Goal: Contribute content: Contribute content

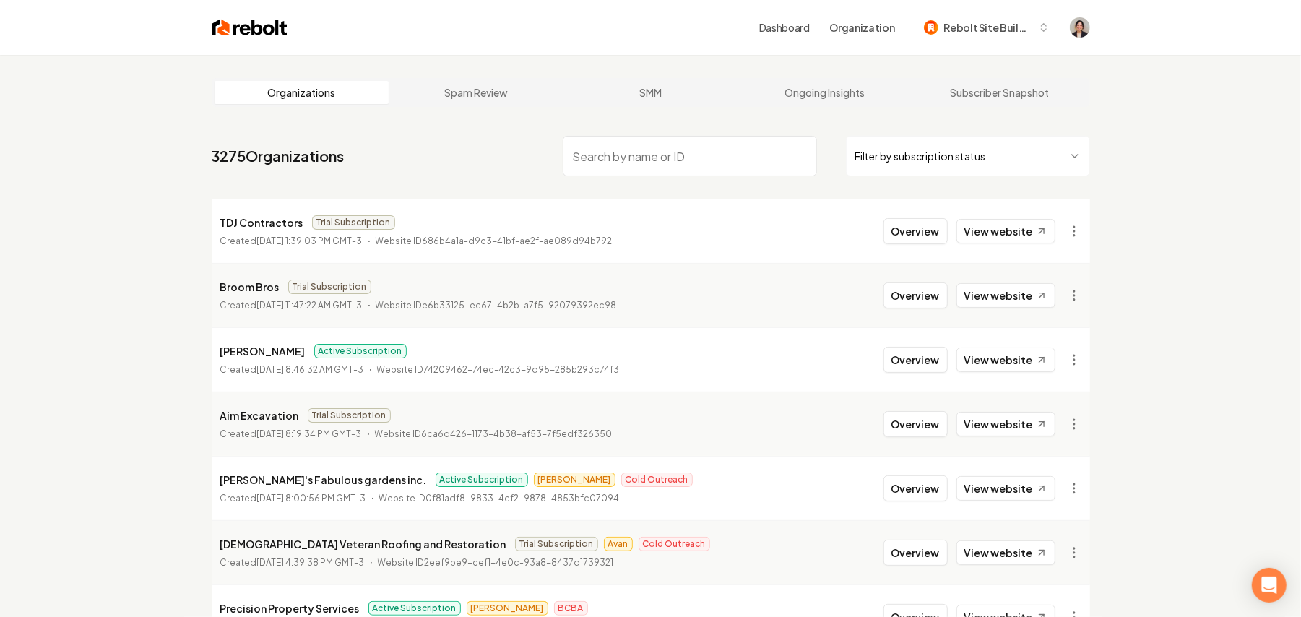
paste input "Dino Air Conditioning and Heating"
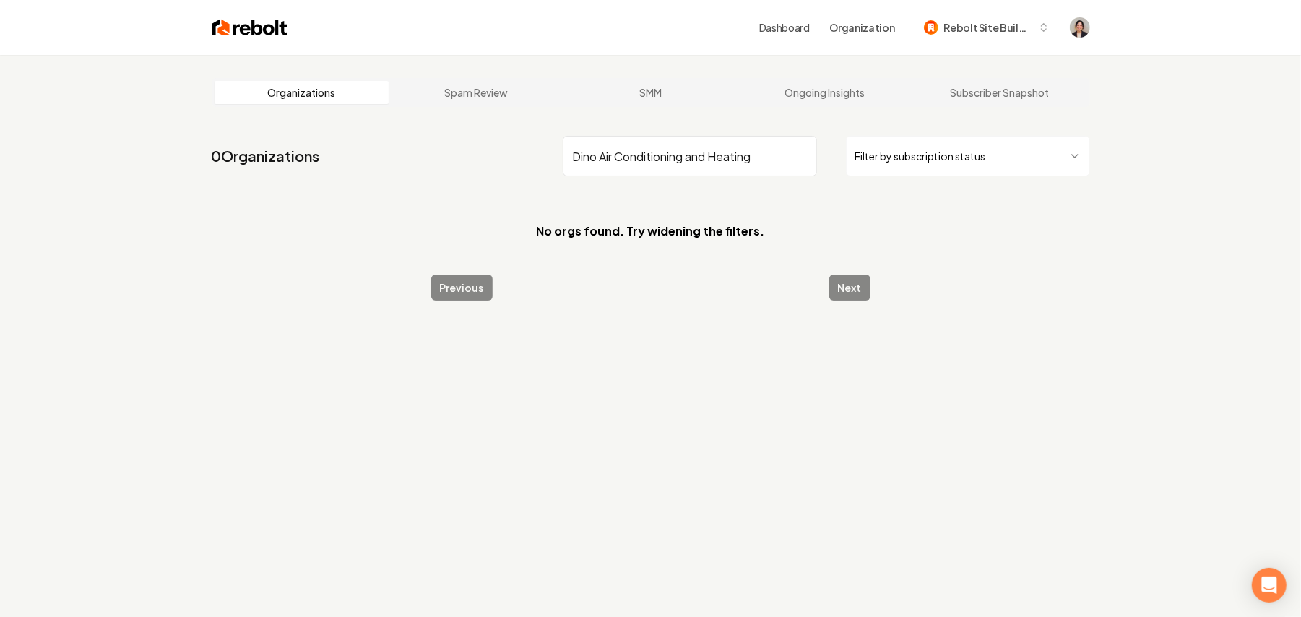
click at [746, 157] on input "Dino Air Conditioning and Heating" at bounding box center [690, 156] width 254 height 40
click at [758, 158] on input "Dino Air Conditioning and Heating" at bounding box center [690, 156] width 254 height 40
drag, startPoint x: 764, startPoint y: 163, endPoint x: 619, endPoint y: 157, distance: 146.1
click at [619, 157] on input "Dino Air Conditioning and Heating" at bounding box center [690, 156] width 254 height 40
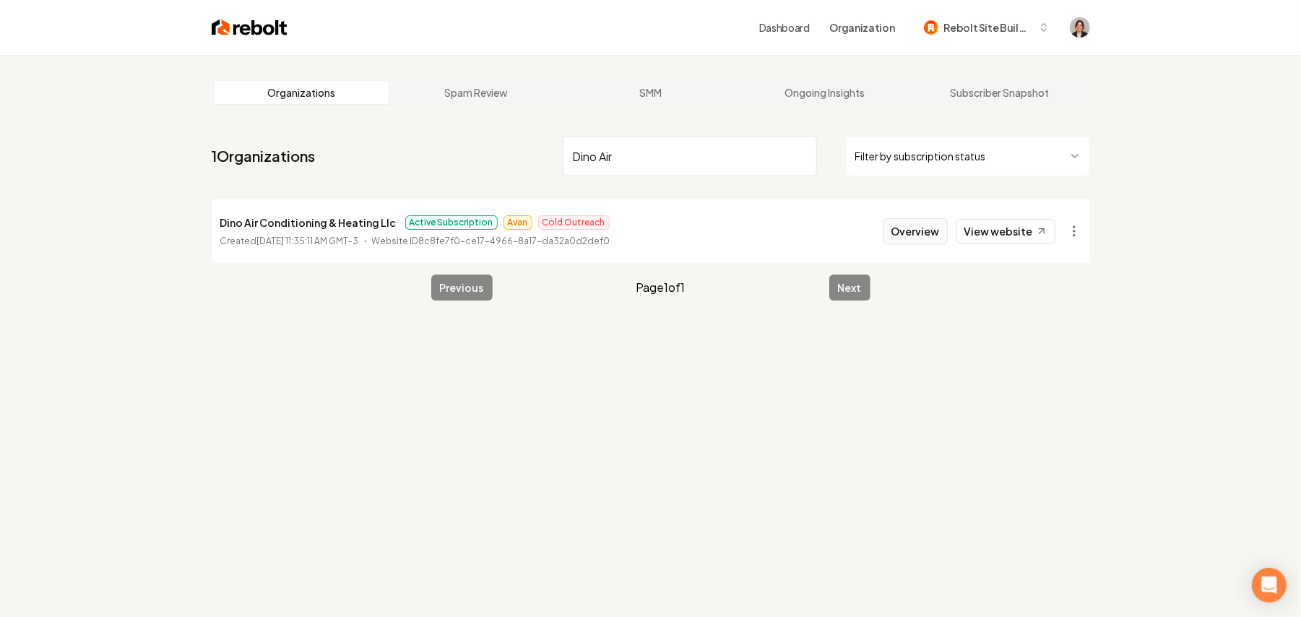
type input "Dino Air"
click at [922, 233] on button "Overview" at bounding box center [916, 231] width 64 height 26
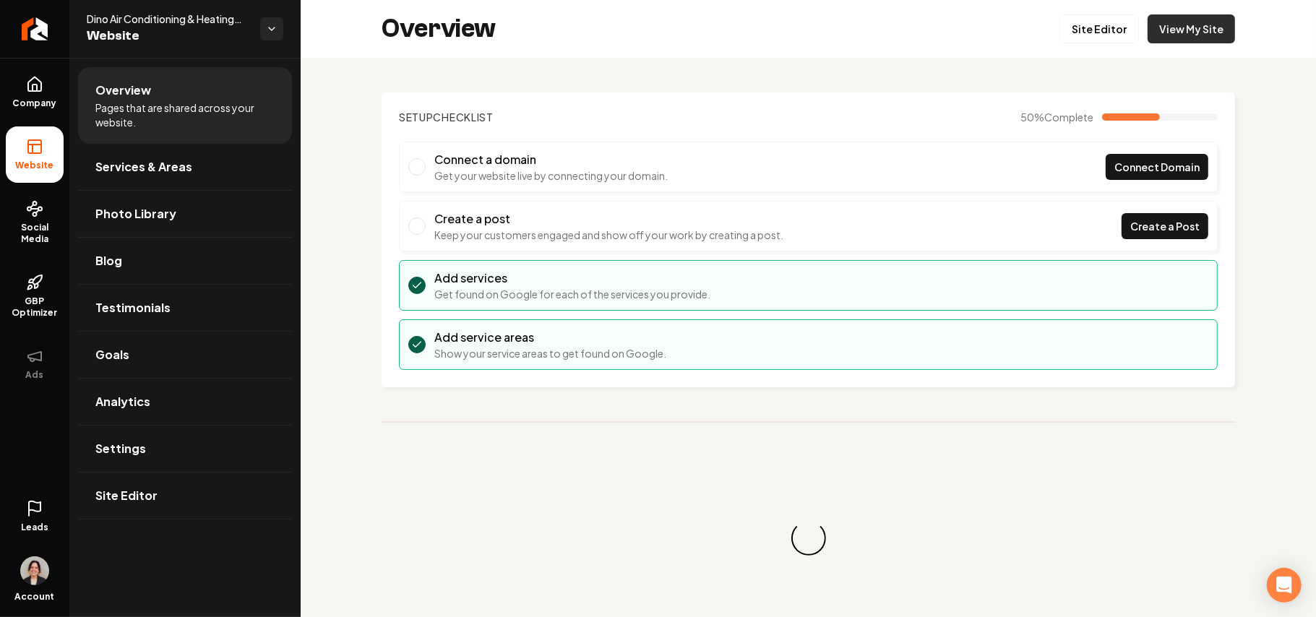
click at [1173, 38] on link "View My Site" at bounding box center [1190, 28] width 87 height 29
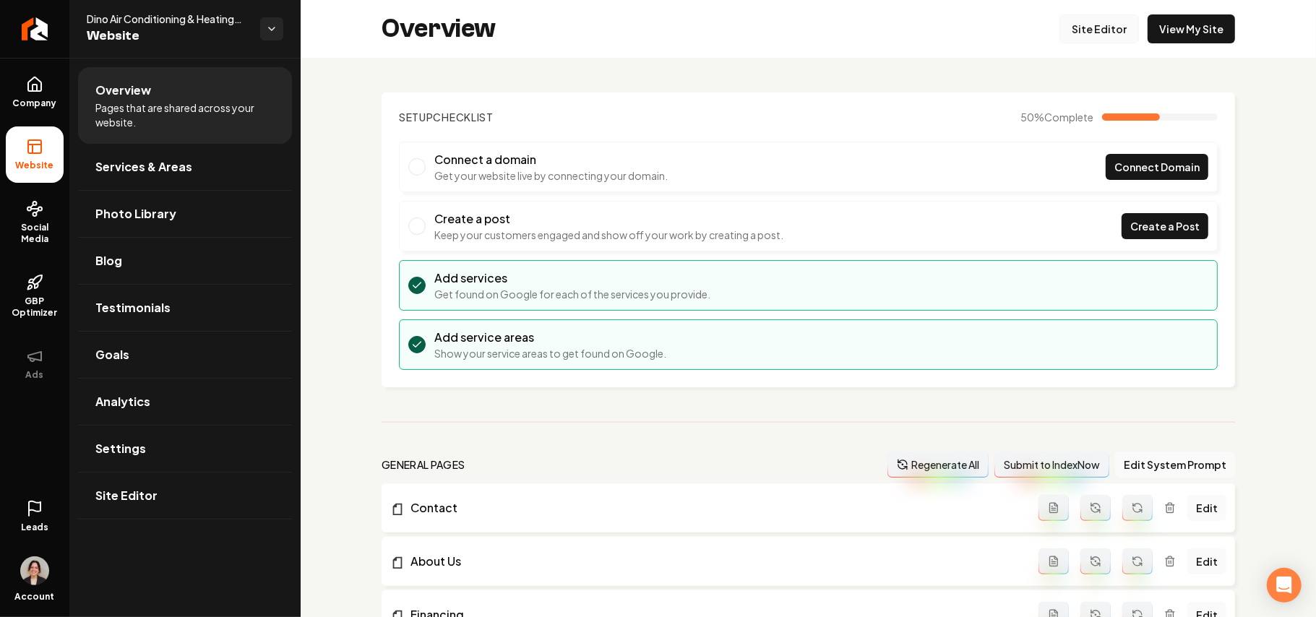
click at [1079, 14] on link "Site Editor" at bounding box center [1098, 28] width 79 height 29
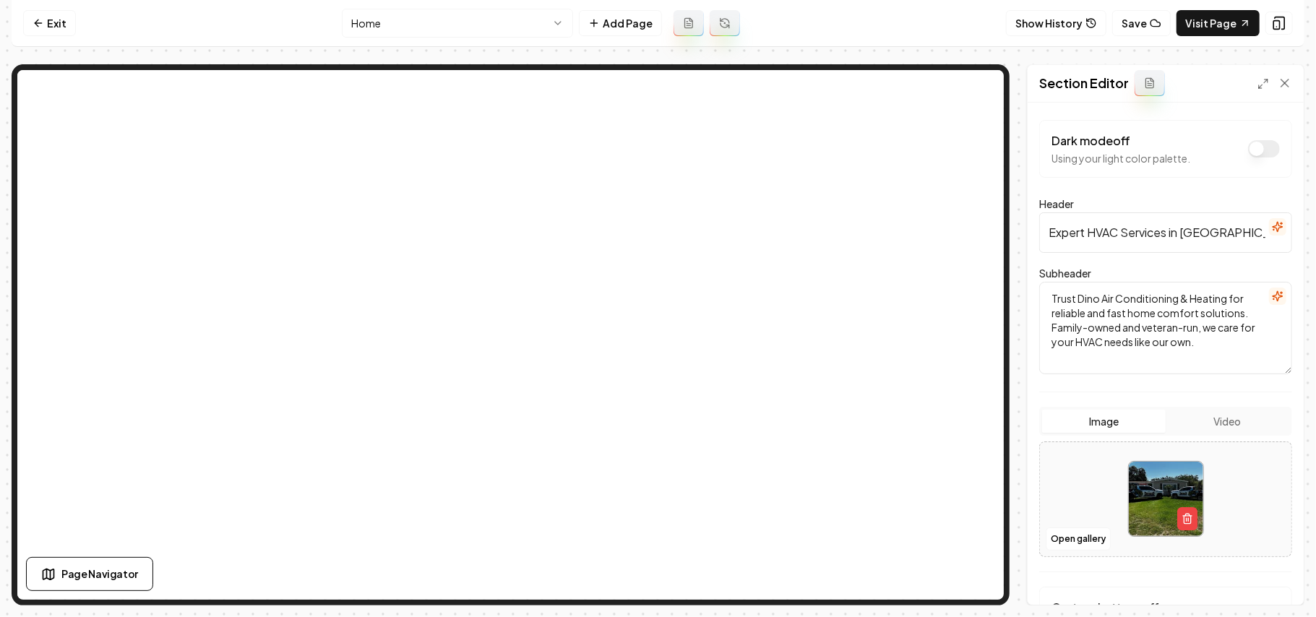
drag, startPoint x: 1168, startPoint y: 235, endPoint x: 1229, endPoint y: 232, distance: 60.8
click at [1229, 232] on input "Expert HVAC Services in Lakeland: Repair, Install & Maintenance" at bounding box center [1165, 232] width 253 height 40
paste input "serving Polk and Hillsborough County"
drag, startPoint x: 1121, startPoint y: 238, endPoint x: 1001, endPoint y: 238, distance: 120.7
click at [978, 169] on div "Section Editor Dark mode off Using your light color palette. Header Expert HVAC…" at bounding box center [658, 334] width 1293 height 541
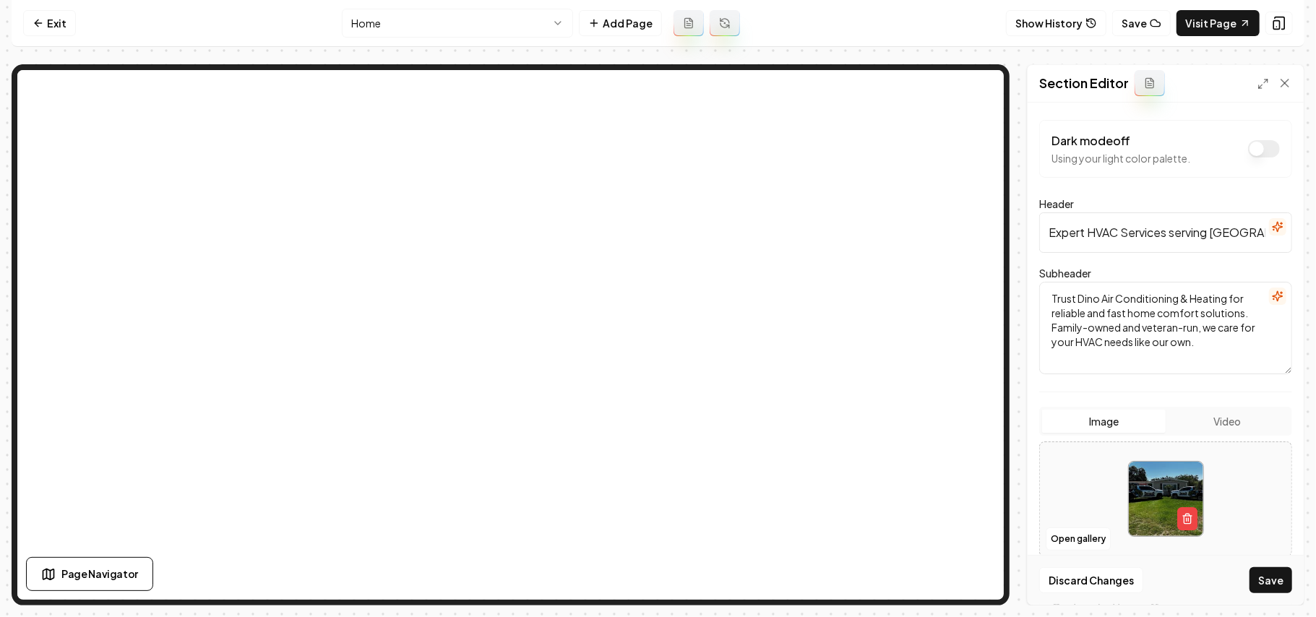
click at [1175, 232] on input "Expert HVAC Services serving Polk and Hillsborough County: Repair, Install & Ma…" at bounding box center [1165, 232] width 253 height 40
click at [1073, 235] on input "Expert HVAC Services serving Polk and Hillsborough County: Repair, Install & Ma…" at bounding box center [1165, 232] width 253 height 40
click at [1072, 235] on input "Expert HVAC Services serving Polk and Hillsborough County: Repair, Install & Ma…" at bounding box center [1165, 232] width 253 height 40
click at [1098, 236] on input "HVAC Services serving Polk and Hillsborough County: Repair, Install & Maintenan…" at bounding box center [1165, 232] width 253 height 40
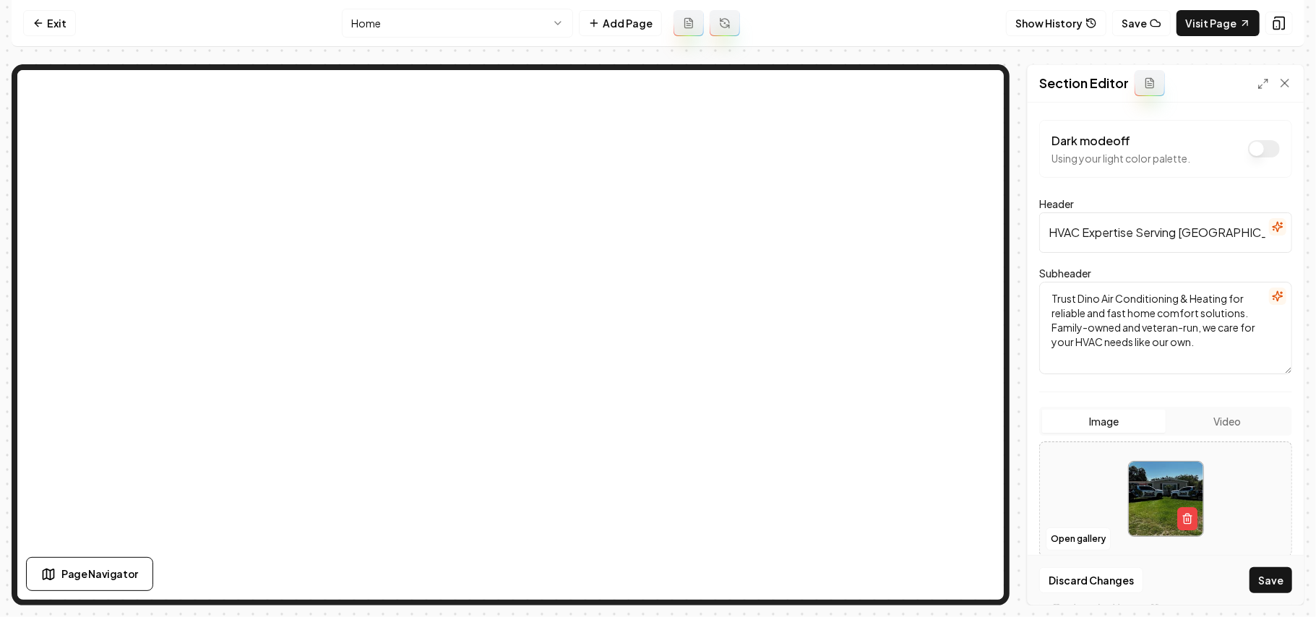
click at [1214, 233] on input "HVAC Expertise Serving Polk and Hillsborough County: Repair, Install & Maintena…" at bounding box center [1165, 232] width 253 height 40
type input "HVAC Expertise Serving Polk and Hillsborough County: Repair, Install & Maintena…"
click at [1269, 220] on button "button" at bounding box center [1277, 226] width 17 height 17
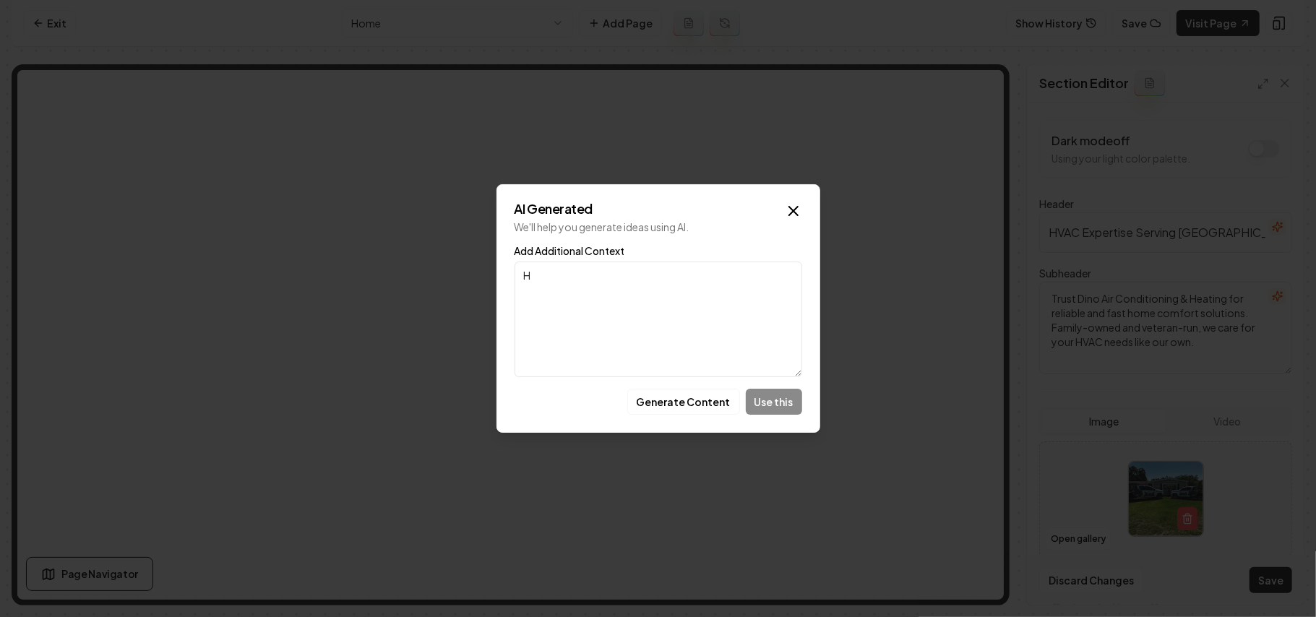
paste textarea "have it say "serving Polk and Hillsborough County"
type textarea "Have it say "serving Polk and Hillsborough County"
click at [717, 408] on button "Generate Content" at bounding box center [683, 402] width 113 height 26
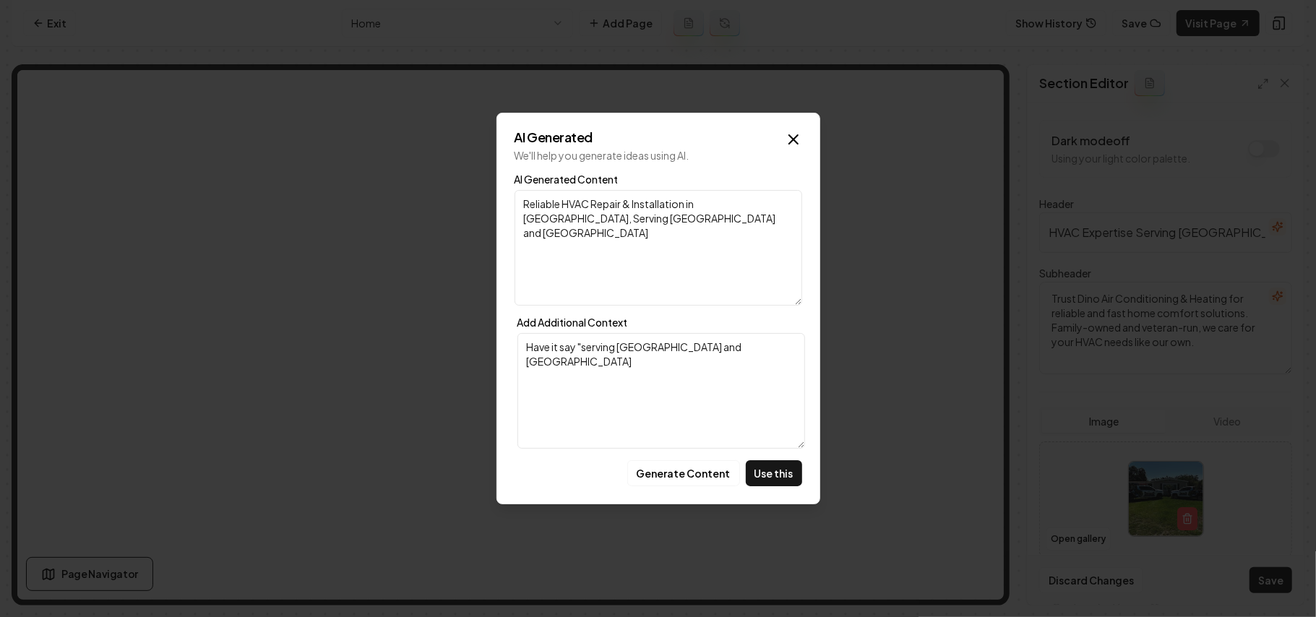
drag, startPoint x: 697, startPoint y: 227, endPoint x: 431, endPoint y: 189, distance: 267.8
click at [431, 189] on body "Computer Required This feature is only available on a computer. Please switch t…" at bounding box center [658, 308] width 1316 height 617
click at [789, 143] on icon "button" at bounding box center [793, 139] width 9 height 9
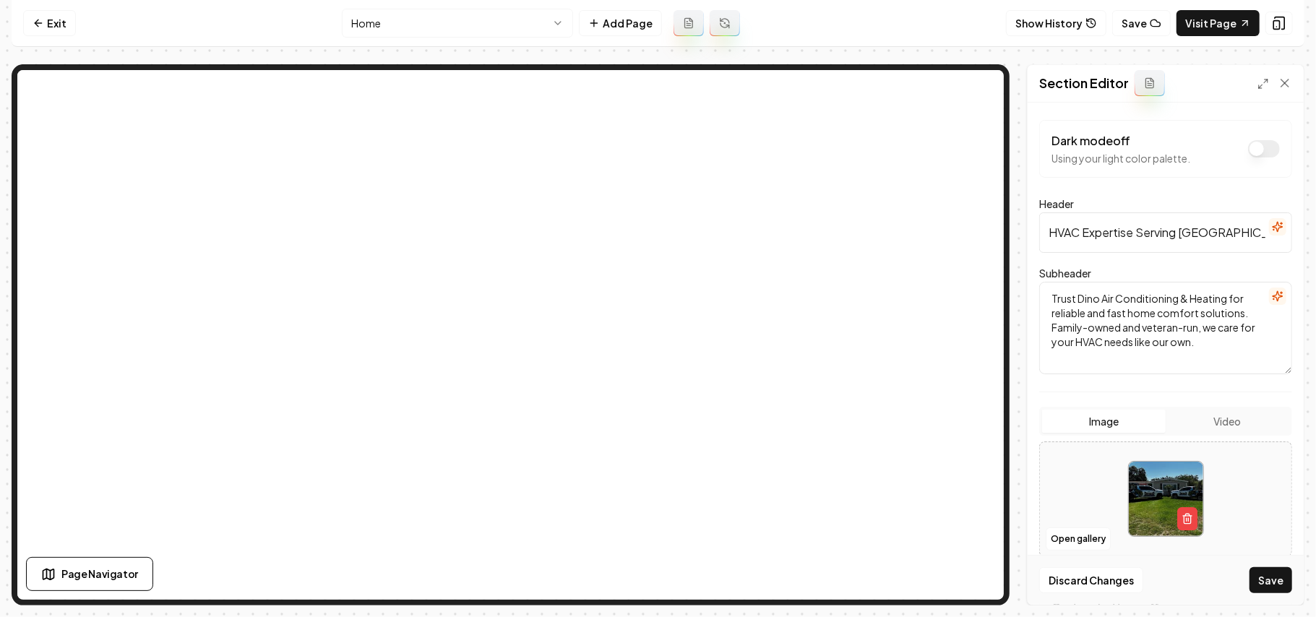
click at [1131, 235] on input "HVAC Expertise Serving Polk and Hillsborough County: Repair, Install & Maintena…" at bounding box center [1165, 232] width 253 height 40
paste input "Reliable HVAC Repair & Installation in Lakeland, Serving Polk and Hillsborough …"
click at [757, 173] on div "Section Editor Dark mode off Using your light color palette. Header Reliable HV…" at bounding box center [658, 334] width 1293 height 541
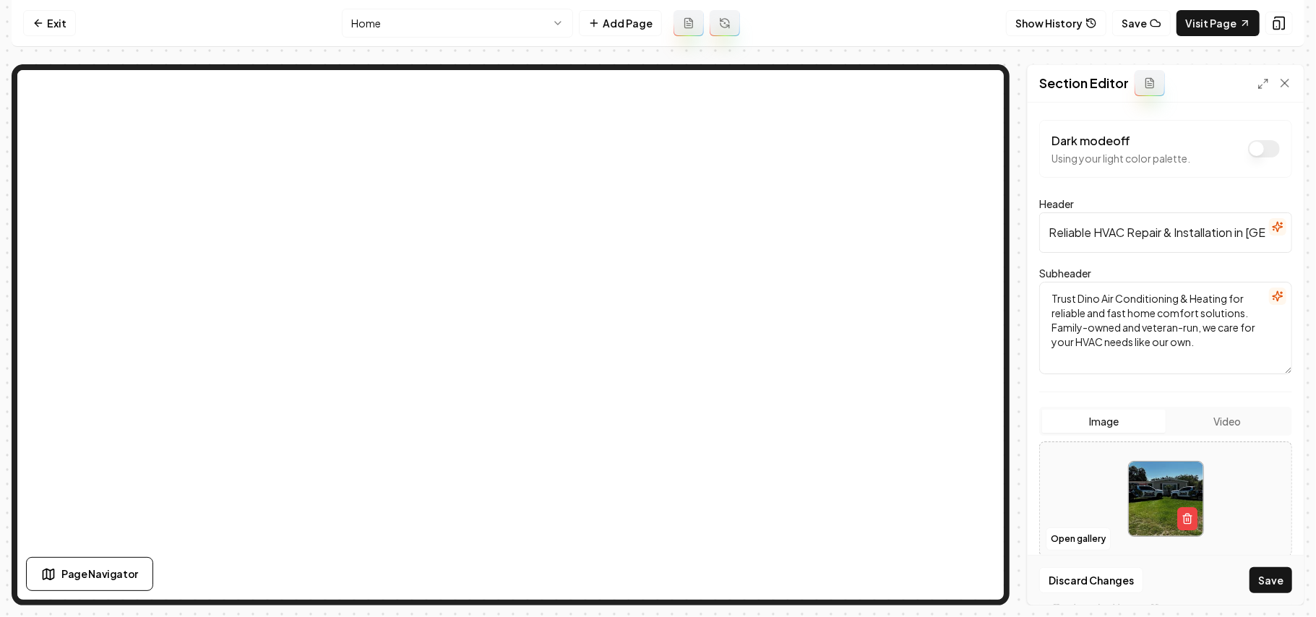
click at [1202, 220] on input "Reliable HVAC Repair & Installation in Lakeland, Serving Polk and Hillsborough …" at bounding box center [1165, 232] width 253 height 40
drag, startPoint x: 1181, startPoint y: 232, endPoint x: 1035, endPoint y: 223, distance: 146.2
click at [1035, 223] on div "Dark mode off Using your light color palette. Header Reliable HVAC Repair & Ins…" at bounding box center [1165, 354] width 276 height 502
click at [1224, 223] on input "Reliable HVAC Repair & Installation in Lakeland, Serving Polk and Hillsborough …" at bounding box center [1165, 232] width 253 height 40
drag, startPoint x: 1174, startPoint y: 231, endPoint x: 1166, endPoint y: 231, distance: 7.9
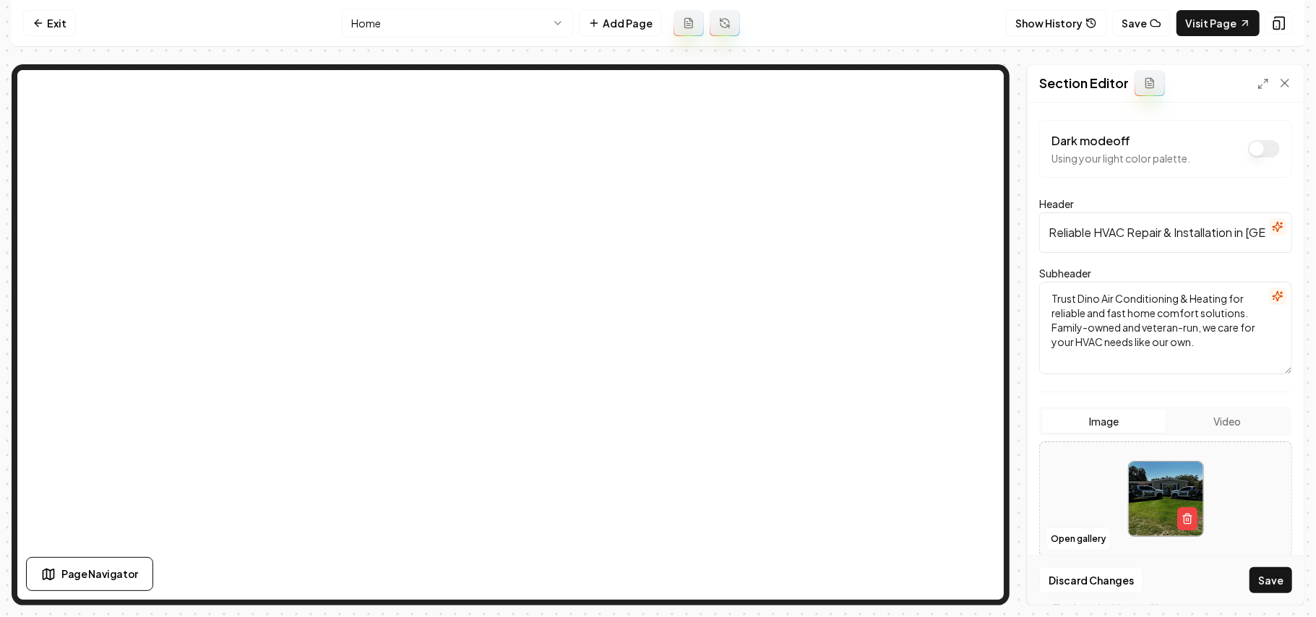
click at [1166, 231] on input "Reliable HVAC Repair & Installation in Lakeland, Serving Polk and Hillsborough …" at bounding box center [1165, 232] width 253 height 40
click at [1226, 233] on input "Reliable HVAC Repair, Installation in Lakeland, Serving Polk and Hillsborough C…" at bounding box center [1165, 232] width 253 height 40
drag, startPoint x: 1166, startPoint y: 237, endPoint x: 1108, endPoint y: 237, distance: 58.5
click at [1108, 237] on input "Reliable HVAC Repair, Install & Maintenance in Lakeland, Serving Polk and Hills…" at bounding box center [1165, 232] width 253 height 40
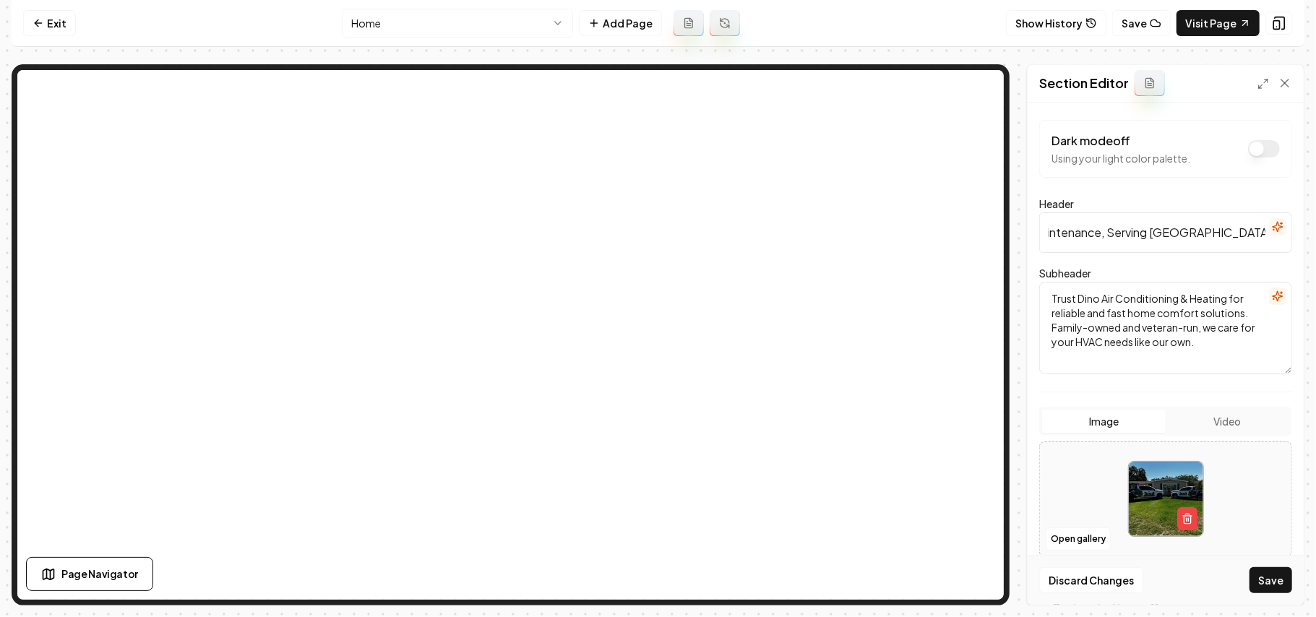
click at [1259, 594] on div "Discard Changes Save" at bounding box center [1165, 580] width 276 height 50
click at [1259, 590] on button "Save" at bounding box center [1270, 580] width 43 height 26
drag, startPoint x: 1136, startPoint y: 244, endPoint x: 1001, endPoint y: 249, distance: 134.5
click at [801, 182] on div "Section Editor Dark mode off Using your light color palette. Header Reliable HV…" at bounding box center [658, 334] width 1293 height 541
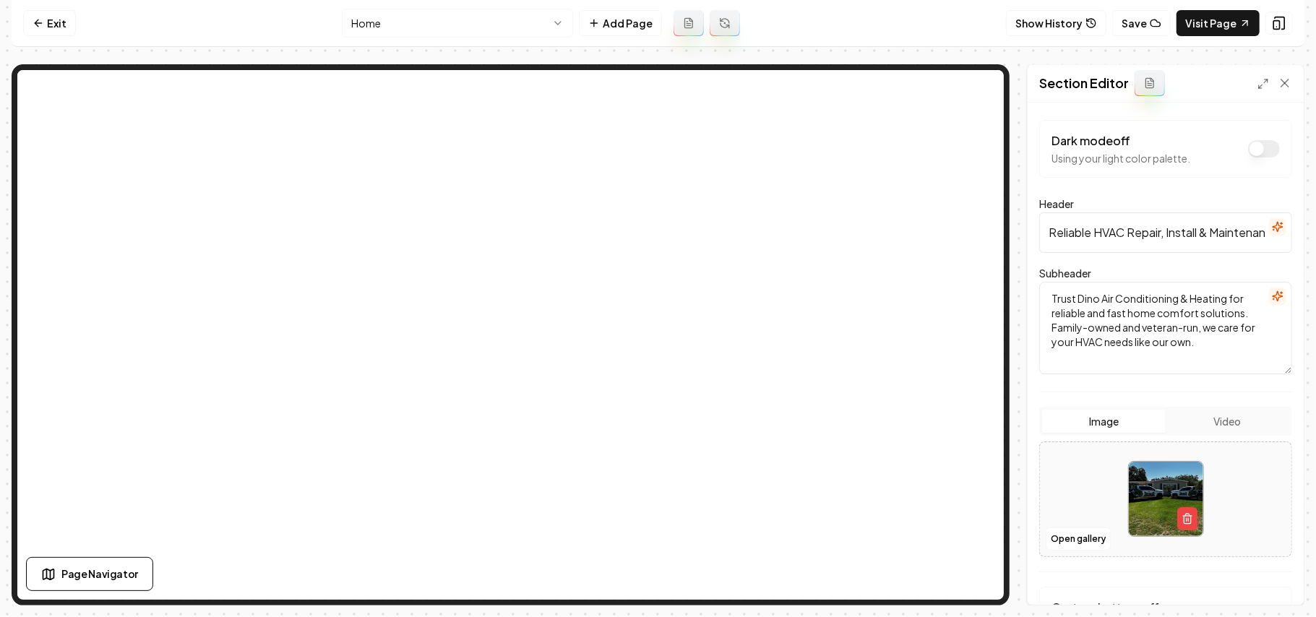
click at [1062, 236] on input "Reliable HVAC Repair, Install & Maintenance, Serving Polk and Hillsborough Coun…" at bounding box center [1165, 232] width 253 height 40
type input "Expert HVAC Repair, Install & Maintenance, Serving Polk and Hillsborough County"
click at [1269, 581] on button "Save" at bounding box center [1270, 580] width 43 height 26
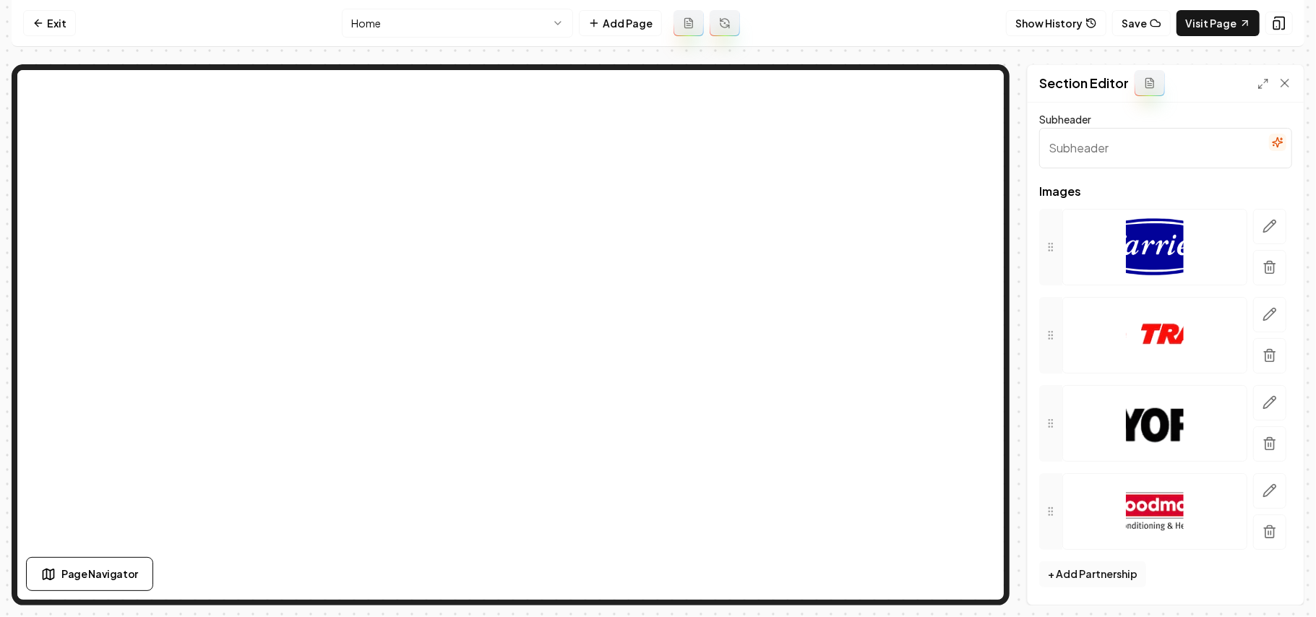
click at [1070, 576] on button "+ Add Partnership" at bounding box center [1092, 574] width 107 height 26
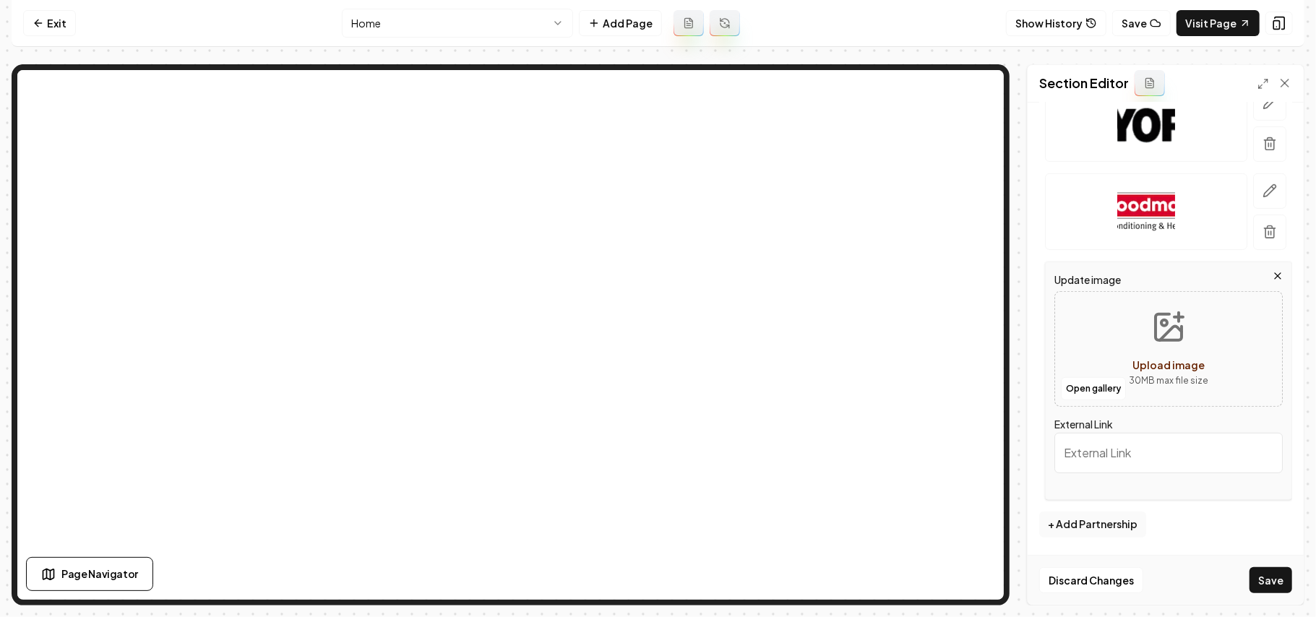
click at [1121, 365] on button "Upload image 30 MB max file size" at bounding box center [1168, 348] width 103 height 101
type input "**********"
click at [1256, 597] on div "Discard Changes Save" at bounding box center [1165, 580] width 276 height 50
click at [1263, 585] on button "Save" at bounding box center [1270, 580] width 43 height 26
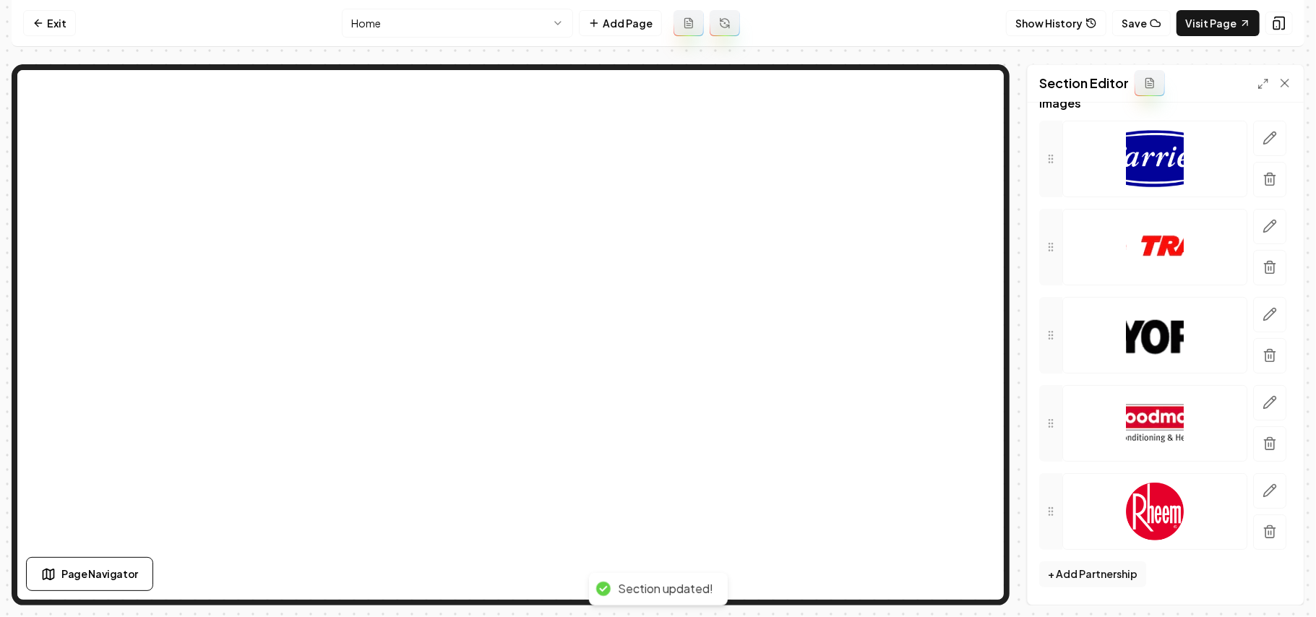
scroll to position [163, 0]
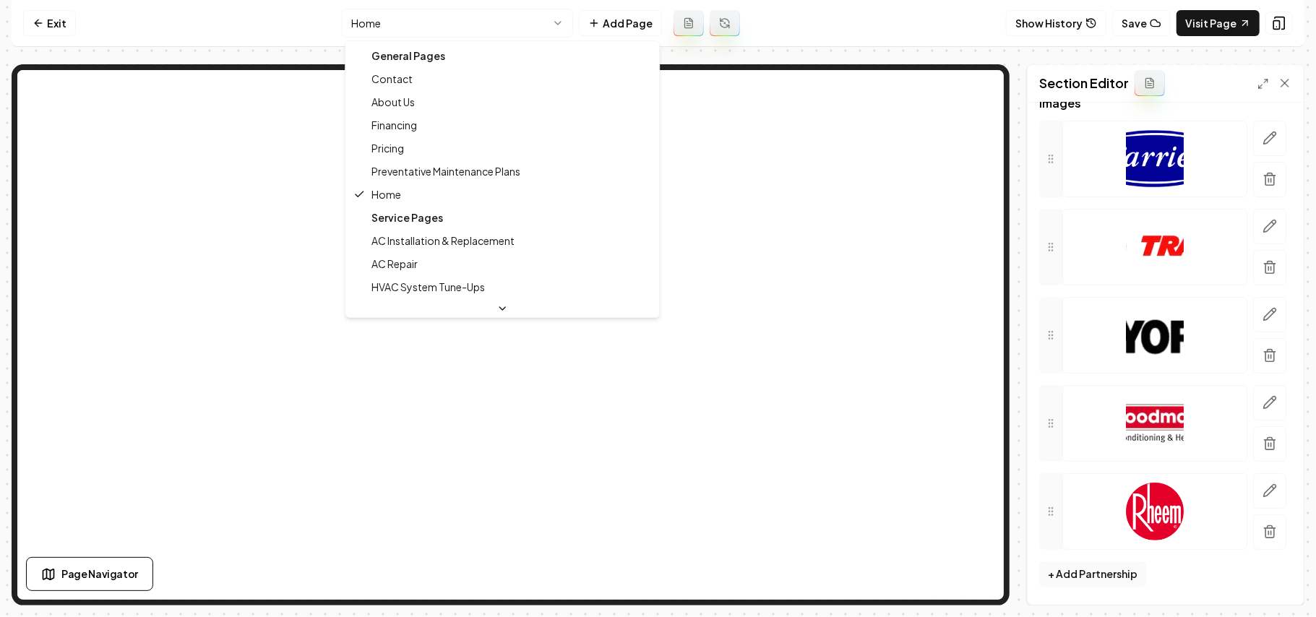
click at [525, 24] on html "Computer Required This feature is only available on a computer. Please switch t…" at bounding box center [658, 308] width 1316 height 617
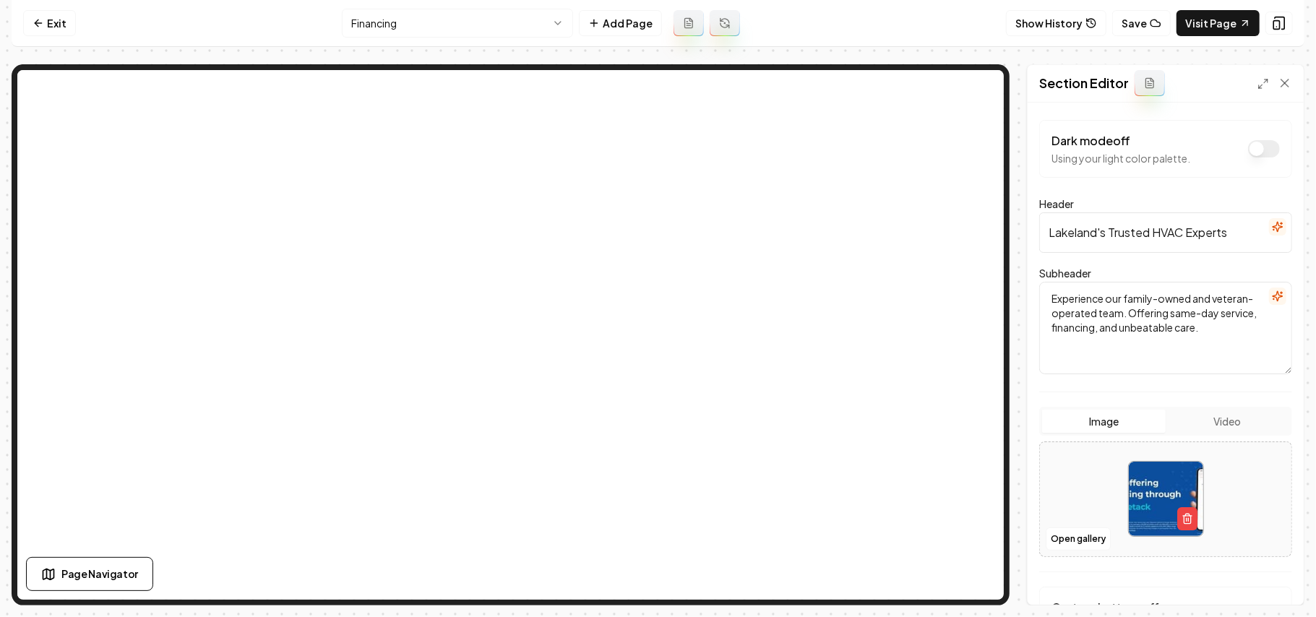
click at [1243, 507] on div at bounding box center [1165, 498] width 251 height 99
type input "**********"
click at [1275, 581] on button "Save" at bounding box center [1270, 580] width 43 height 26
click at [1094, 489] on div at bounding box center [1165, 498] width 251 height 99
type input "**********"
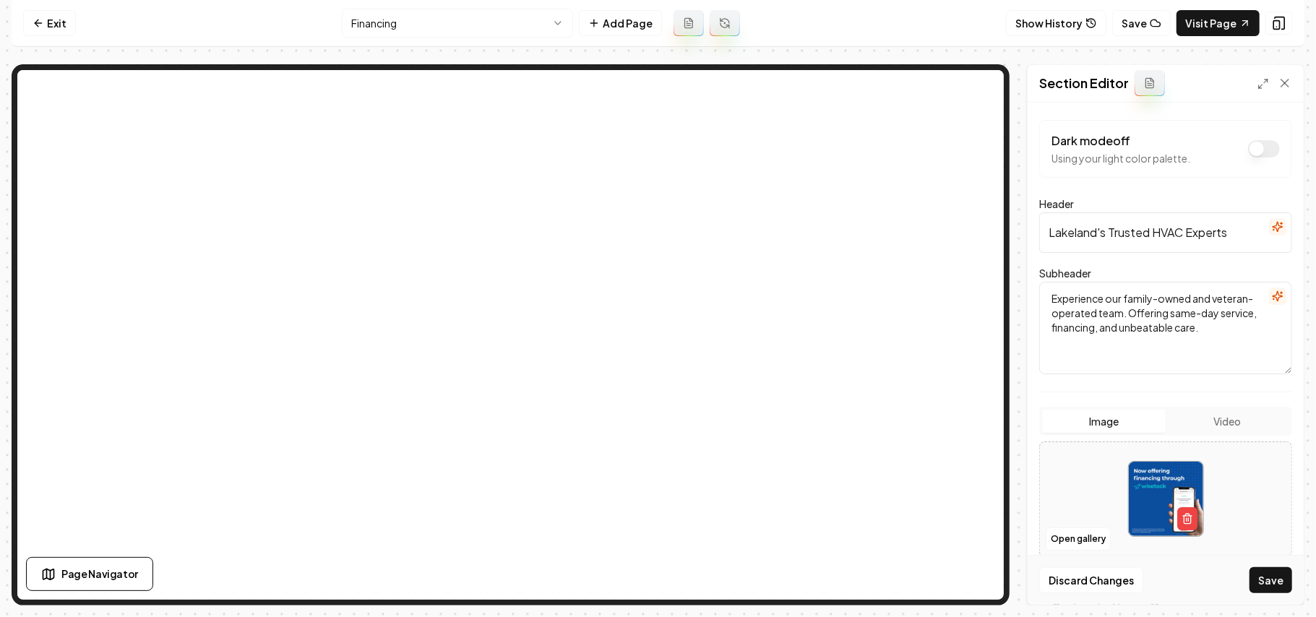
click at [1280, 597] on div "Discard Changes Save" at bounding box center [1165, 580] width 276 height 50
click at [1279, 574] on button "Save" at bounding box center [1270, 580] width 43 height 26
click at [1090, 503] on div at bounding box center [1165, 498] width 251 height 99
type input "**********"
click at [1272, 585] on button "Save" at bounding box center [1270, 580] width 43 height 26
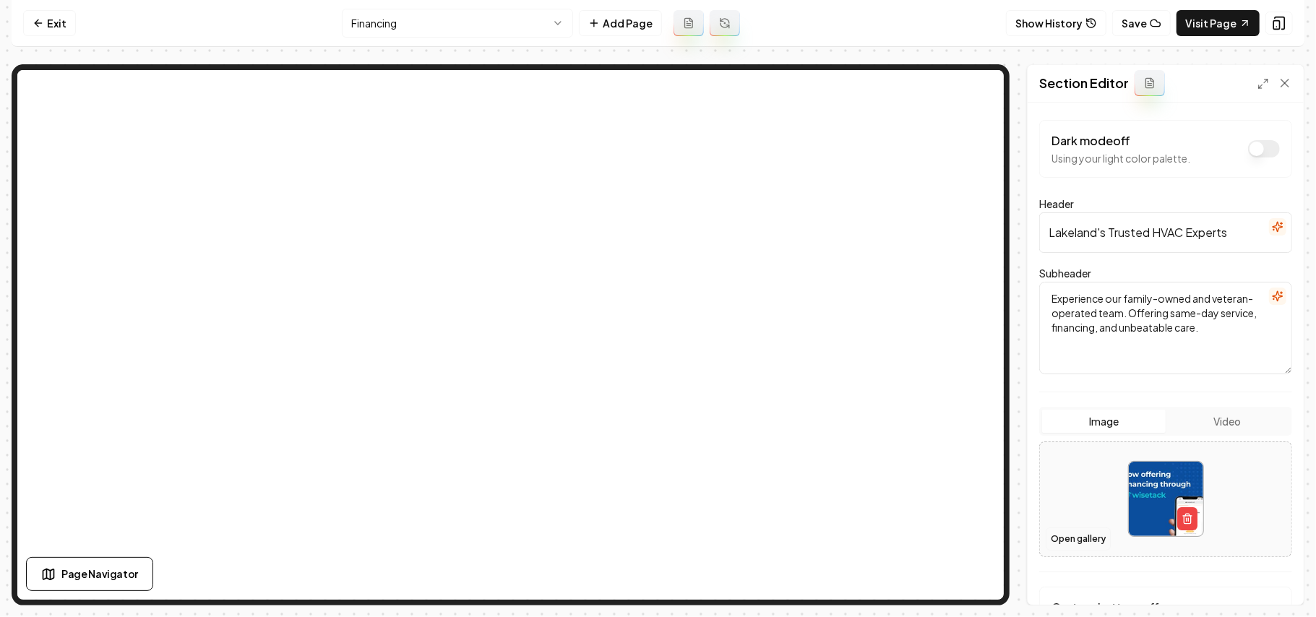
click at [1087, 549] on button "Open gallery" at bounding box center [1078, 538] width 65 height 23
click at [1072, 540] on button "Open gallery" at bounding box center [1078, 538] width 65 height 23
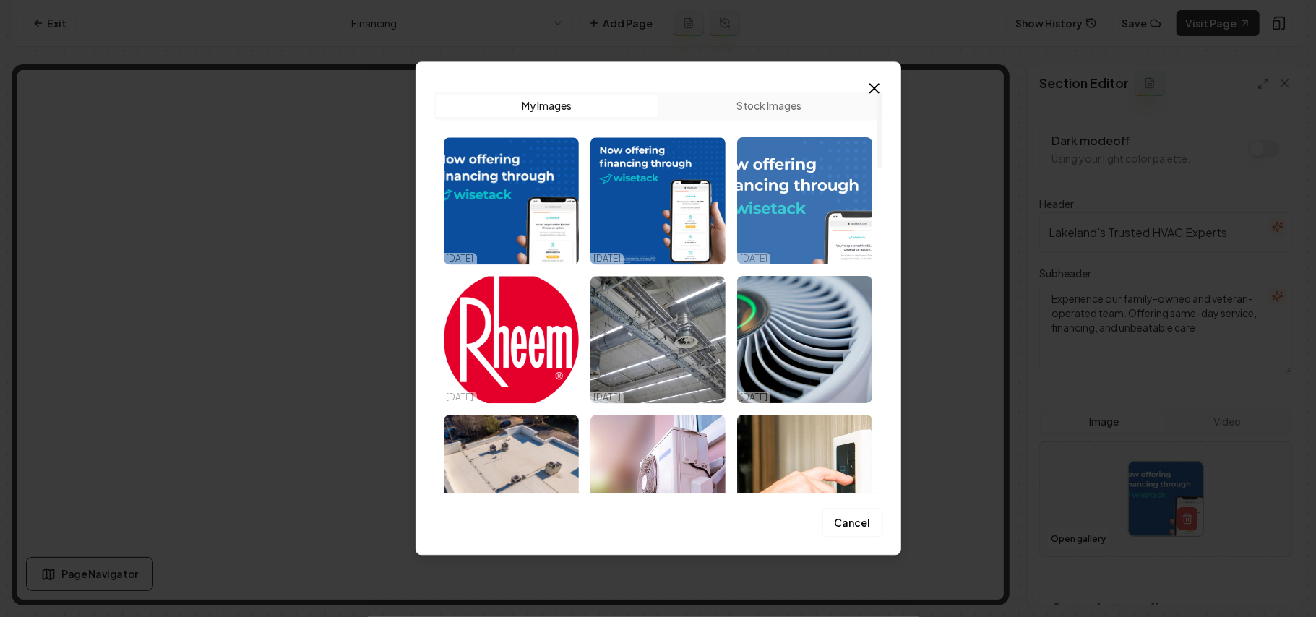
click at [758, 181] on img "Select image image_68ee84e75c7cd75eb896ca70.webp" at bounding box center [804, 200] width 135 height 127
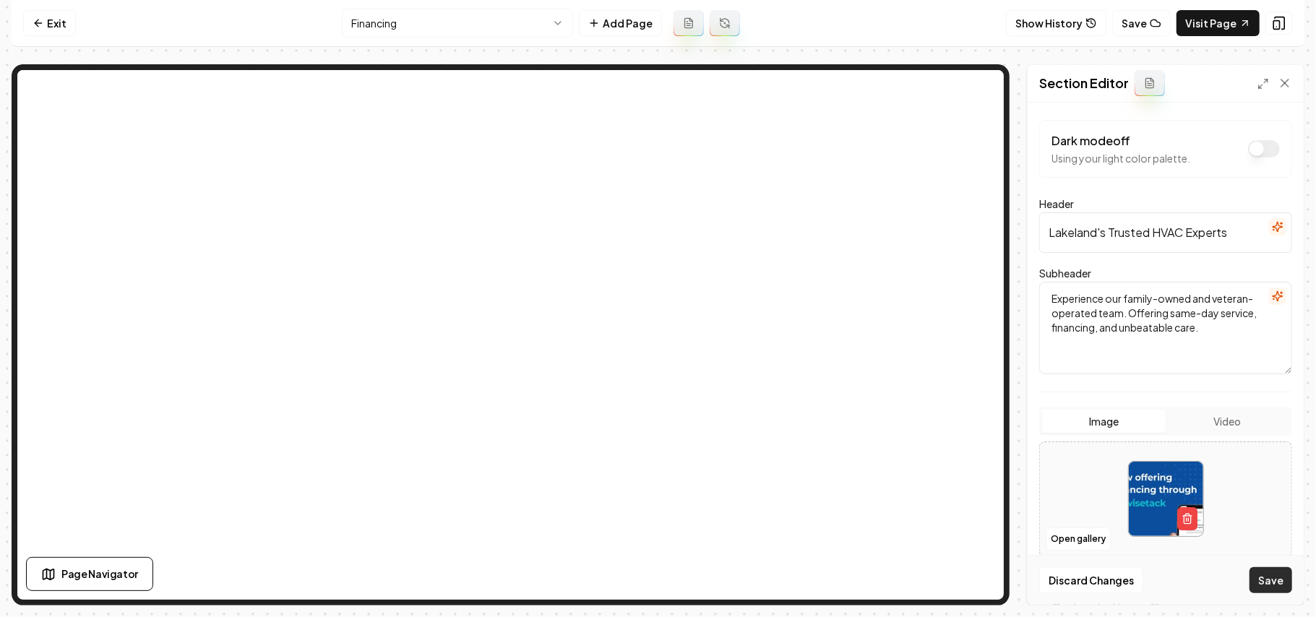
click at [1263, 581] on button "Save" at bounding box center [1270, 580] width 43 height 26
click at [1223, 19] on link "Visit Page" at bounding box center [1217, 23] width 83 height 26
click at [1270, 492] on div at bounding box center [1165, 498] width 251 height 99
type input "**********"
click at [1262, 579] on button "Save" at bounding box center [1270, 580] width 43 height 26
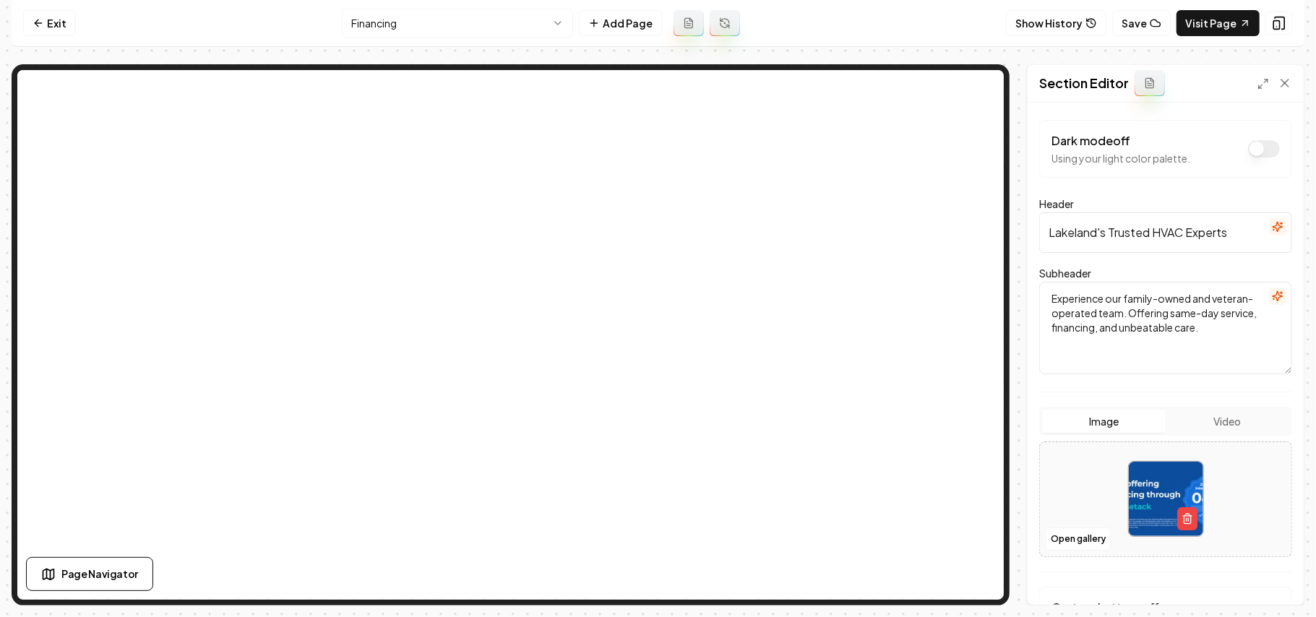
click at [1236, 497] on div at bounding box center [1165, 498] width 251 height 99
type input "**********"
click at [1276, 582] on button "Save" at bounding box center [1270, 580] width 43 height 26
click at [1220, 25] on link "Visit Page" at bounding box center [1217, 23] width 83 height 26
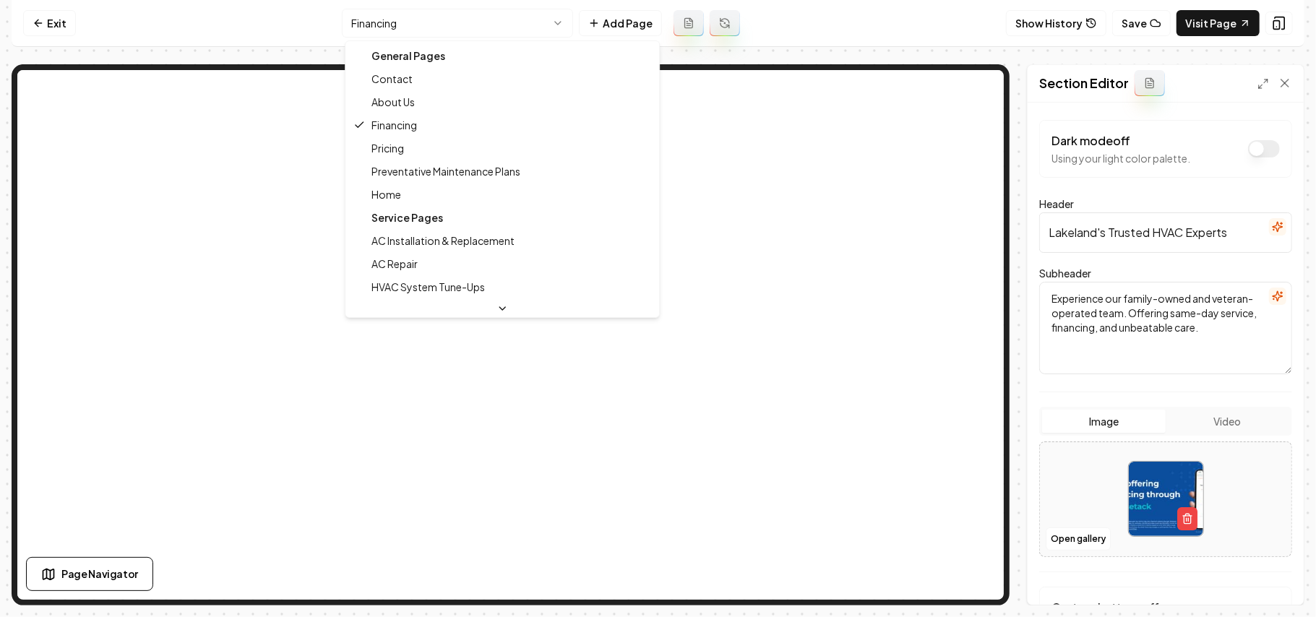
click at [468, 24] on html "Computer Required This feature is only available on a computer. Please switch t…" at bounding box center [658, 308] width 1316 height 617
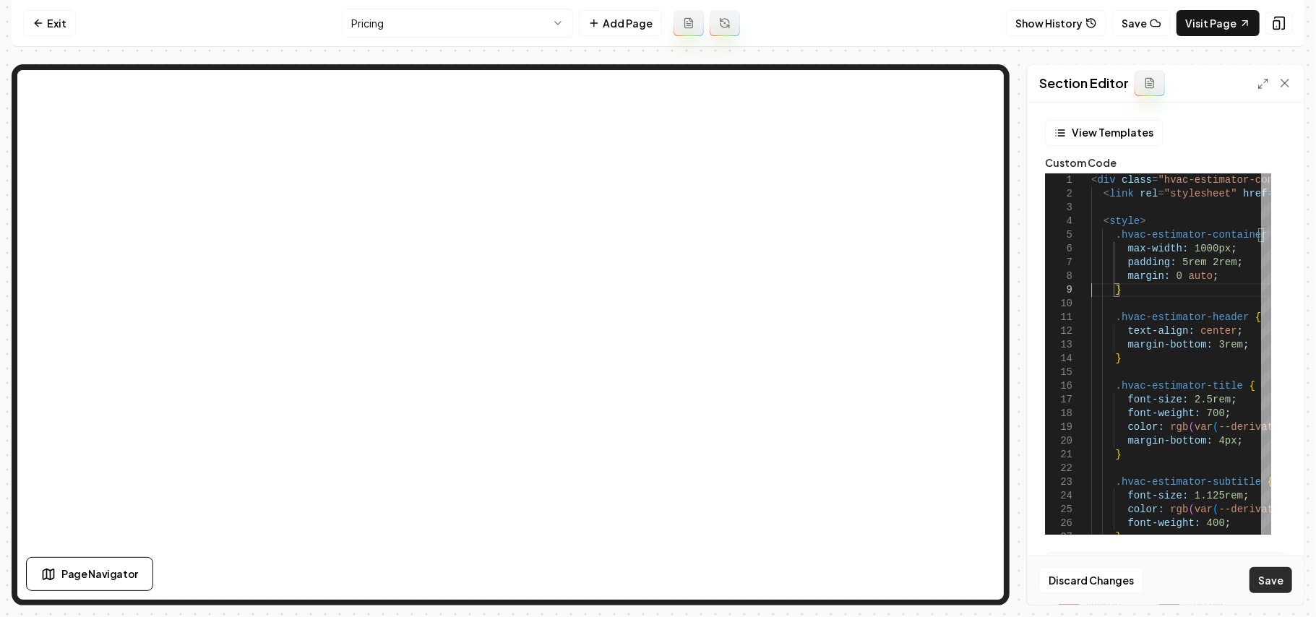
click at [1259, 579] on button "Save" at bounding box center [1270, 580] width 43 height 26
click at [1262, 82] on icon at bounding box center [1263, 84] width 12 height 12
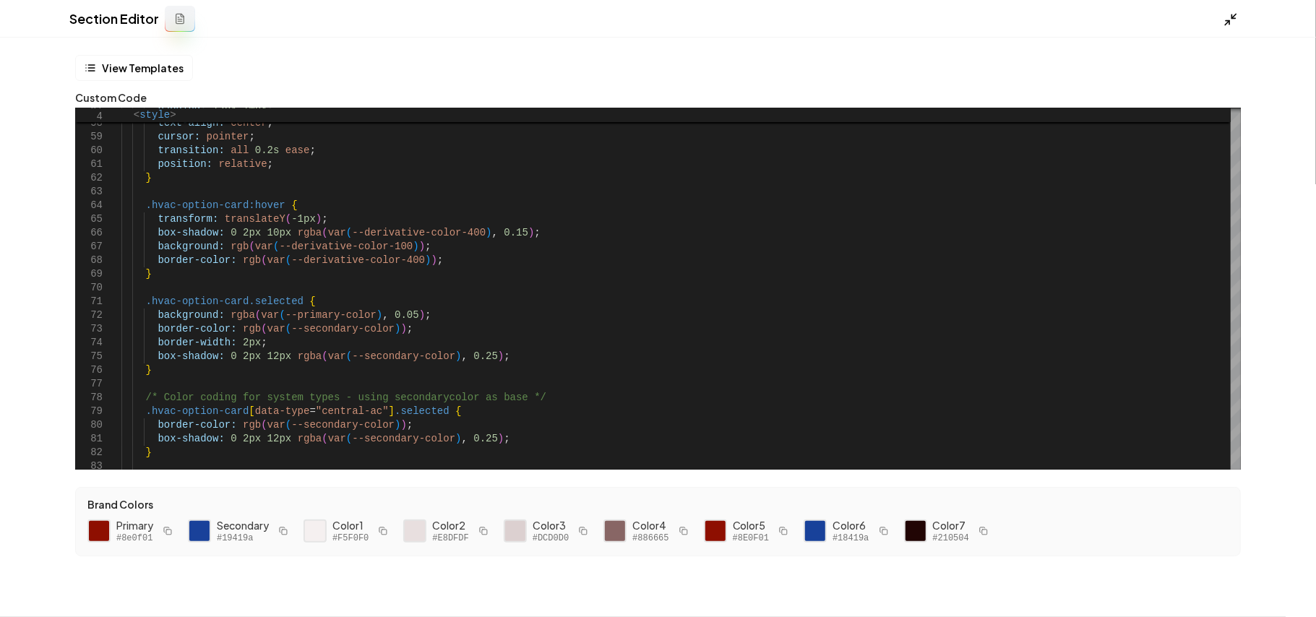
click at [1226, 15] on icon at bounding box center [1230, 19] width 14 height 14
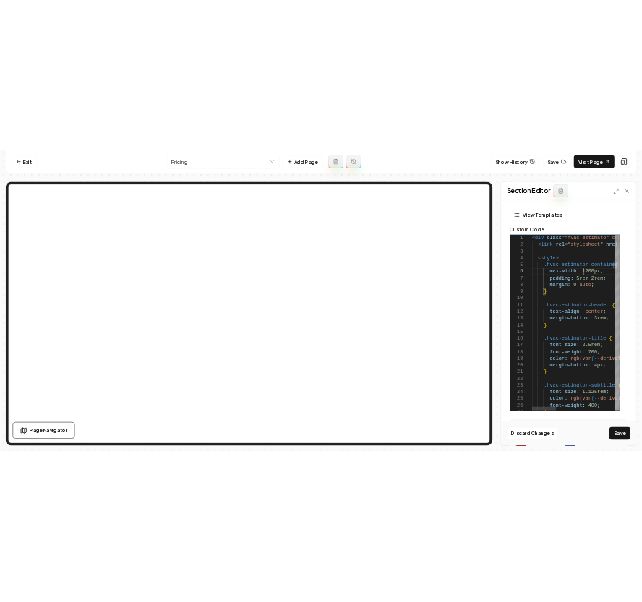
scroll to position [67, 105]
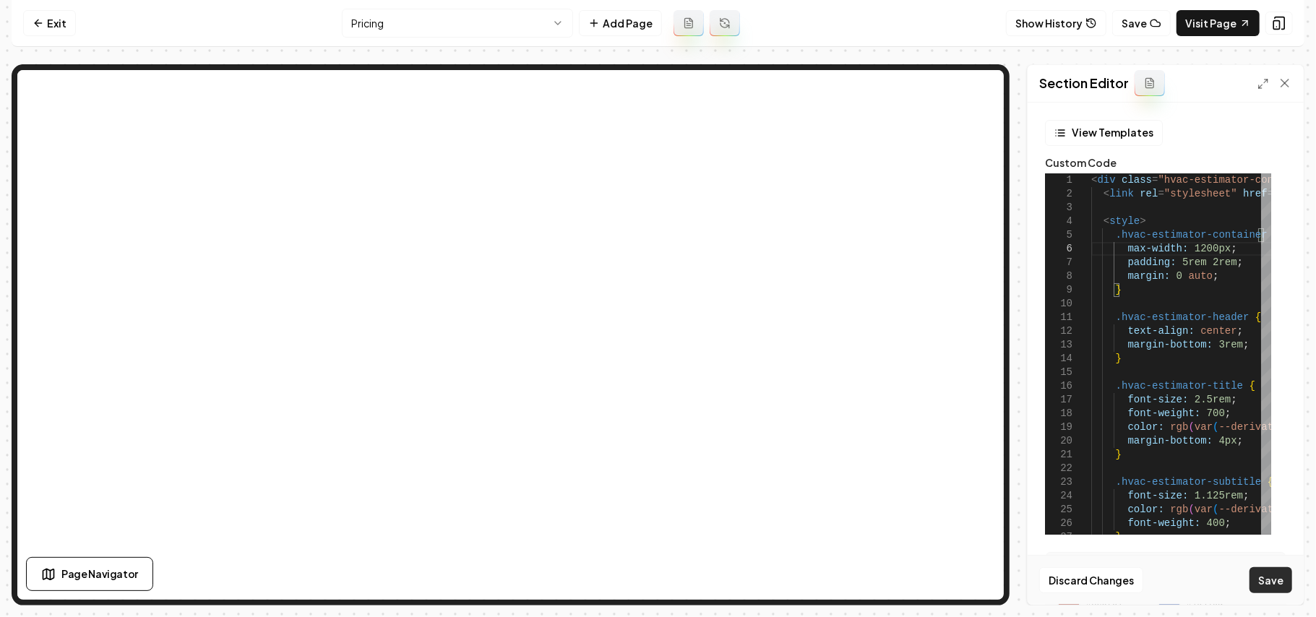
click at [1254, 576] on button "Save" at bounding box center [1270, 580] width 43 height 26
click at [1207, 18] on link "Visit Page" at bounding box center [1217, 23] width 83 height 26
click at [1255, 84] on div "Section Editor" at bounding box center [1165, 84] width 276 height 38
click at [1258, 84] on icon at bounding box center [1263, 84] width 12 height 12
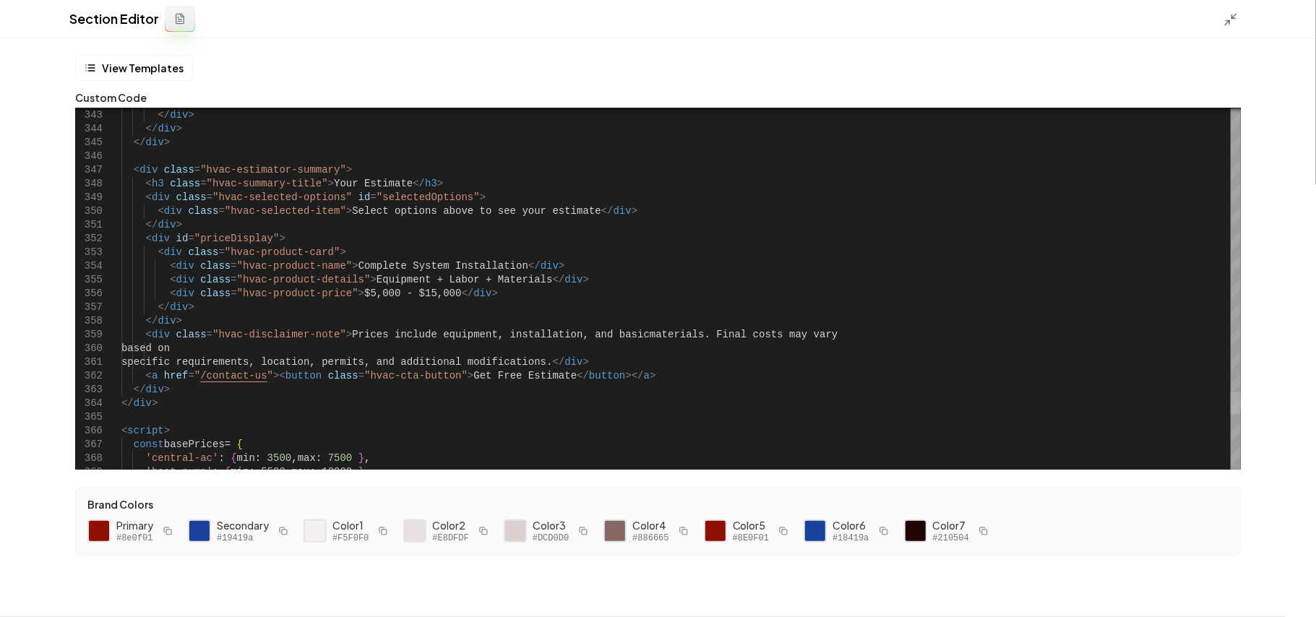
click at [1241, 406] on div at bounding box center [1235, 403] width 10 height 22
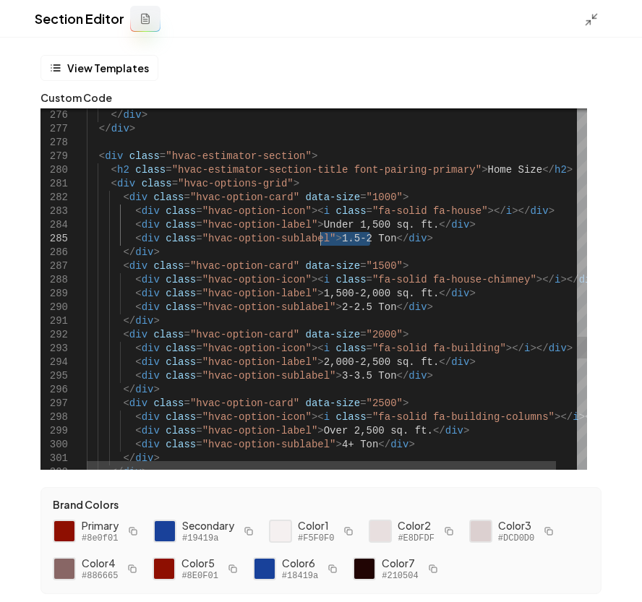
drag, startPoint x: 370, startPoint y: 237, endPoint x: 319, endPoint y: 243, distance: 50.9
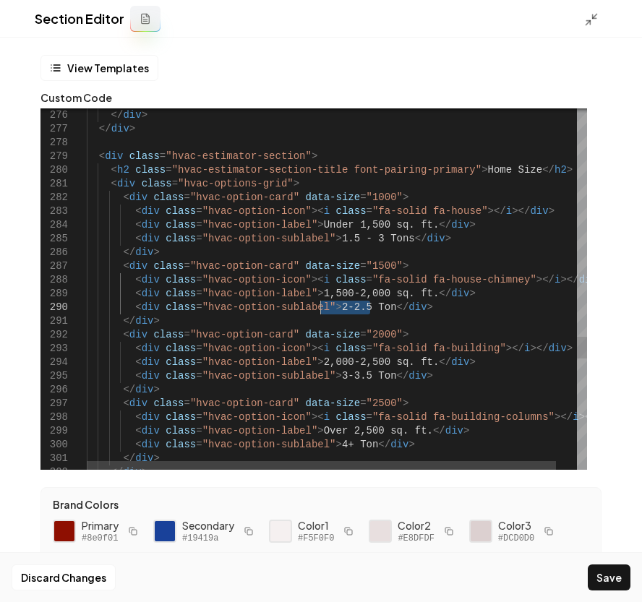
drag, startPoint x: 370, startPoint y: 306, endPoint x: 321, endPoint y: 310, distance: 49.3
drag, startPoint x: 367, startPoint y: 379, endPoint x: 319, endPoint y: 379, distance: 47.7
type textarea "**********"
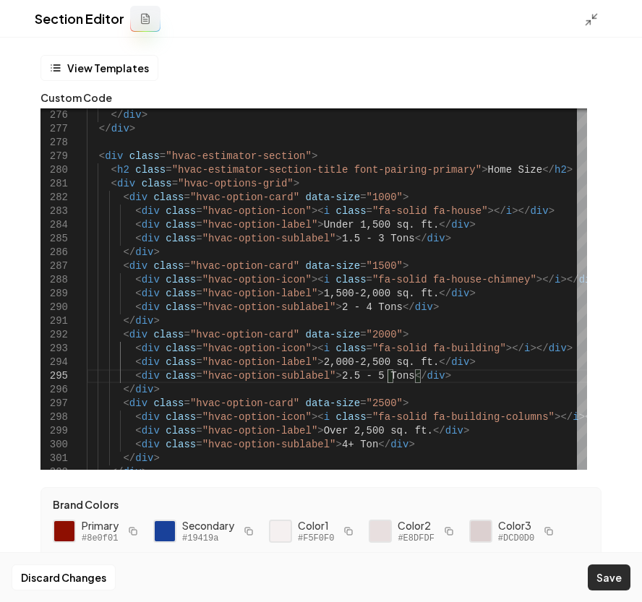
click at [613, 576] on button "Save" at bounding box center [608, 577] width 43 height 26
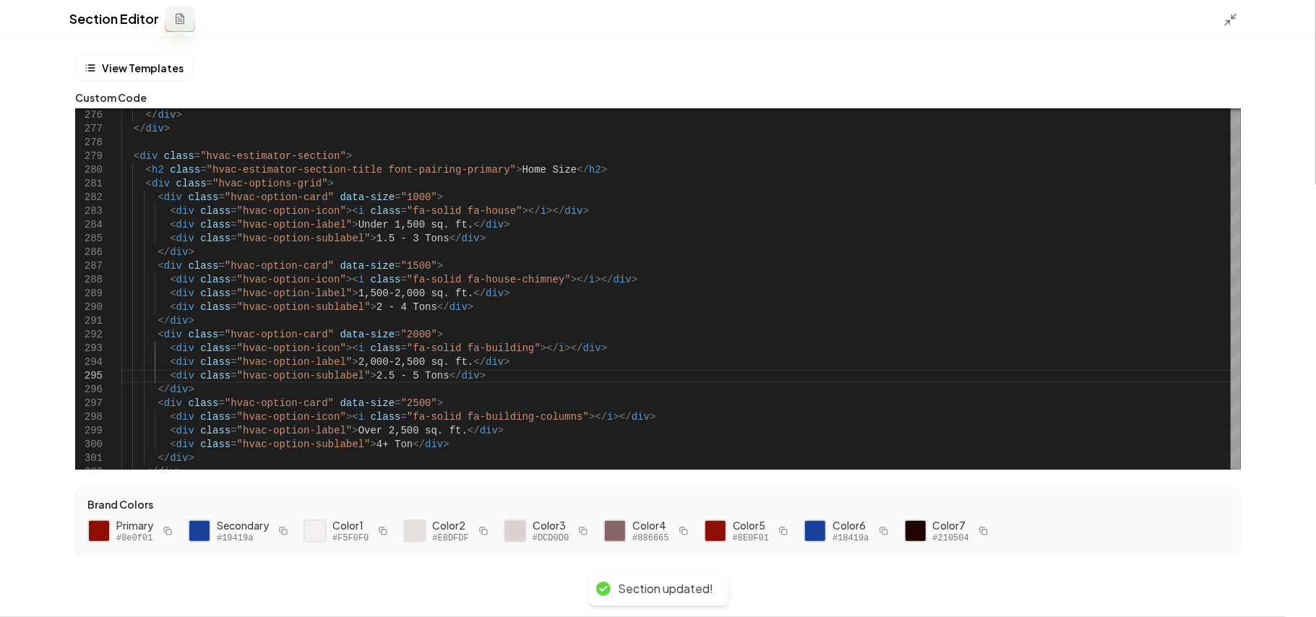
click at [1238, 25] on div at bounding box center [1234, 19] width 23 height 16
click at [1233, 13] on icon at bounding box center [1230, 19] width 14 height 14
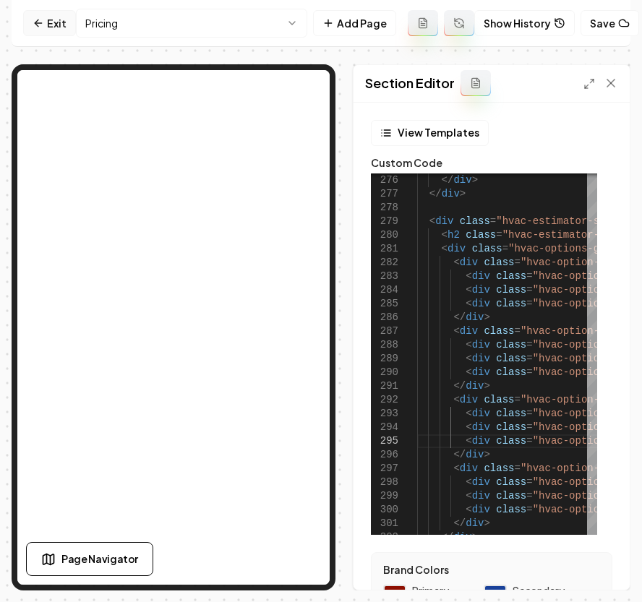
click at [38, 29] on link "Exit" at bounding box center [49, 23] width 53 height 26
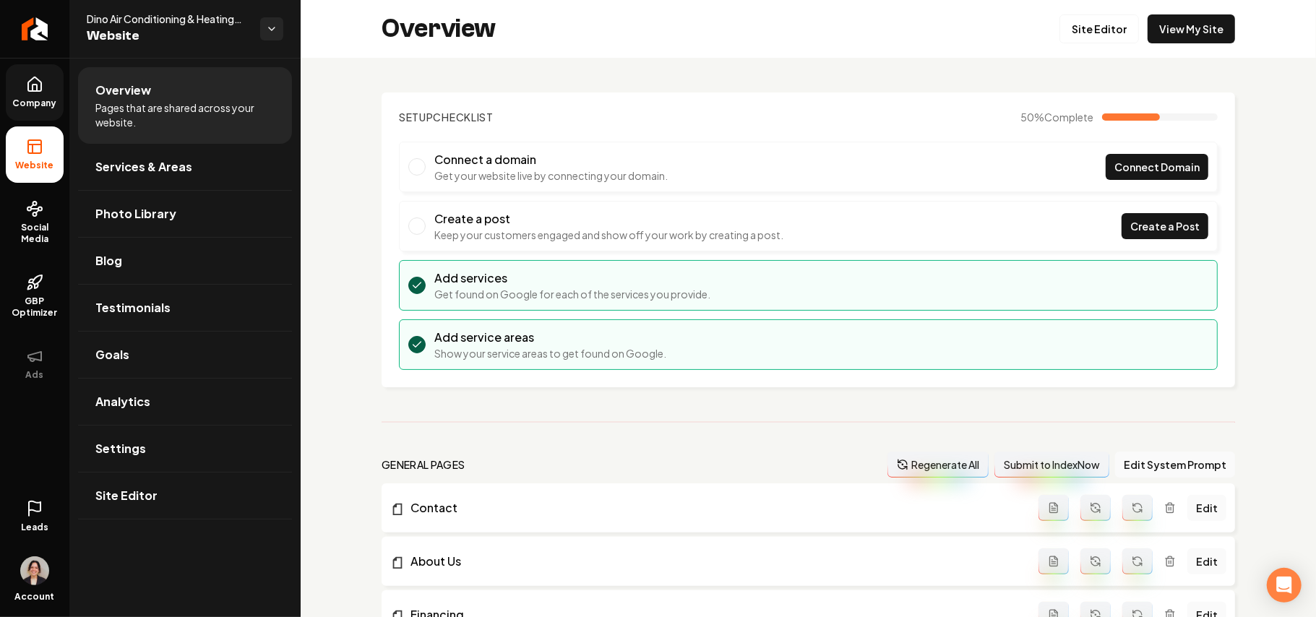
click at [61, 76] on link "Company" at bounding box center [35, 92] width 58 height 56
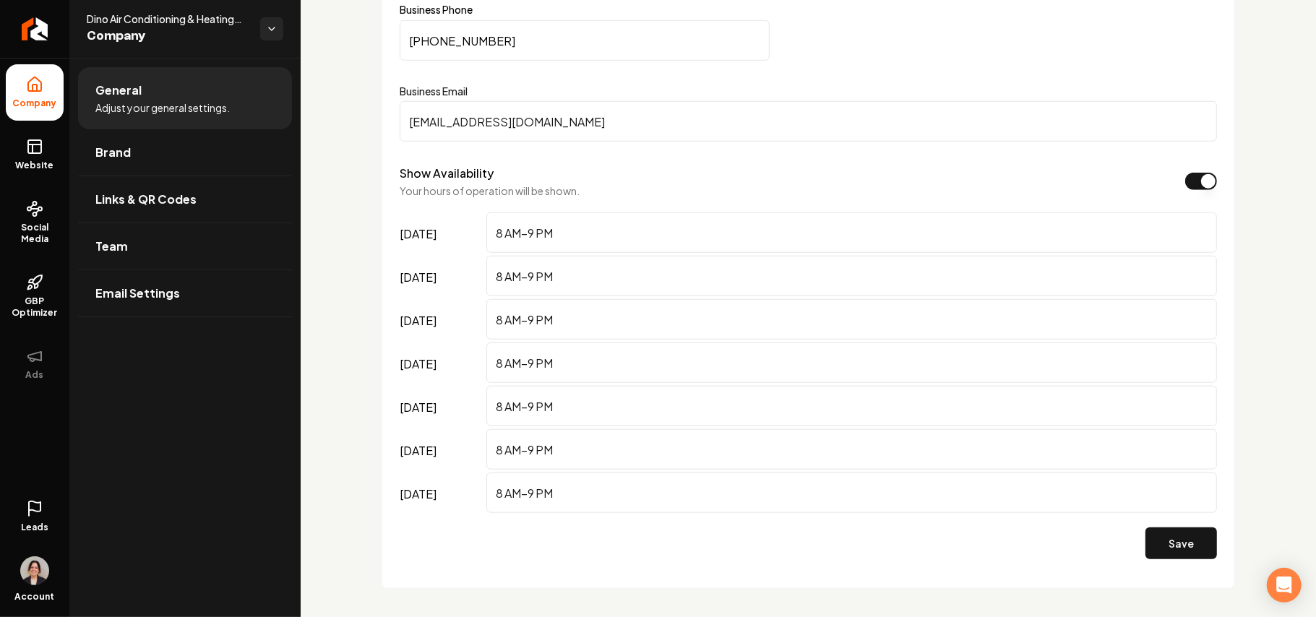
scroll to position [867, 0]
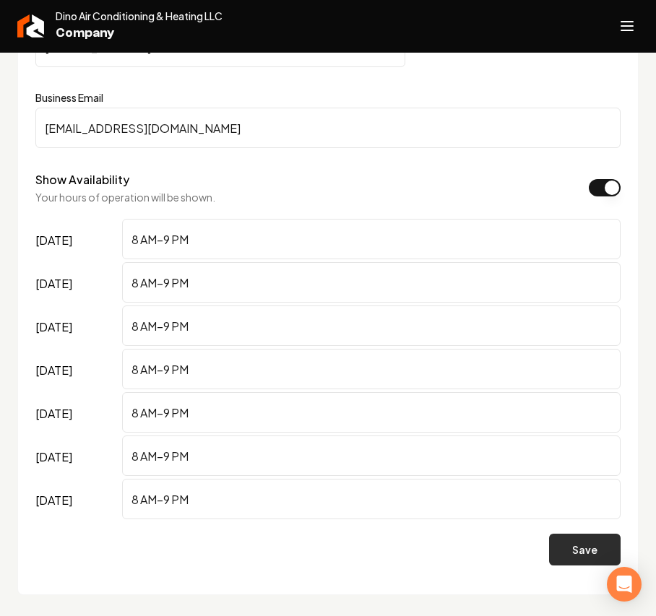
click at [578, 553] on button "Save" at bounding box center [585, 550] width 72 height 32
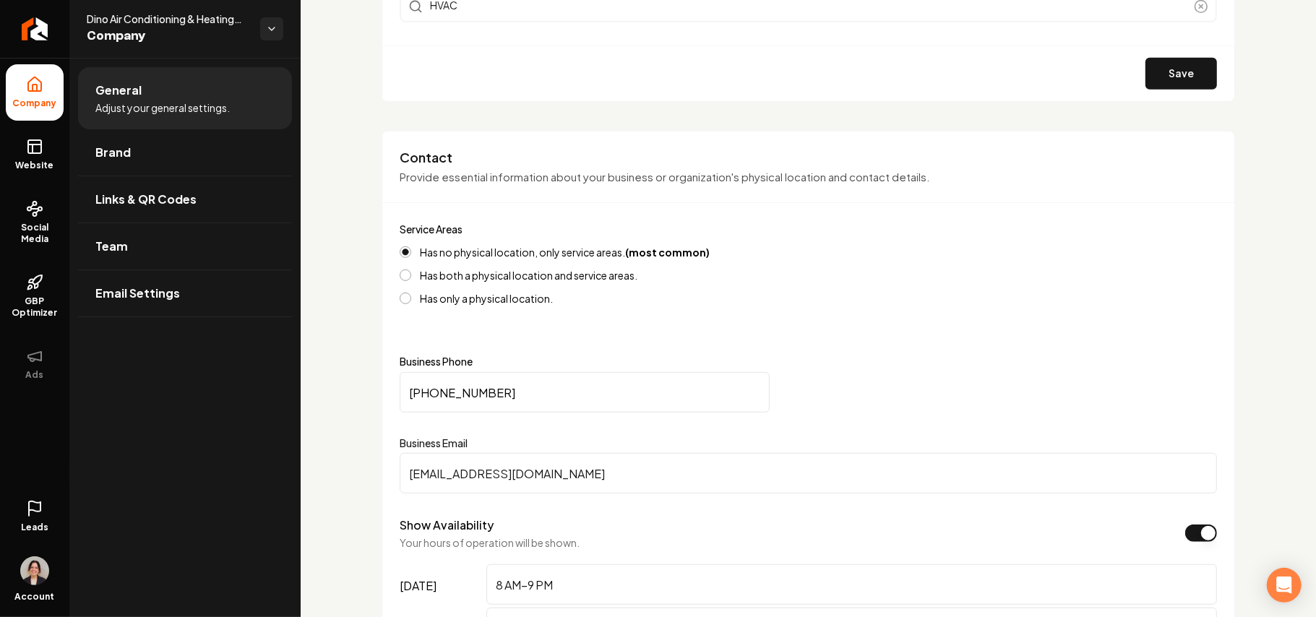
scroll to position [0, 0]
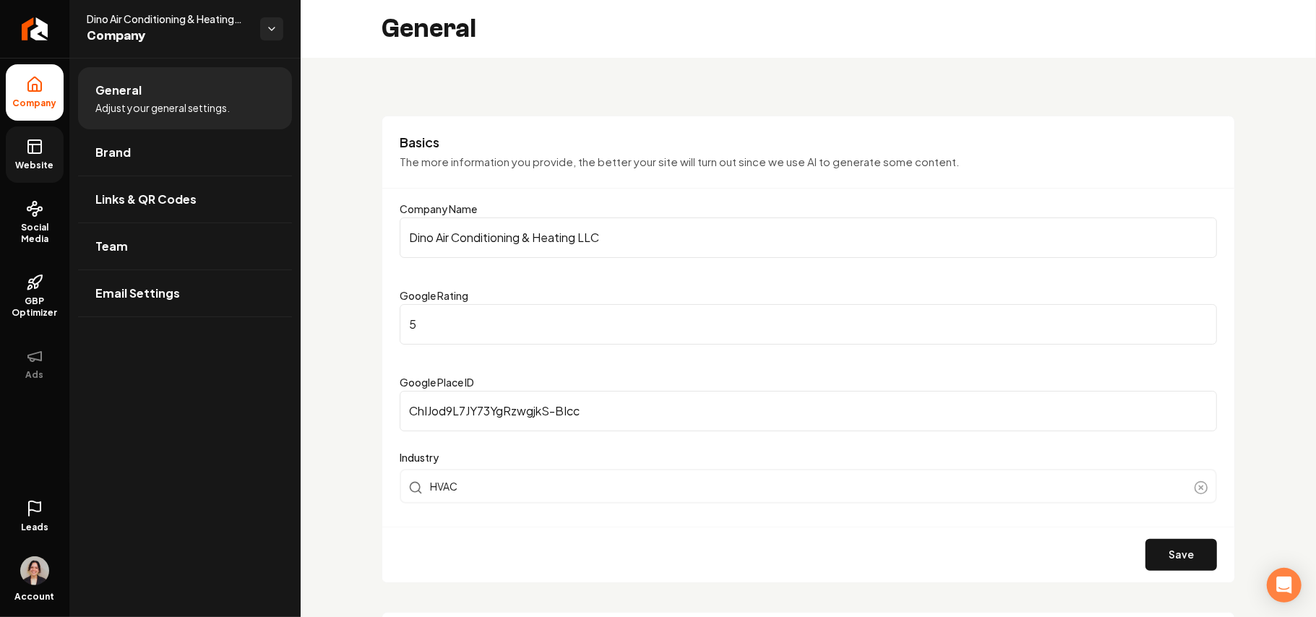
drag, startPoint x: 43, startPoint y: 160, endPoint x: 275, endPoint y: 97, distance: 240.3
click at [42, 159] on link "Website" at bounding box center [35, 154] width 58 height 56
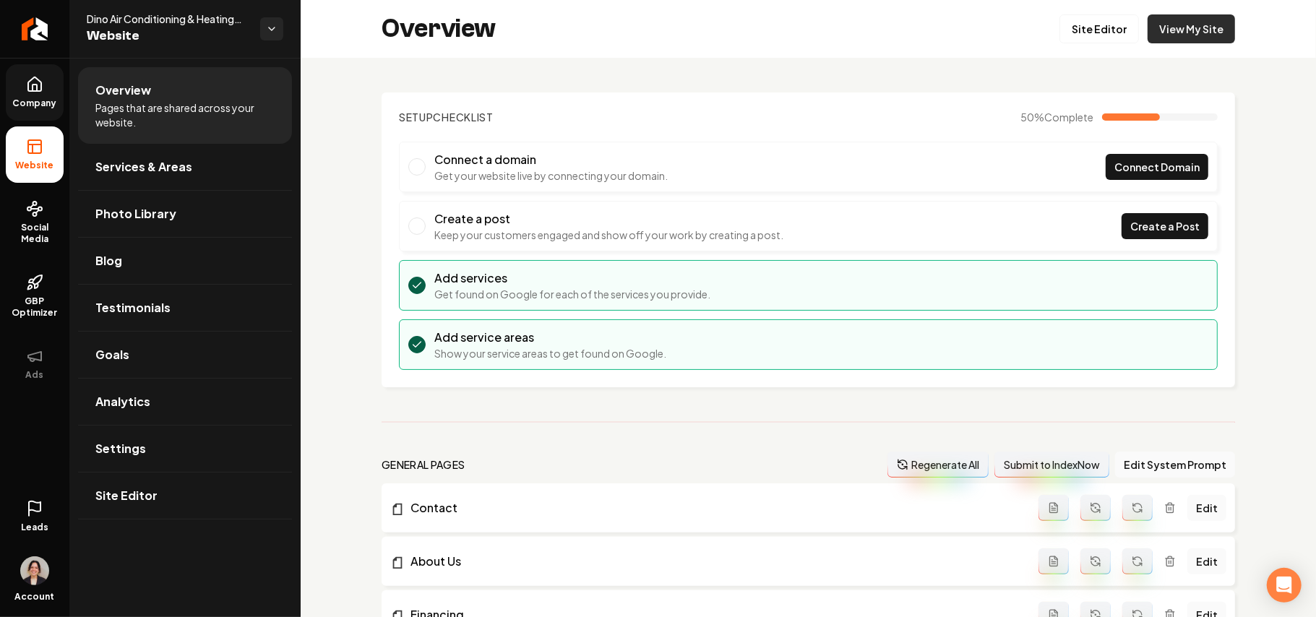
click at [1147, 40] on link "View My Site" at bounding box center [1190, 28] width 87 height 29
click at [1079, 30] on link "Site Editor" at bounding box center [1098, 28] width 79 height 29
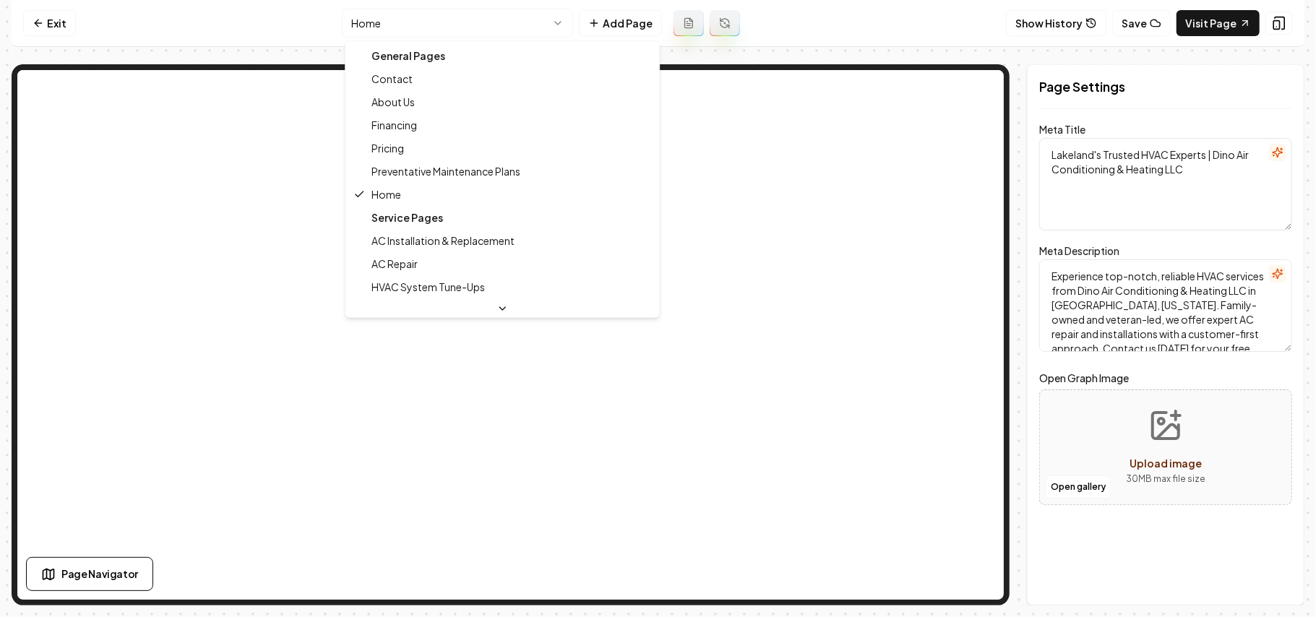
click at [409, 16] on html "Computer Required This feature is only available on a computer. Please switch t…" at bounding box center [658, 308] width 1316 height 617
type textarea "HVAC Pricing & Cost Estimator | Dino Air Conditioning"
type textarea "Discover transparent HVAC pricing with Dino Air Conditioning & Heating LLC. Use…"
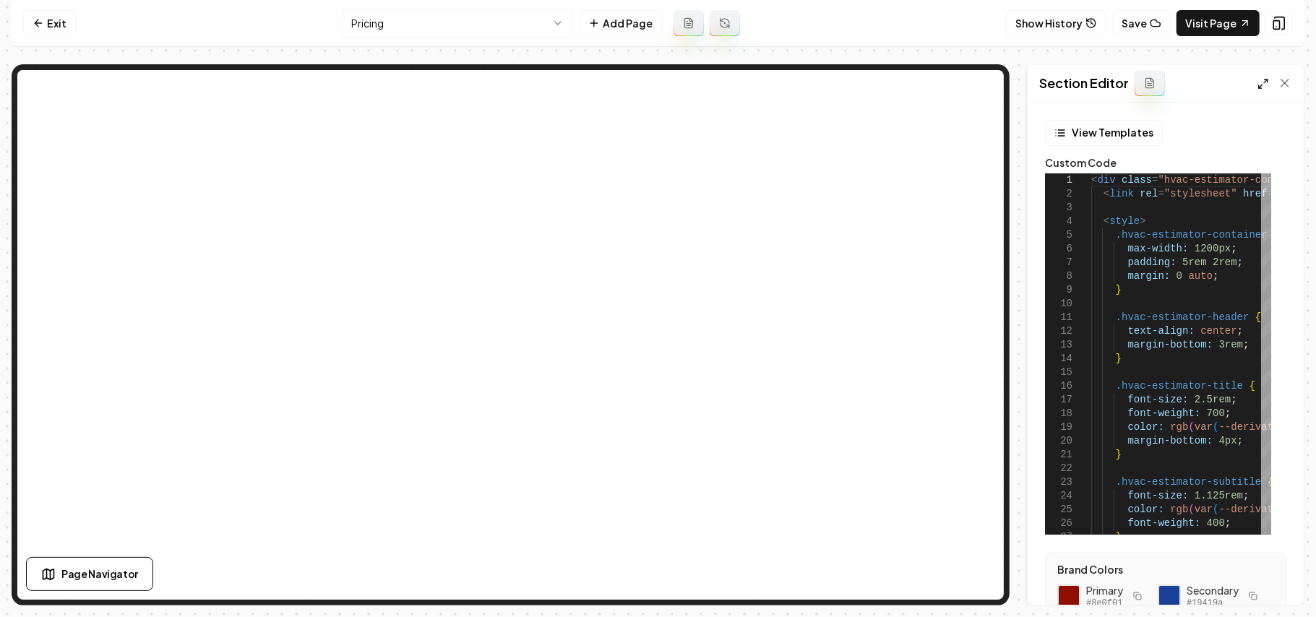
click at [1259, 84] on icon at bounding box center [1263, 84] width 12 height 12
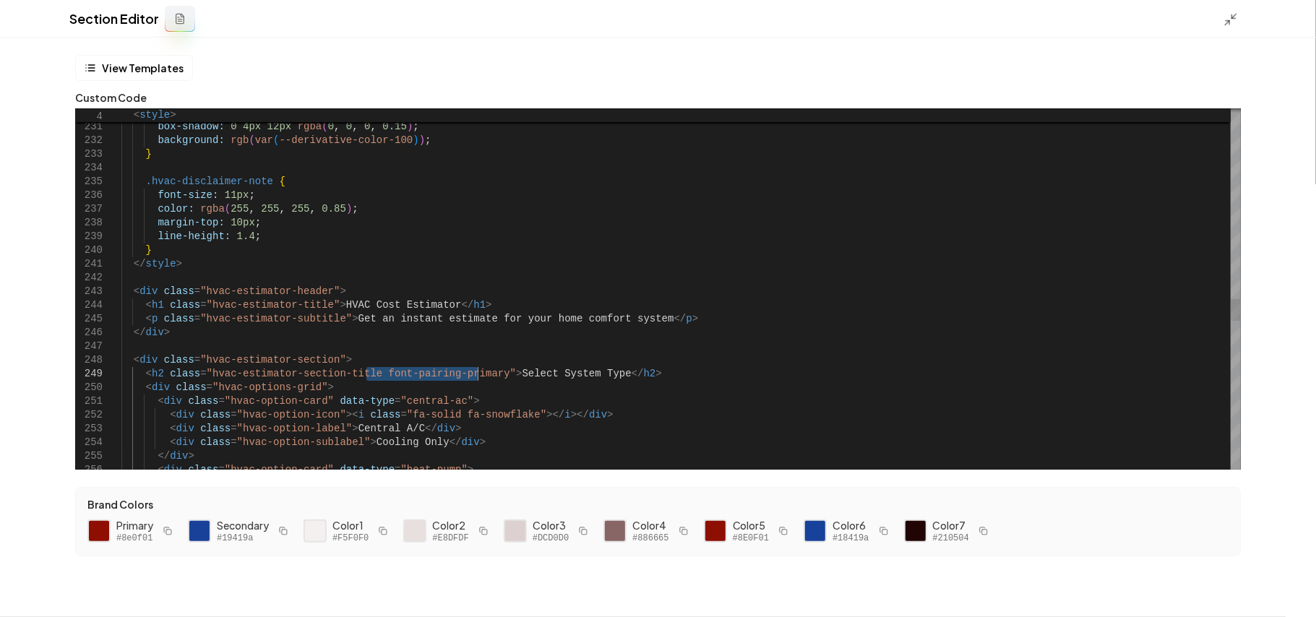
drag, startPoint x: 368, startPoint y: 374, endPoint x: 477, endPoint y: 370, distance: 108.4
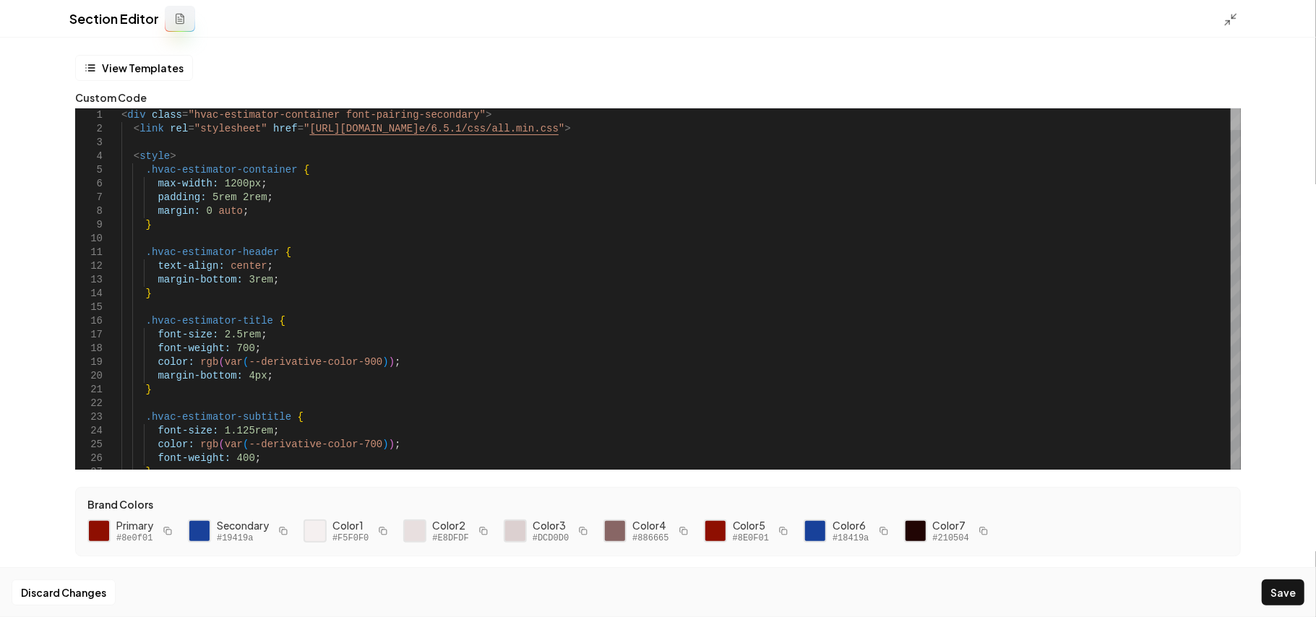
click at [1241, 108] on div at bounding box center [1235, 119] width 10 height 22
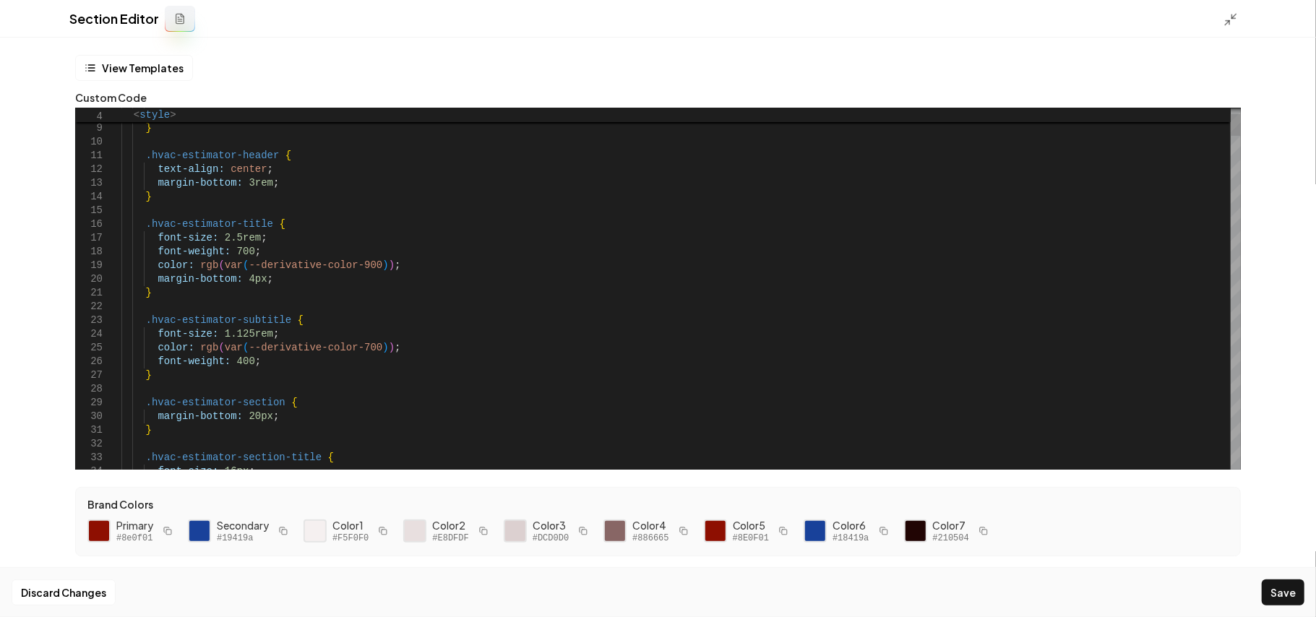
type textarea "**********"
click at [1283, 598] on button "Save" at bounding box center [1283, 592] width 43 height 26
click at [1233, 19] on icon at bounding box center [1230, 19] width 14 height 14
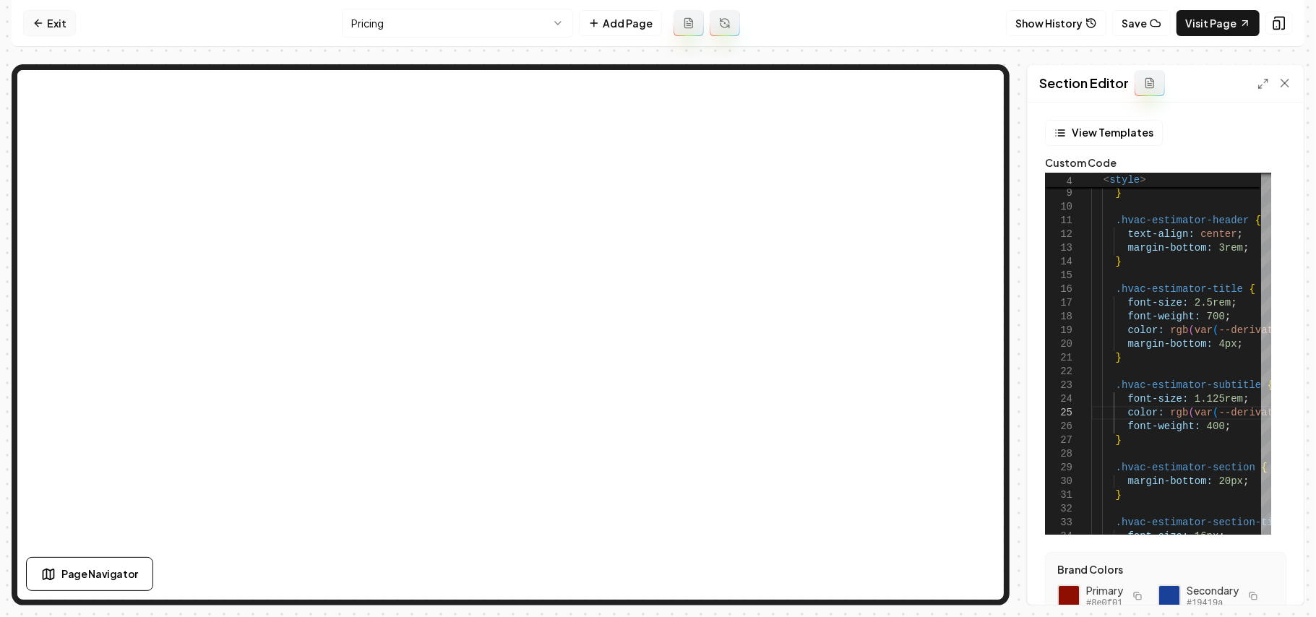
click at [69, 32] on link "Exit" at bounding box center [49, 23] width 53 height 26
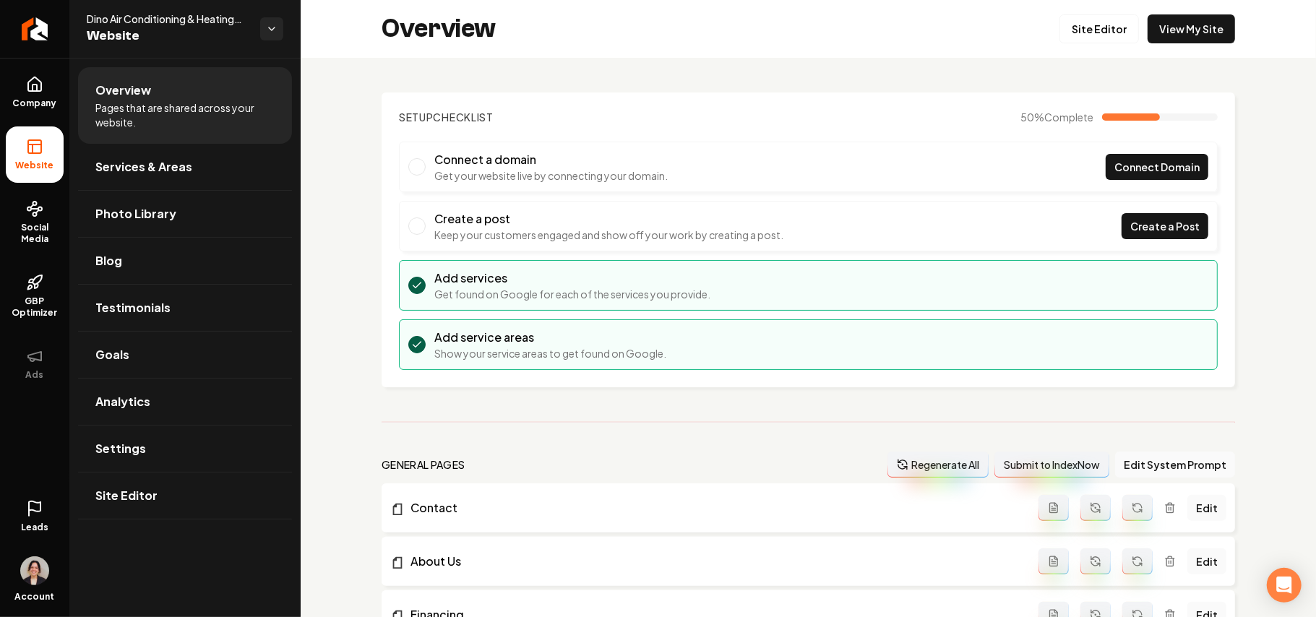
click at [143, 121] on span "Pages that are shared across your website." at bounding box center [184, 114] width 179 height 29
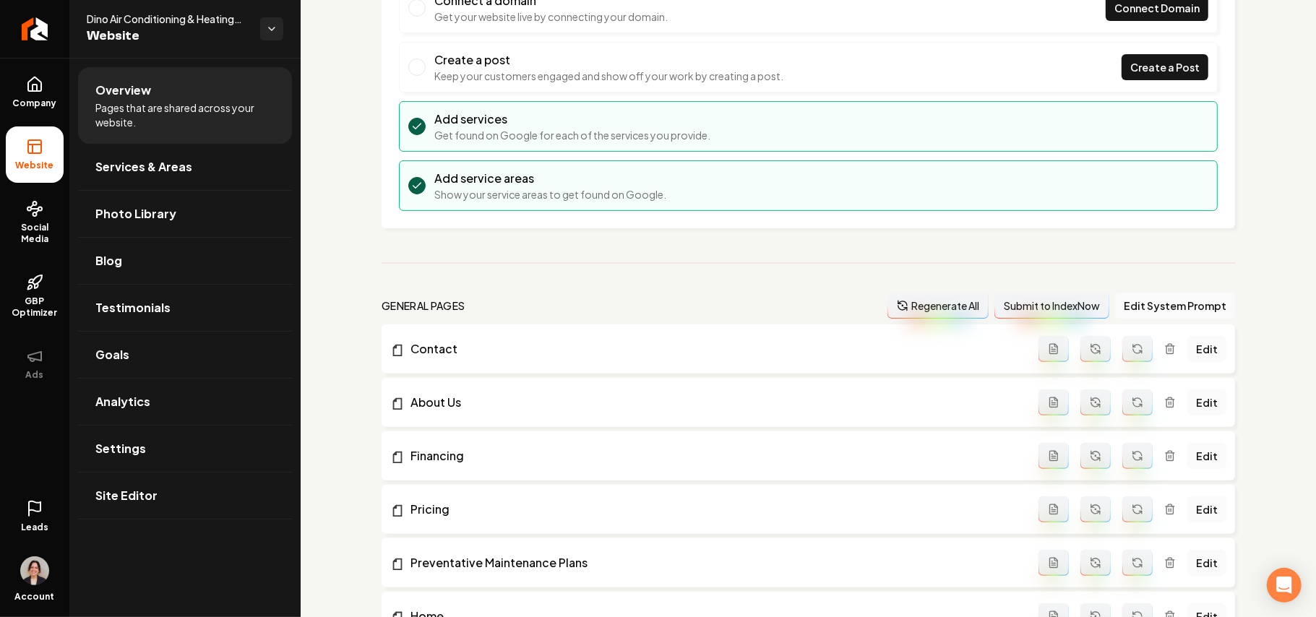
scroll to position [192, 0]
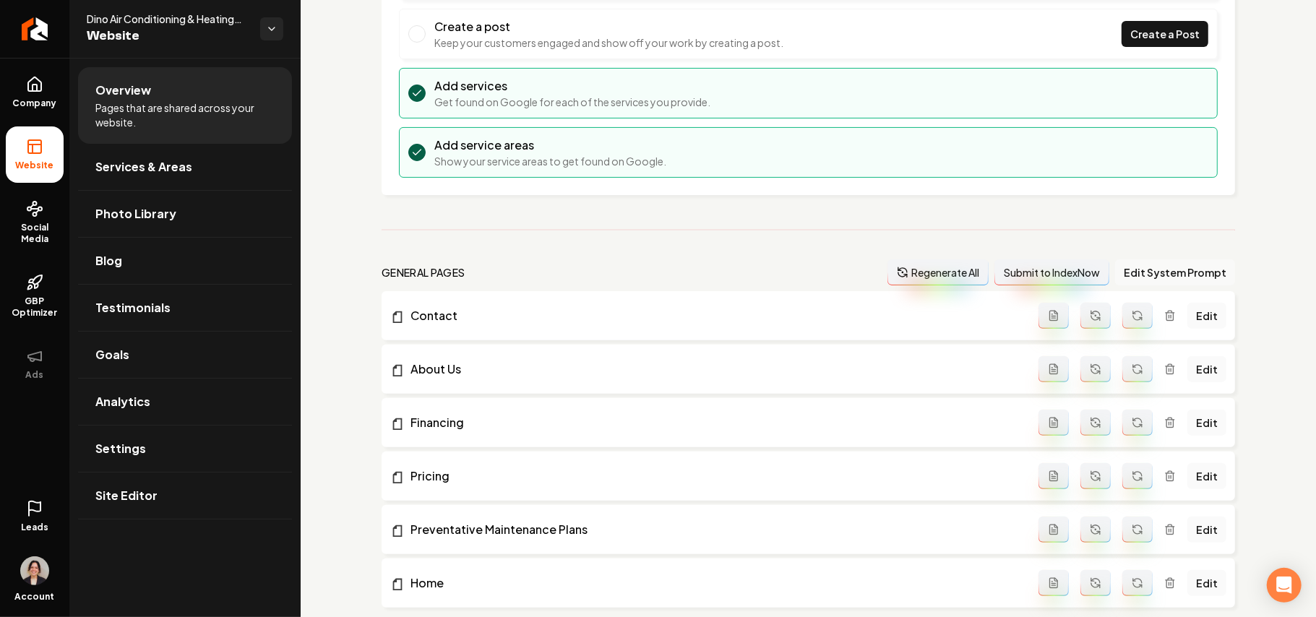
click at [1136, 275] on button "Edit System Prompt" at bounding box center [1175, 272] width 120 height 26
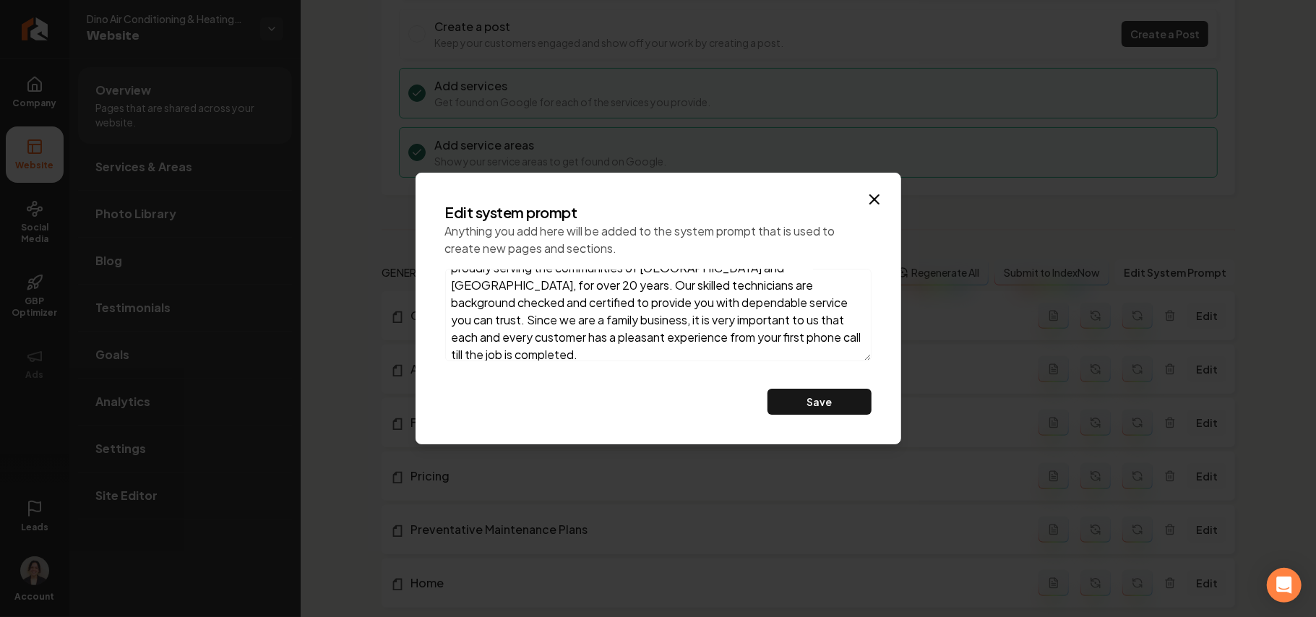
scroll to position [111, 0]
click at [607, 338] on textarea "WHERE GREAT HVAC CUSTOMER SERVICE ISN'T EXTINCT!About our heating and air condi…" at bounding box center [658, 315] width 426 height 92
type textarea "WHERE GREAT HVAC CUSTOMER SERVICE ISN'T EXTINCT!About our heating and air condi…"
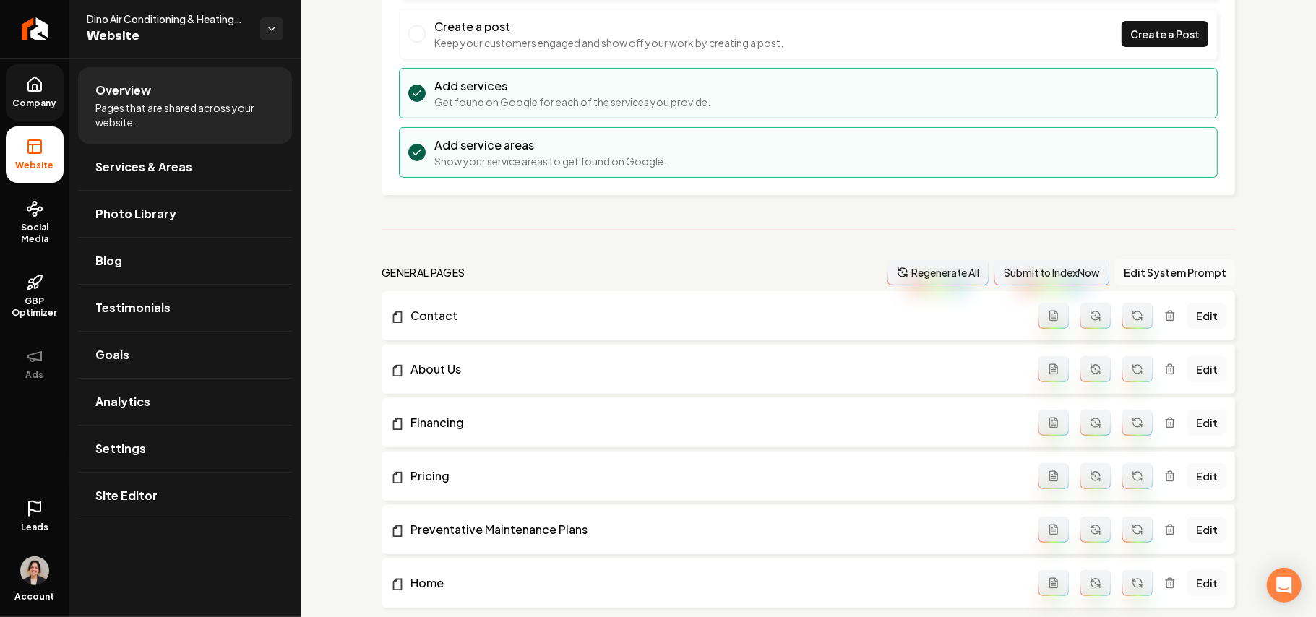
click at [56, 64] on link "Company" at bounding box center [35, 92] width 58 height 56
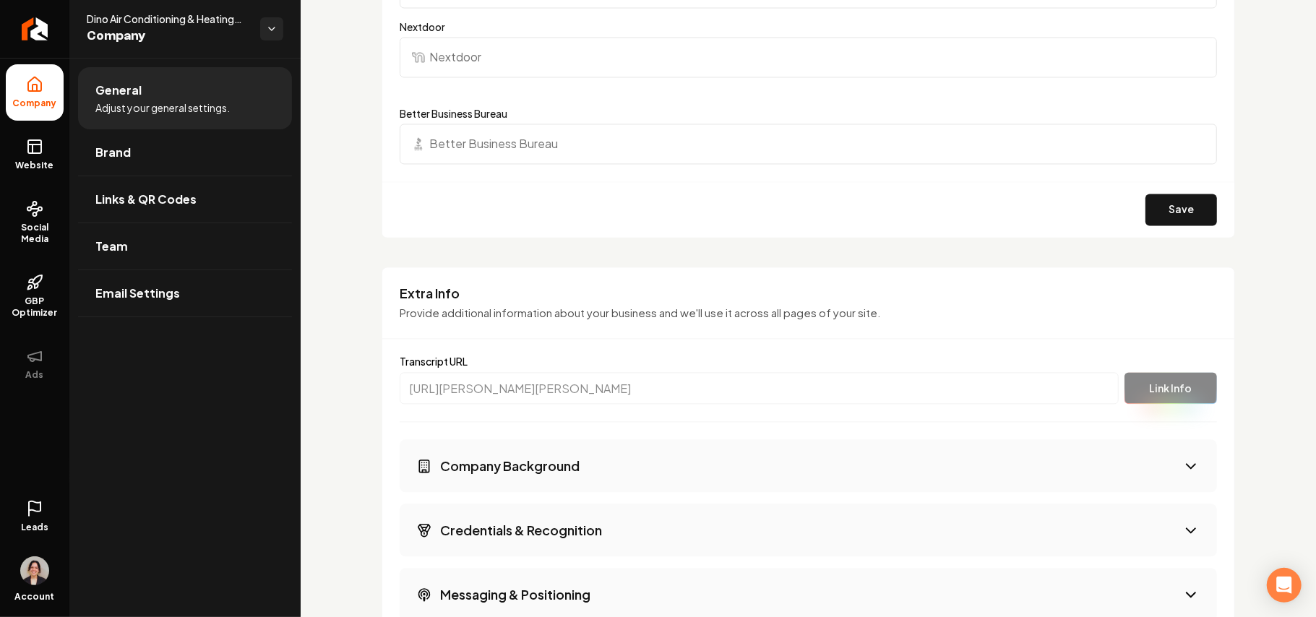
scroll to position [2312, 0]
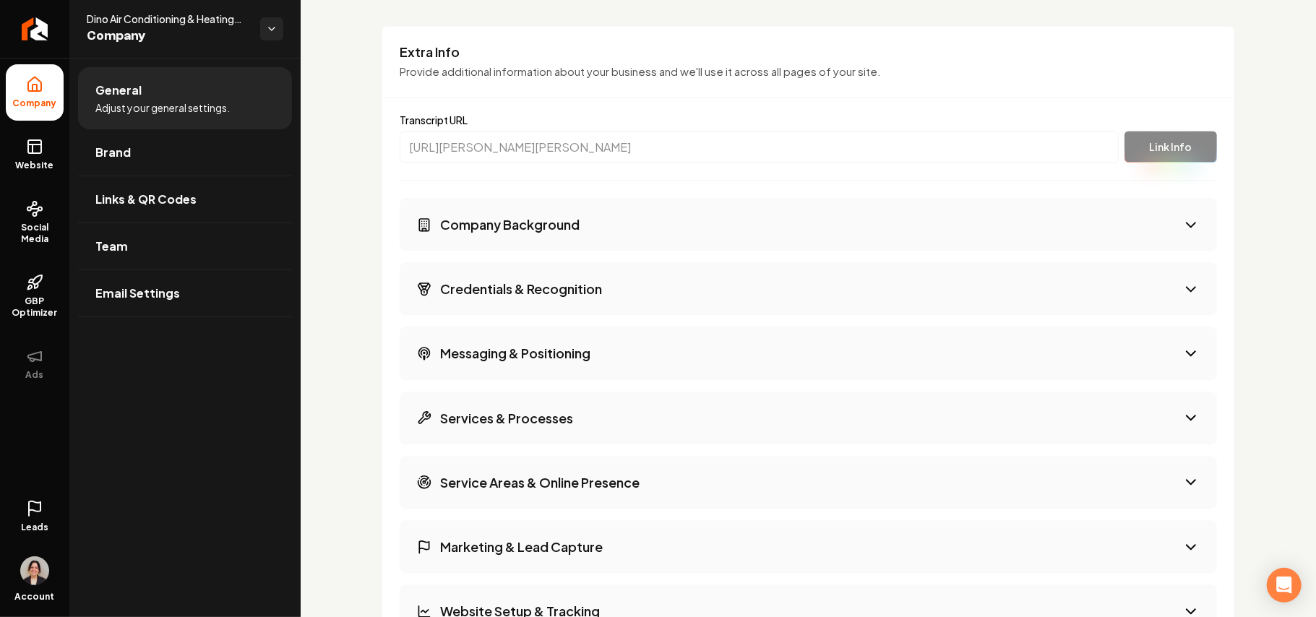
click at [533, 226] on h3 "Company Background" at bounding box center [509, 224] width 139 height 18
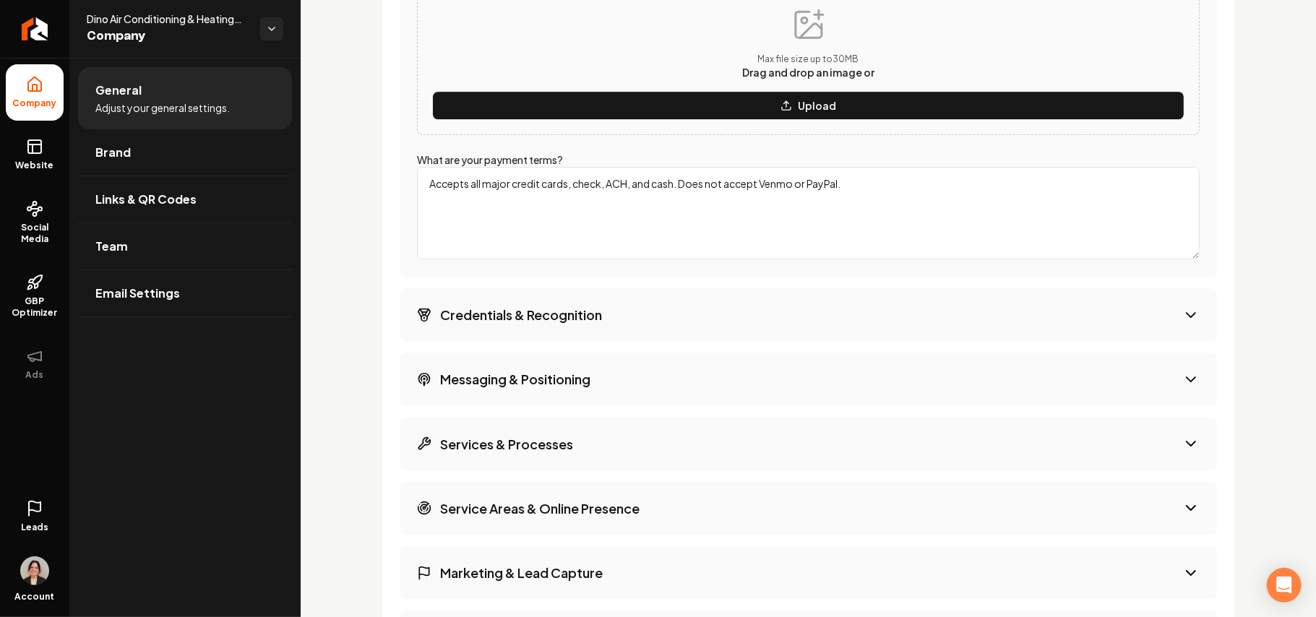
click at [514, 341] on button "Credentials & Recognition" at bounding box center [808, 314] width 817 height 53
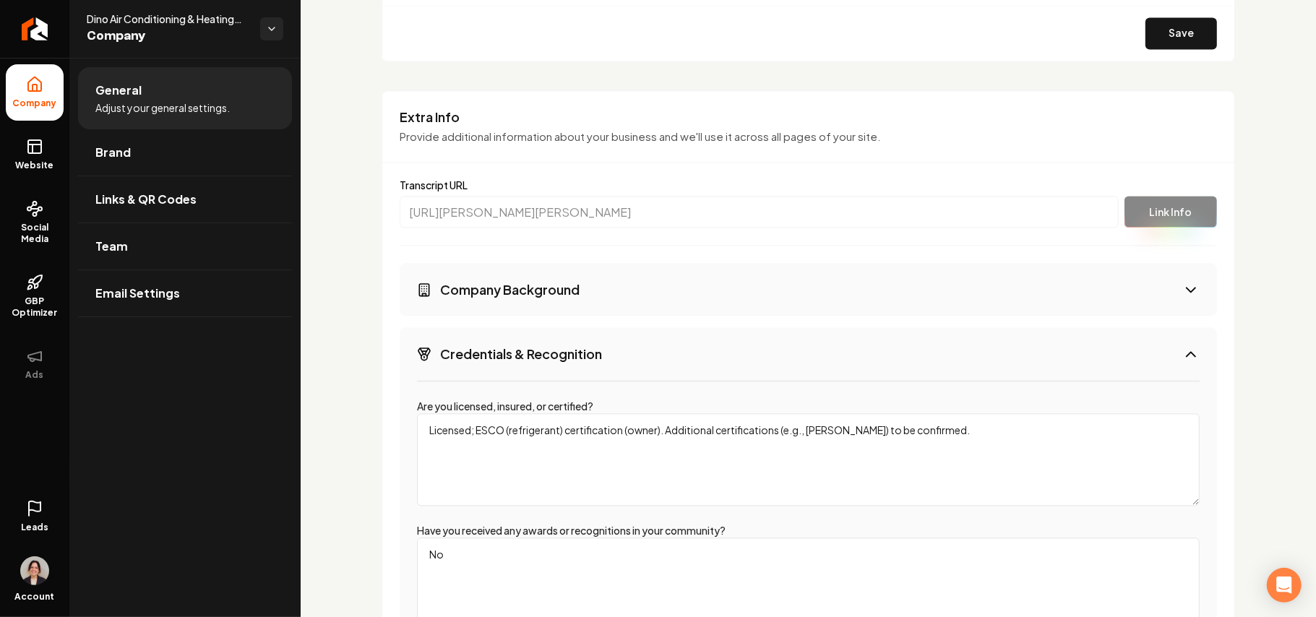
scroll to position [2233, 0]
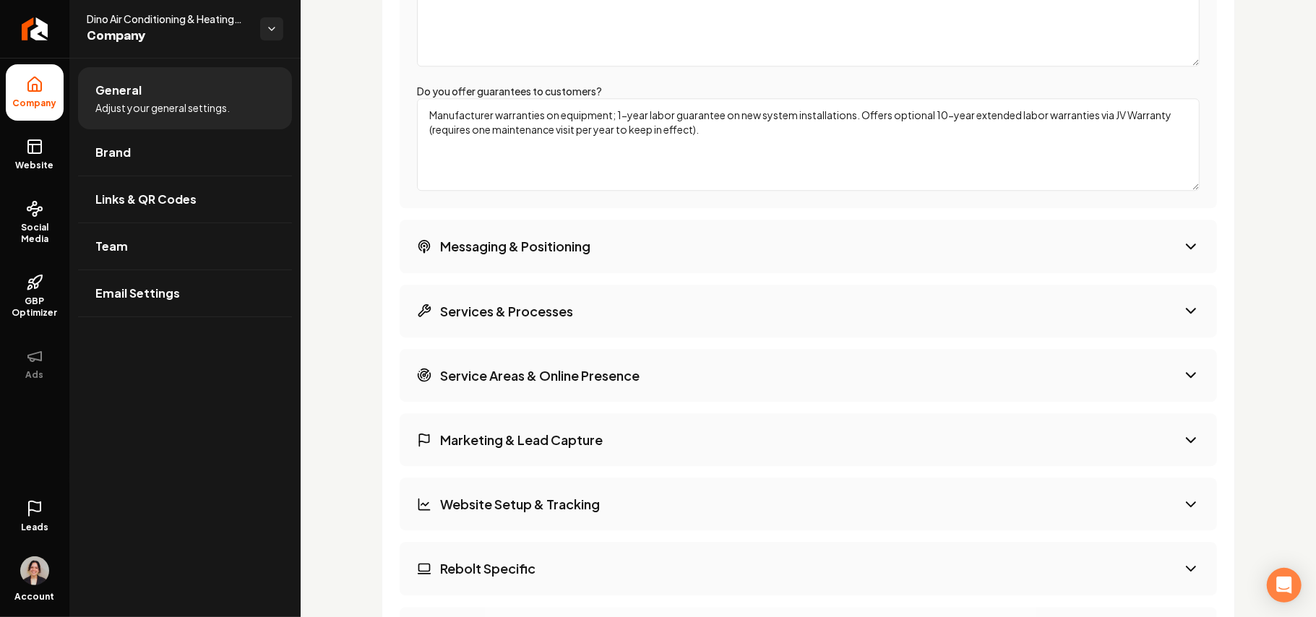
click at [533, 252] on h3 "Messaging & Positioning" at bounding box center [515, 246] width 150 height 18
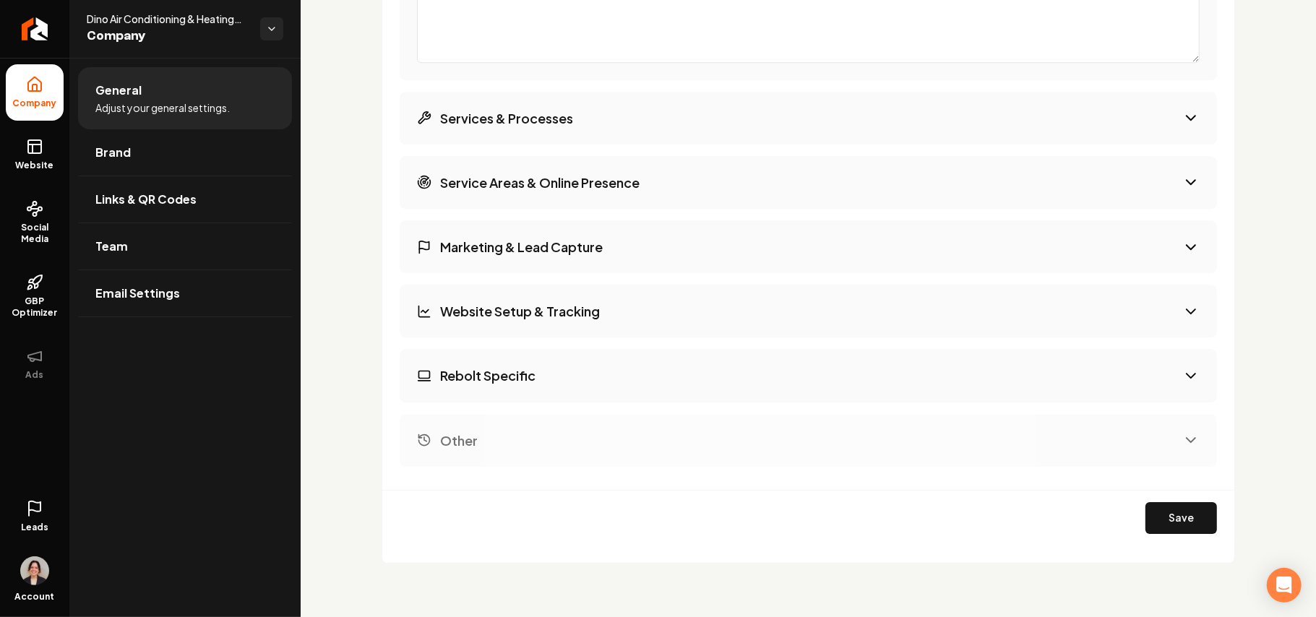
click at [582, 202] on button "Service Areas & Online Presence" at bounding box center [808, 182] width 817 height 53
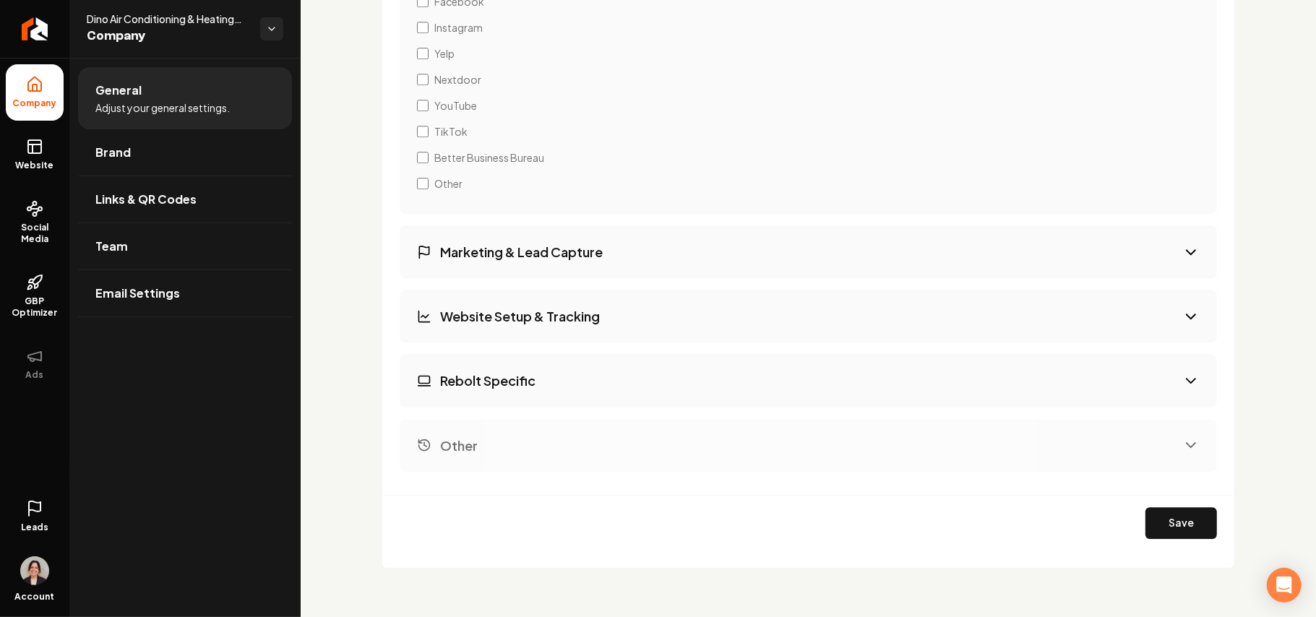
scroll to position [2949, 0]
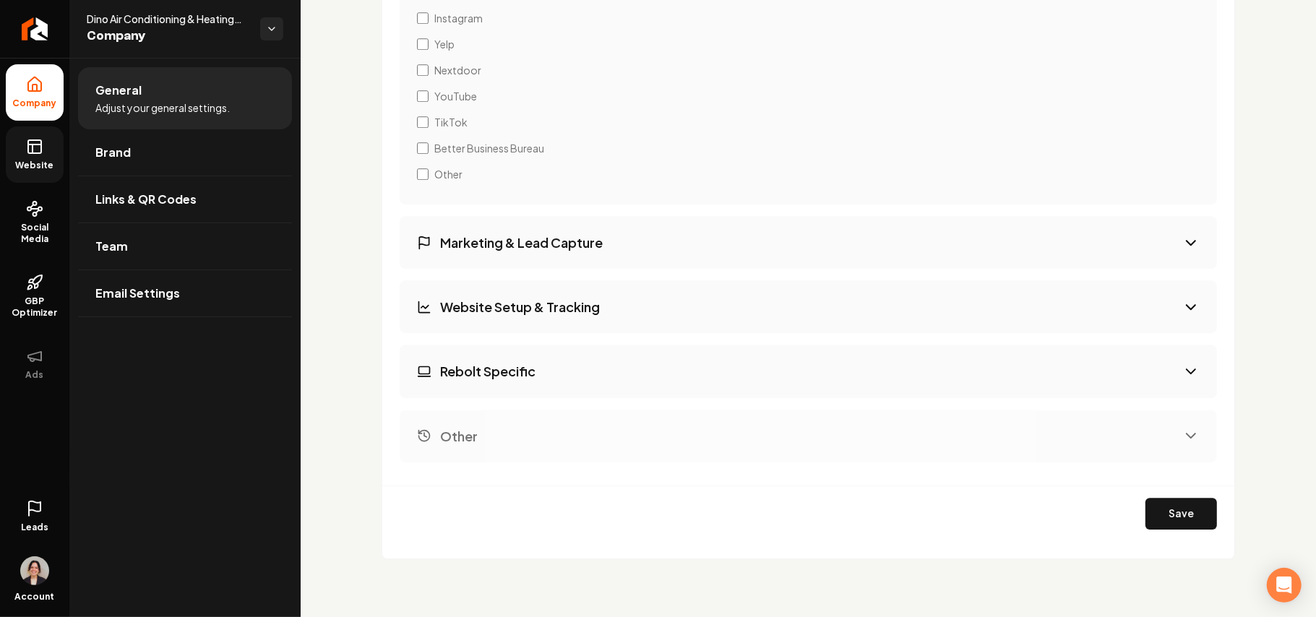
click at [35, 142] on icon at bounding box center [34, 146] width 17 height 17
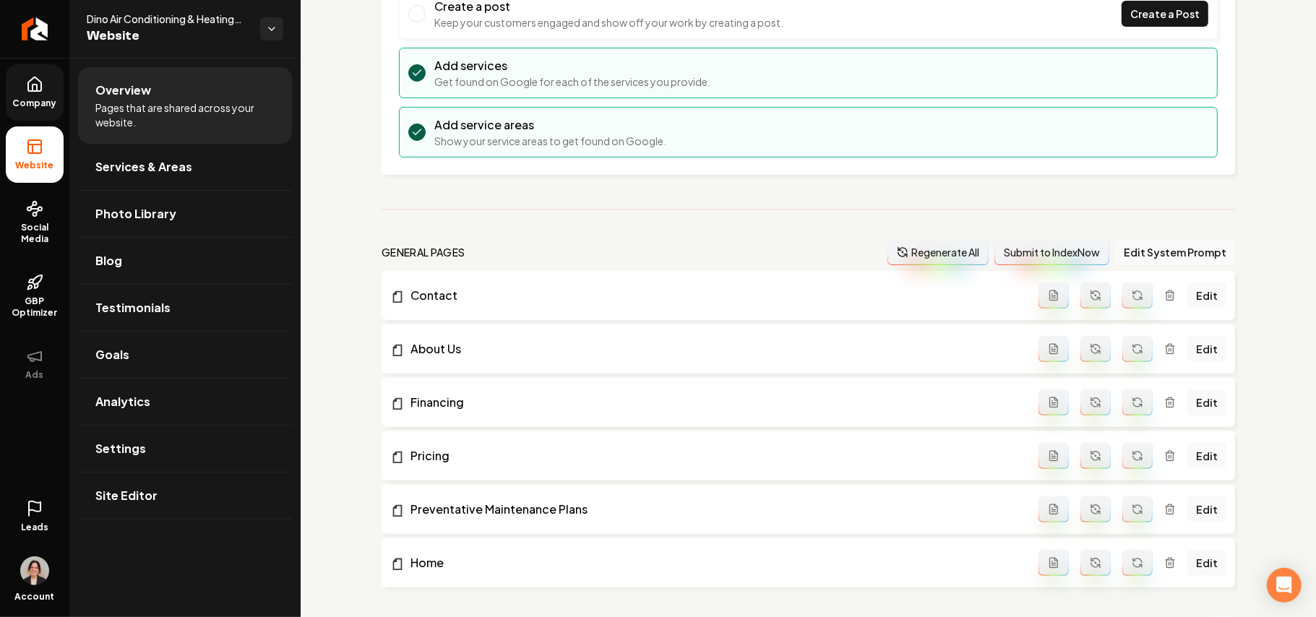
scroll to position [208, 0]
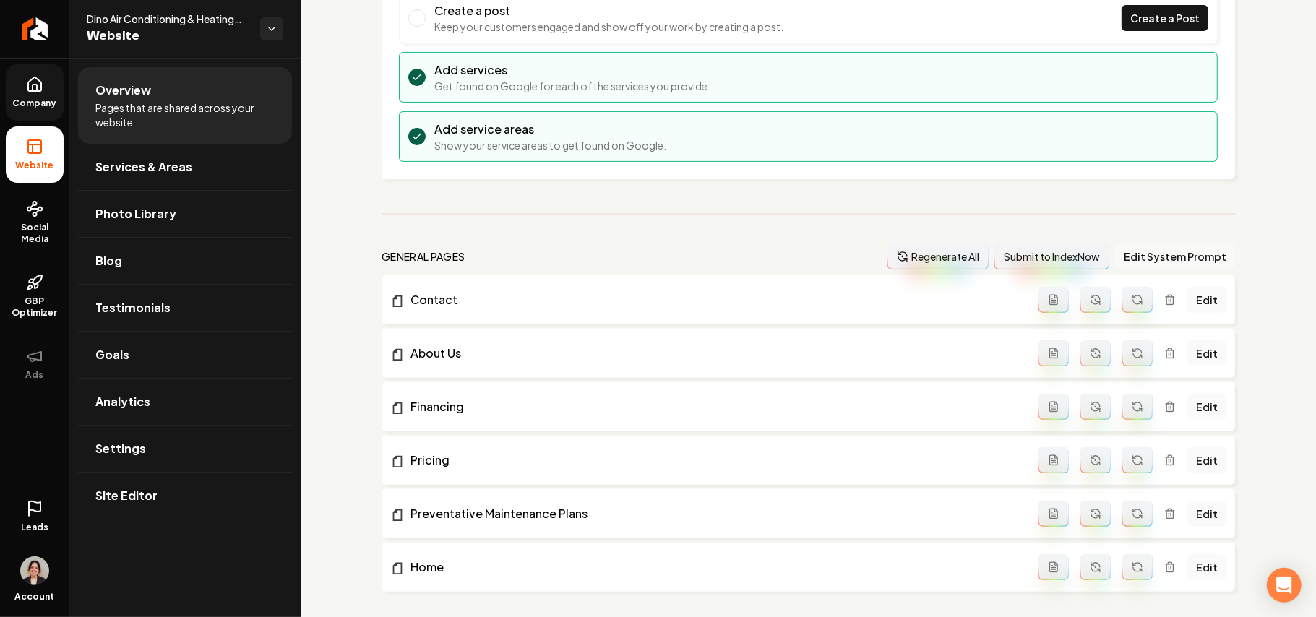
click at [1139, 254] on button "Edit System Prompt" at bounding box center [1175, 256] width 120 height 26
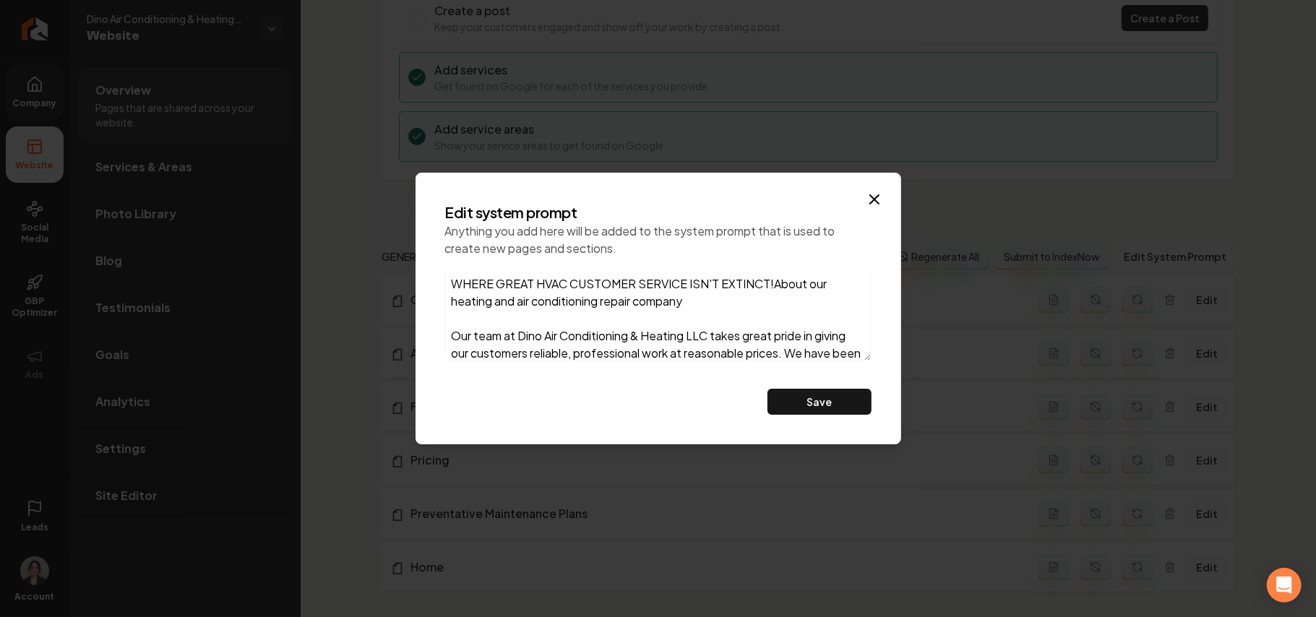
click at [874, 194] on icon "button" at bounding box center [874, 199] width 17 height 17
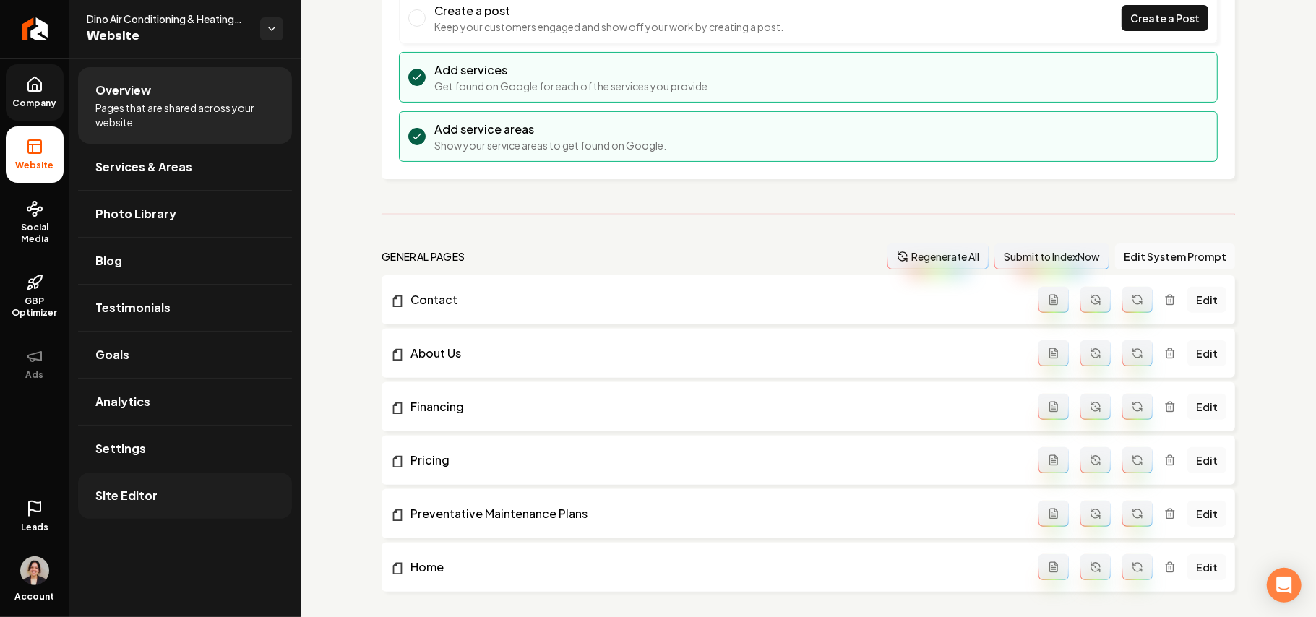
click at [155, 504] on link "Site Editor" at bounding box center [185, 496] width 214 height 46
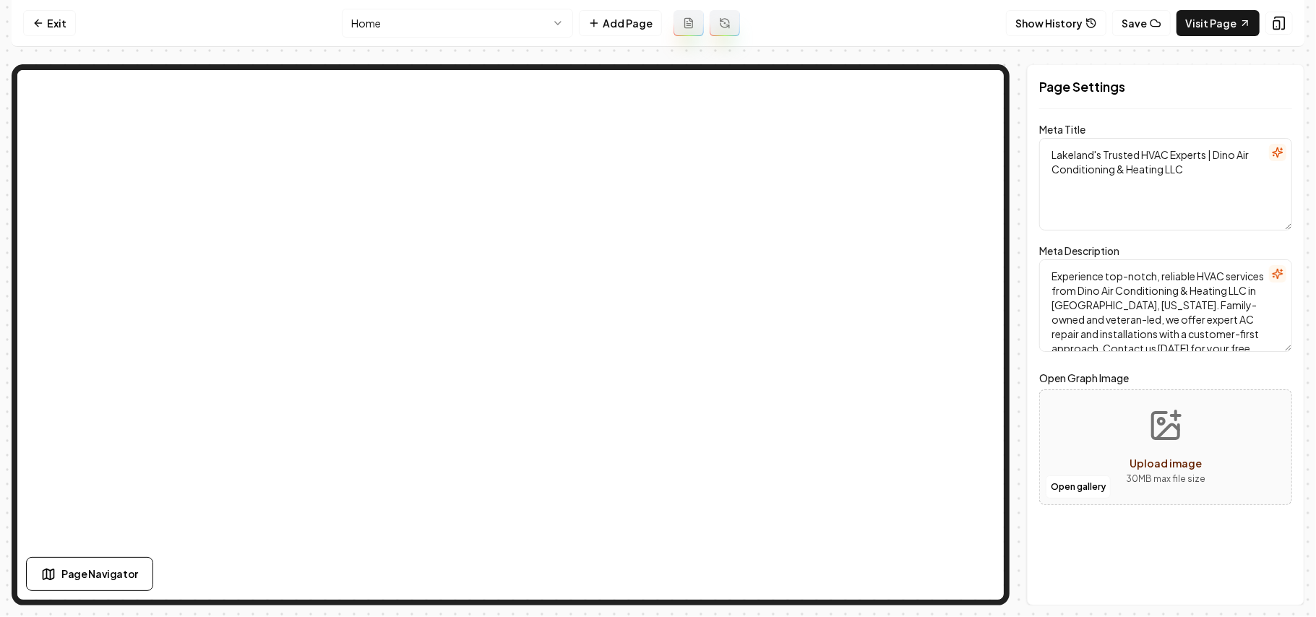
click at [387, 24] on html "Computer Required This feature is only available on a computer. Please switch t…" at bounding box center [658, 308] width 1316 height 617
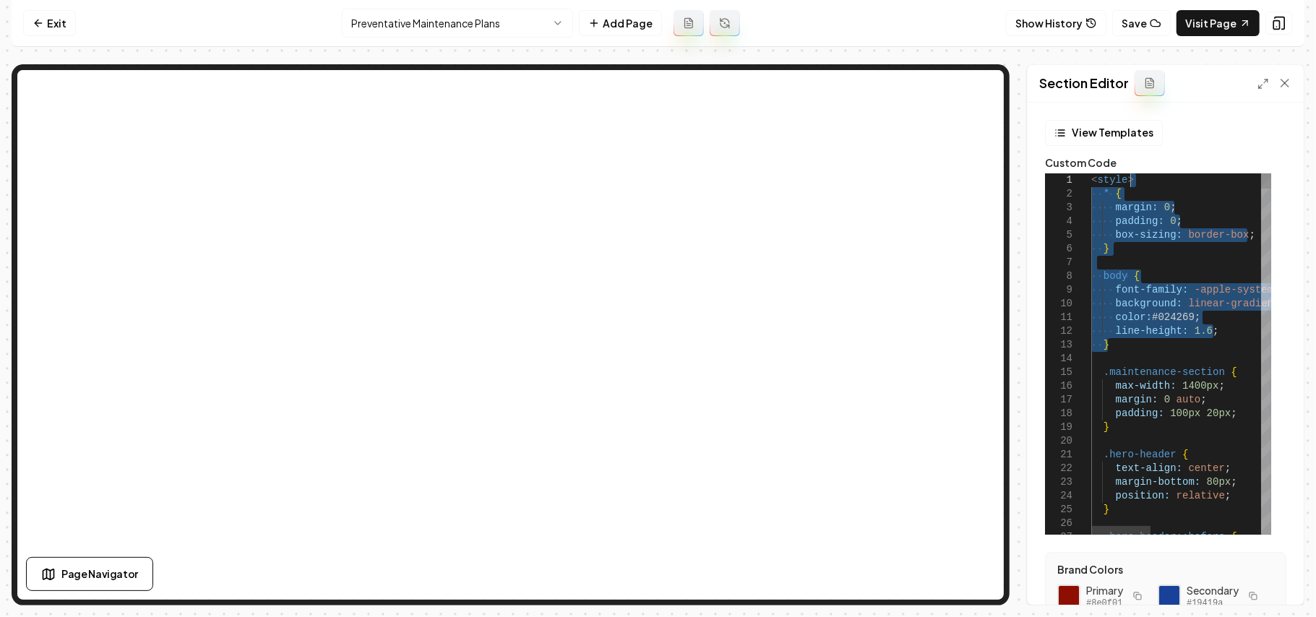
drag, startPoint x: 1129, startPoint y: 350, endPoint x: 1153, endPoint y: 177, distance: 174.4
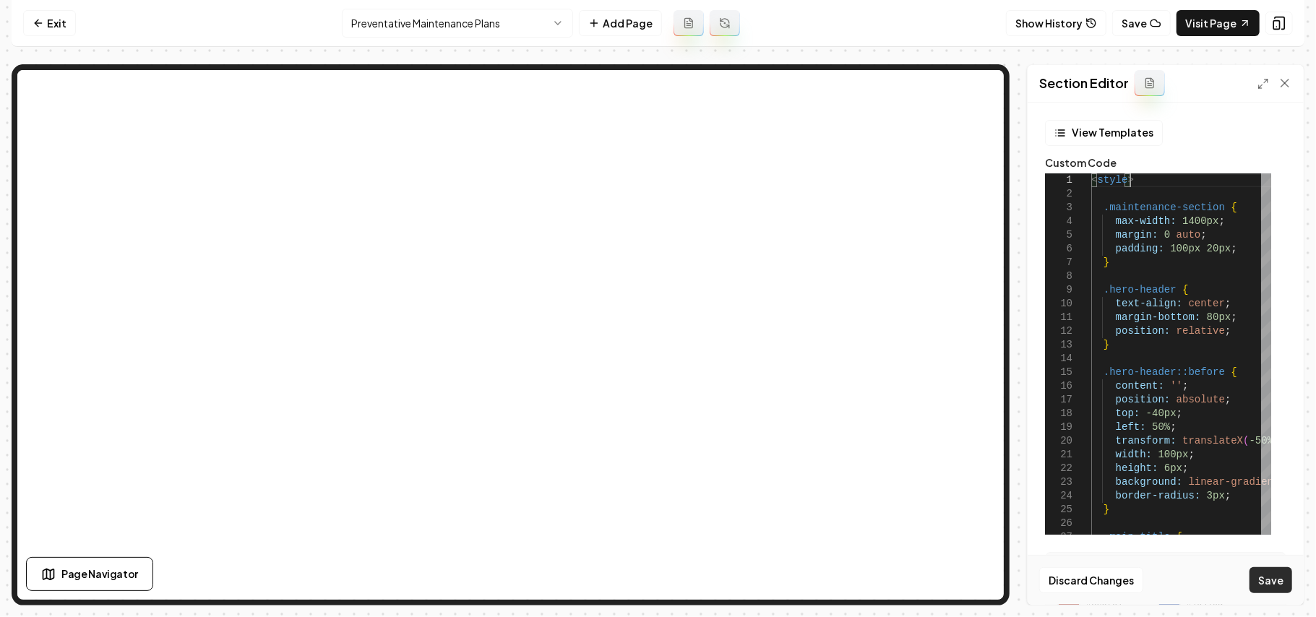
click at [1276, 581] on button "Save" at bounding box center [1270, 580] width 43 height 26
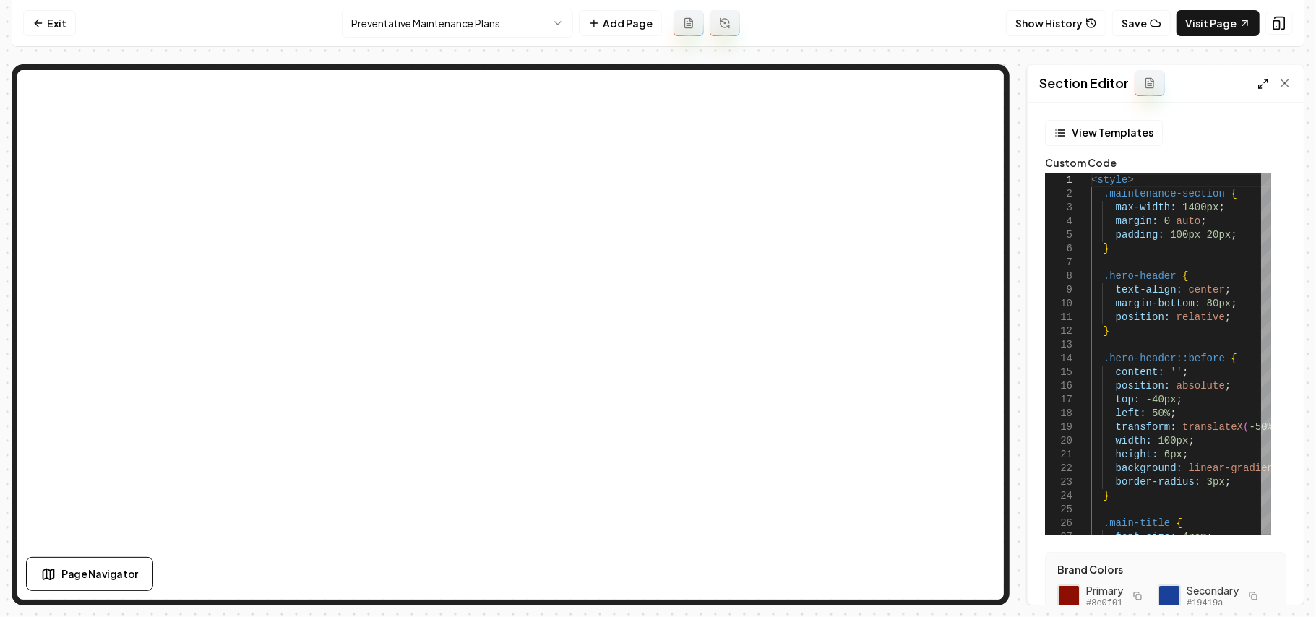
click at [1262, 85] on line at bounding box center [1261, 87] width 4 height 4
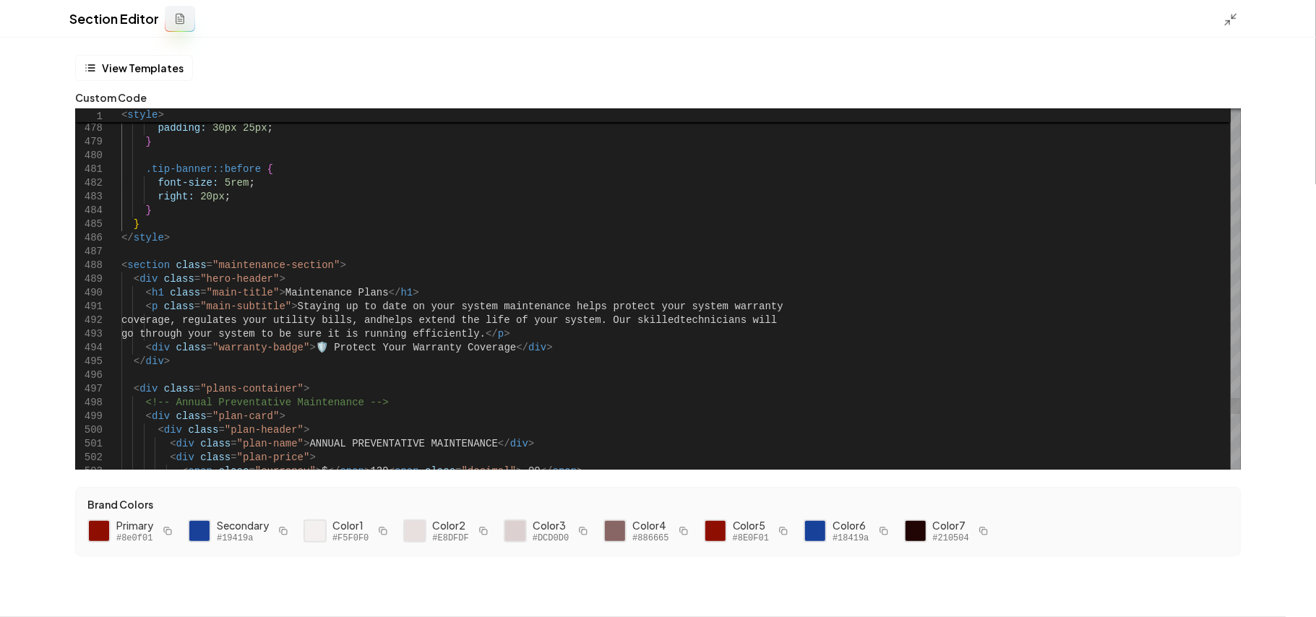
drag, startPoint x: 322, startPoint y: 264, endPoint x: 393, endPoint y: 270, distance: 71.0
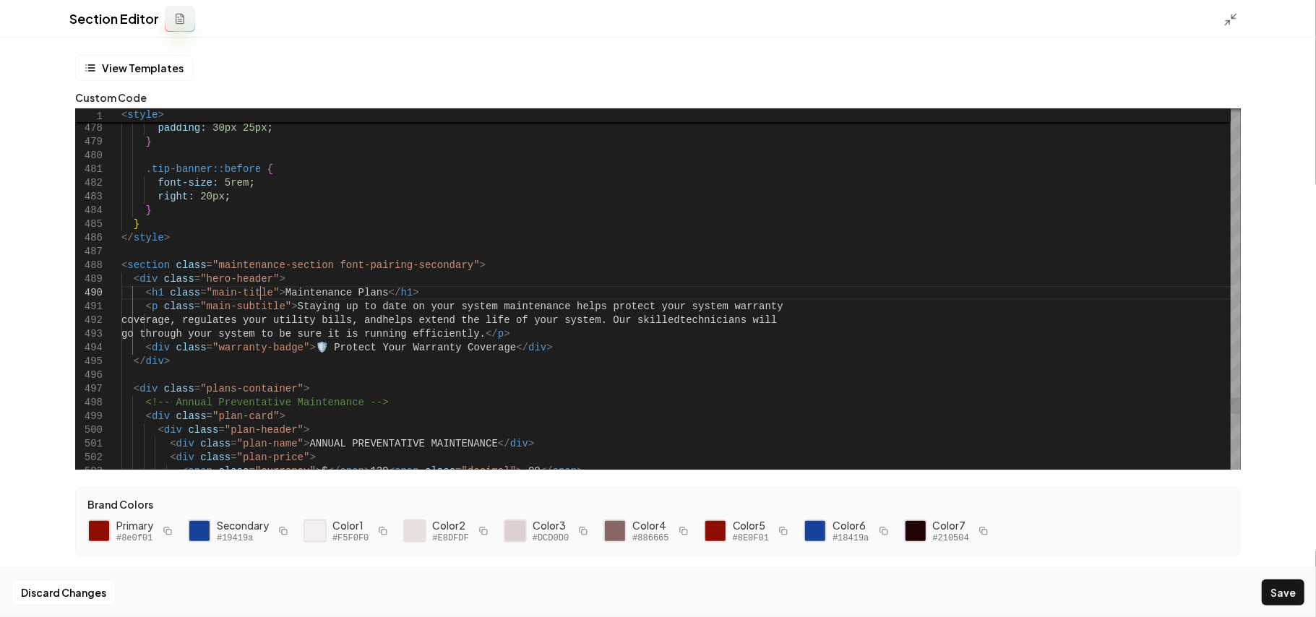
drag, startPoint x: 376, startPoint y: 290, endPoint x: 266, endPoint y: 290, distance: 110.6
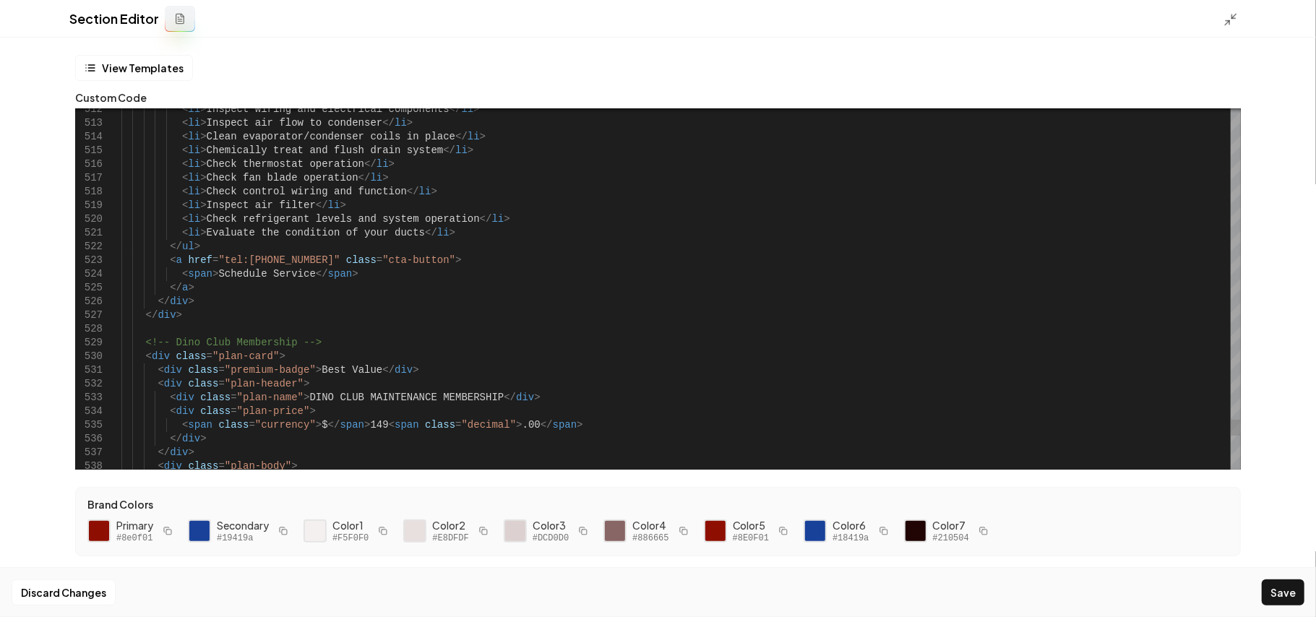
click at [1290, 588] on button "Save" at bounding box center [1283, 592] width 43 height 26
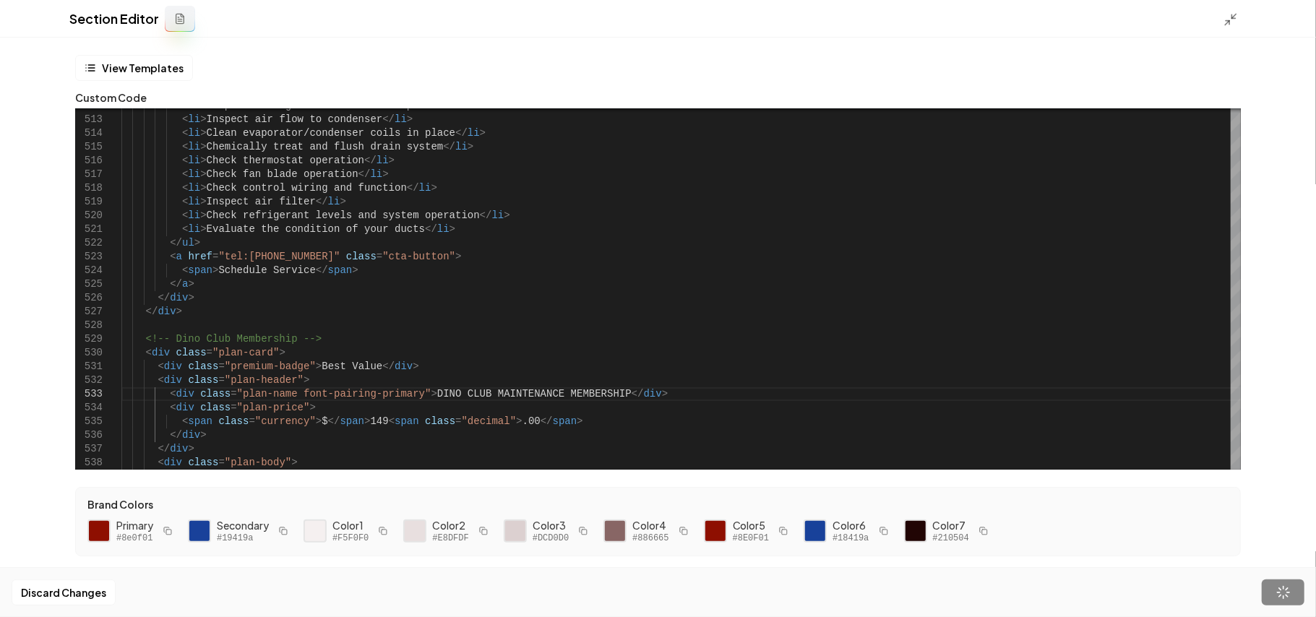
click at [1238, 19] on div at bounding box center [1234, 19] width 23 height 16
click at [1217, 13] on div "Section Editor" at bounding box center [658, 19] width 1316 height 38
click at [1220, 17] on div "Section Editor" at bounding box center [658, 19] width 1316 height 38
click at [1235, 24] on icon at bounding box center [1230, 19] width 14 height 14
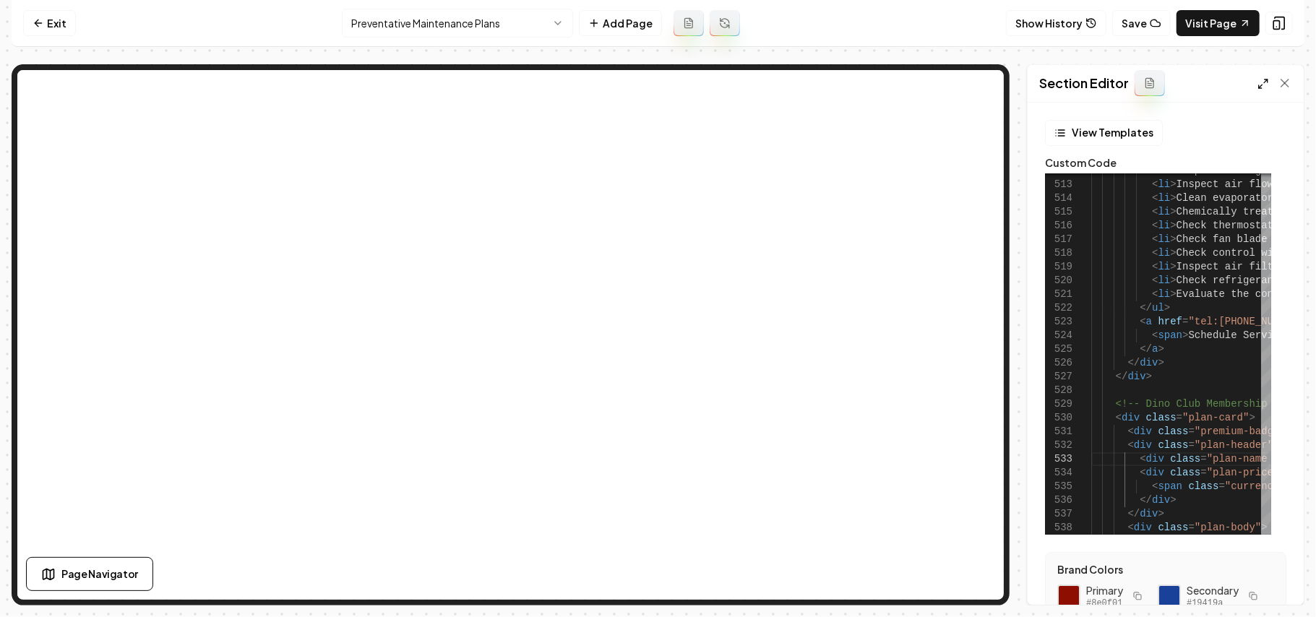
click at [1259, 84] on icon at bounding box center [1263, 84] width 12 height 12
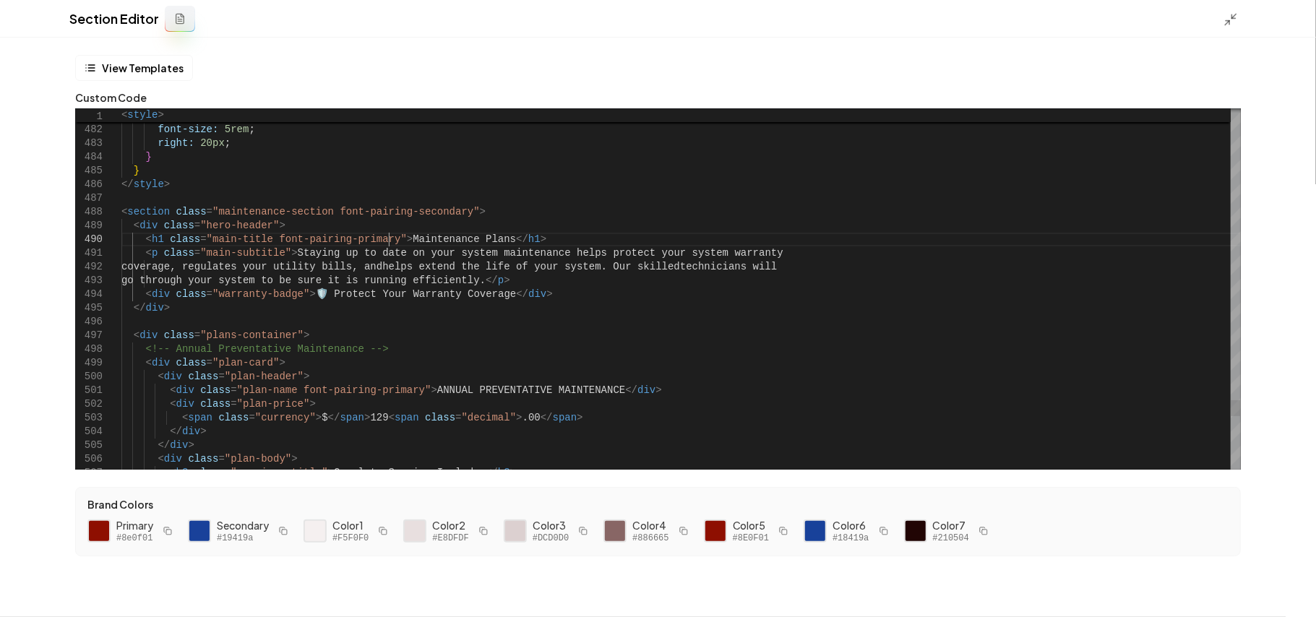
scroll to position [27, 277]
drag, startPoint x: 386, startPoint y: 241, endPoint x: 481, endPoint y: 238, distance: 95.4
type textarea "**********"
click at [1283, 592] on button "Save" at bounding box center [1283, 592] width 43 height 26
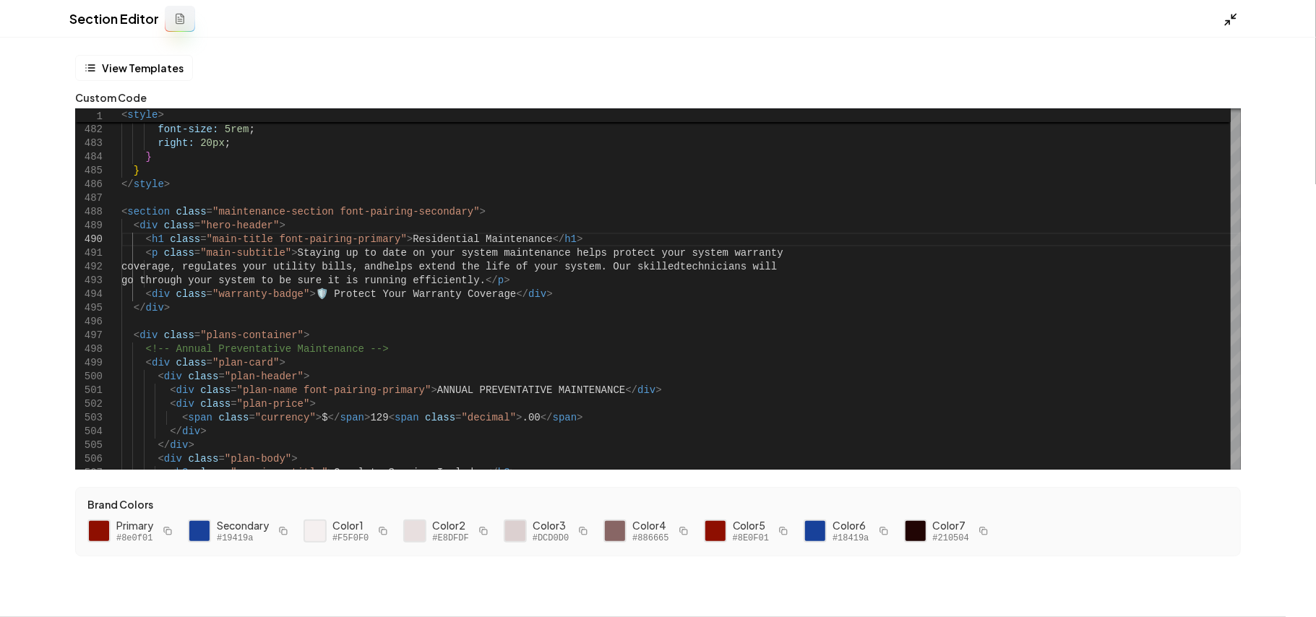
click at [1231, 20] on icon at bounding box center [1230, 19] width 14 height 14
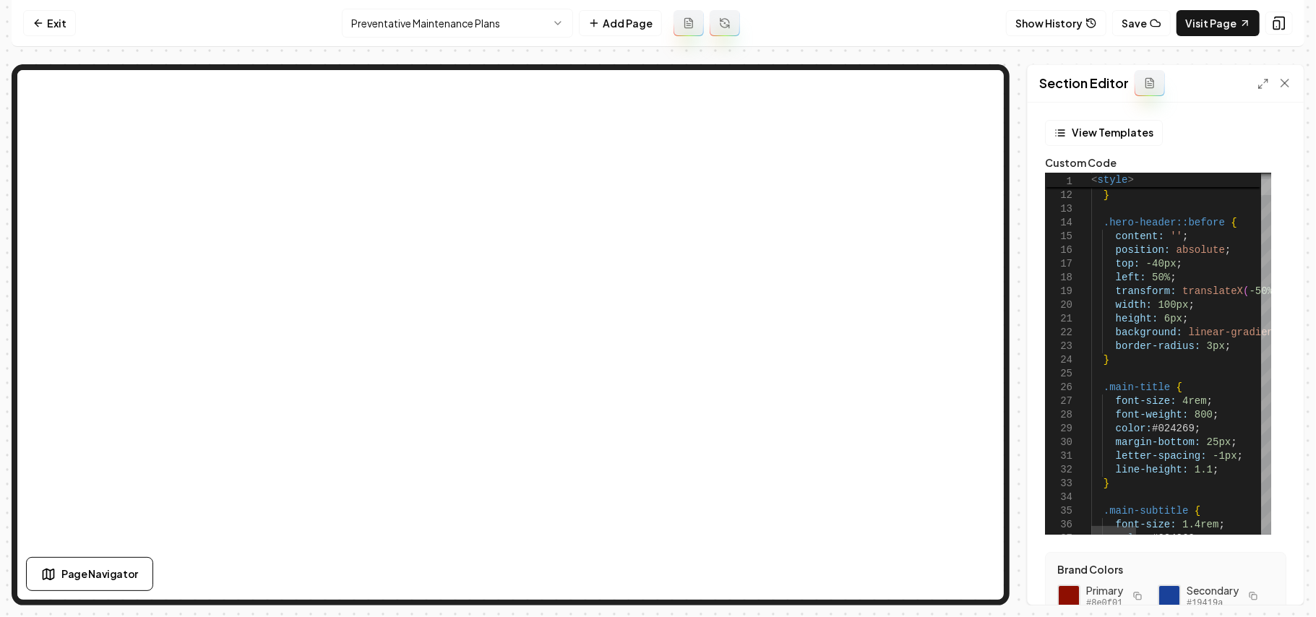
click at [1271, 192] on div at bounding box center [1266, 187] width 10 height 16
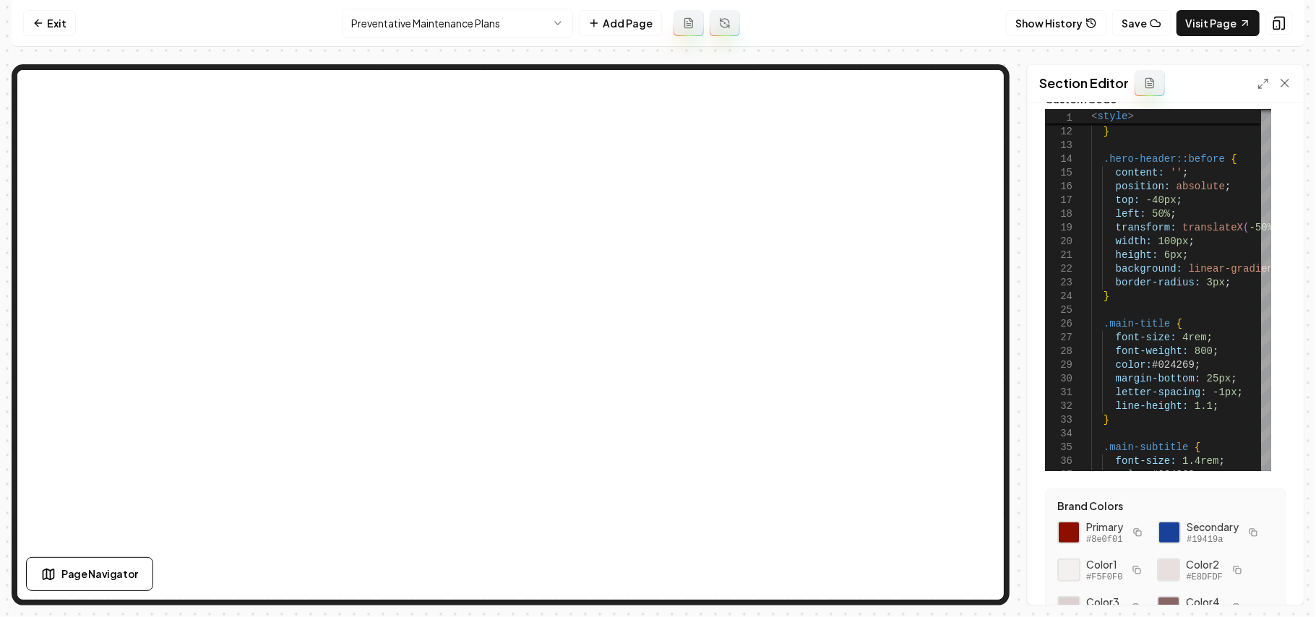
scroll to position [96, 0]
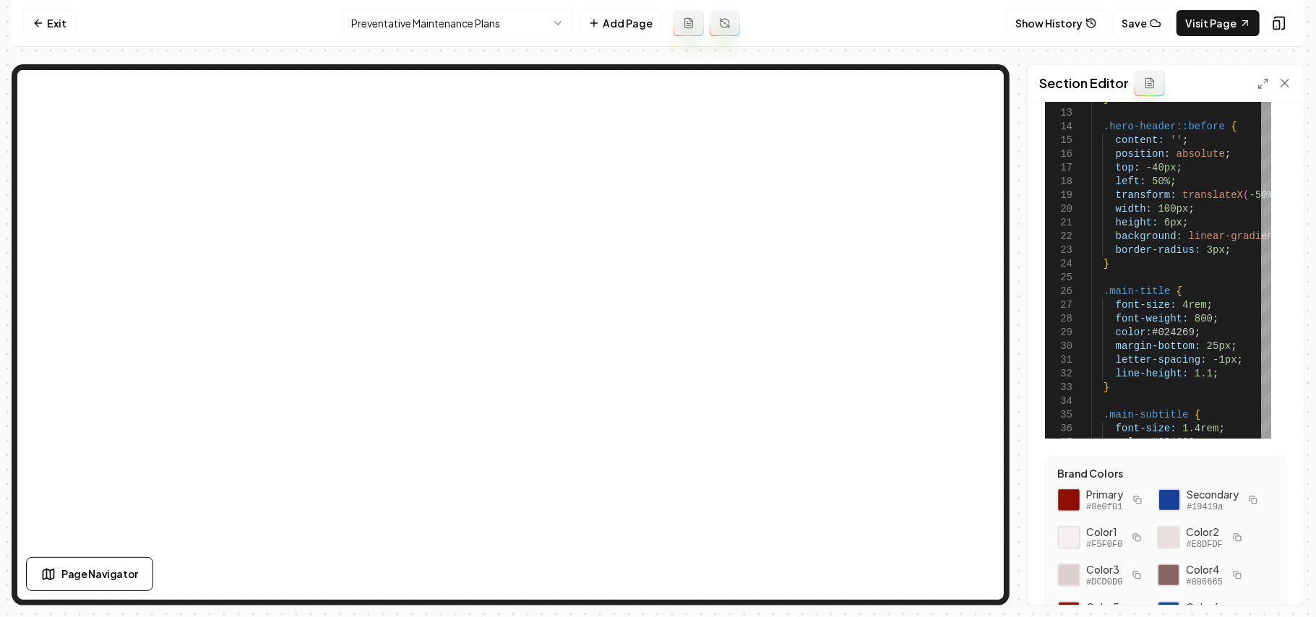
click at [1075, 501] on div at bounding box center [1068, 500] width 25 height 25
click at [435, 18] on html "Computer Required This feature is only available on a computer. Please switch t…" at bounding box center [658, 308] width 1316 height 617
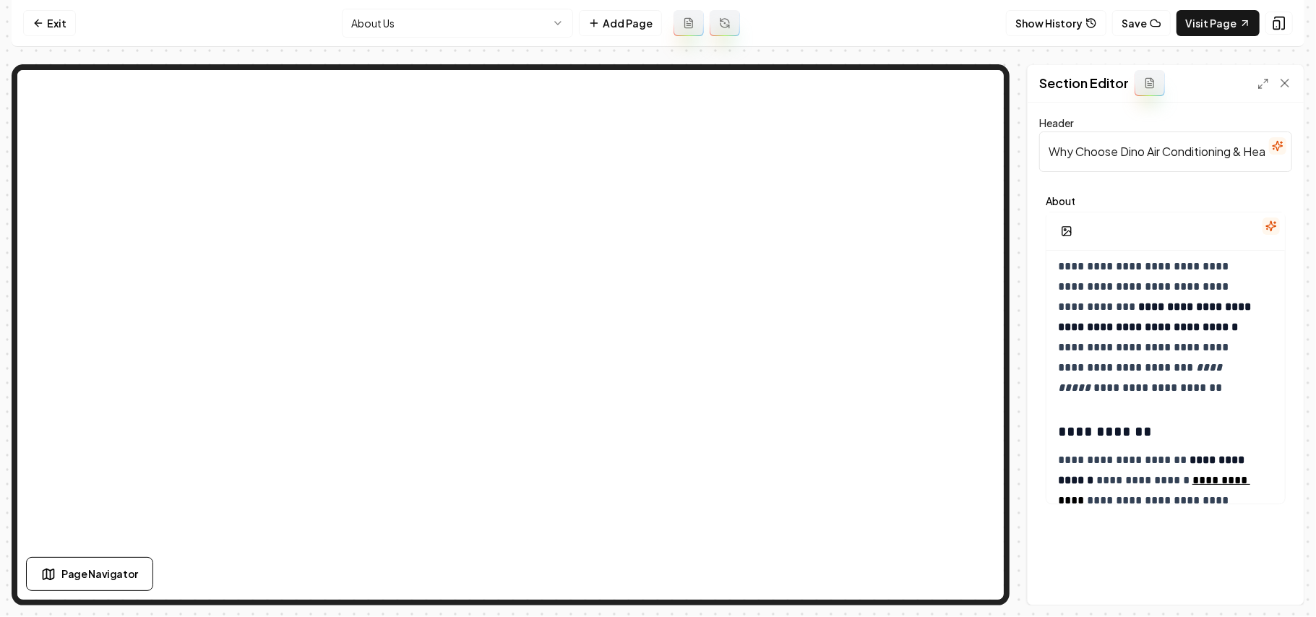
scroll to position [866, 0]
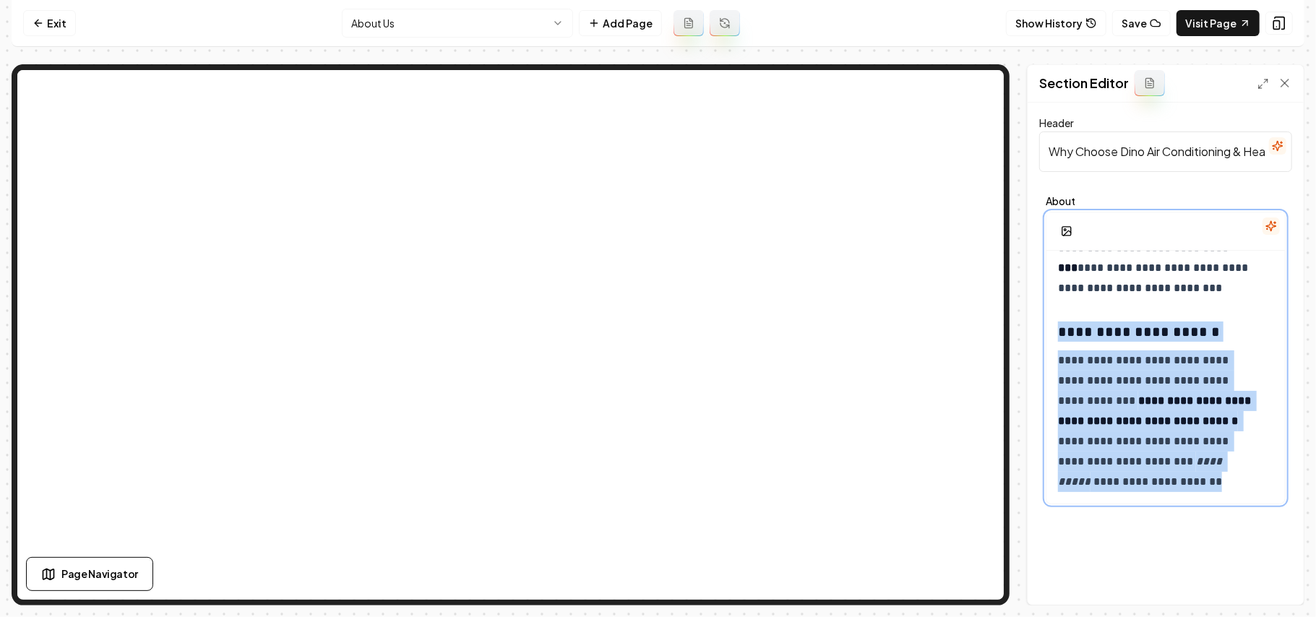
drag, startPoint x: 1100, startPoint y: 483, endPoint x: 1061, endPoint y: 342, distance: 146.0
click at [1061, 342] on div "**********" at bounding box center [1165, 41] width 238 height 1312
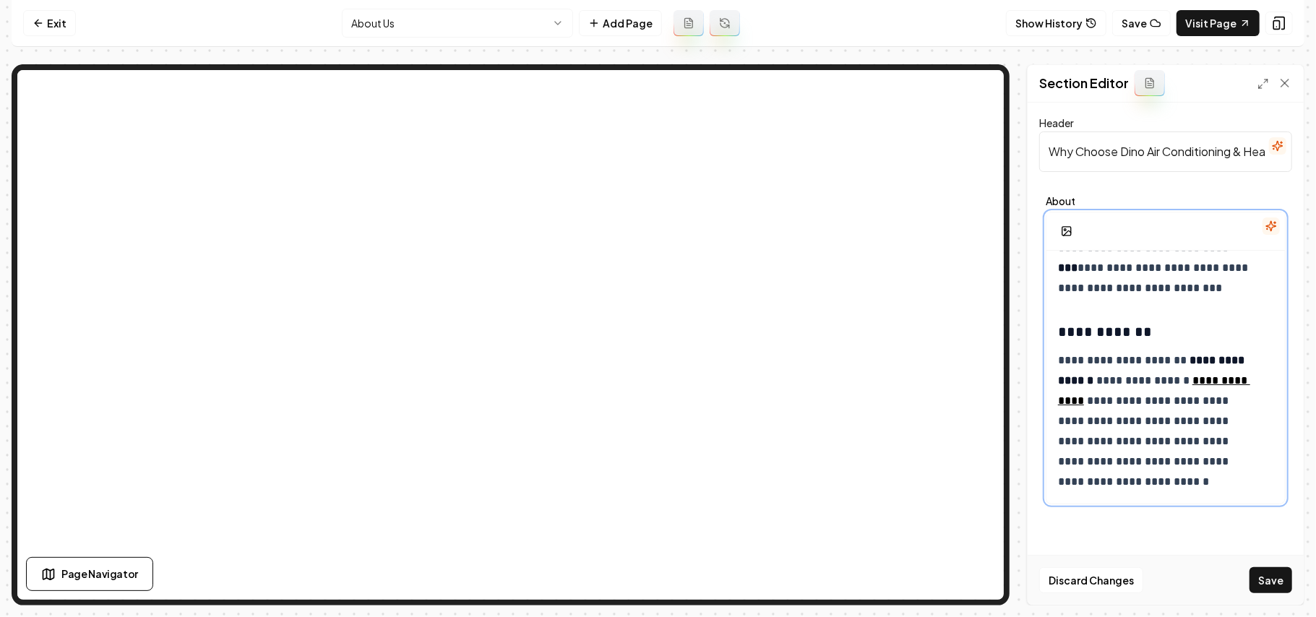
scroll to position [865, 0]
click at [1264, 575] on button "Save" at bounding box center [1270, 580] width 43 height 26
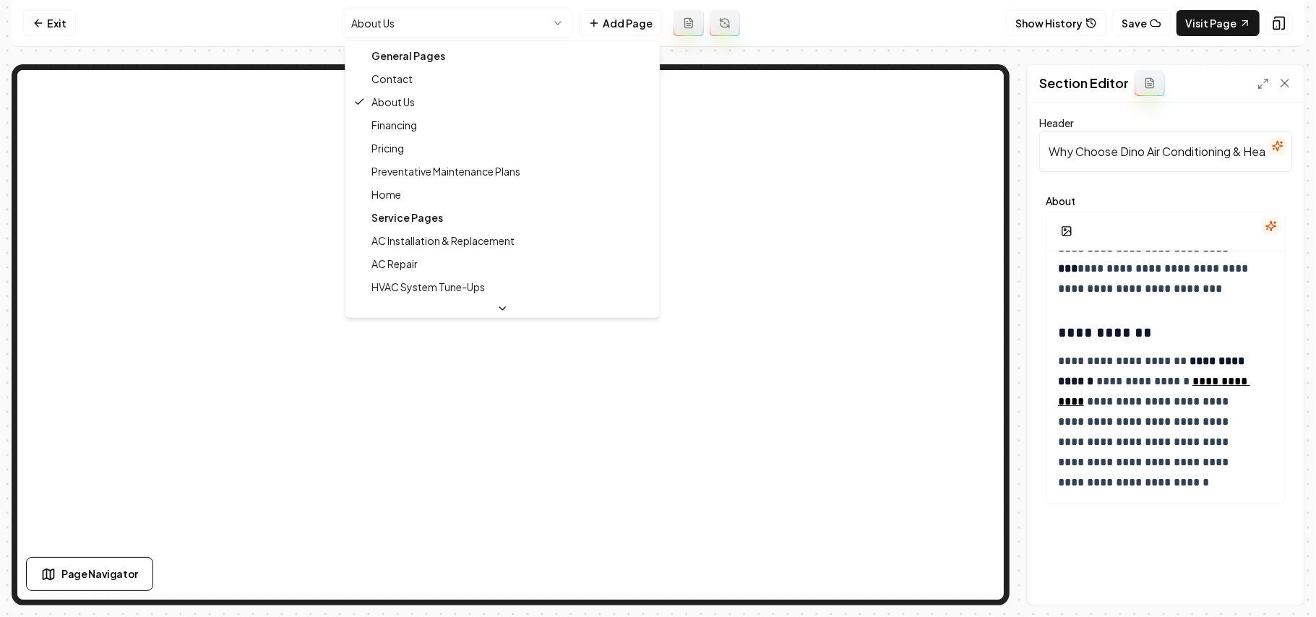
click at [393, 16] on html "**********" at bounding box center [658, 308] width 1316 height 617
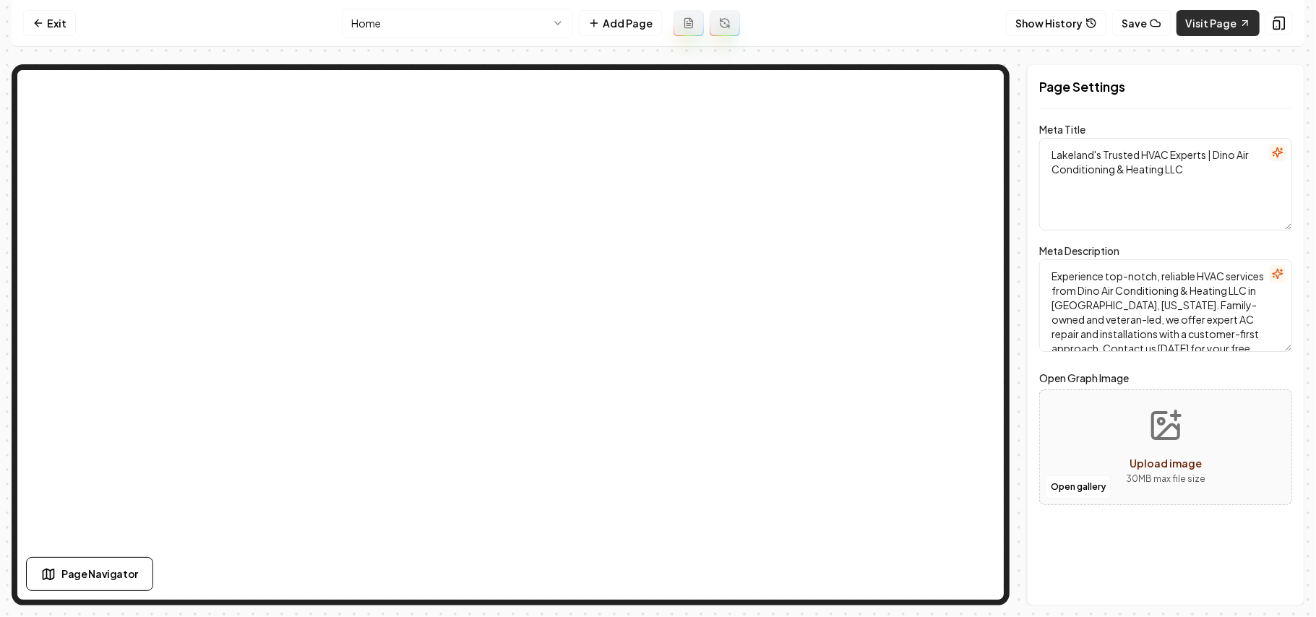
click at [1203, 26] on link "Visit Page" at bounding box center [1217, 23] width 83 height 26
click at [51, 24] on link "Exit" at bounding box center [49, 23] width 53 height 26
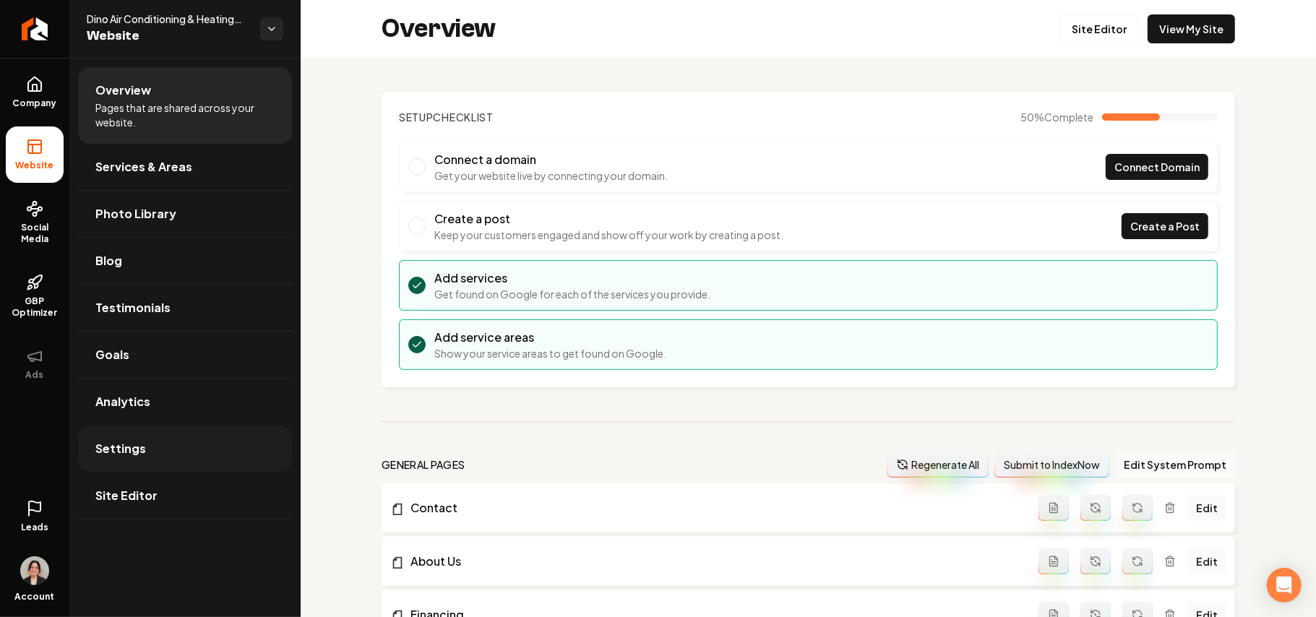
click at [139, 460] on link "Settings" at bounding box center [185, 449] width 214 height 46
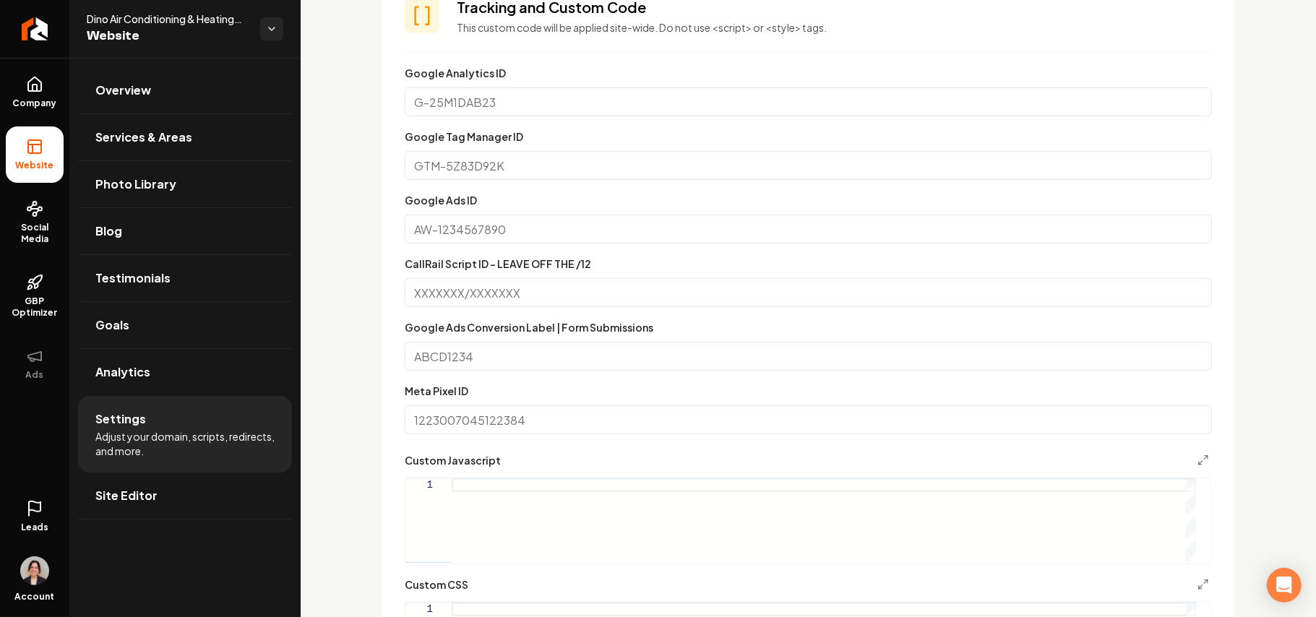
scroll to position [1033, 0]
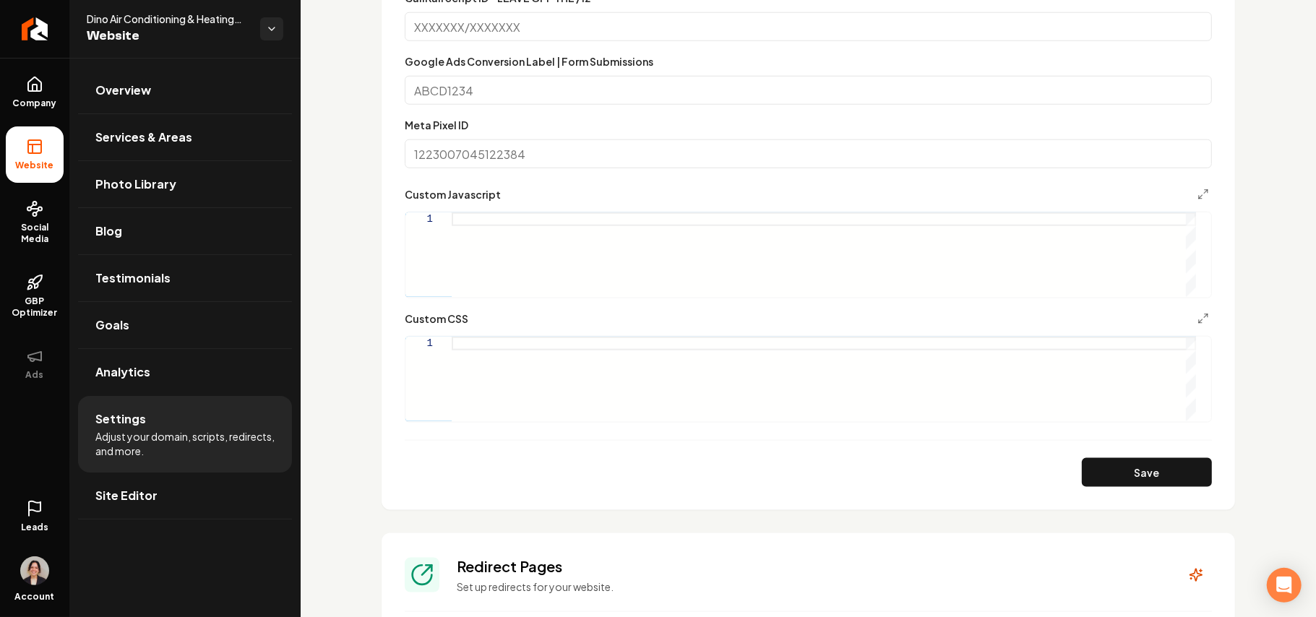
click at [516, 416] on div "Main content area" at bounding box center [824, 379] width 744 height 85
type textarea "*"
click at [524, 368] on div "nav imag { height: 8rem ; width: 8rem ; max-width: none ; }" at bounding box center [824, 379] width 744 height 85
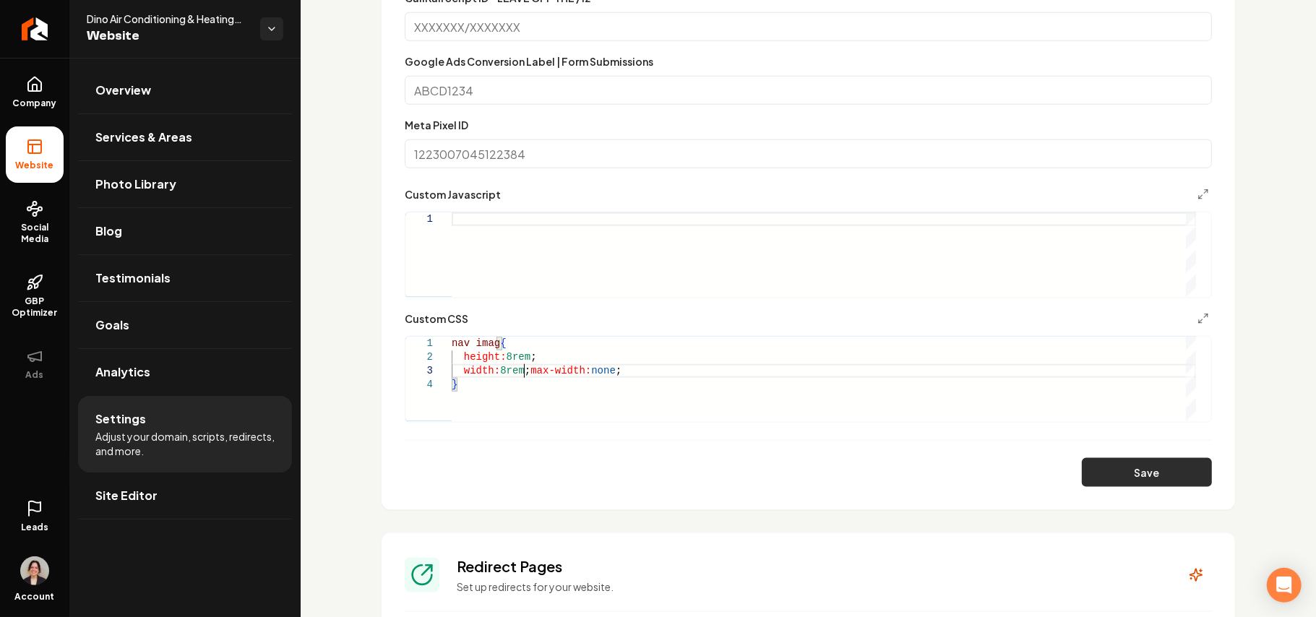
scroll to position [41, 10]
click at [1111, 470] on button "Save" at bounding box center [1147, 472] width 130 height 29
click at [538, 385] on div "nav imag { height: 8rem ; width: 8rem ; max-width: none ; }" at bounding box center [824, 379] width 744 height 85
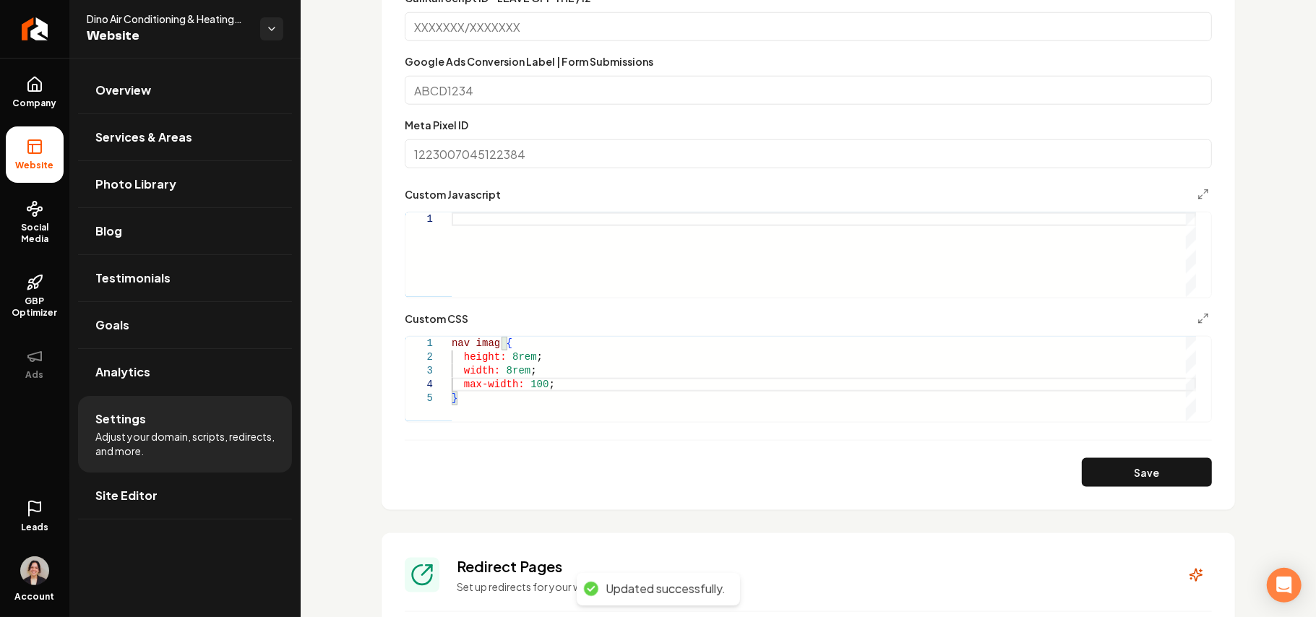
scroll to position [41, 94]
click at [1091, 469] on button "Save" at bounding box center [1147, 472] width 130 height 29
click at [491, 342] on div "nav imag { height: 8rem ; width: 8rem ; max-width: 100% ; }" at bounding box center [824, 379] width 744 height 85
click at [1094, 474] on button "Save" at bounding box center [1147, 472] width 130 height 29
click at [535, 362] on div "nav img { height: 8rem ; width: 8rem ; max-width: 100% ; }" at bounding box center [824, 379] width 744 height 85
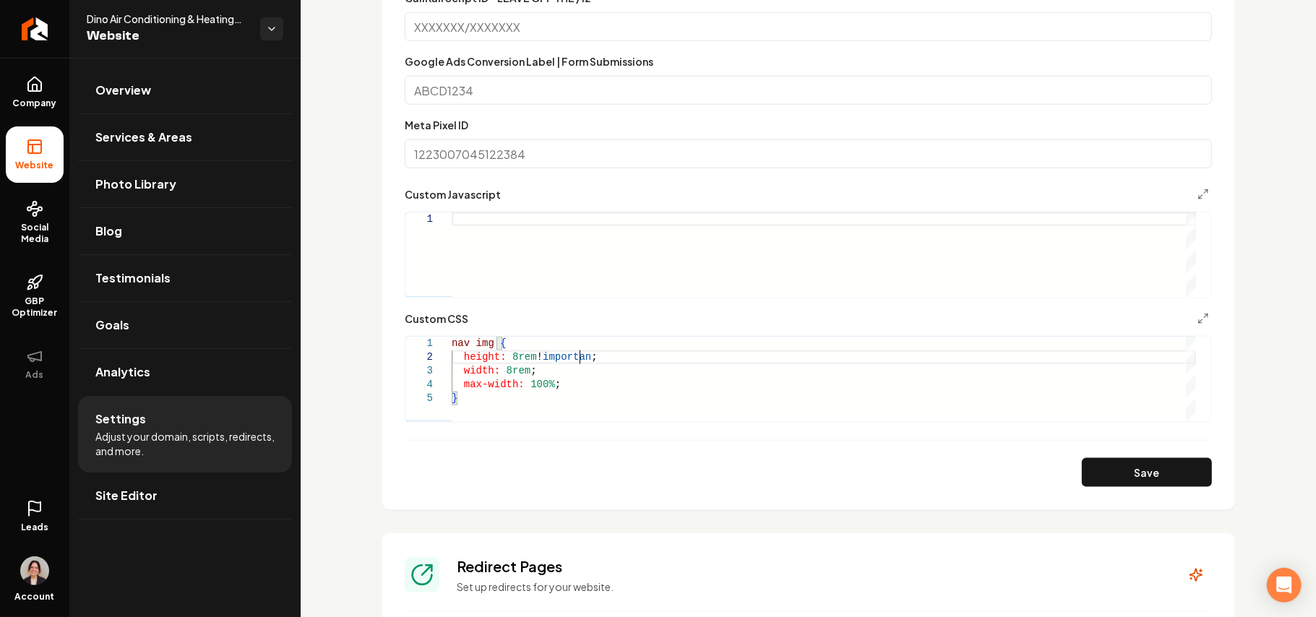
scroll to position [26, 132]
drag, startPoint x: 582, startPoint y: 351, endPoint x: 551, endPoint y: 353, distance: 31.1
click at [551, 353] on div "nav img { height: 8rem !important ; width: 8rem ; max-width: 100% ; }" at bounding box center [824, 379] width 744 height 85
click at [532, 350] on div "nav img { height: 8rem !important ; width: 8rem ; max-width: 100% ; }" at bounding box center [824, 379] width 744 height 85
click at [533, 358] on div "nav img { height: 8rem !important ; width: 8rem ; max-width: 100% ; }" at bounding box center [824, 379] width 744 height 85
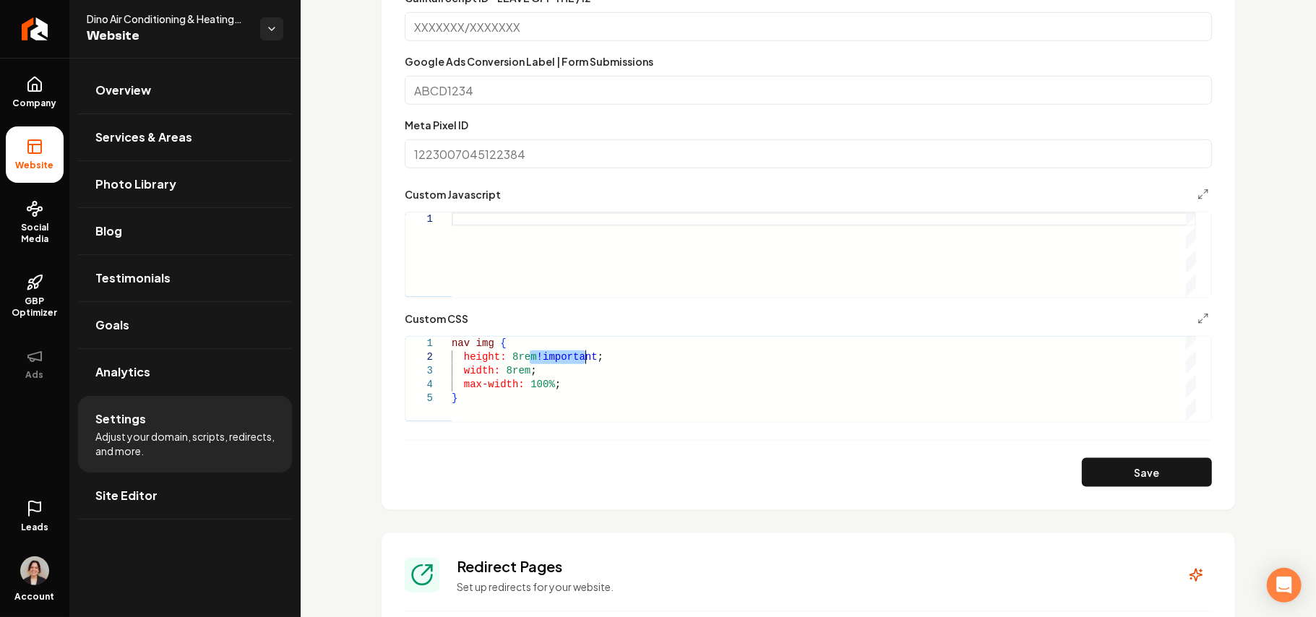
drag, startPoint x: 529, startPoint y: 356, endPoint x: 585, endPoint y: 356, distance: 56.4
click at [585, 356] on div "nav img { height: 8rem !important ; width: 8rem ; max-width: 100% ; }" at bounding box center [824, 379] width 744 height 85
click at [524, 376] on div "nav img { height: 8rem !important ; width: 8rem ; max-width: 100% ; }" at bounding box center [824, 379] width 744 height 85
click at [547, 386] on div "nav img { height: 8rem !important ; width: 8rem !important ; max-width: 100% ; }" at bounding box center [824, 379] width 744 height 85
click at [1082, 468] on button "Save" at bounding box center [1147, 472] width 130 height 29
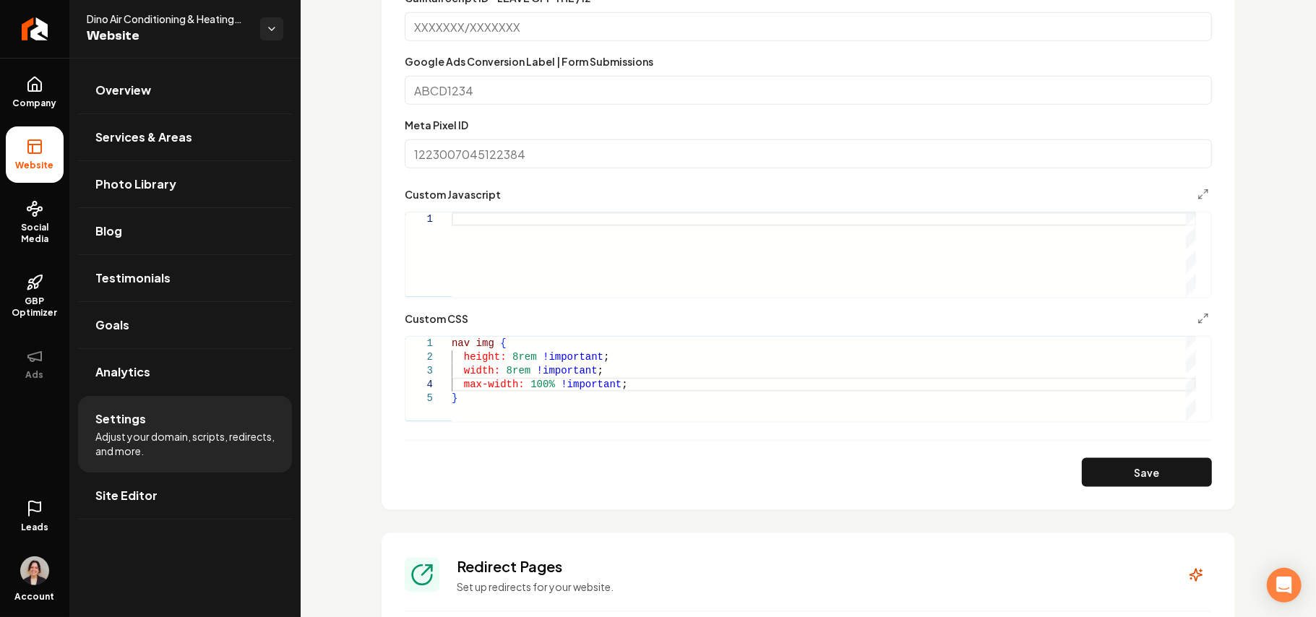
scroll to position [26, 4]
drag, startPoint x: 624, startPoint y: 388, endPoint x: 461, endPoint y: 379, distance: 163.5
click at [461, 379] on div "nav img { height: 8rem !important ; width: 8rem !important ; max-width: 100% !i…" at bounding box center [824, 379] width 744 height 85
drag, startPoint x: 723, startPoint y: 374, endPoint x: 712, endPoint y: 380, distance: 12.3
click at [717, 379] on div "nav img { height: 8rem !important ; width: 8rem !important ; max-width: 100% !i…" at bounding box center [824, 379] width 744 height 85
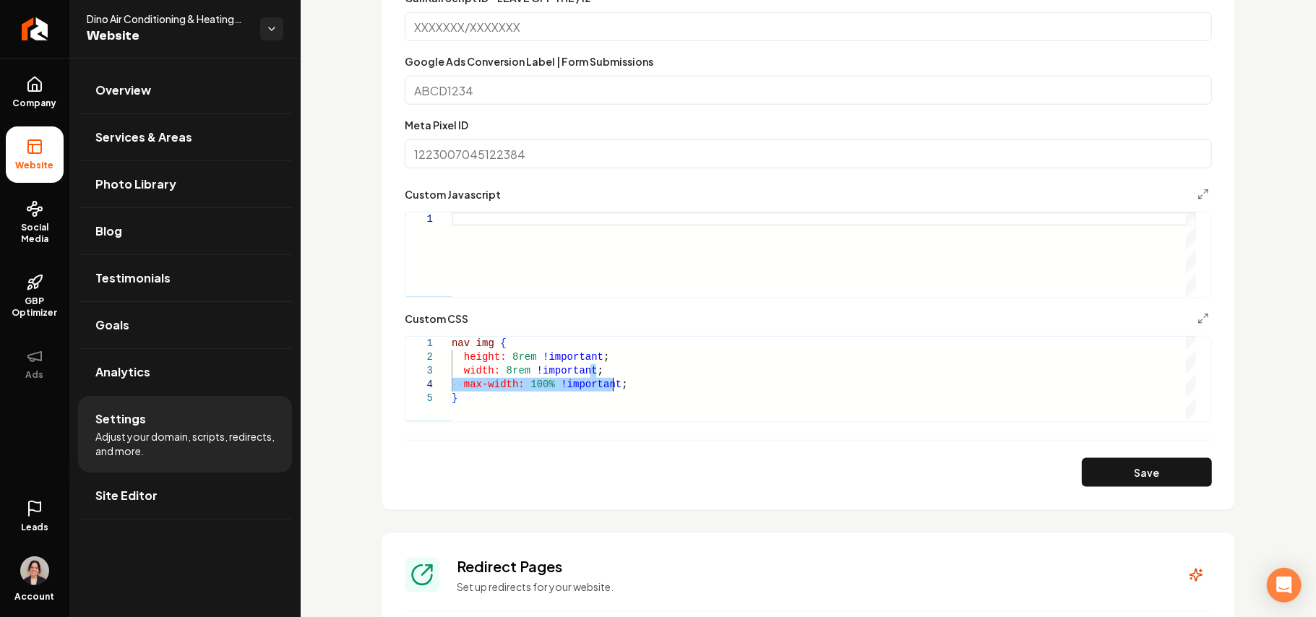
click at [710, 382] on div "nav img { height: 8rem !important ; width: 8rem !important ; max-width: 100% !i…" at bounding box center [824, 379] width 744 height 85
click at [504, 400] on div "nav img { height: 8rem !important ; width: 8rem !important ; max-width: 100% !i…" at bounding box center [824, 379] width 744 height 85
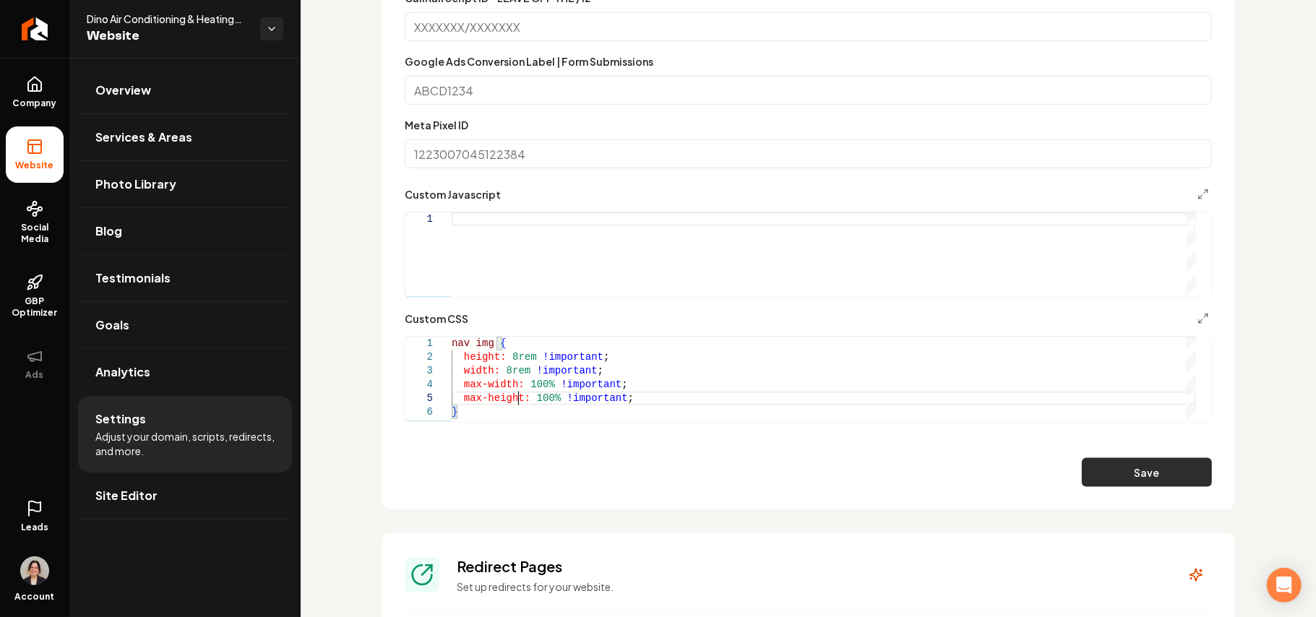
type textarea "**********"
click at [1145, 477] on button "Save" at bounding box center [1147, 472] width 130 height 29
click at [117, 25] on span "Dino Air Conditioning & Heating LLC" at bounding box center [168, 19] width 162 height 14
click at [122, 16] on span "Dino Air Conditioning & Heating LLC" at bounding box center [168, 19] width 162 height 14
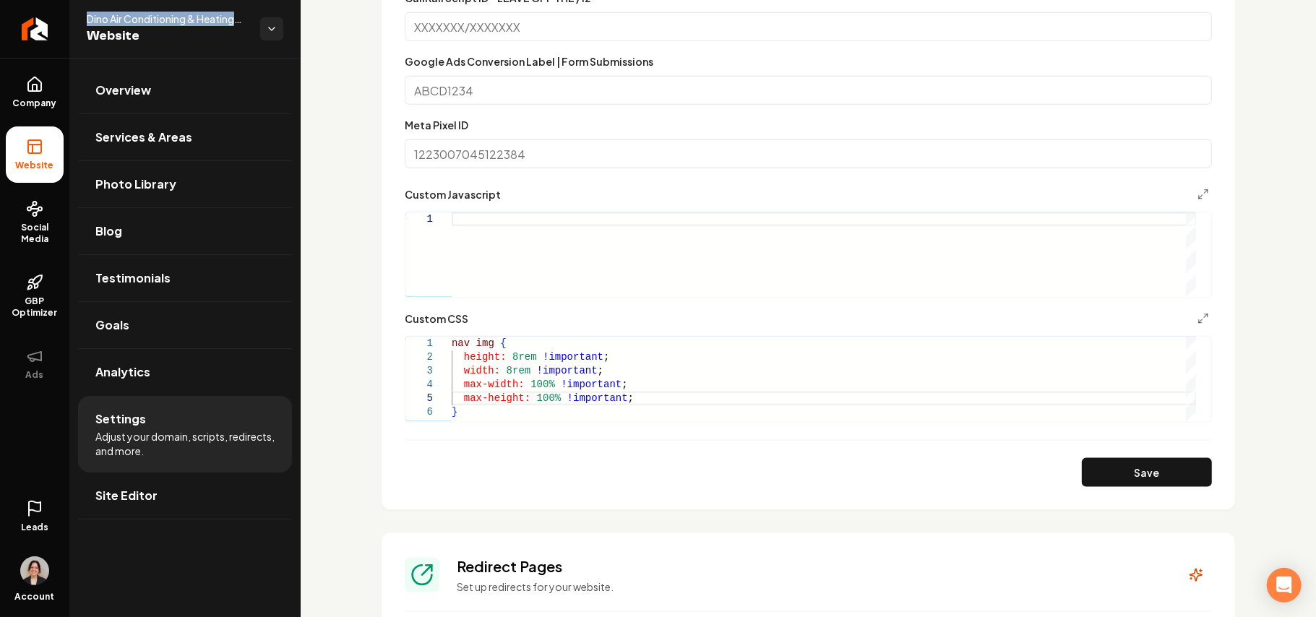
click at [122, 16] on span "Dino Air Conditioning & Heating LLC" at bounding box center [168, 19] width 162 height 14
copy span "Dino Air Conditioning & Heating LLC"
click at [25, 82] on link "Company" at bounding box center [35, 92] width 58 height 56
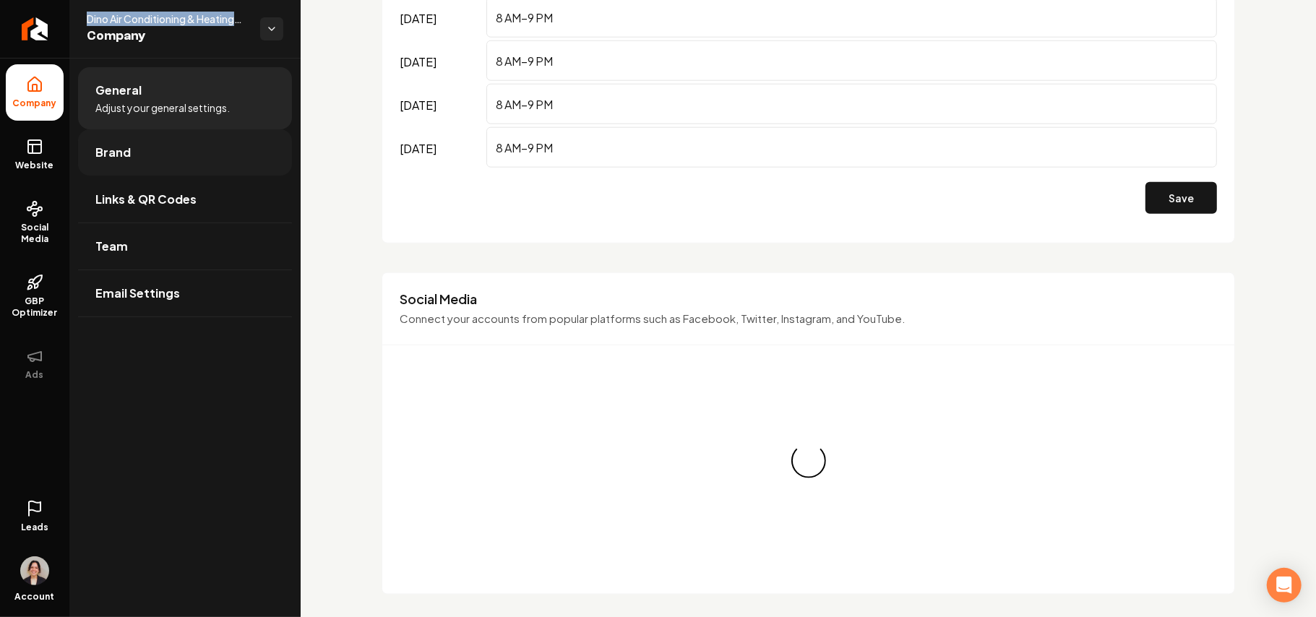
click at [133, 152] on link "Brand" at bounding box center [185, 152] width 214 height 46
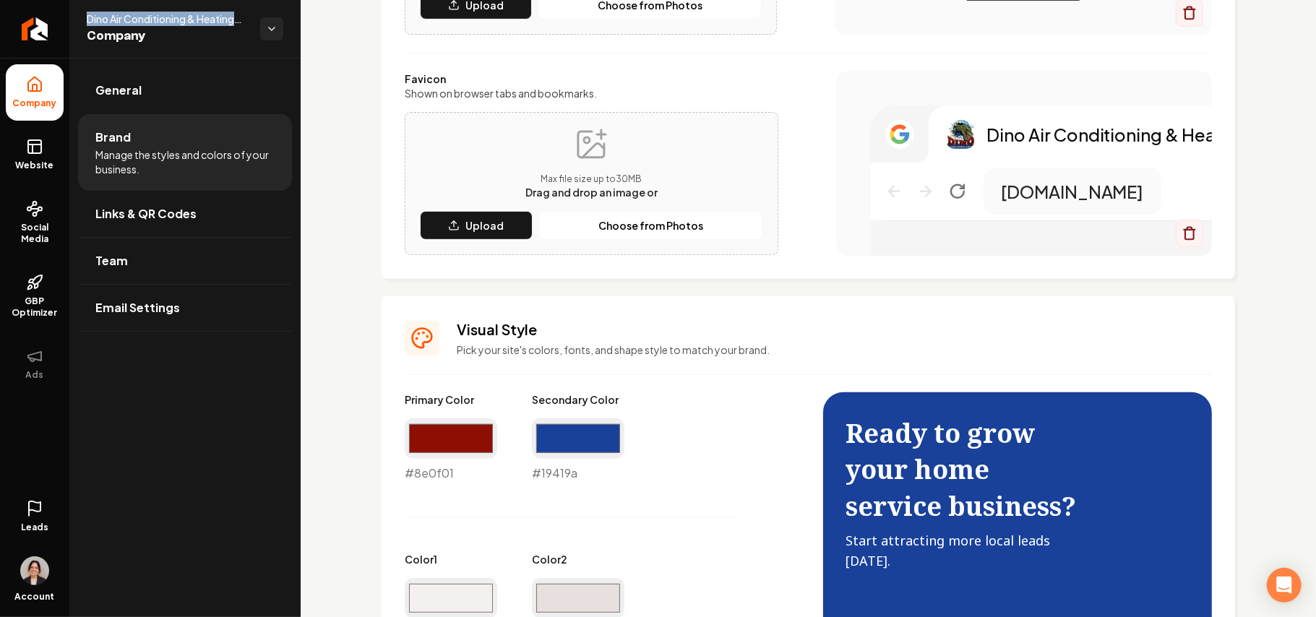
scroll to position [166, 0]
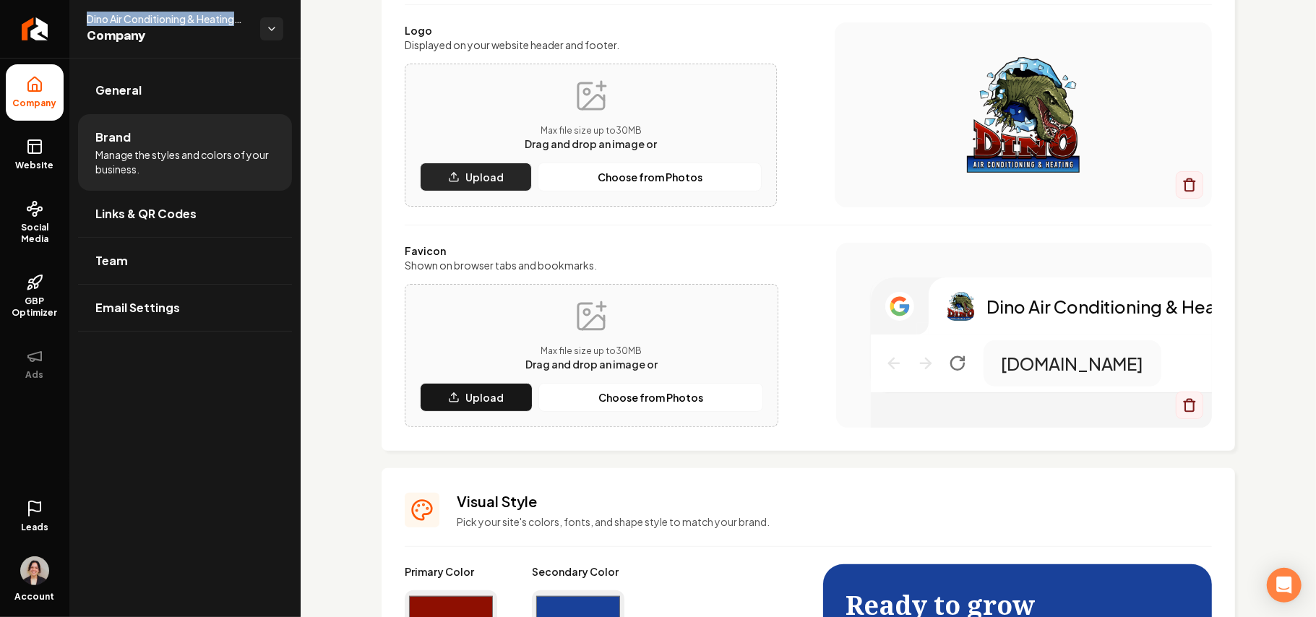
click at [464, 174] on button "Upload" at bounding box center [476, 177] width 112 height 29
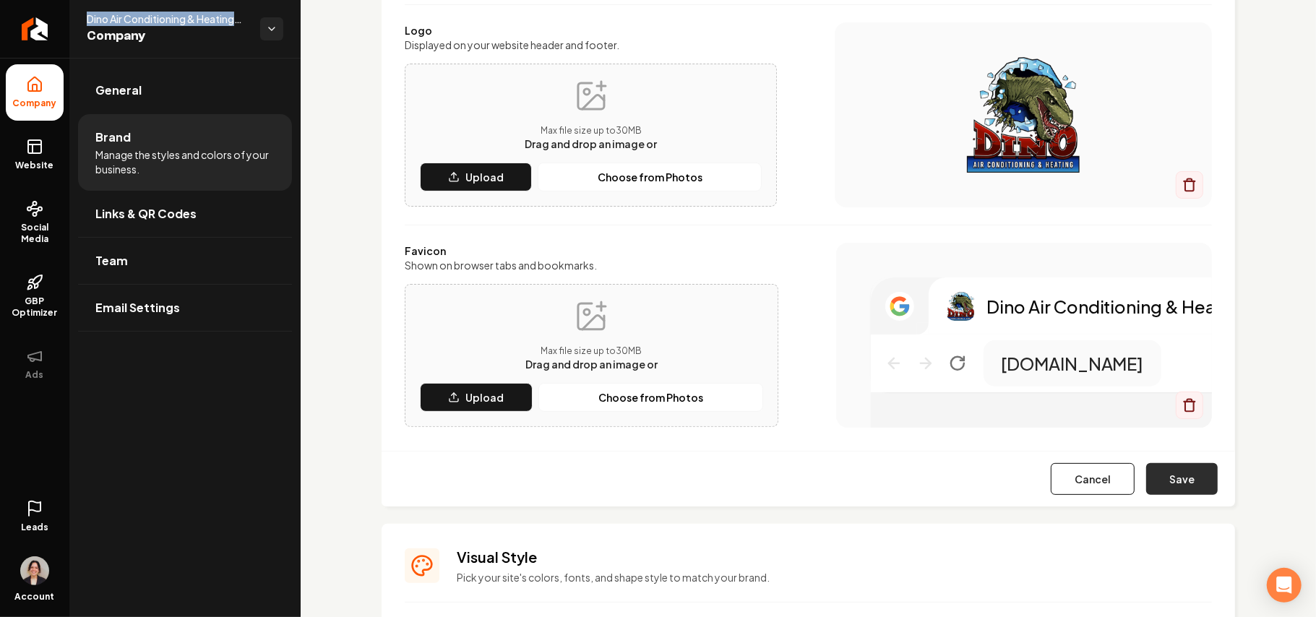
click at [1165, 490] on button "Save" at bounding box center [1182, 479] width 72 height 32
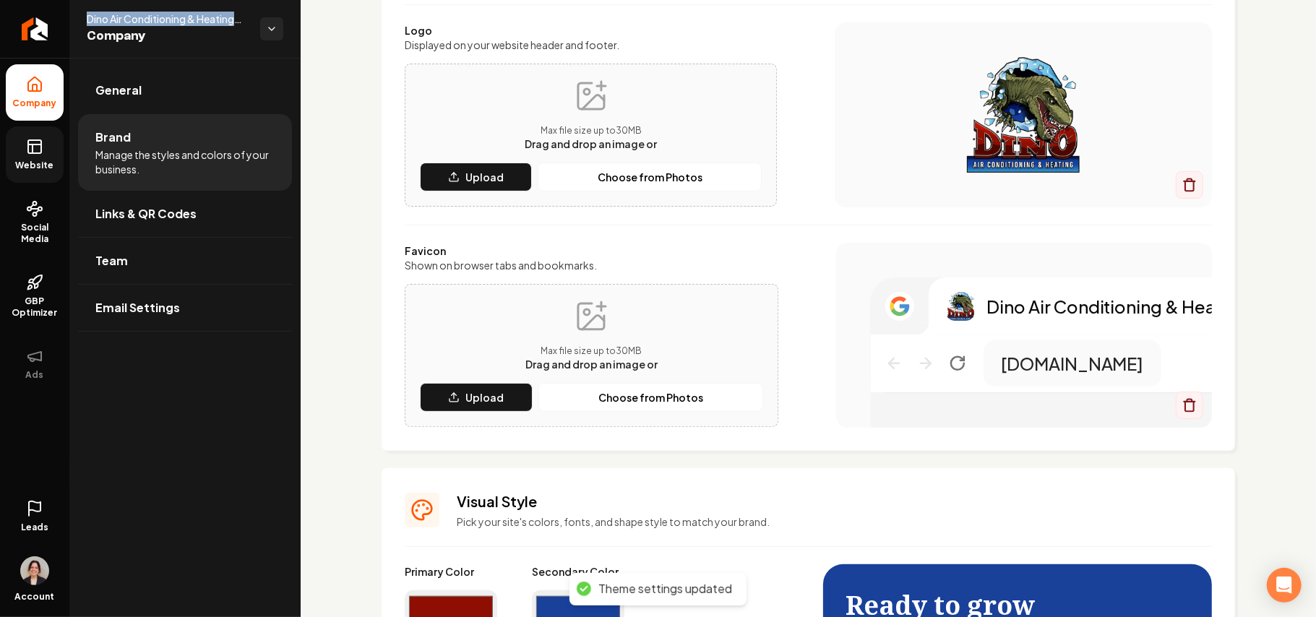
click at [25, 150] on link "Website" at bounding box center [35, 154] width 58 height 56
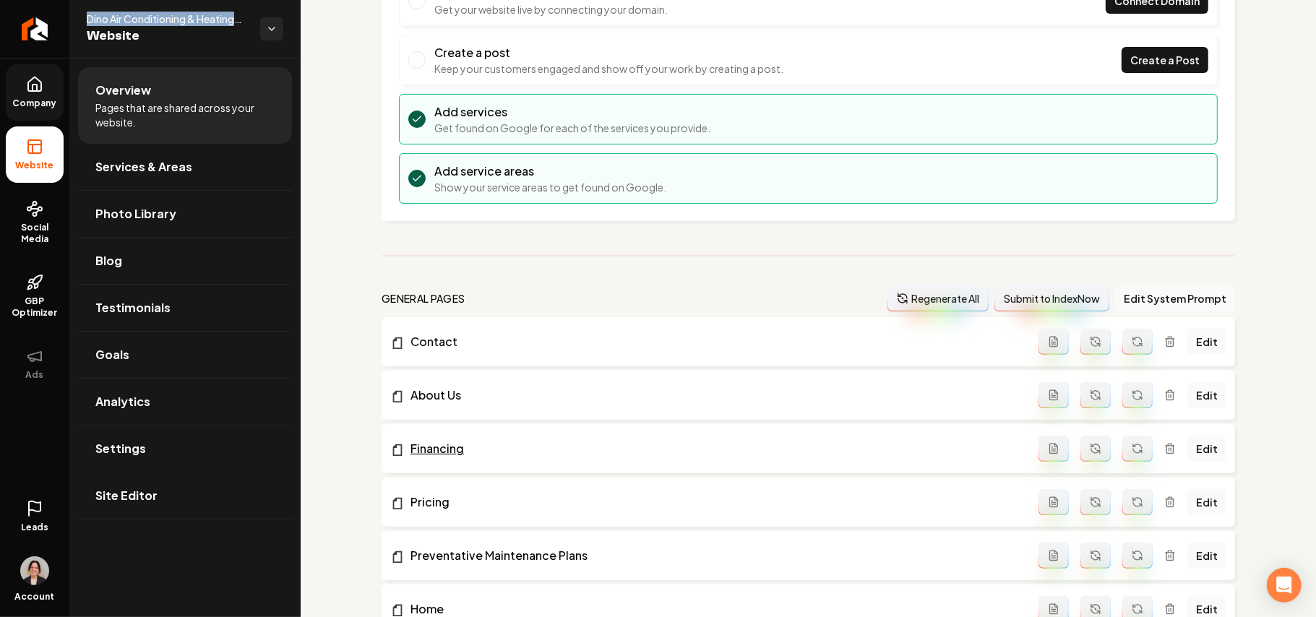
click at [150, 454] on link "Settings" at bounding box center [185, 449] width 214 height 46
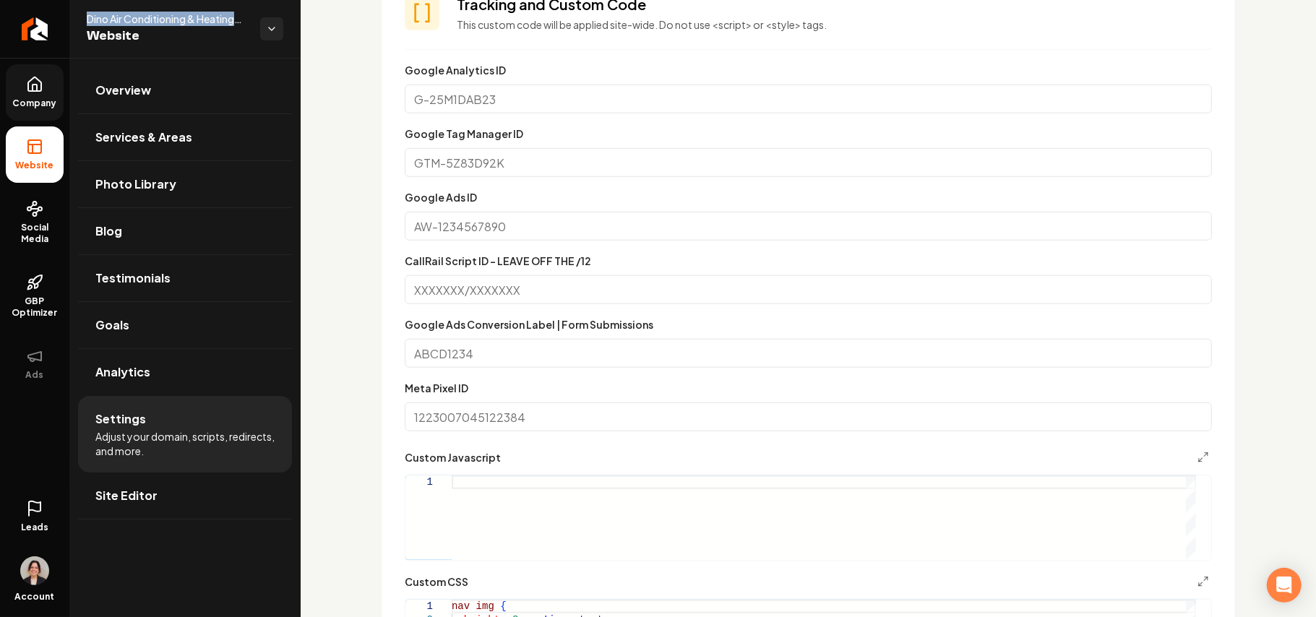
scroll to position [1059, 0]
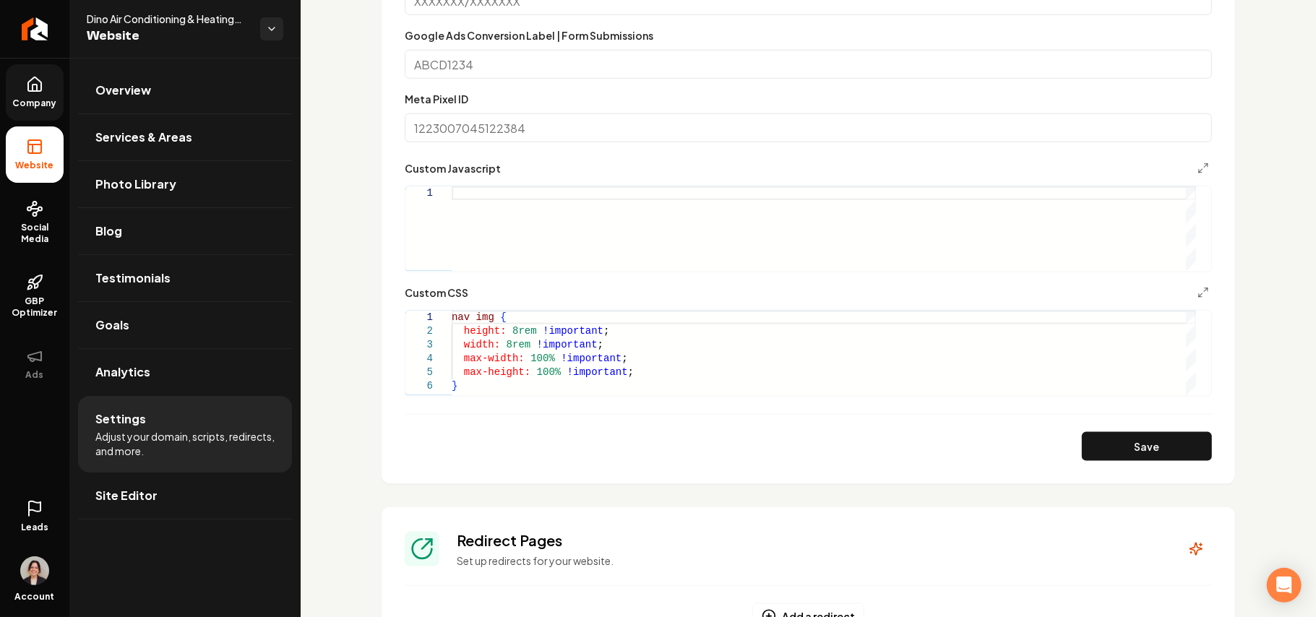
click at [567, 409] on form "Google Analytics ID Google Tag Manager ID Google Ads ID CallRail Script ID - LE…" at bounding box center [808, 116] width 807 height 689
type textarea "**********"
click at [494, 368] on div "nav img { height: 8rem !important ; width: 8rem !important ; max-width: 100% !i…" at bounding box center [824, 353] width 744 height 85
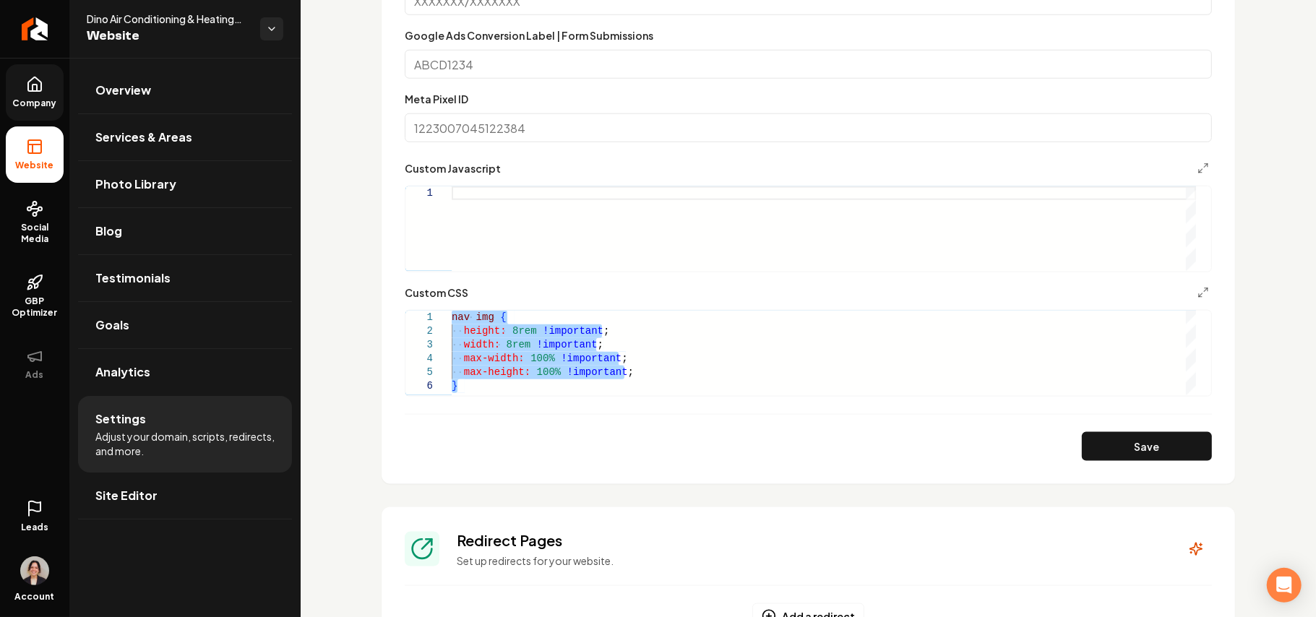
scroll to position [0, 0]
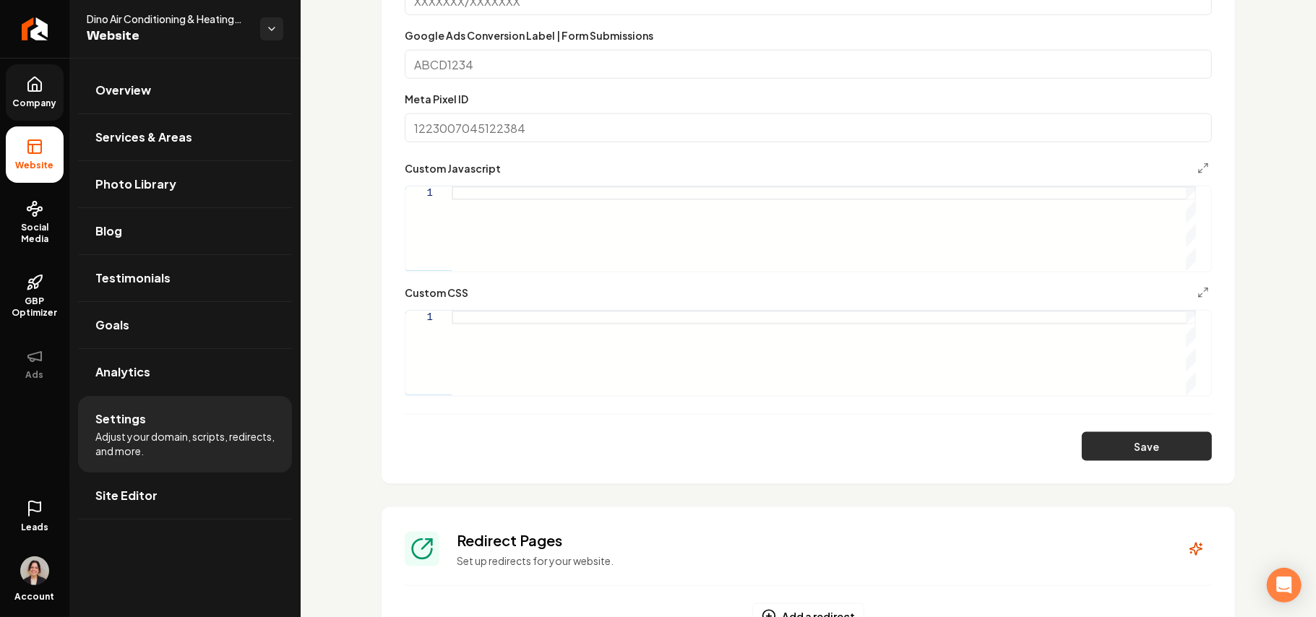
click at [1136, 447] on button "Save" at bounding box center [1147, 446] width 130 height 29
click at [507, 336] on div "Main content area" at bounding box center [824, 353] width 744 height 85
type textarea "**********"
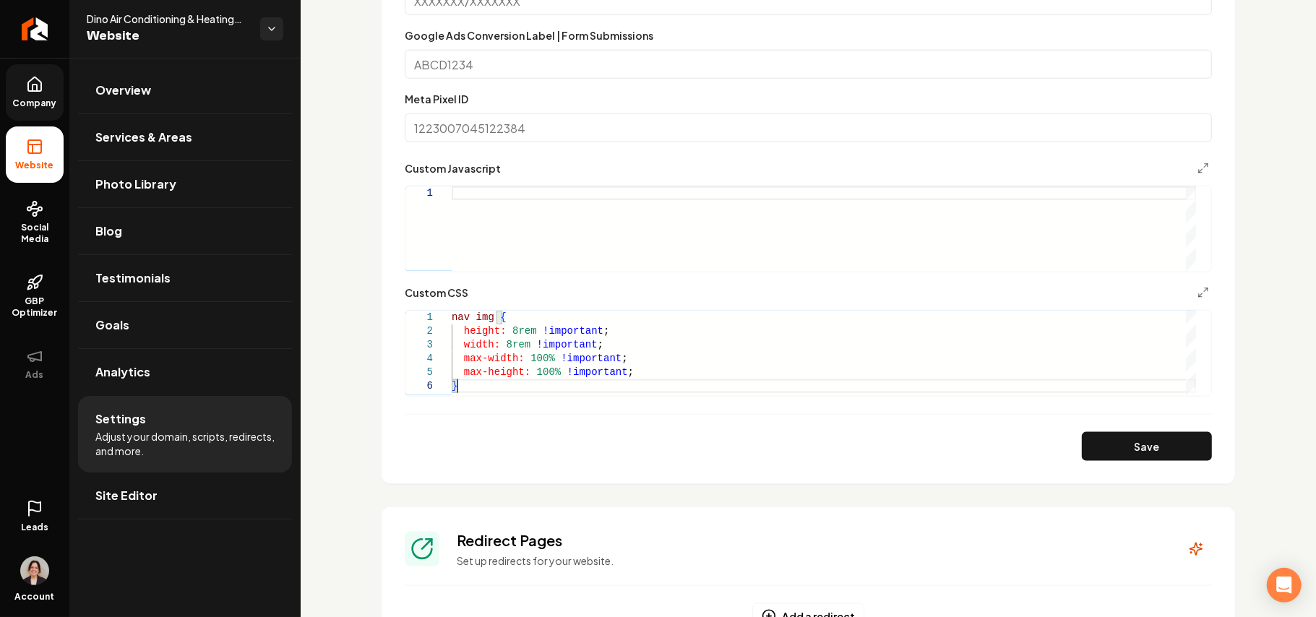
click at [1145, 461] on section "**********" at bounding box center [808, 83] width 853 height 802
click at [1133, 454] on button "Save" at bounding box center [1147, 446] width 130 height 29
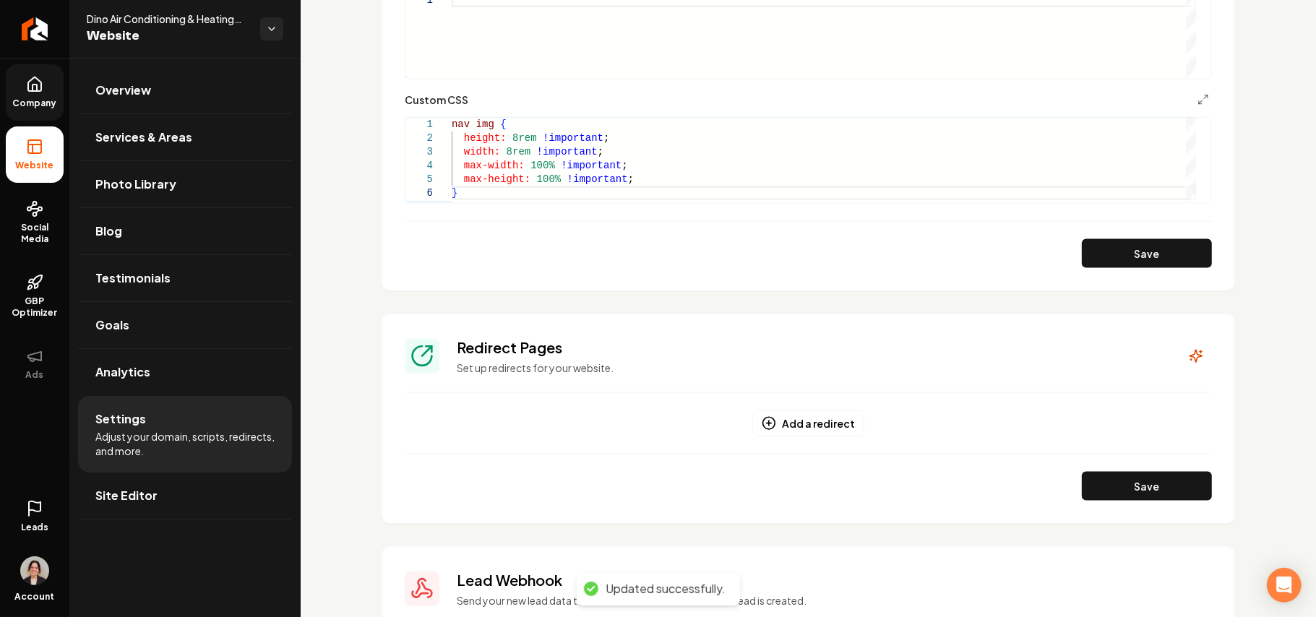
scroll to position [1156, 0]
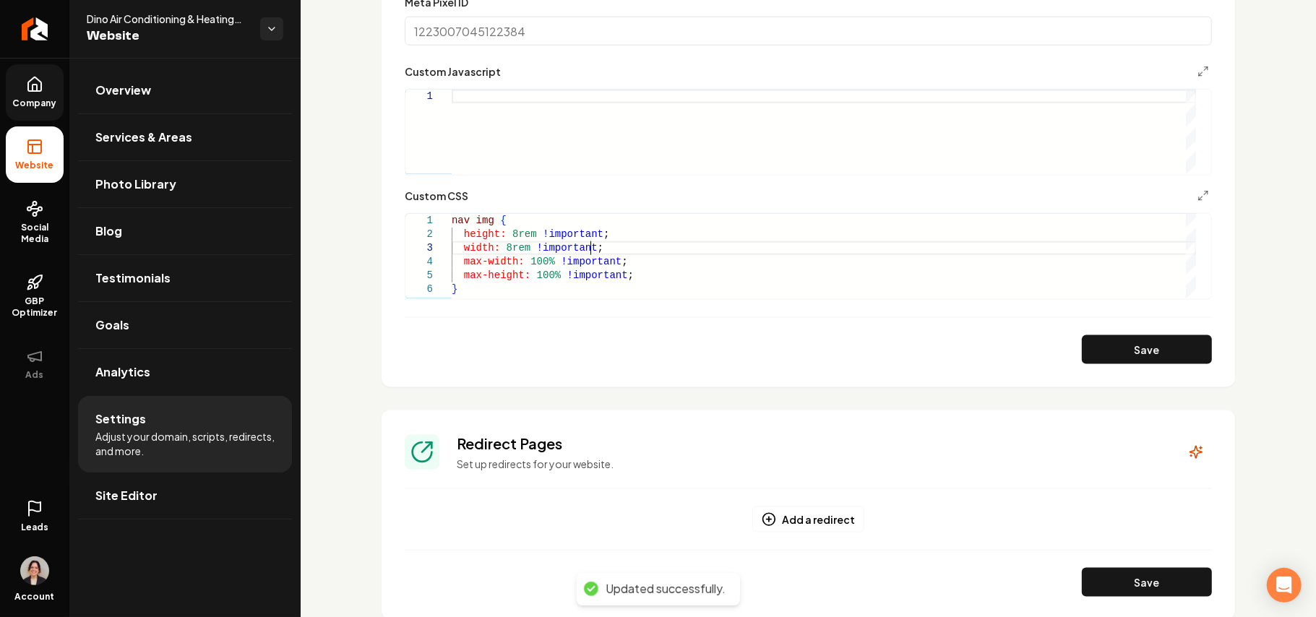
click at [628, 250] on div "nav img { height: 8rem !important ; width: 8rem !important ; max-width: 100% !i…" at bounding box center [824, 256] width 744 height 85
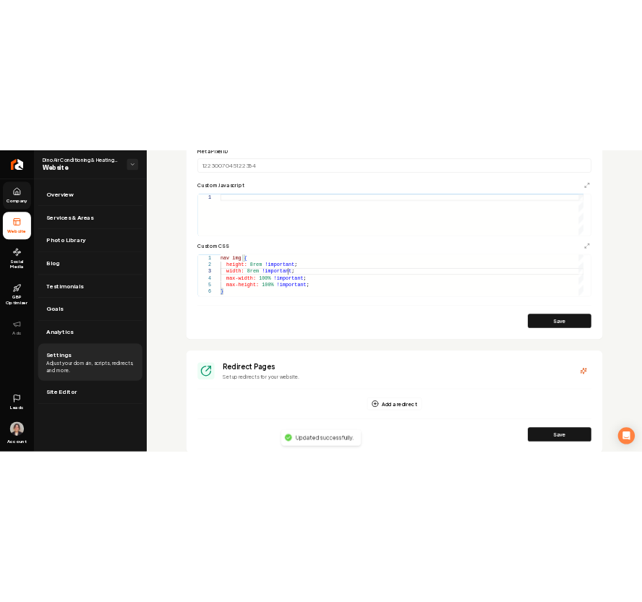
scroll to position [0, 0]
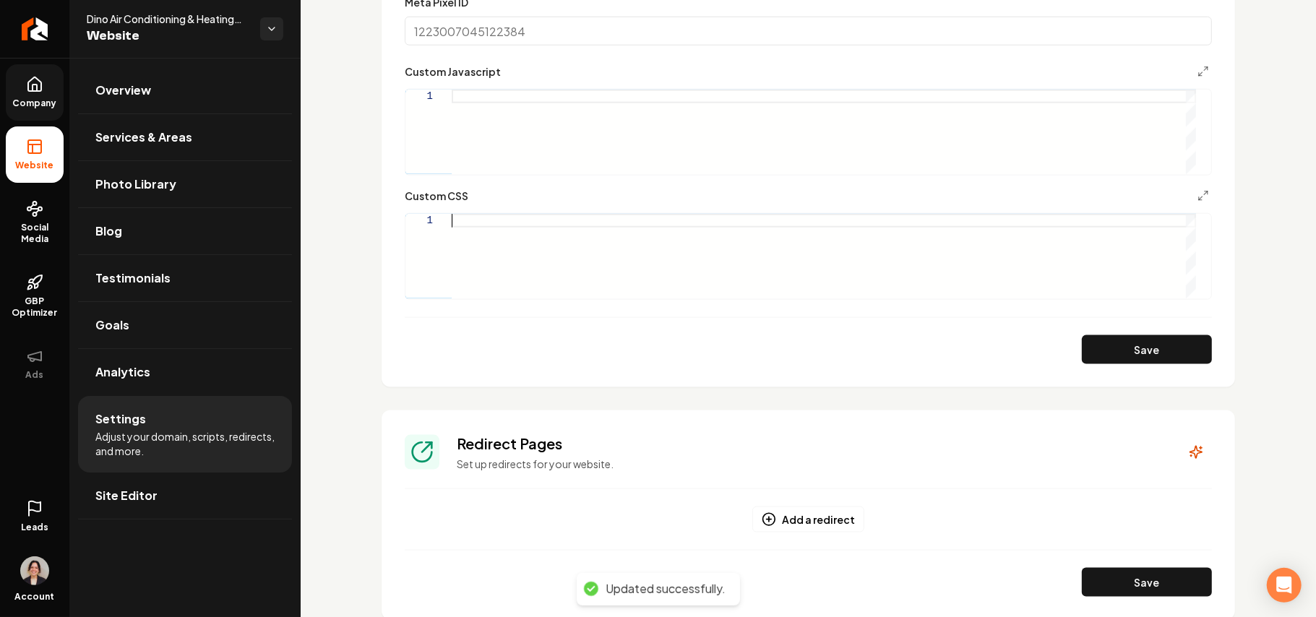
type textarea "**********"
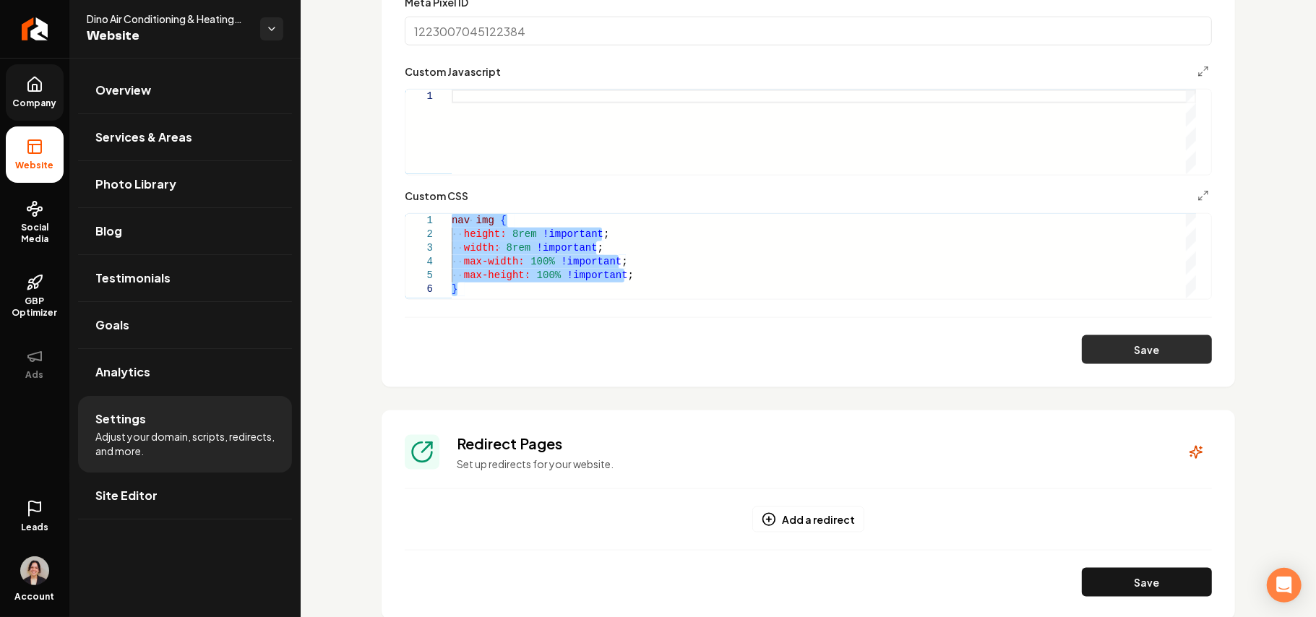
click at [1139, 354] on button "Save" at bounding box center [1147, 349] width 130 height 29
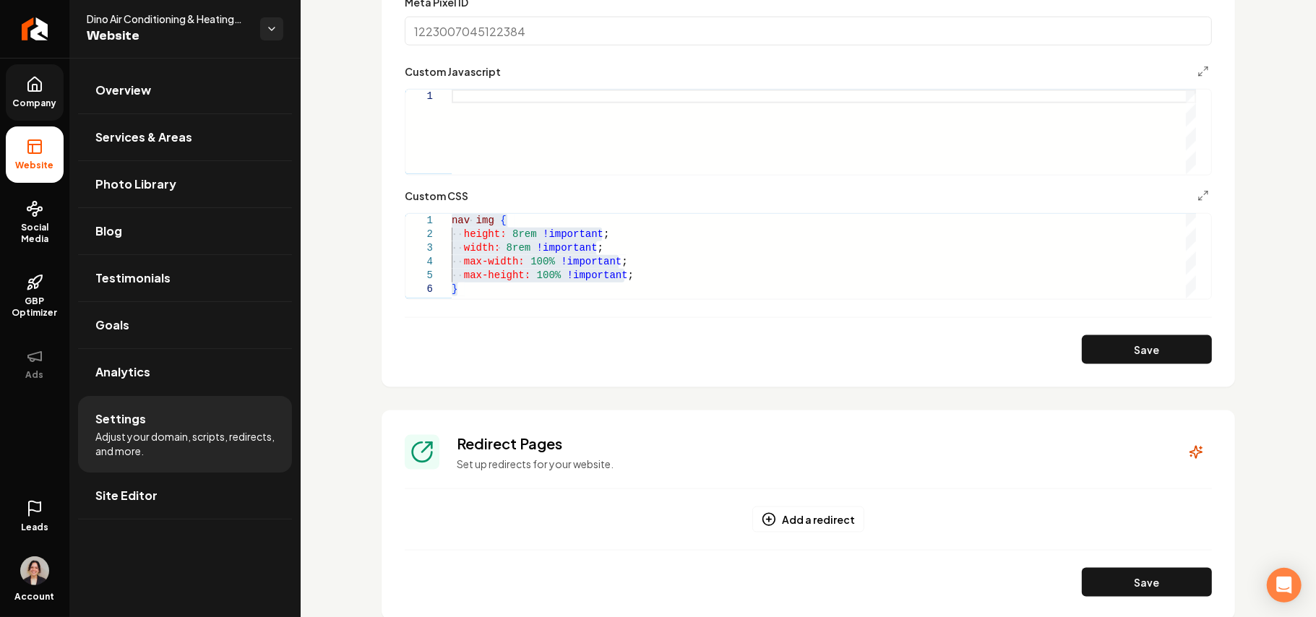
click at [931, 314] on form "**********" at bounding box center [808, 20] width 807 height 689
click at [507, 270] on div "nav img { height: 8rem !important ; width: 8rem !important ; max-width: 100% !i…" at bounding box center [824, 256] width 744 height 85
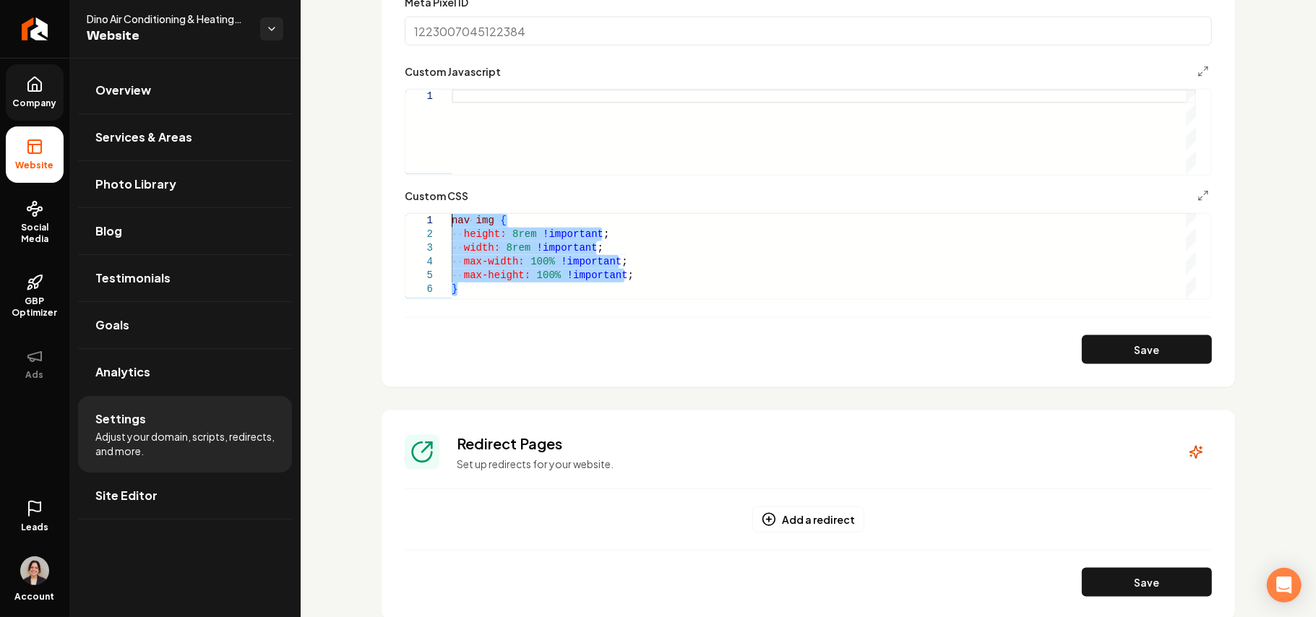
drag, startPoint x: 483, startPoint y: 286, endPoint x: 423, endPoint y: 171, distance: 130.2
click at [452, 214] on div "nav img { height: 8rem !important ; width: 8rem !important ; max-width: 100% !i…" at bounding box center [824, 256] width 744 height 85
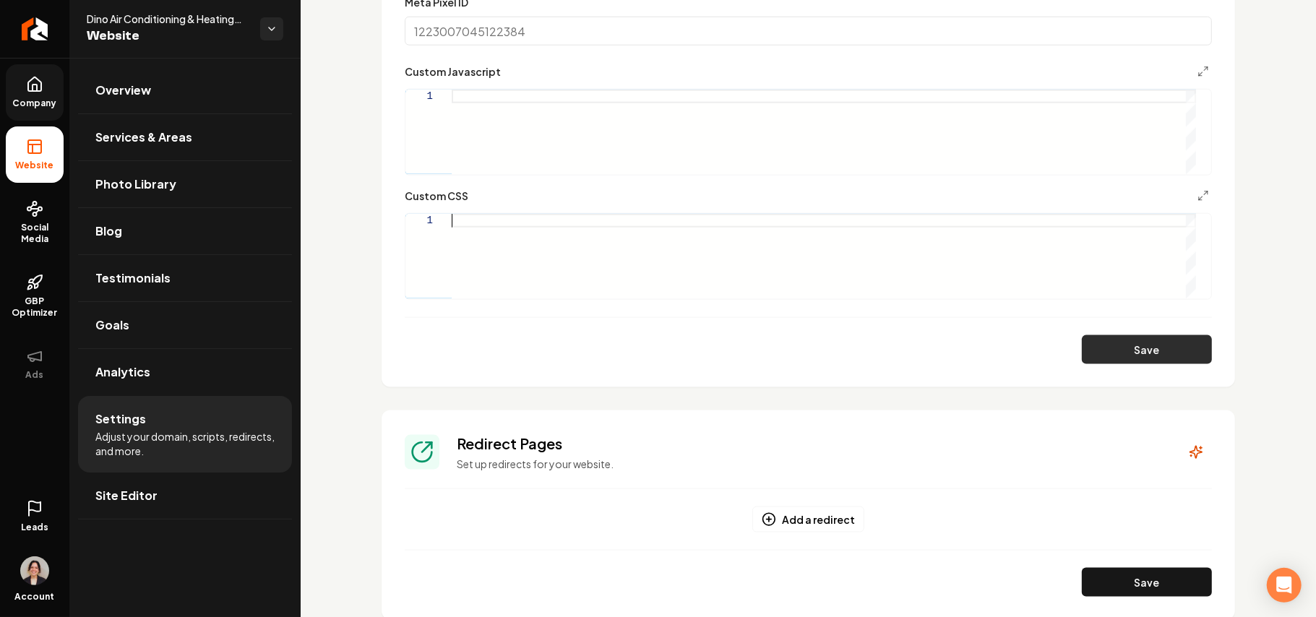
click at [1104, 356] on button "Save" at bounding box center [1147, 349] width 130 height 29
click at [175, 509] on link "Site Editor" at bounding box center [185, 496] width 214 height 46
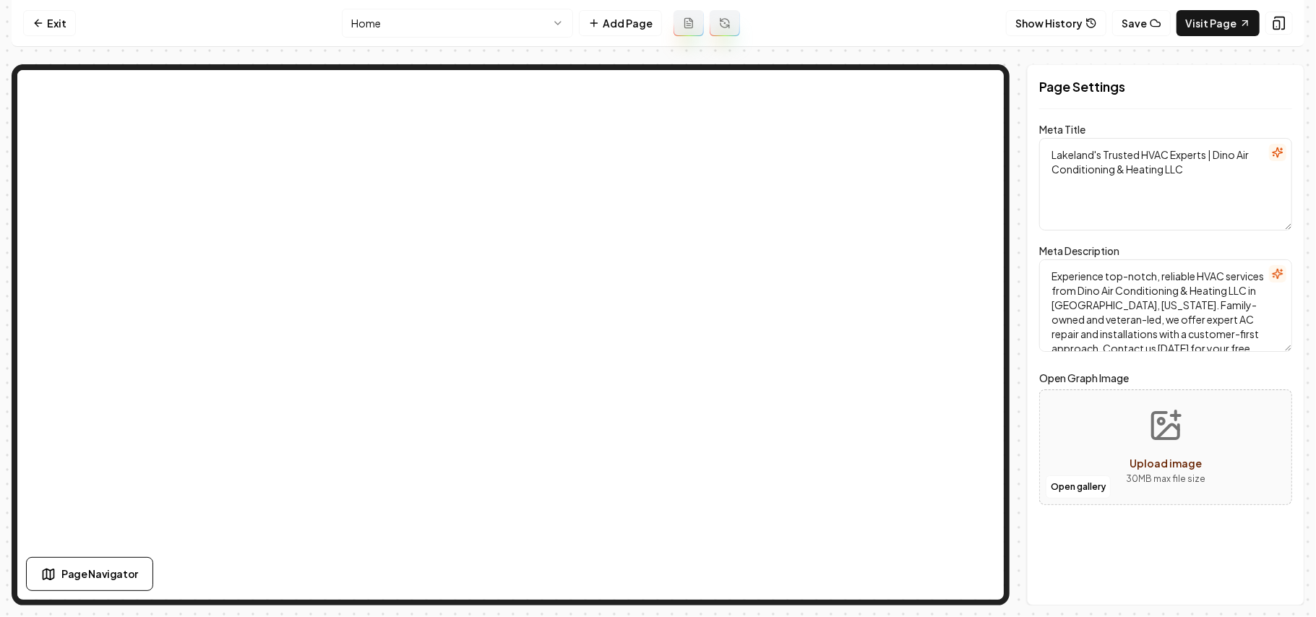
click at [530, 20] on html "Computer Required This feature is only available on a computer. Please switch t…" at bounding box center [658, 308] width 1316 height 617
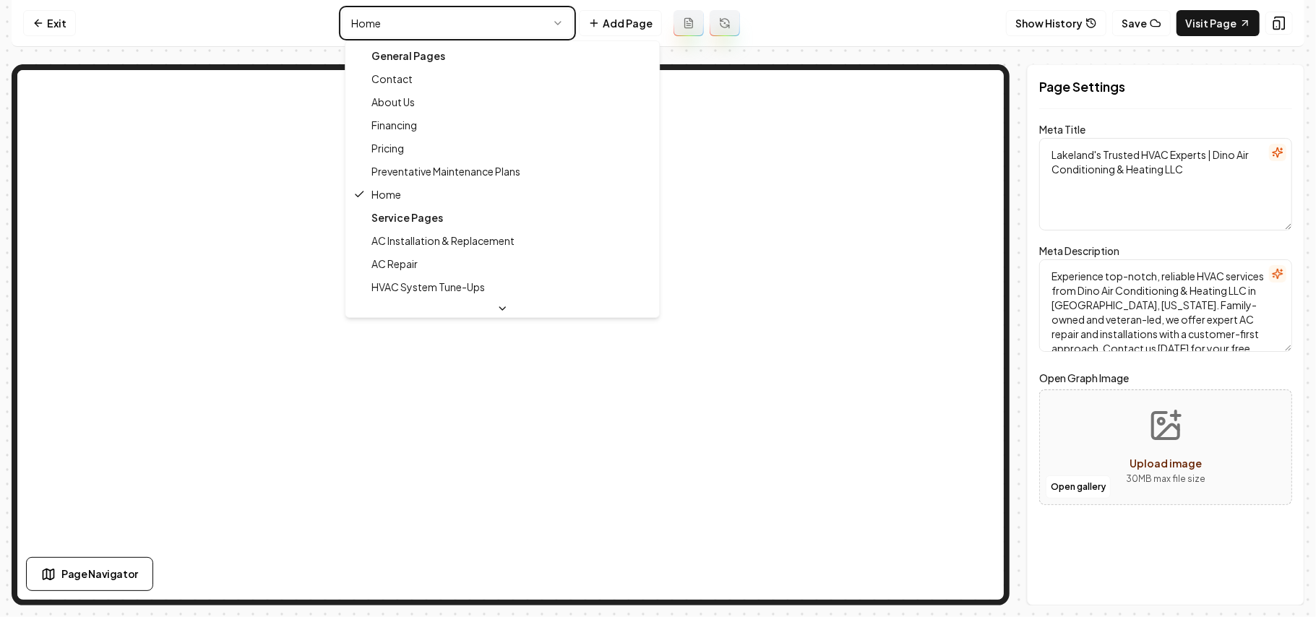
type textarea "HVAC Pricing & Cost Estimator | Dino Air Conditioning"
type textarea "Discover transparent HVAC pricing with Dino Air Conditioning & Heating LLC. Use…"
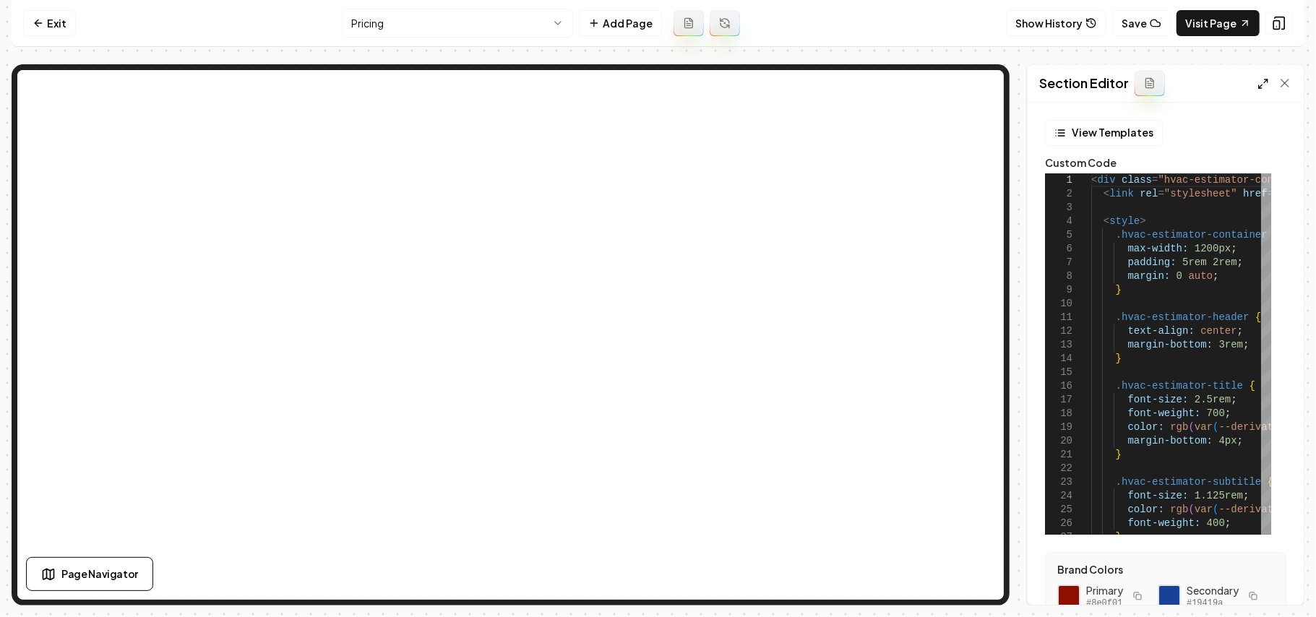
click at [1260, 84] on icon at bounding box center [1263, 84] width 12 height 12
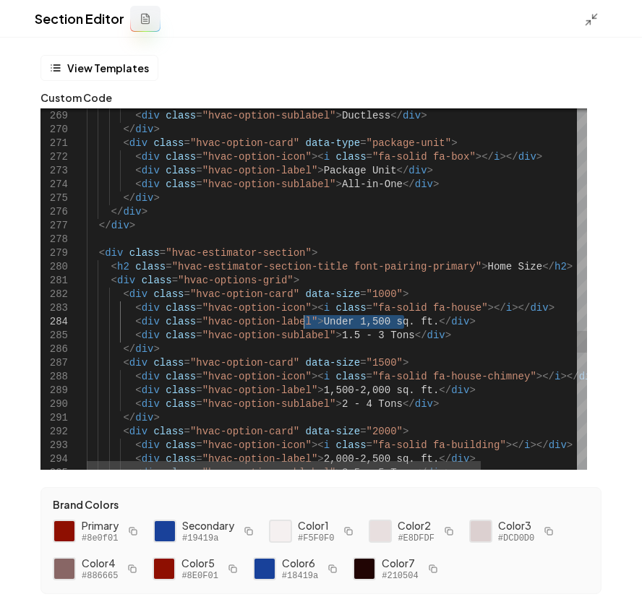
drag, startPoint x: 406, startPoint y: 322, endPoint x: 303, endPoint y: 318, distance: 102.7
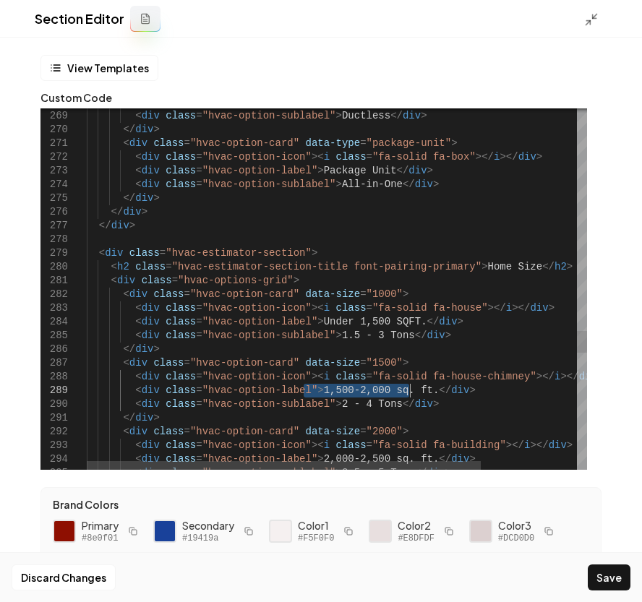
drag, startPoint x: 304, startPoint y: 390, endPoint x: 408, endPoint y: 391, distance: 104.0
drag, startPoint x: 301, startPoint y: 457, endPoint x: 408, endPoint y: 460, distance: 106.3
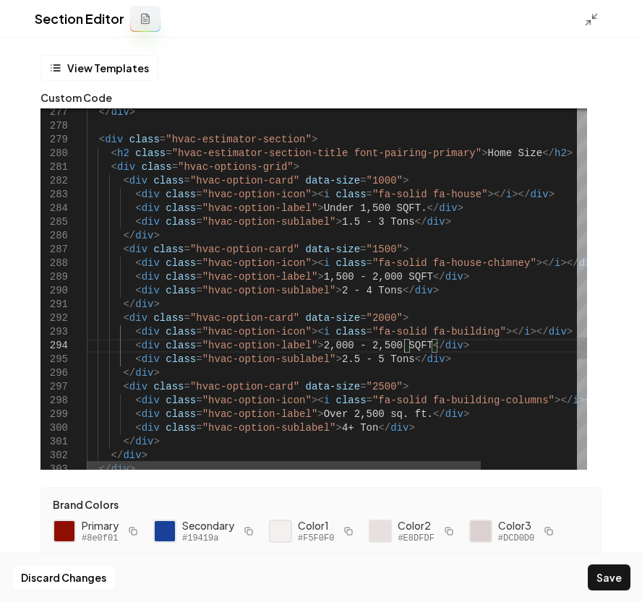
drag, startPoint x: 405, startPoint y: 416, endPoint x: 365, endPoint y: 414, distance: 39.8
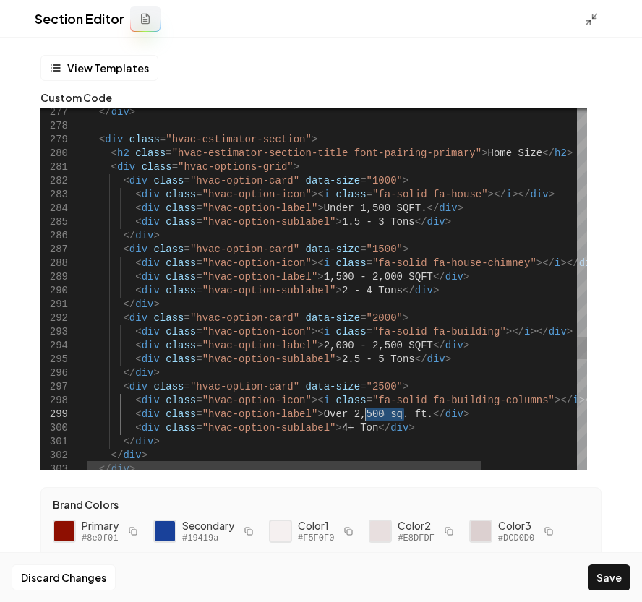
type textarea "**********"
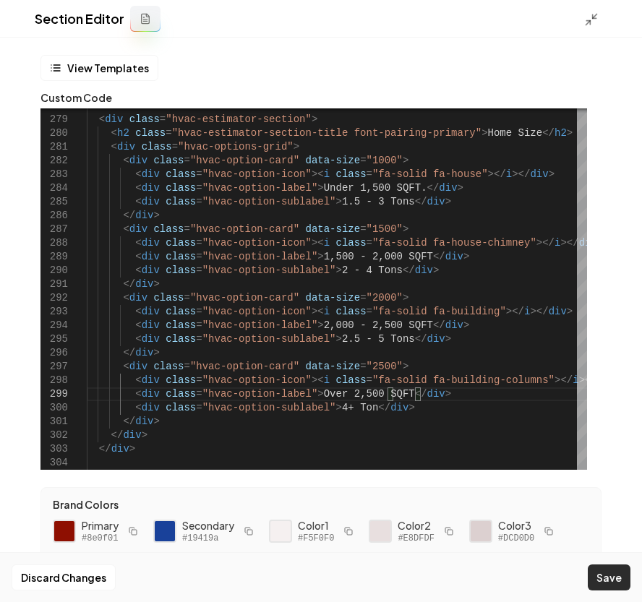
click at [607, 574] on button "Save" at bounding box center [608, 577] width 43 height 26
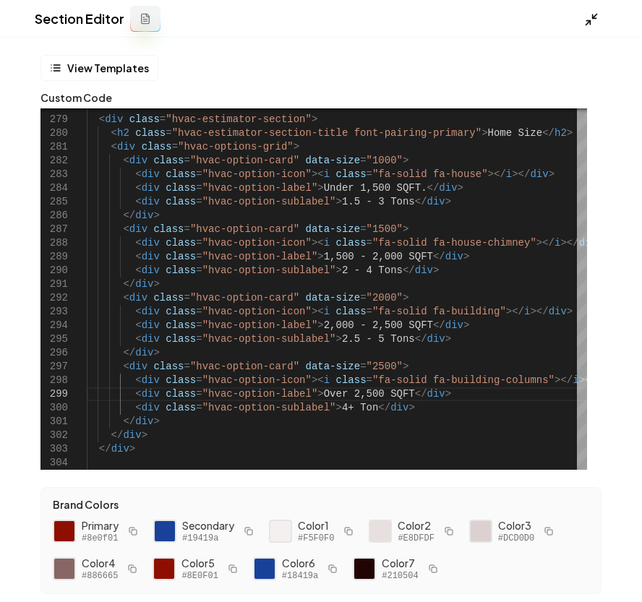
click at [594, 20] on icon at bounding box center [591, 19] width 14 height 14
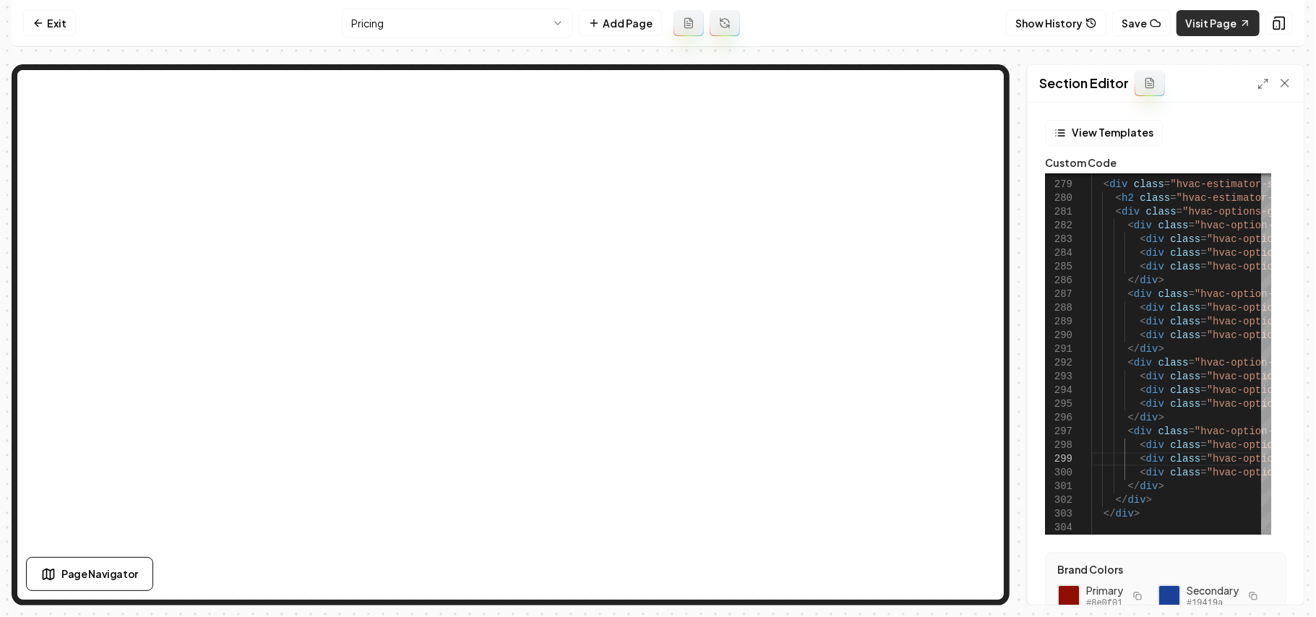
click at [1198, 27] on link "Visit Page" at bounding box center [1217, 23] width 83 height 26
click at [65, 27] on link "Exit" at bounding box center [49, 23] width 53 height 26
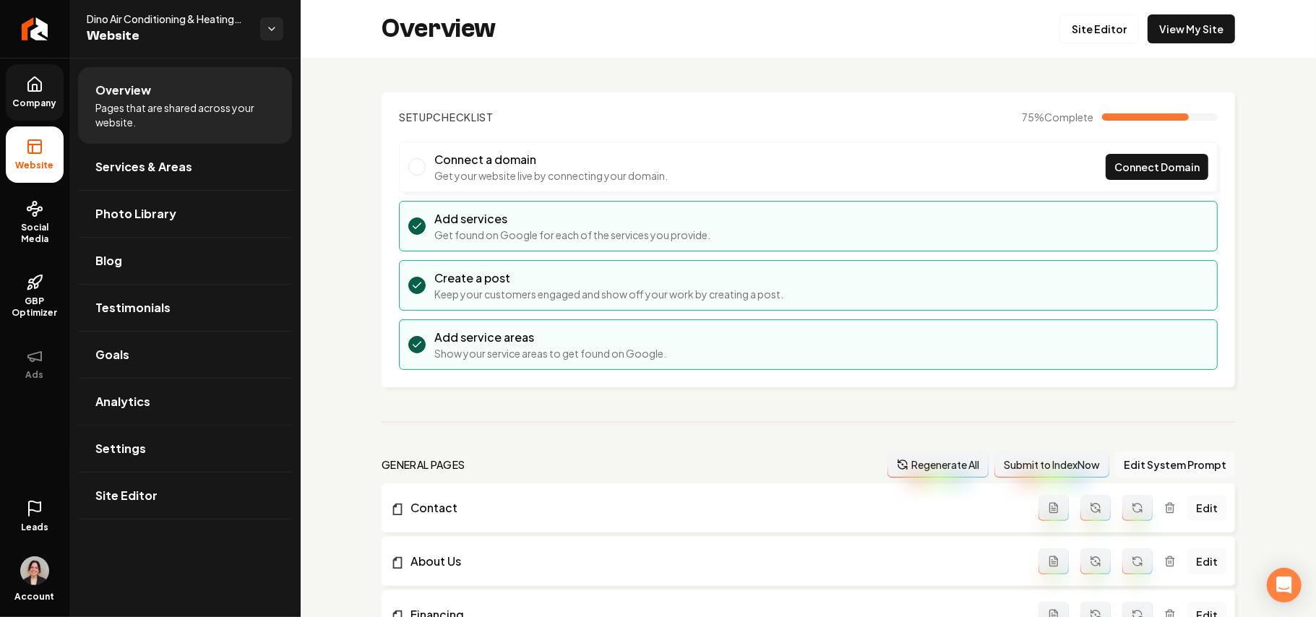
click at [29, 65] on link "Company" at bounding box center [35, 92] width 58 height 56
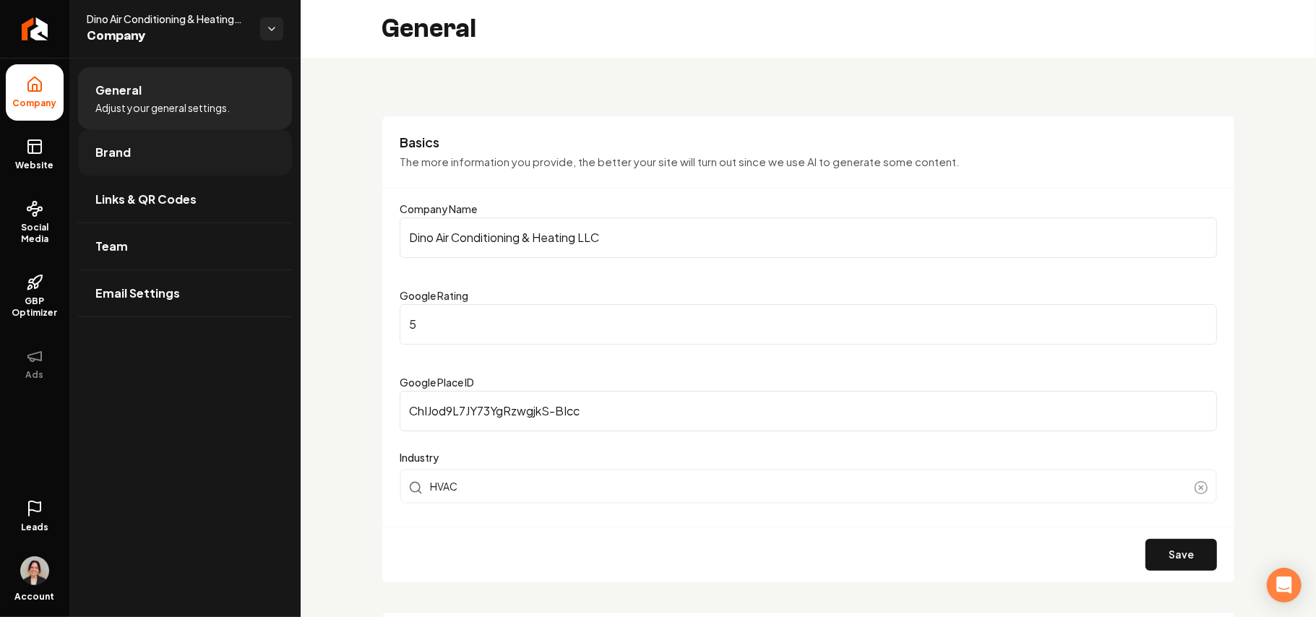
click at [134, 157] on link "Brand" at bounding box center [185, 152] width 214 height 46
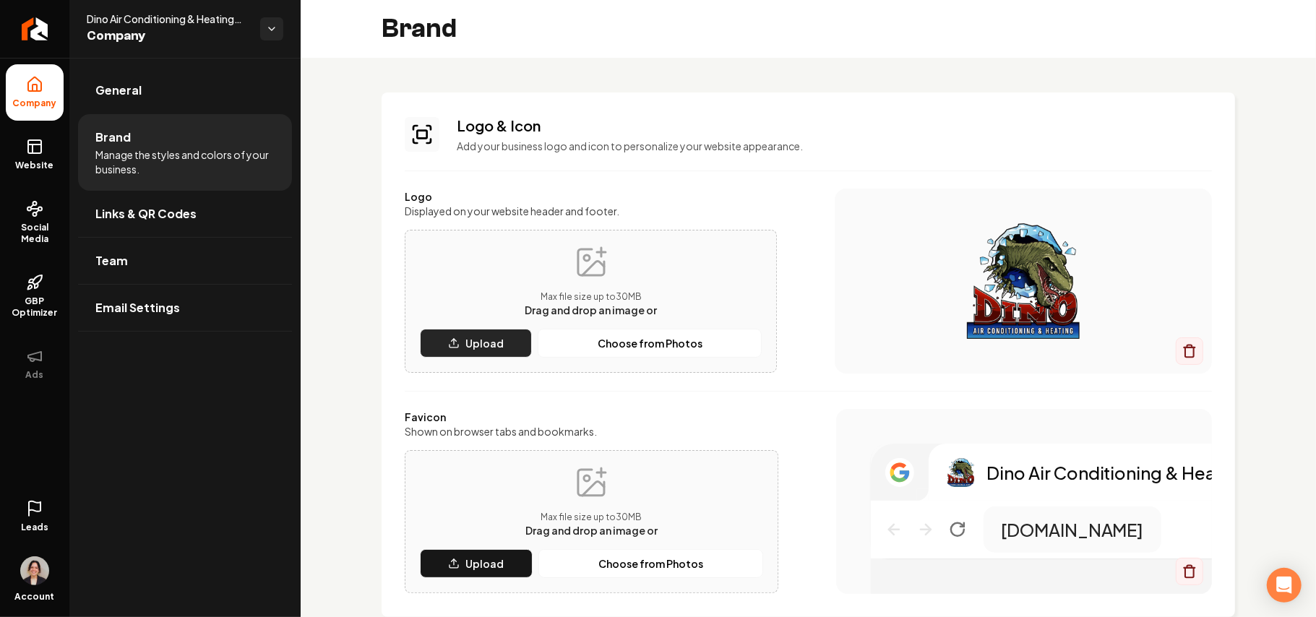
click at [503, 340] on button "Upload" at bounding box center [476, 343] width 112 height 29
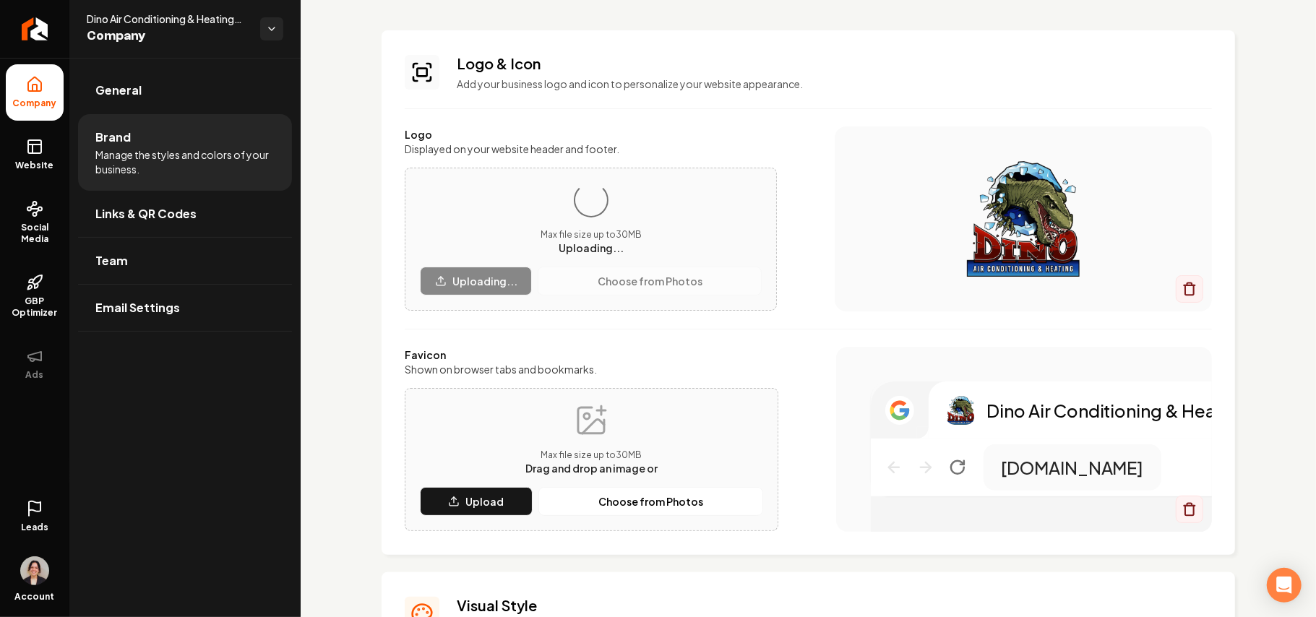
scroll to position [96, 0]
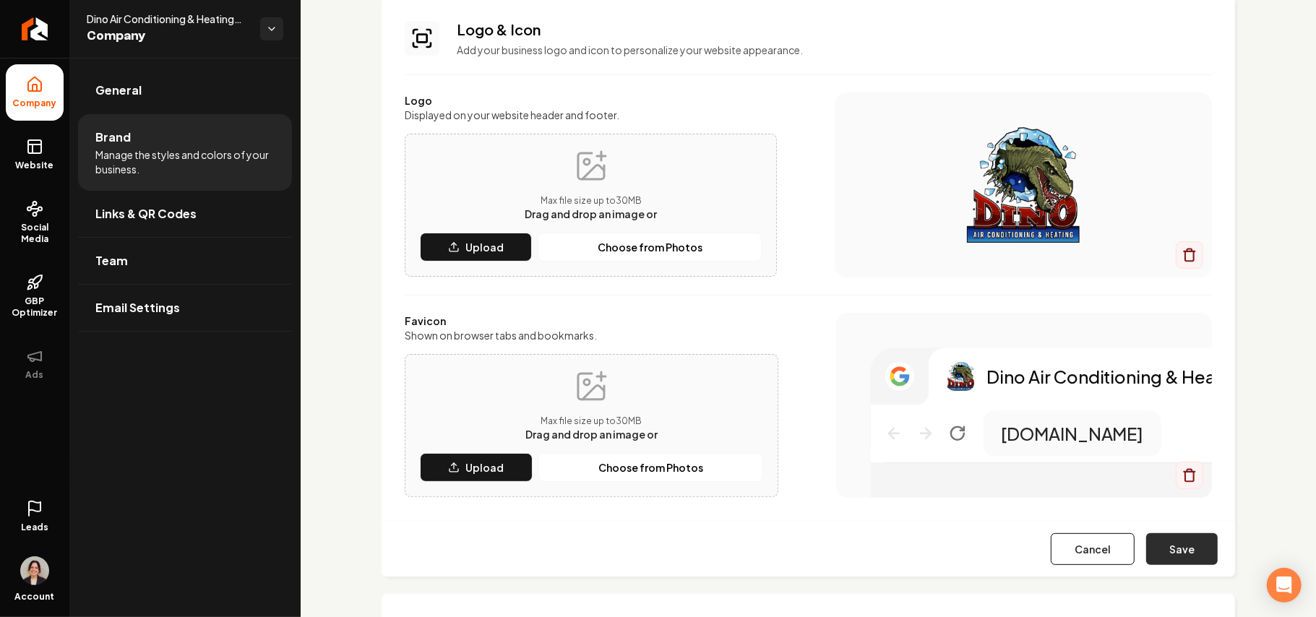
click at [1163, 555] on button "Save" at bounding box center [1182, 549] width 72 height 32
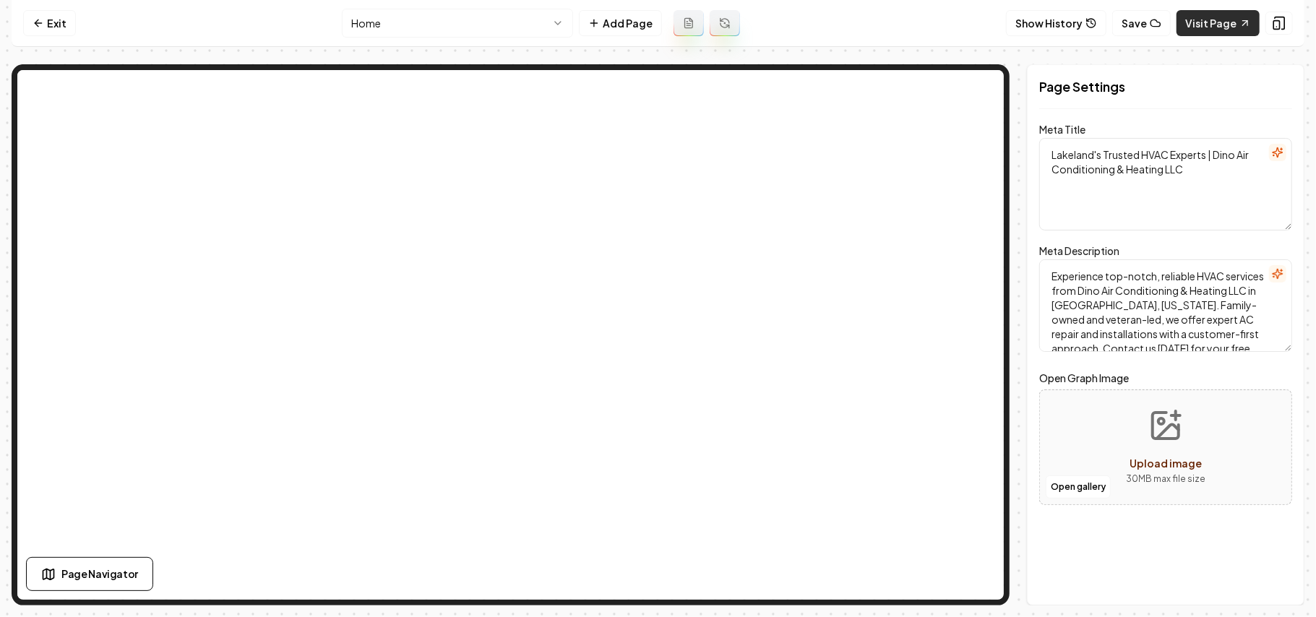
click at [1212, 27] on link "Visit Page" at bounding box center [1217, 23] width 83 height 26
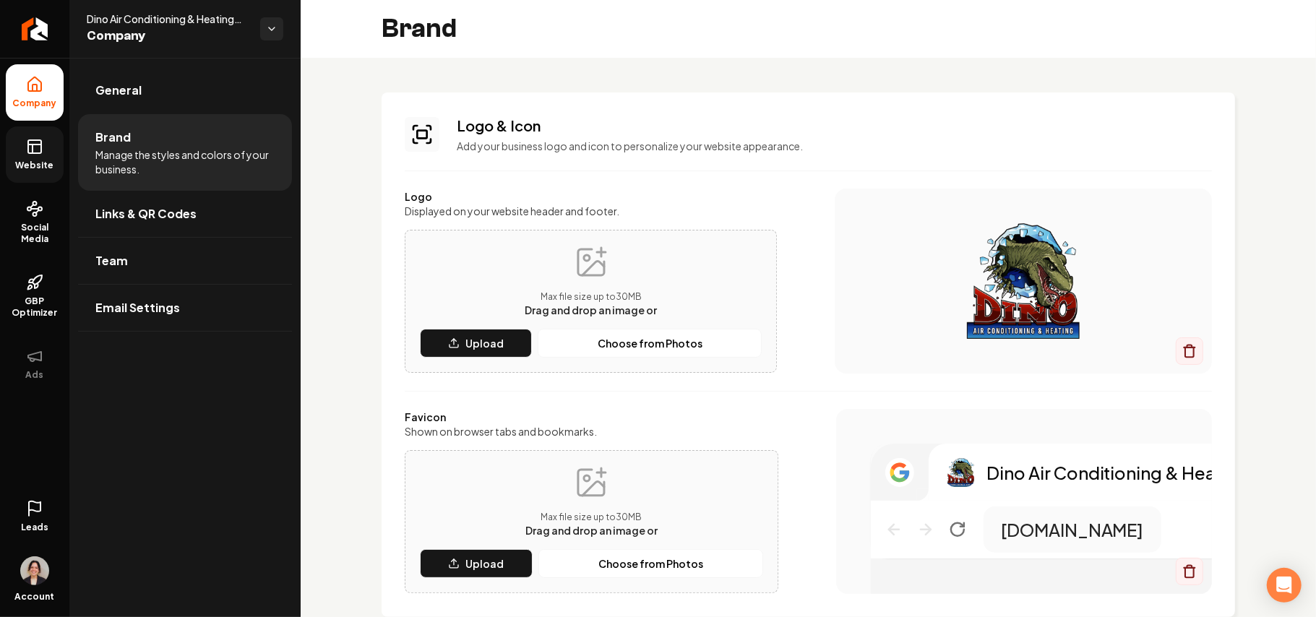
click at [33, 158] on link "Website" at bounding box center [35, 154] width 58 height 56
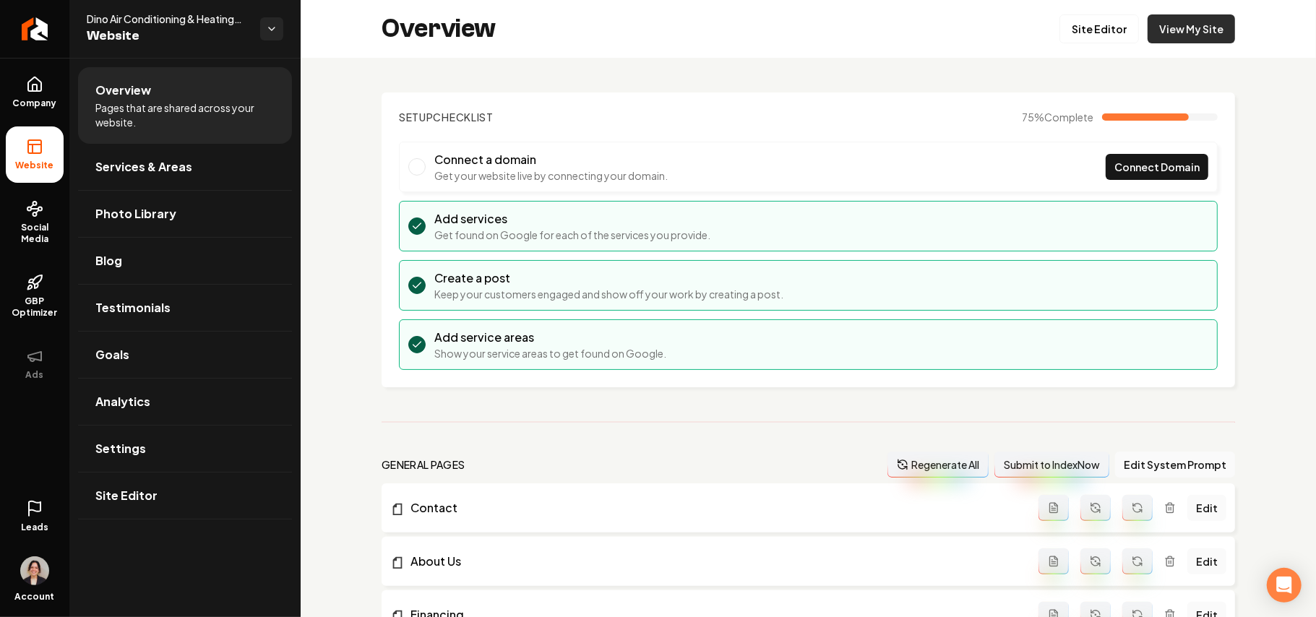
click at [1166, 25] on link "View My Site" at bounding box center [1190, 28] width 87 height 29
click at [1074, 30] on link "Site Editor" at bounding box center [1098, 28] width 79 height 29
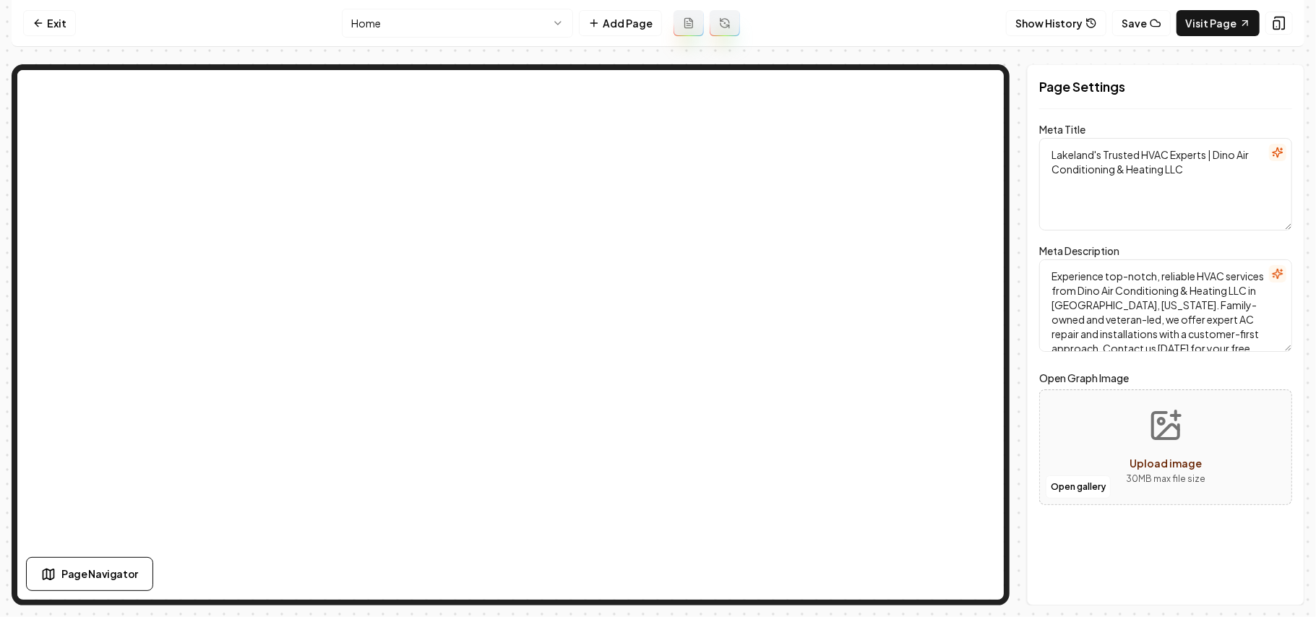
click at [535, 36] on html "Computer Required This feature is only available on a computer. Please switch t…" at bounding box center [658, 308] width 1316 height 617
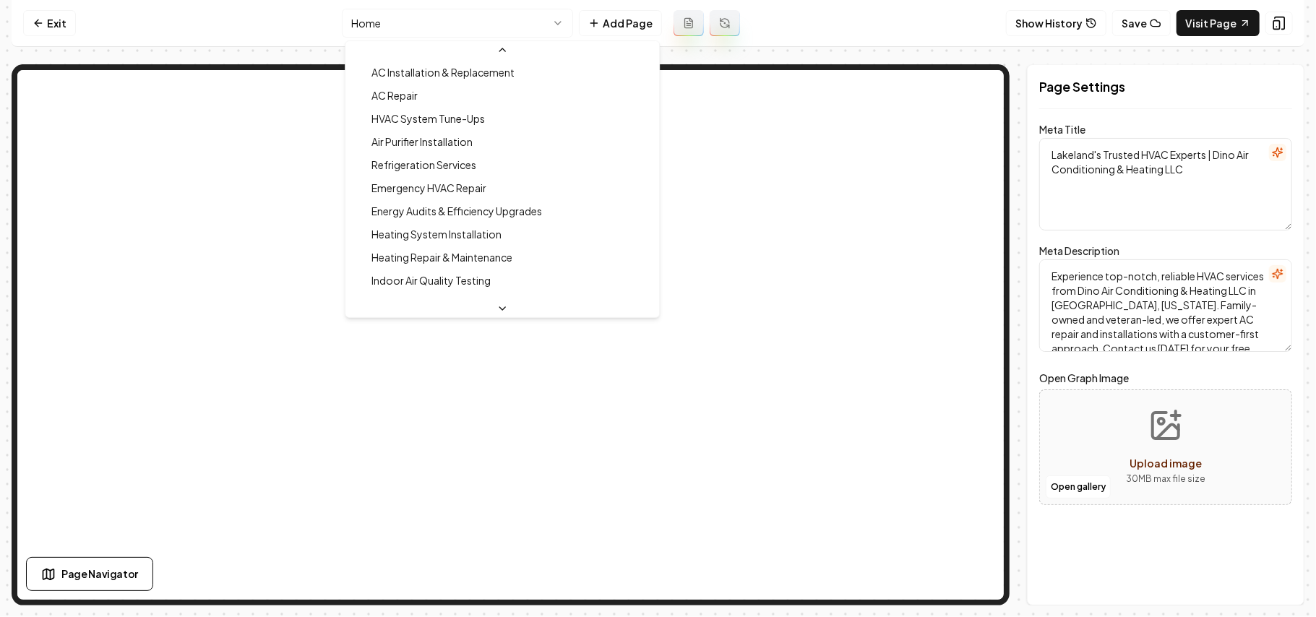
scroll to position [192, 0]
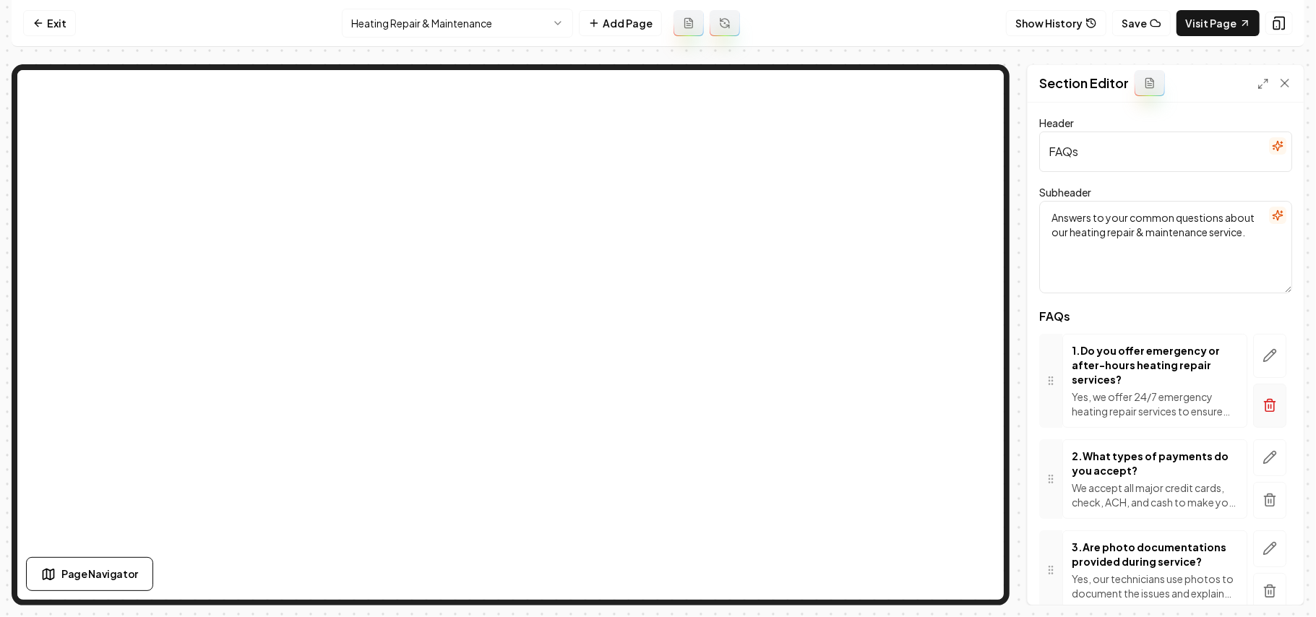
click at [1262, 402] on icon "button" at bounding box center [1269, 405] width 14 height 14
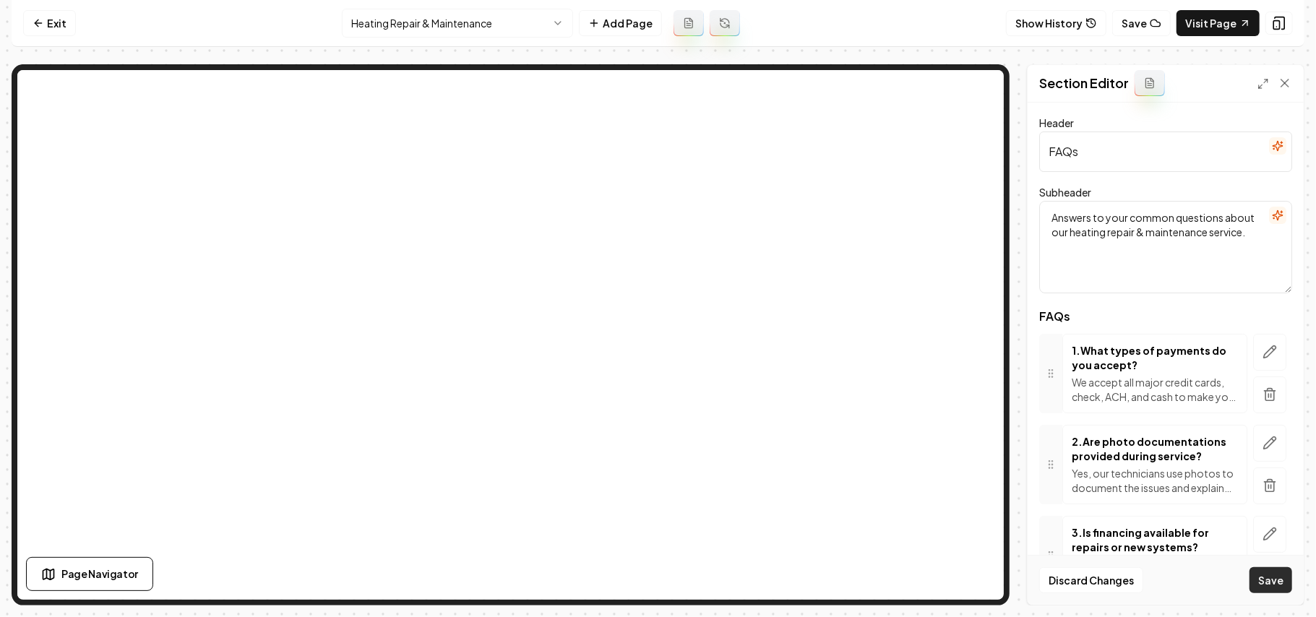
click at [1260, 570] on button "Save" at bounding box center [1270, 580] width 43 height 26
click at [386, 26] on html "Computer Required This feature is only available on a computer. Please switch t…" at bounding box center [658, 308] width 1316 height 617
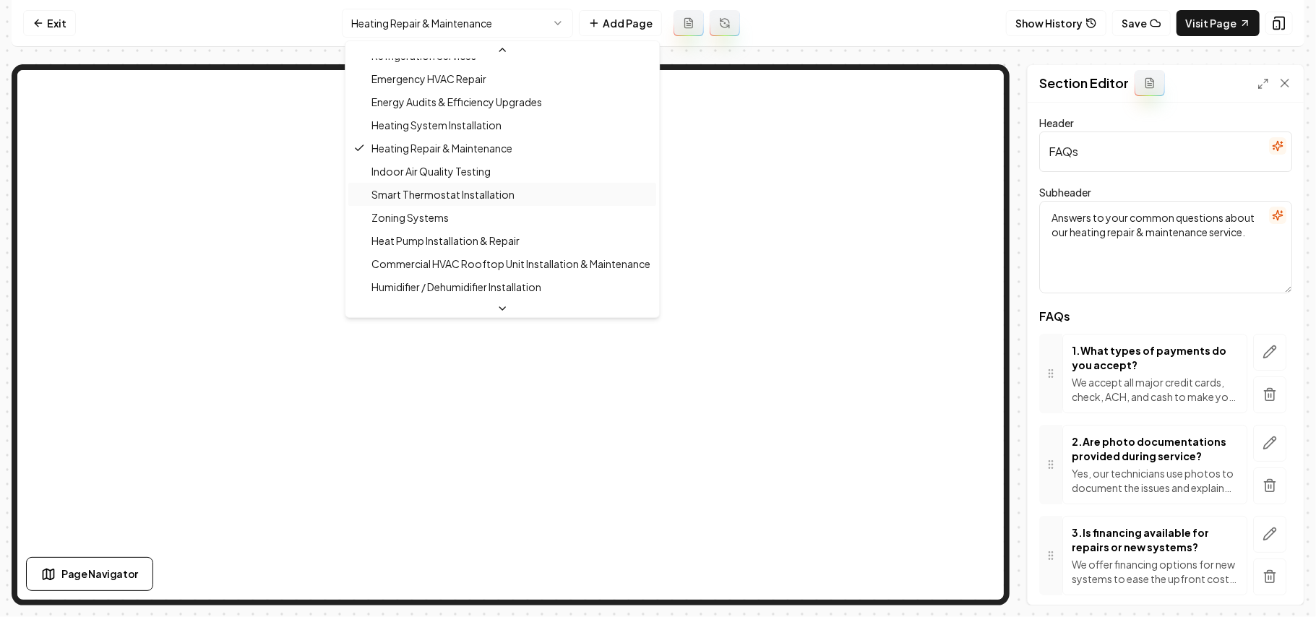
scroll to position [251, 0]
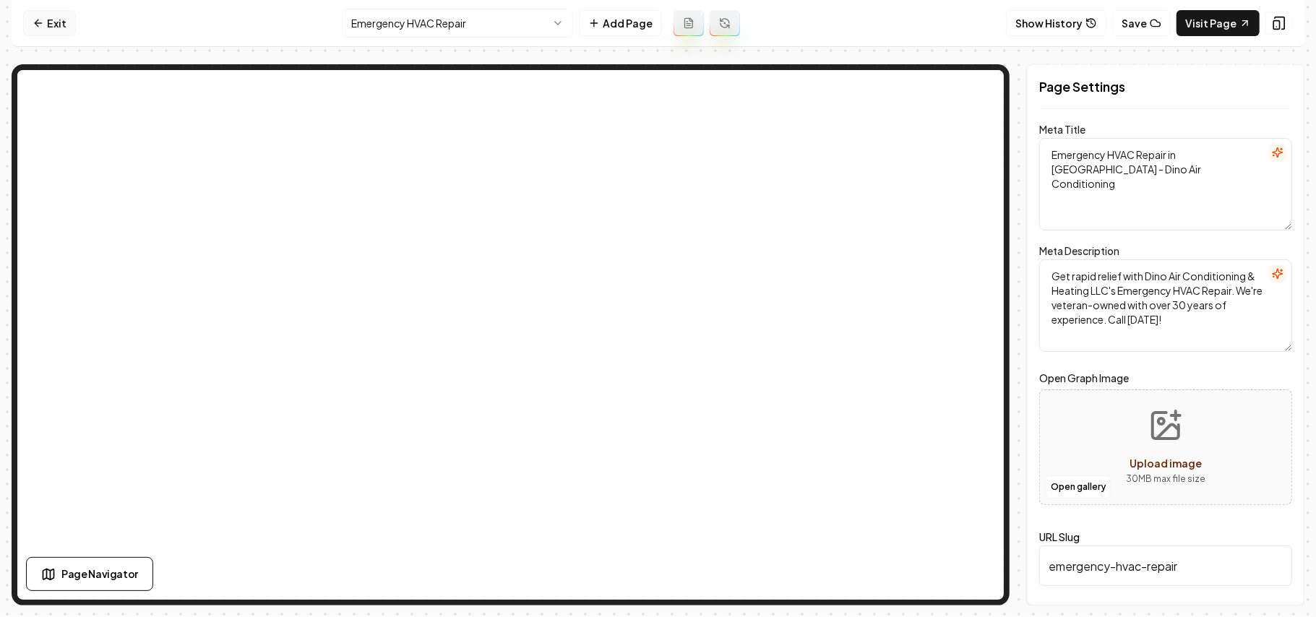
click at [38, 21] on icon at bounding box center [39, 23] width 12 height 12
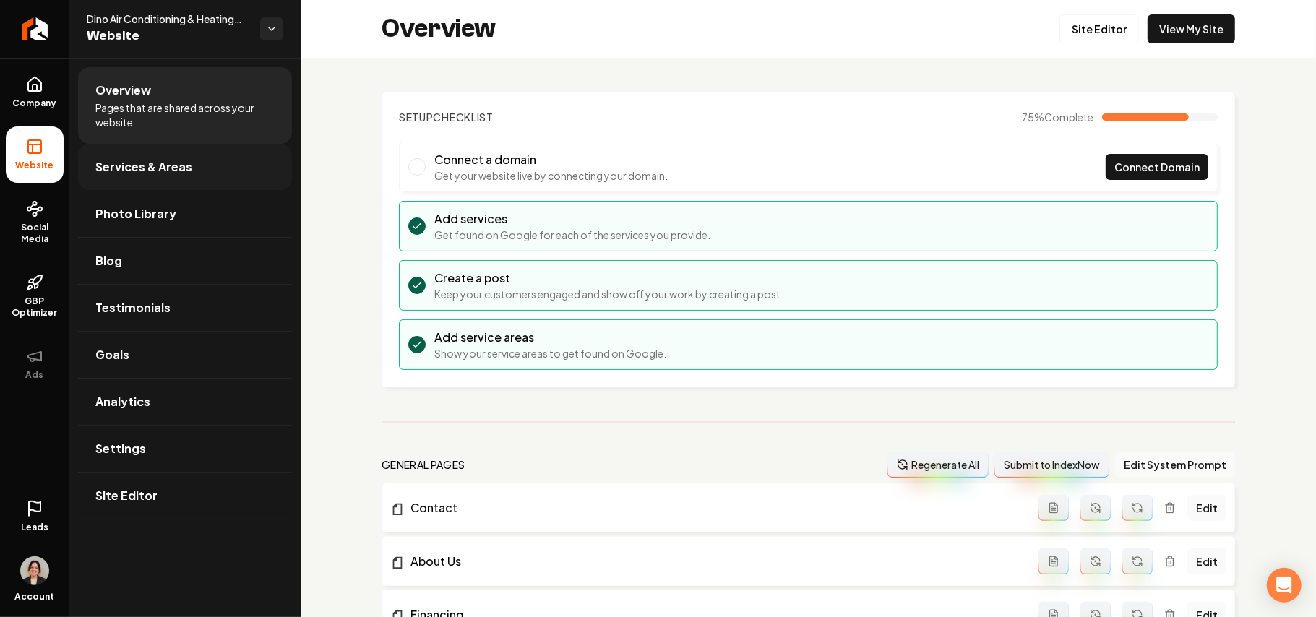
click at [194, 157] on link "Services & Areas" at bounding box center [185, 167] width 214 height 46
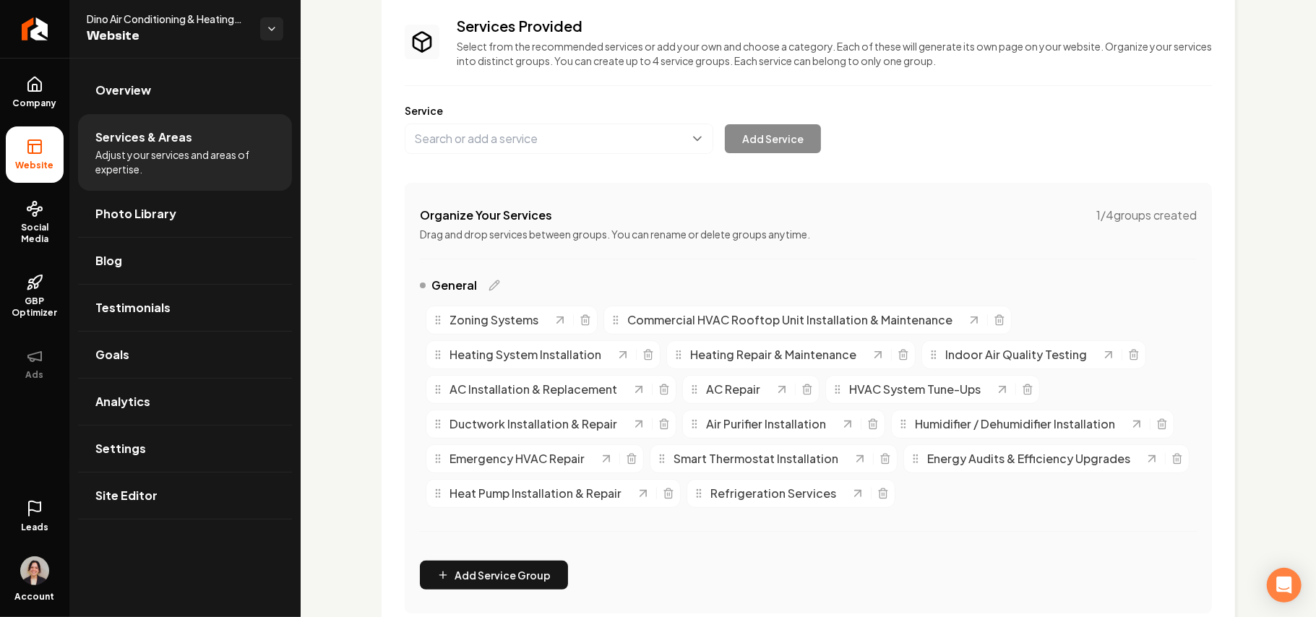
scroll to position [192, 0]
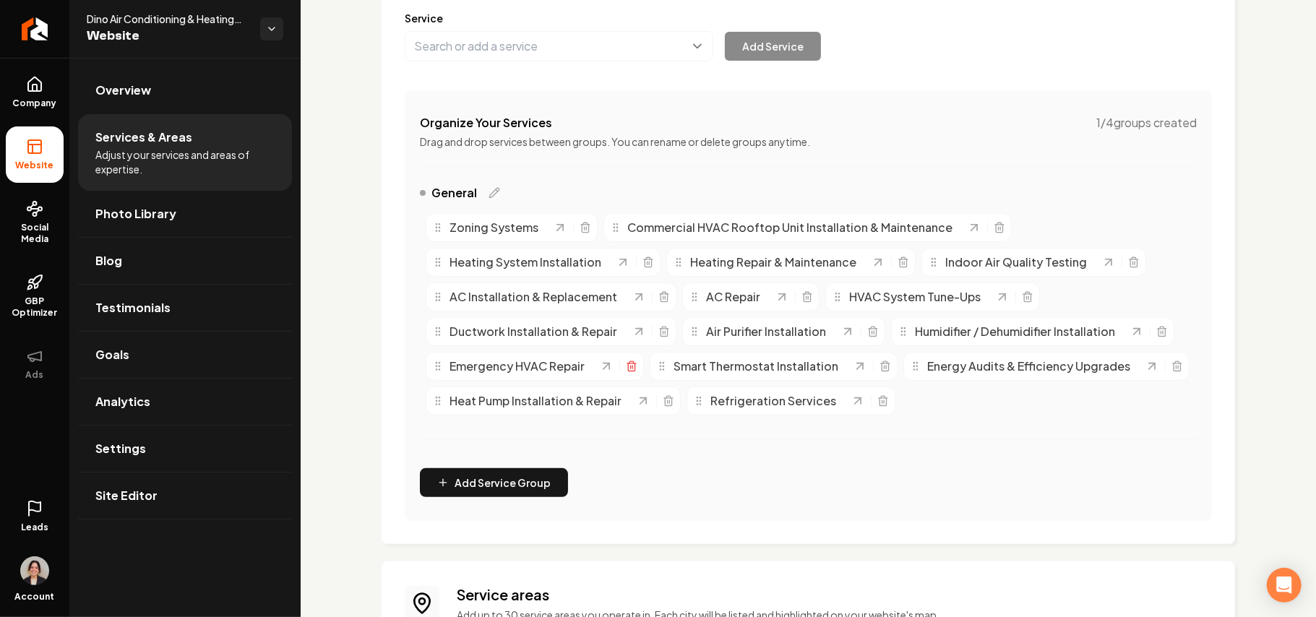
click at [629, 368] on icon "Main content area" at bounding box center [632, 367] width 12 height 12
click at [147, 493] on span "Site Editor" at bounding box center [126, 495] width 62 height 17
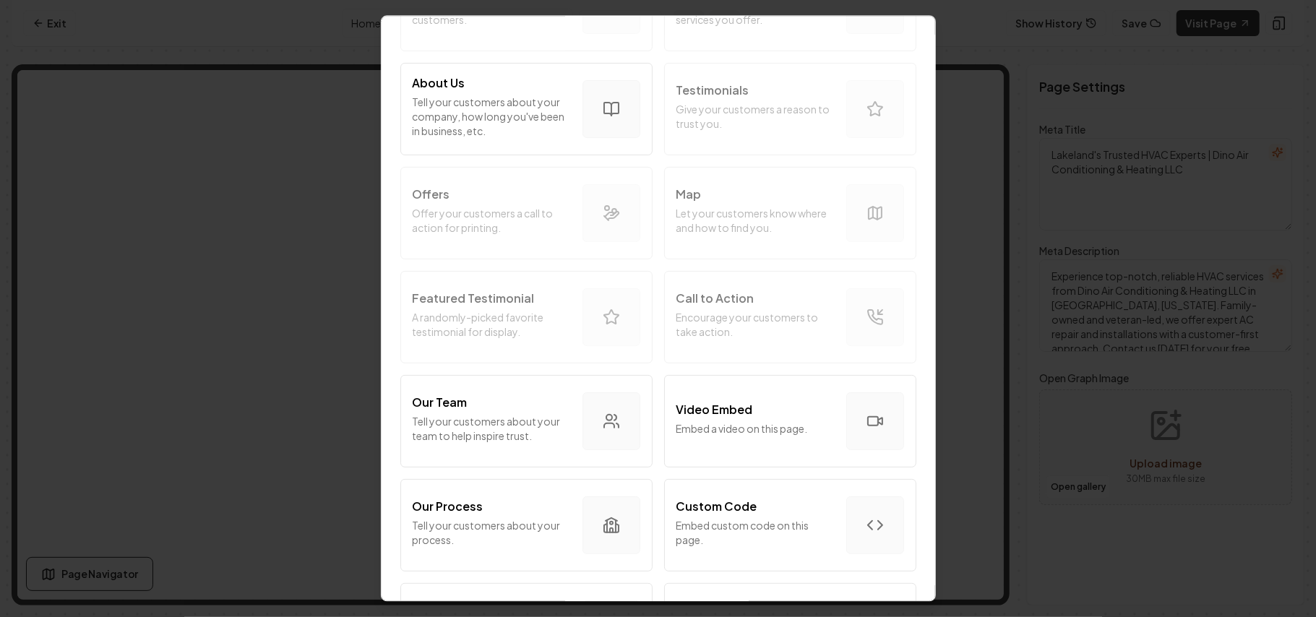
scroll to position [385, 0]
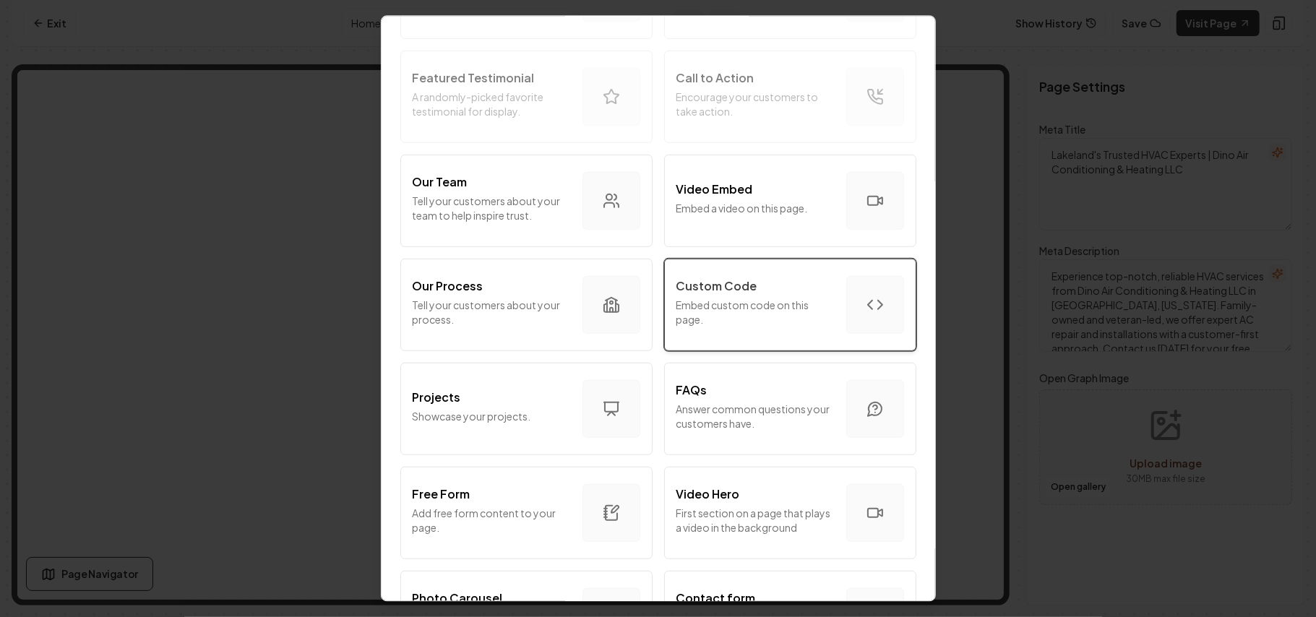
click at [734, 280] on p "Custom Code" at bounding box center [716, 285] width 81 height 17
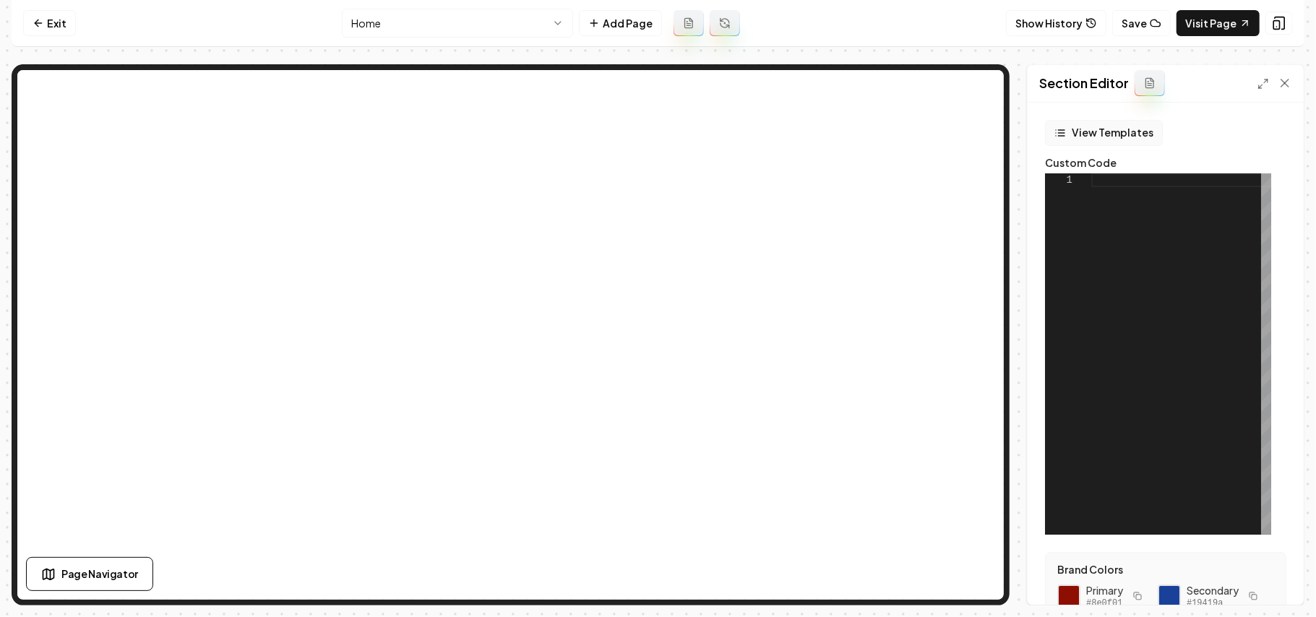
click at [1073, 133] on button "View Templates" at bounding box center [1104, 133] width 118 height 26
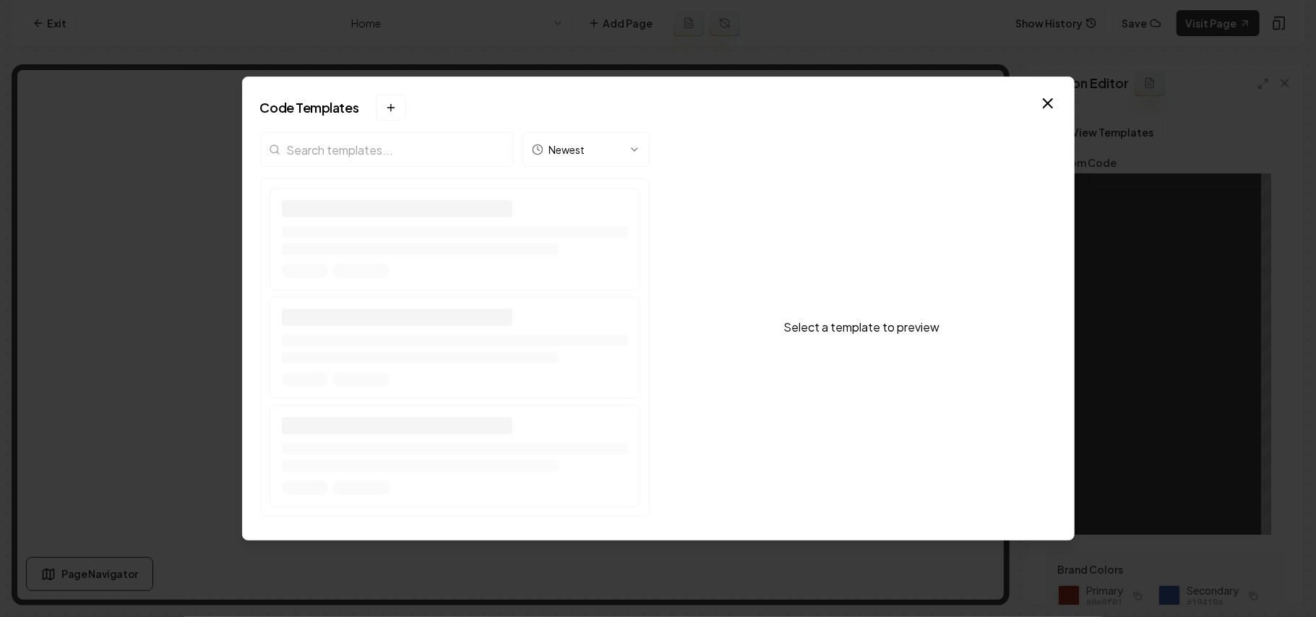
click at [418, 148] on input "search" at bounding box center [387, 149] width 254 height 35
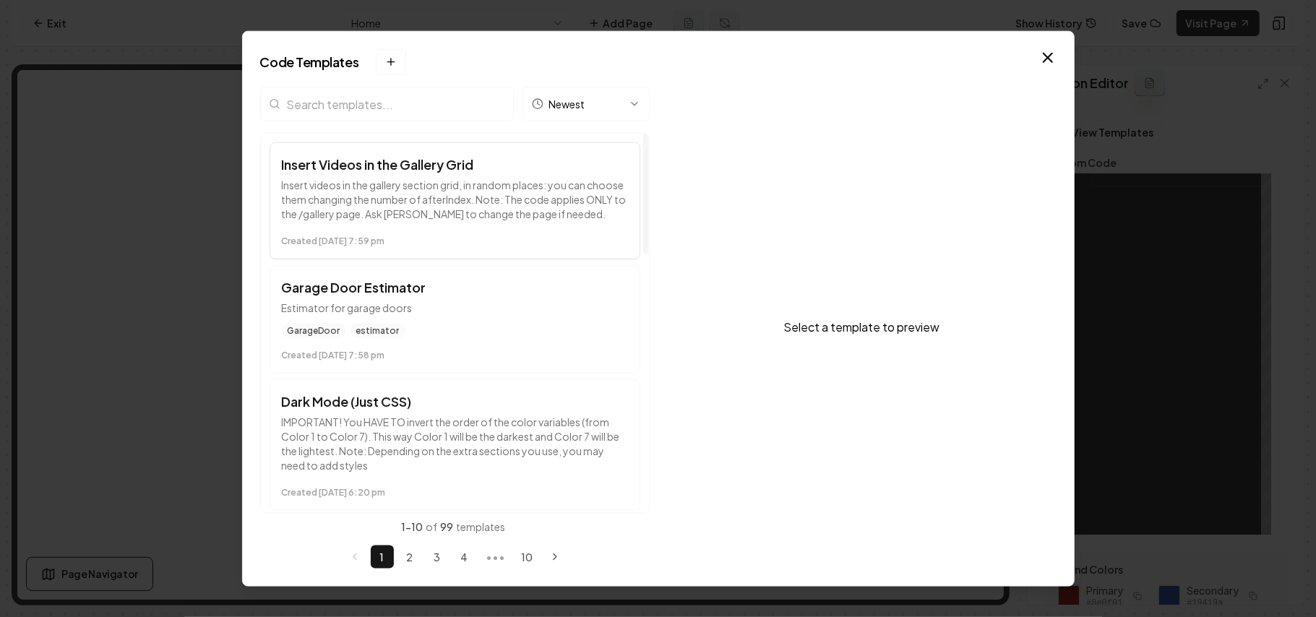
click at [467, 205] on p "Insert videos in the gallery section grid, in random places: you can choose the…" at bounding box center [455, 199] width 346 height 43
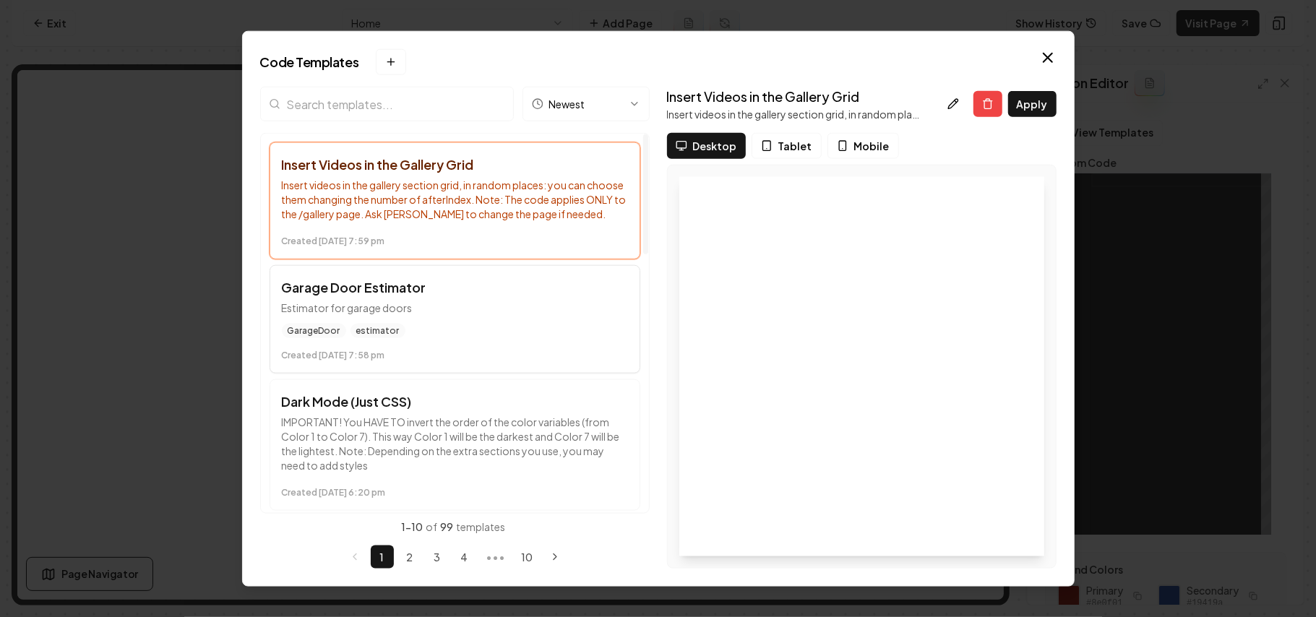
click at [507, 342] on div "GarageDoor estimator Created October 10 at 7:58 pm" at bounding box center [455, 343] width 346 height 38
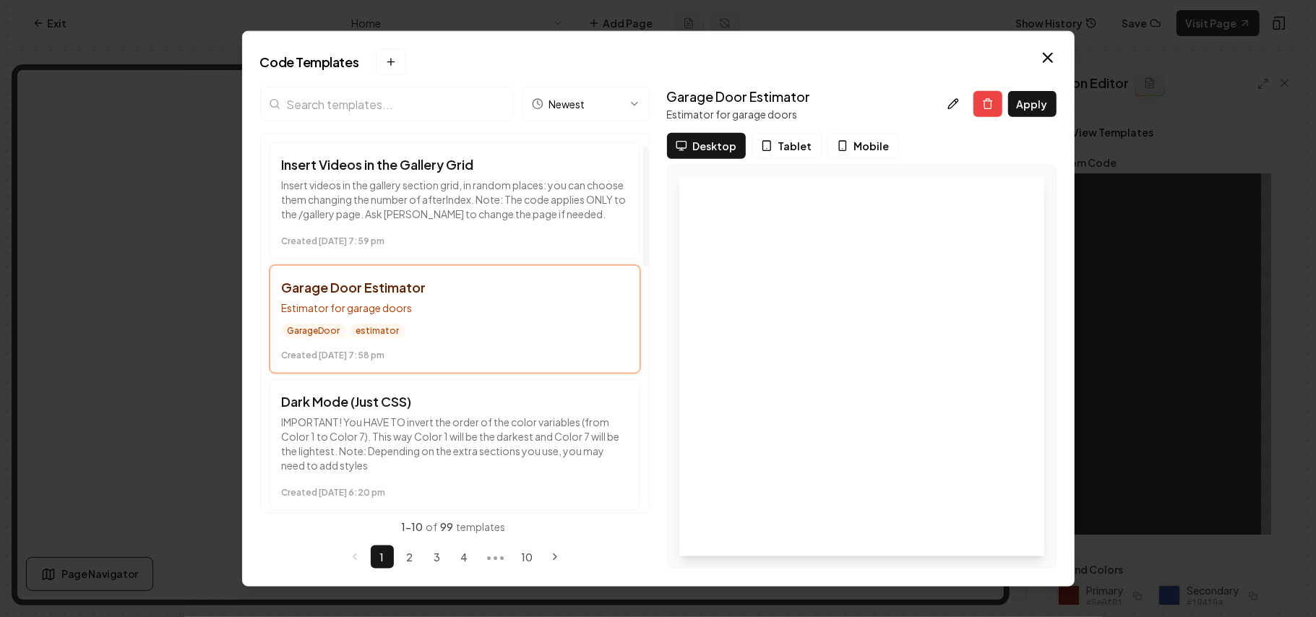
scroll to position [96, 0]
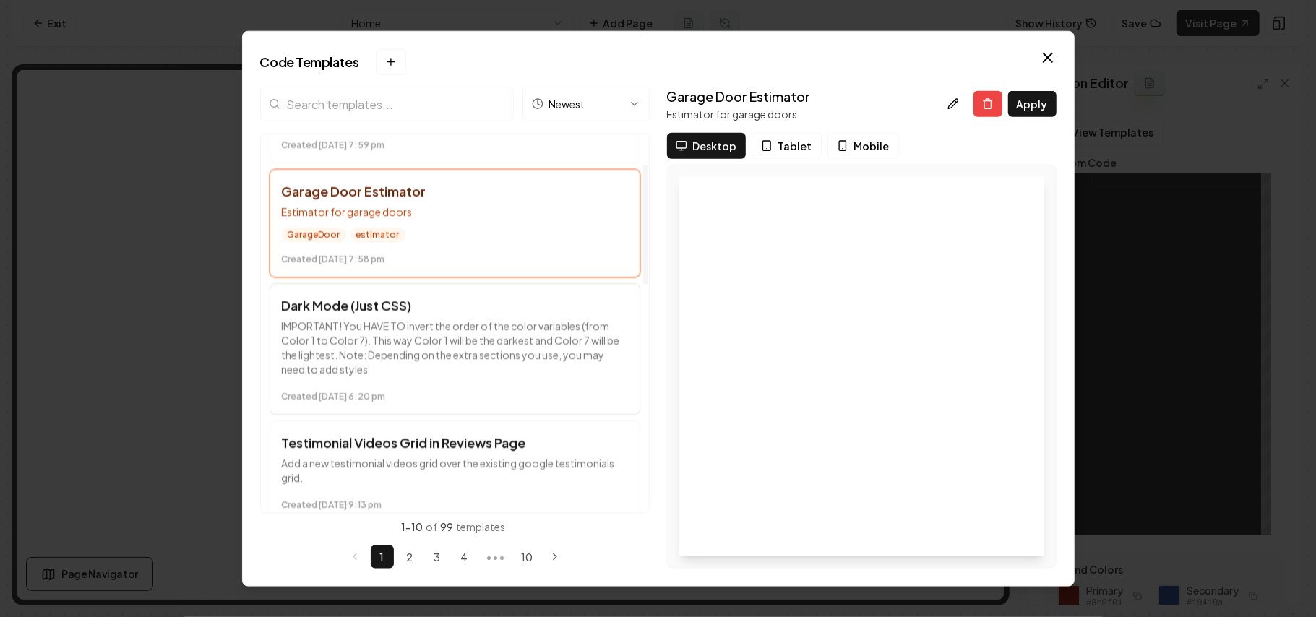
click at [504, 355] on p "IMPORTANT! You HAVE TO invert the order of the color variables (from Color 1 to…" at bounding box center [455, 348] width 346 height 58
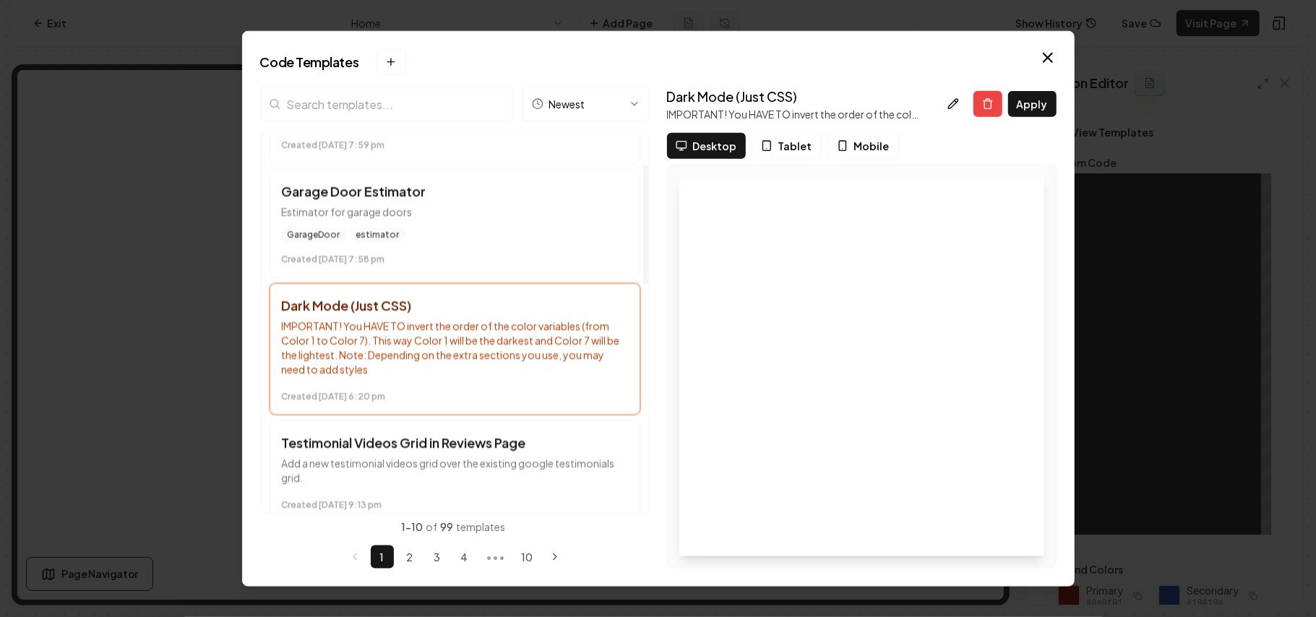
scroll to position [192, 0]
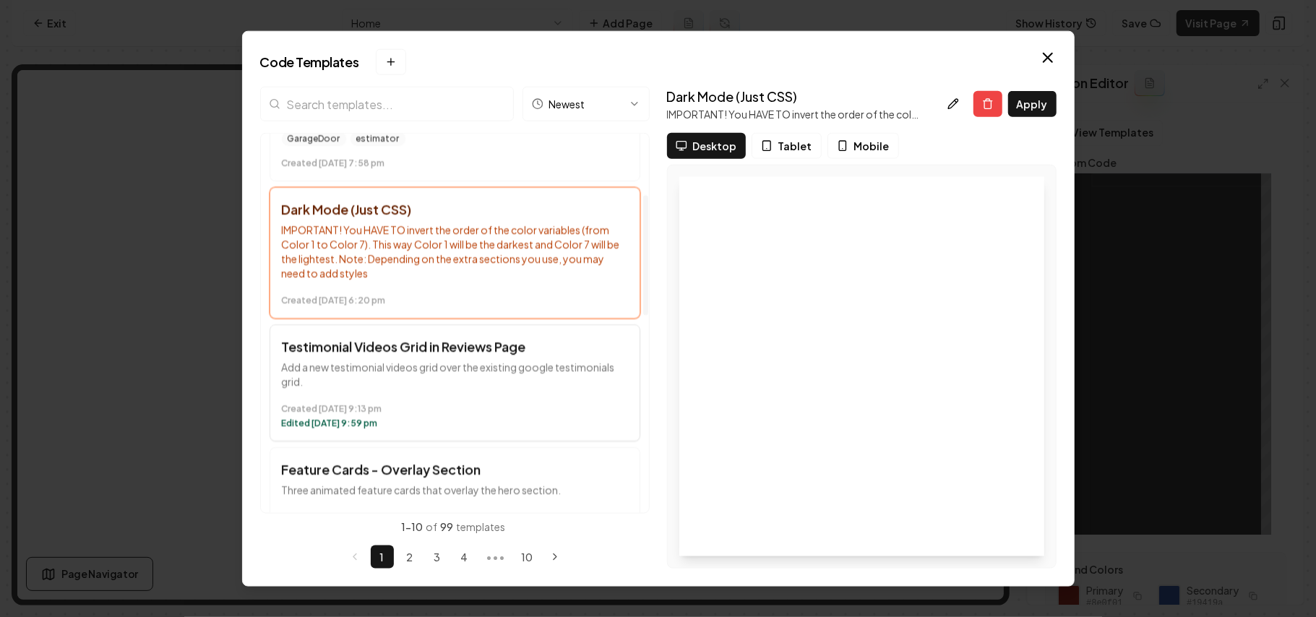
click at [492, 389] on p "Add a new testimonial videos grid over the existing google testimonials grid." at bounding box center [455, 374] width 346 height 29
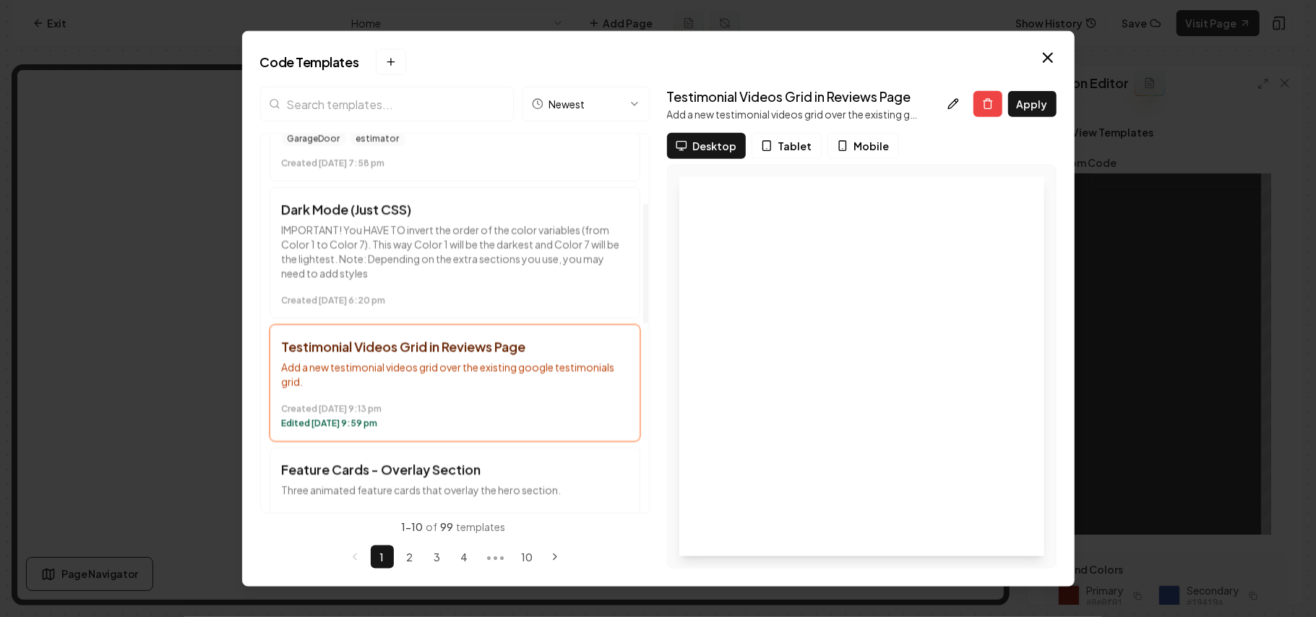
scroll to position [289, 0]
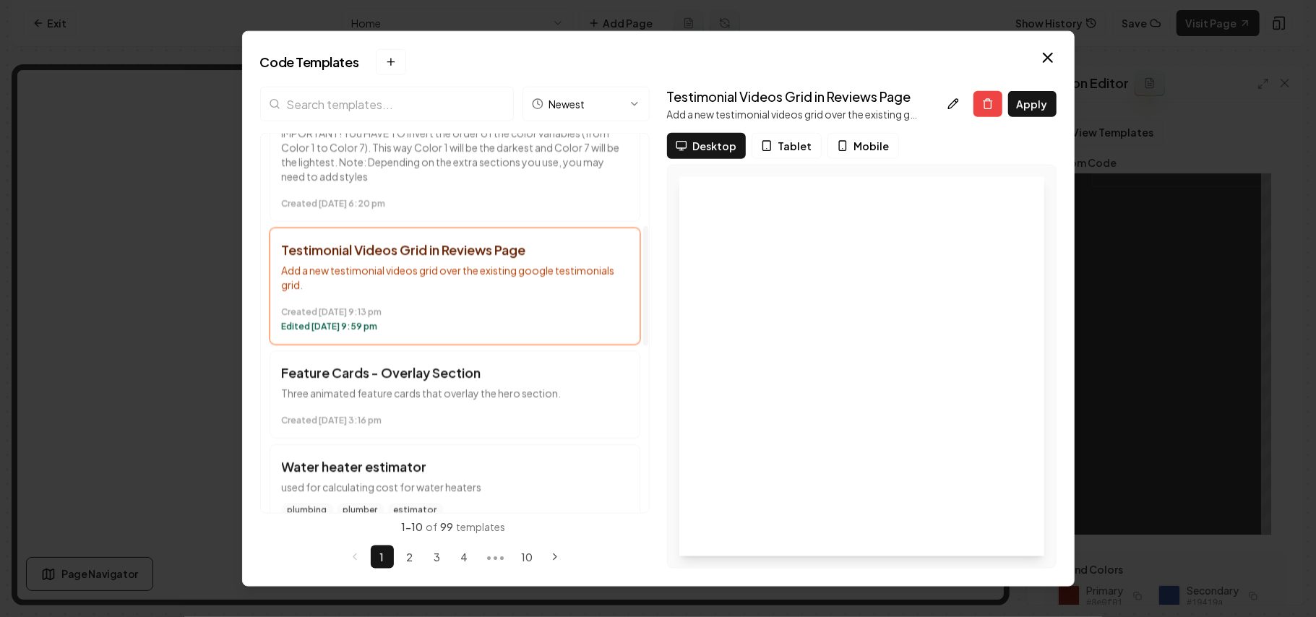
click at [492, 389] on p "Three animated feature cards that overlay the hero section." at bounding box center [455, 393] width 346 height 14
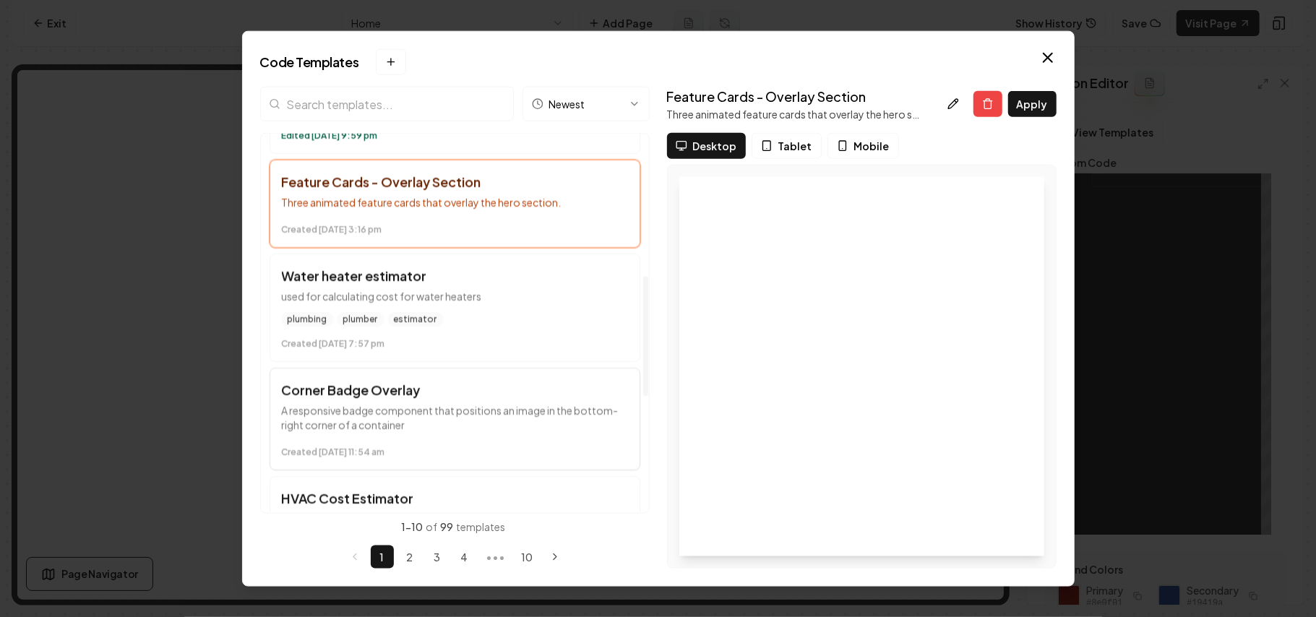
scroll to position [481, 0]
click at [1029, 104] on button "Apply" at bounding box center [1032, 104] width 48 height 26
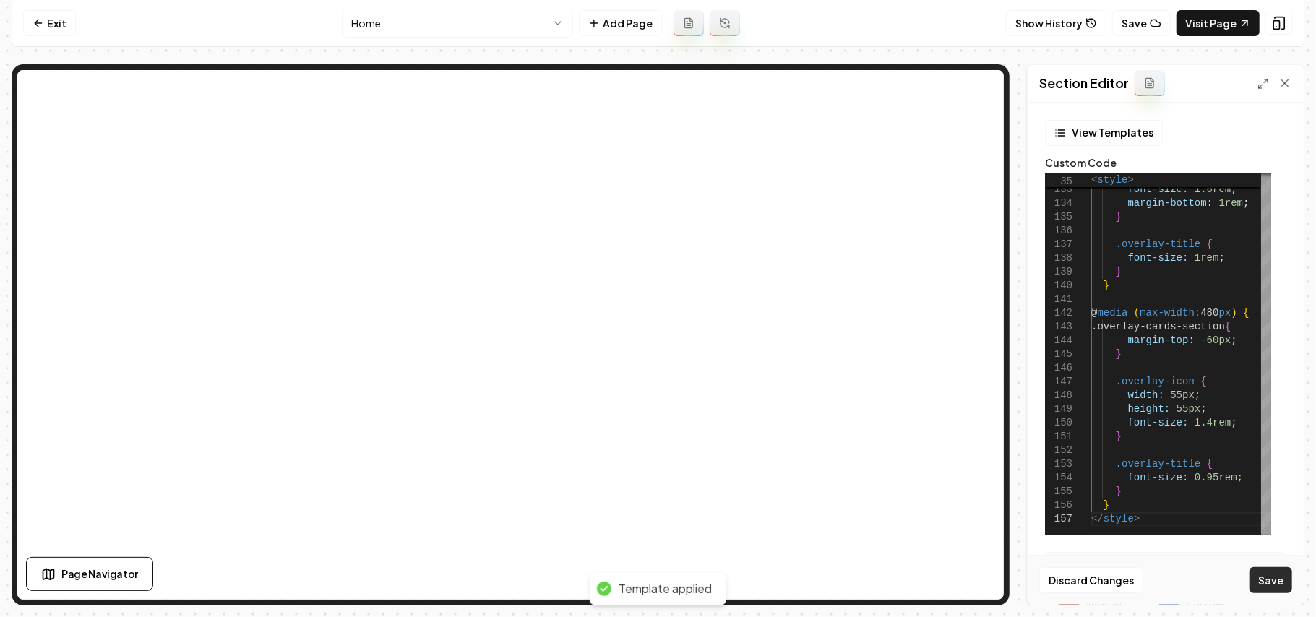
click at [1260, 585] on button "Save" at bounding box center [1270, 580] width 43 height 26
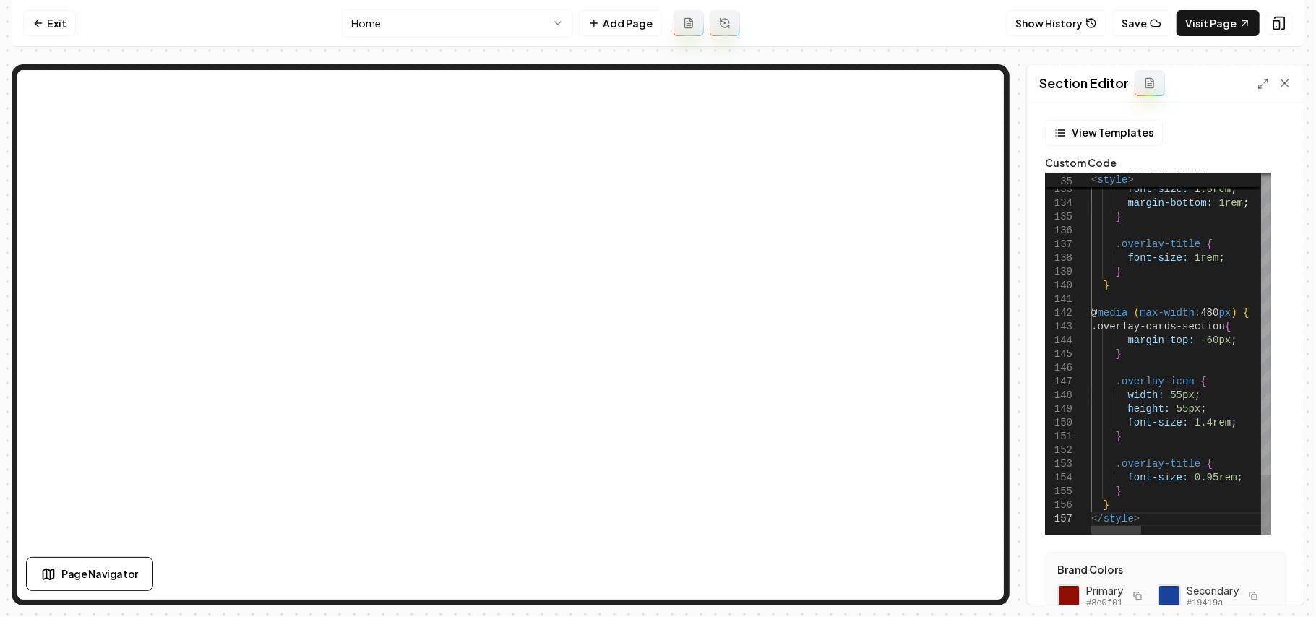
scroll to position [0, 43]
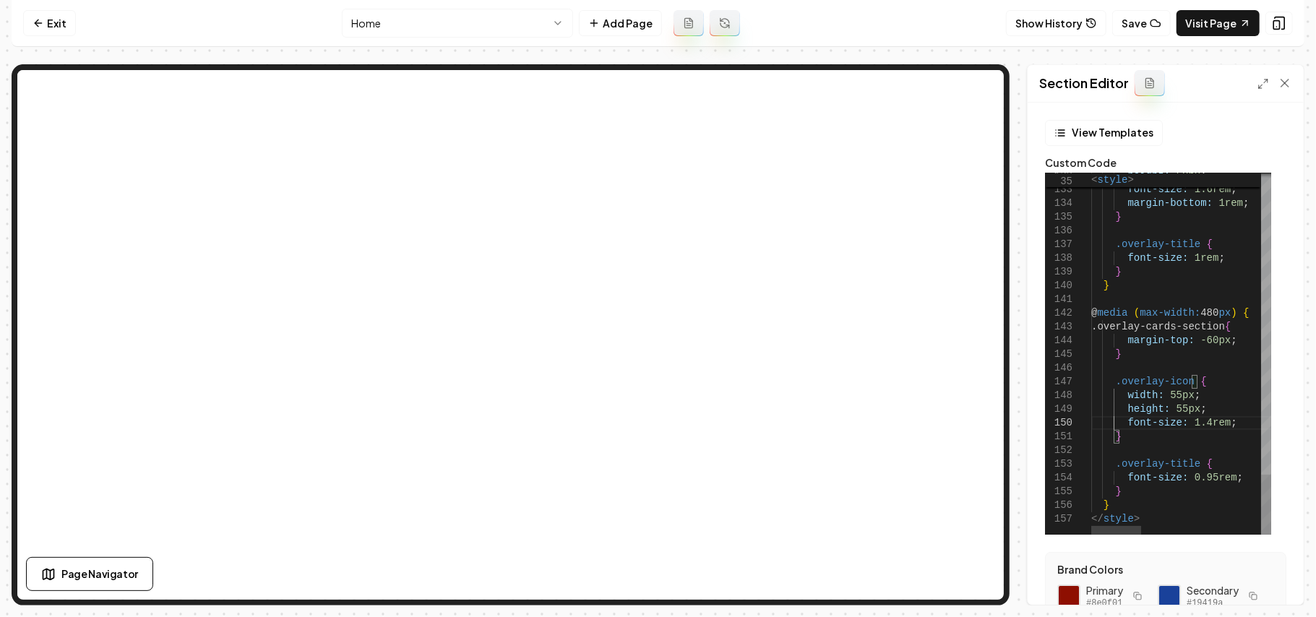
type textarea "**********"
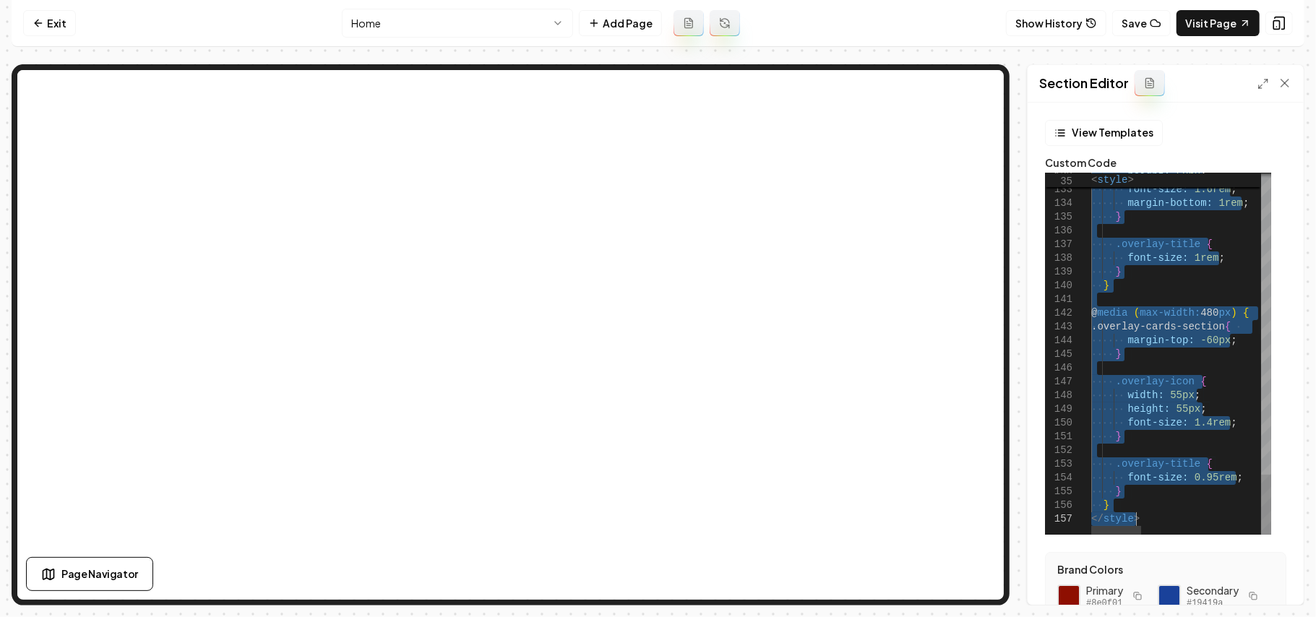
scroll to position [0, 0]
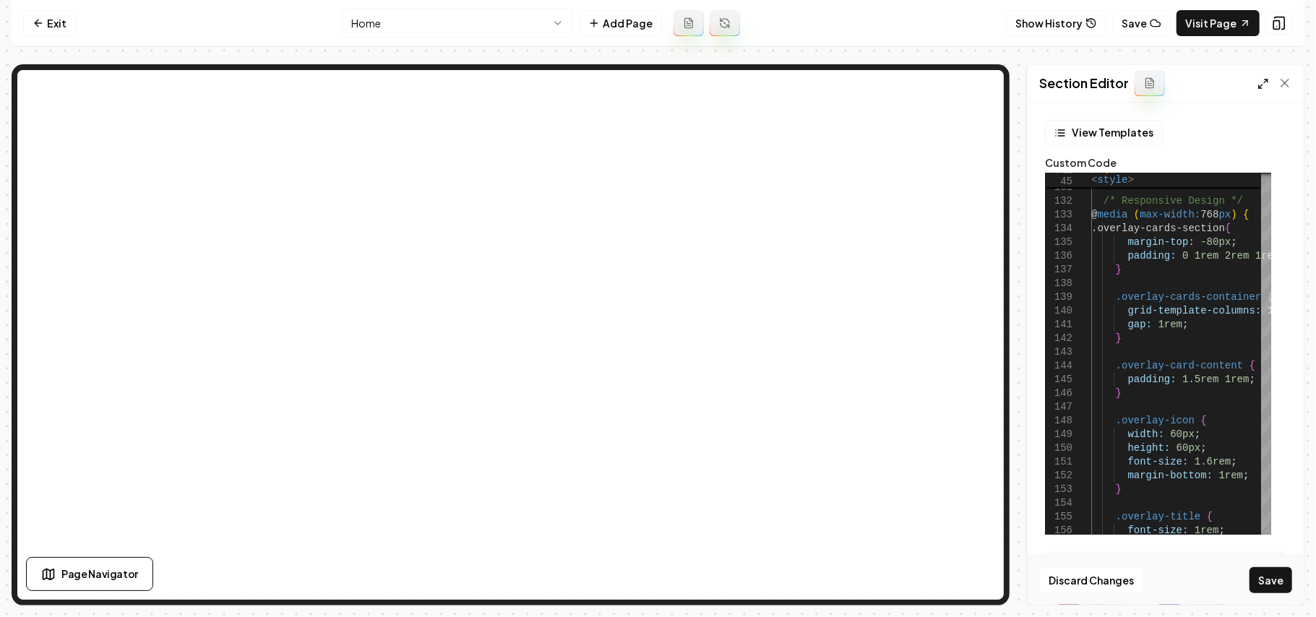
click at [1264, 79] on polyline at bounding box center [1265, 80] width 3 height 3
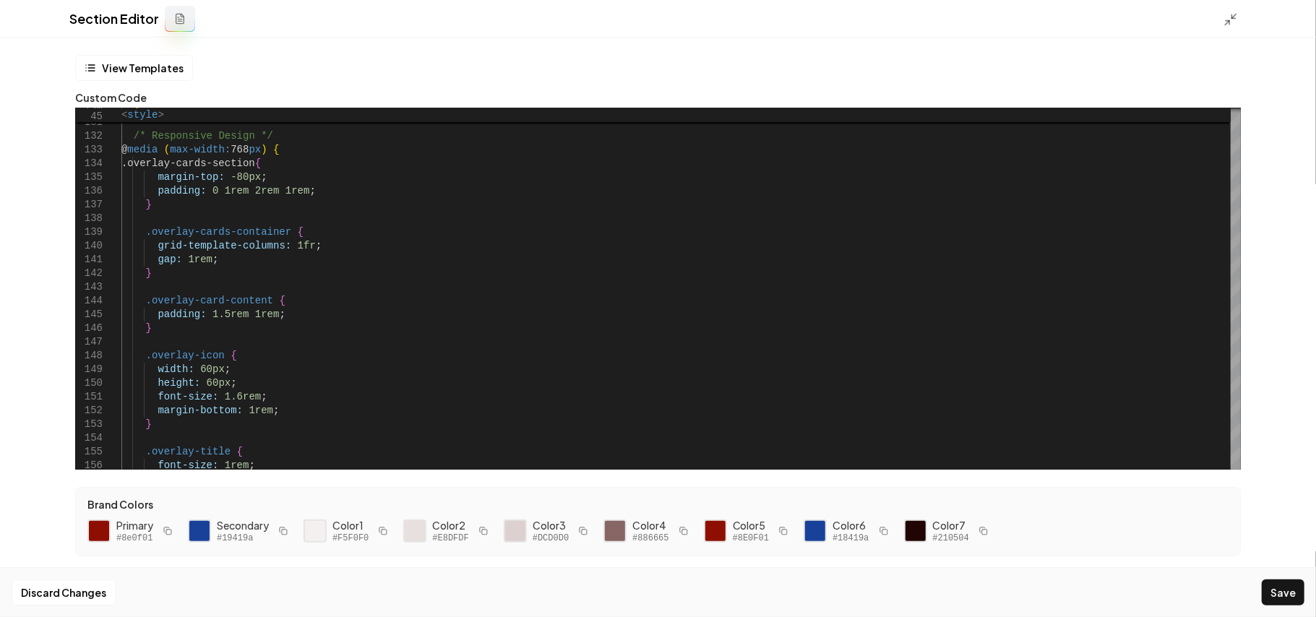
drag, startPoint x: 1241, startPoint y: 400, endPoint x: 1262, endPoint y: 192, distance: 208.4
click at [1266, 184] on div "**********" at bounding box center [658, 327] width 1316 height 579
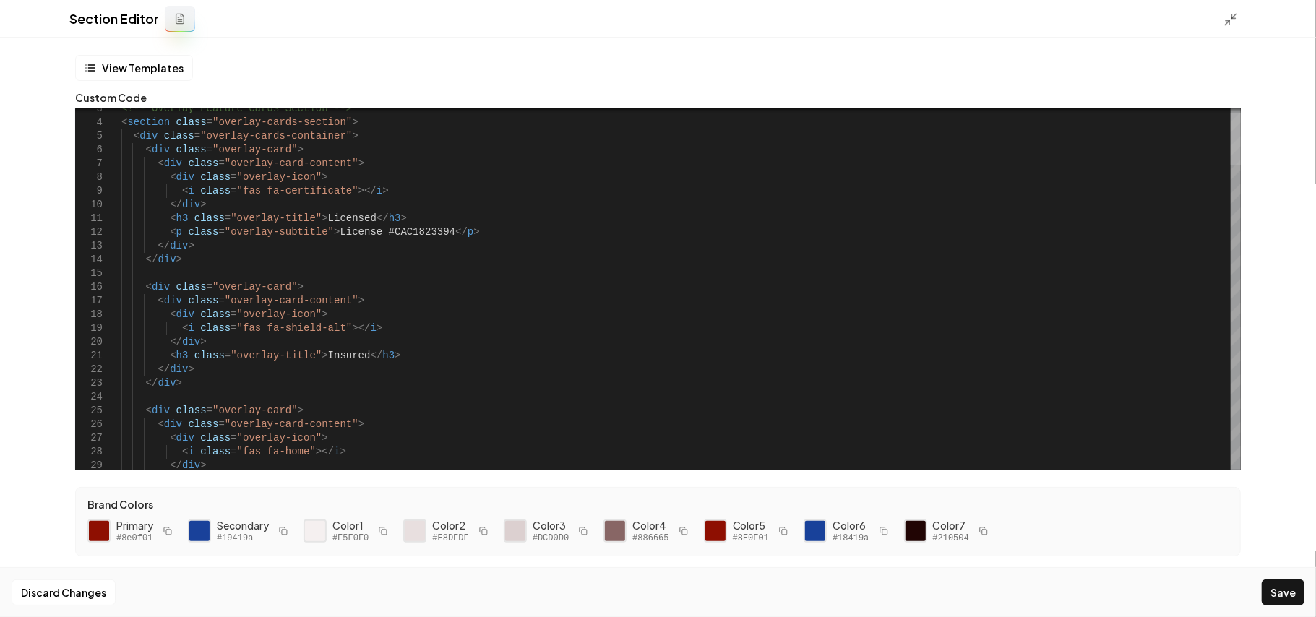
click at [1241, 131] on div at bounding box center [1235, 138] width 10 height 51
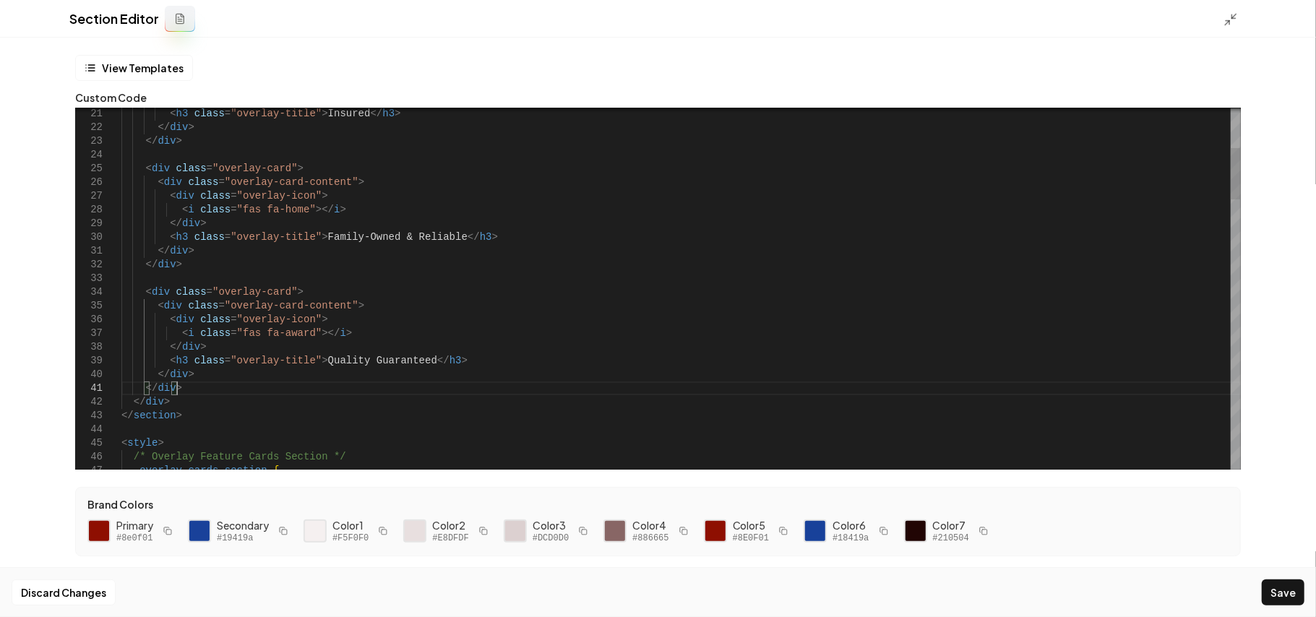
scroll to position [0, 43]
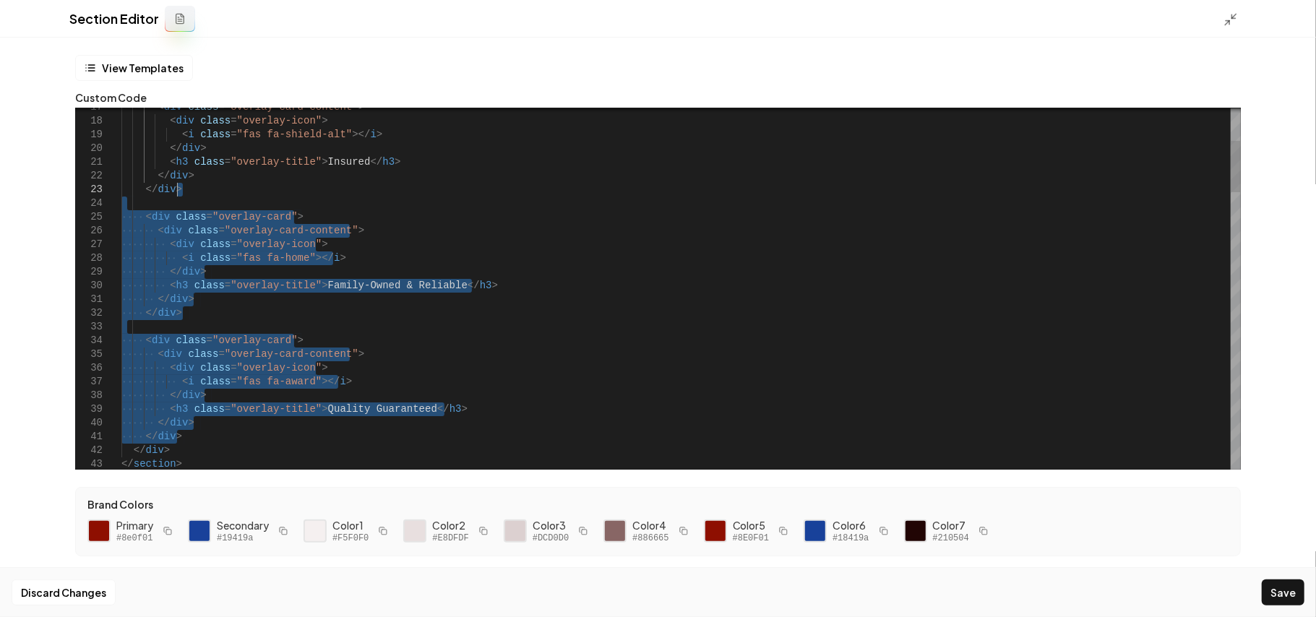
drag, startPoint x: 185, startPoint y: 391, endPoint x: 189, endPoint y: 189, distance: 202.4
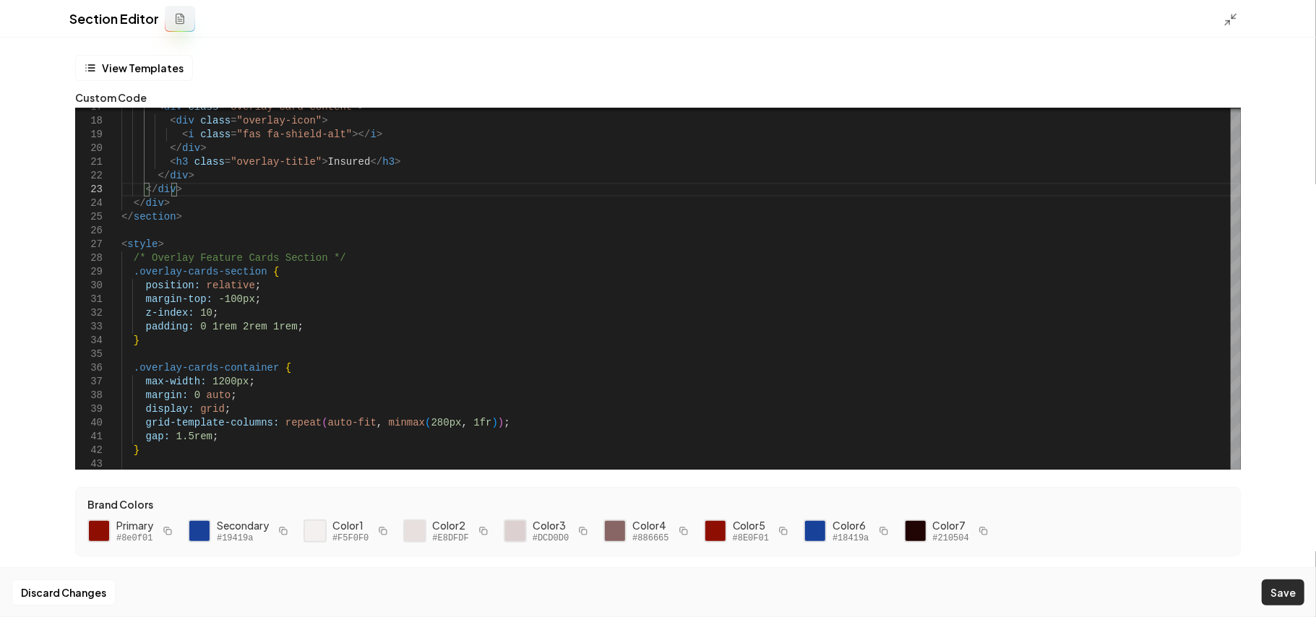
click at [1286, 598] on button "Save" at bounding box center [1283, 592] width 43 height 26
click at [1228, 12] on icon at bounding box center [1230, 19] width 14 height 14
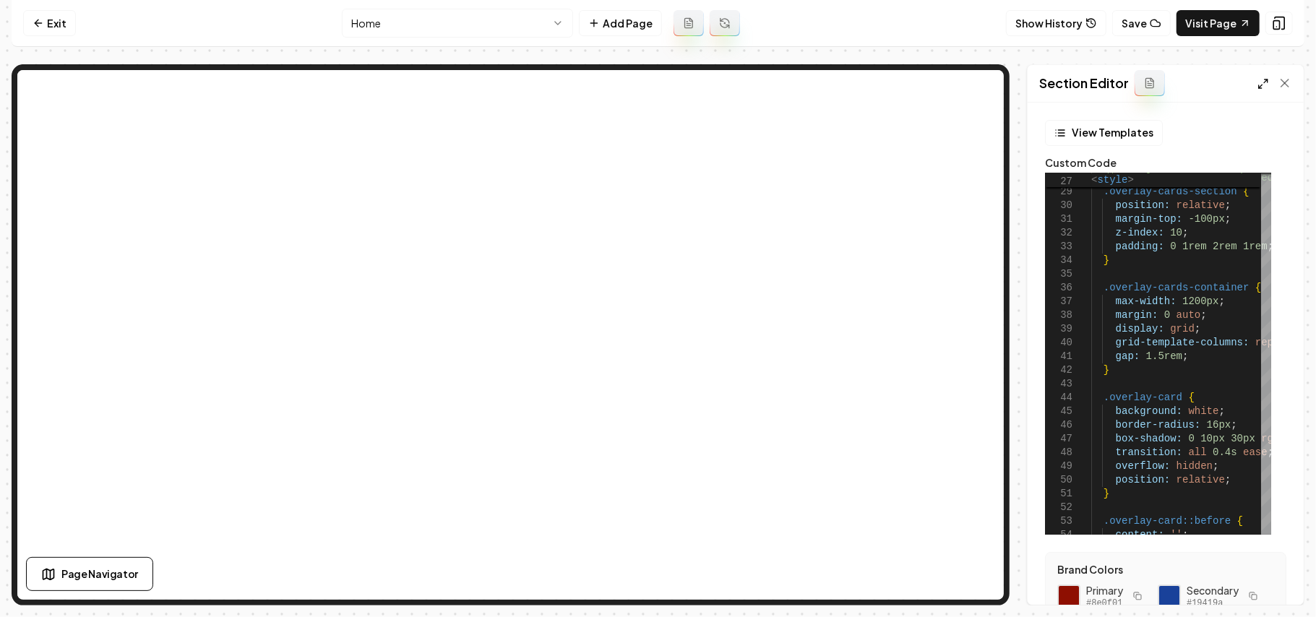
click at [1262, 87] on icon at bounding box center [1263, 84] width 12 height 12
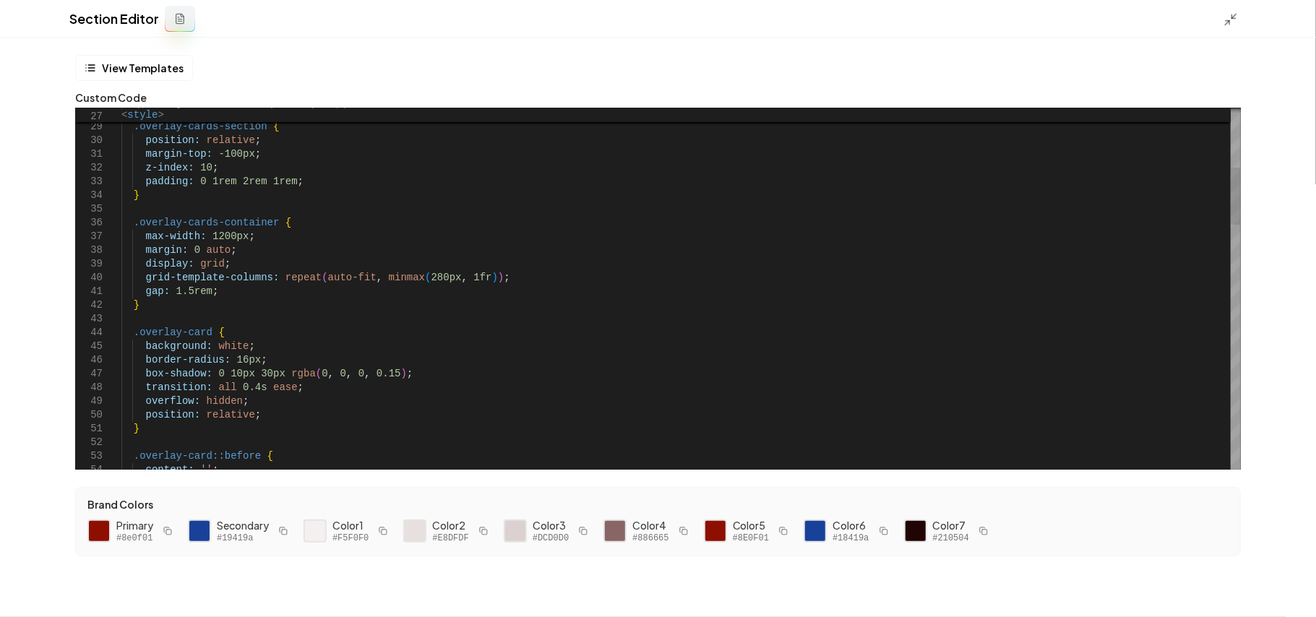
click at [1283, 595] on button "Save" at bounding box center [1283, 592] width 43 height 26
click at [1228, 18] on icon at bounding box center [1230, 19] width 14 height 14
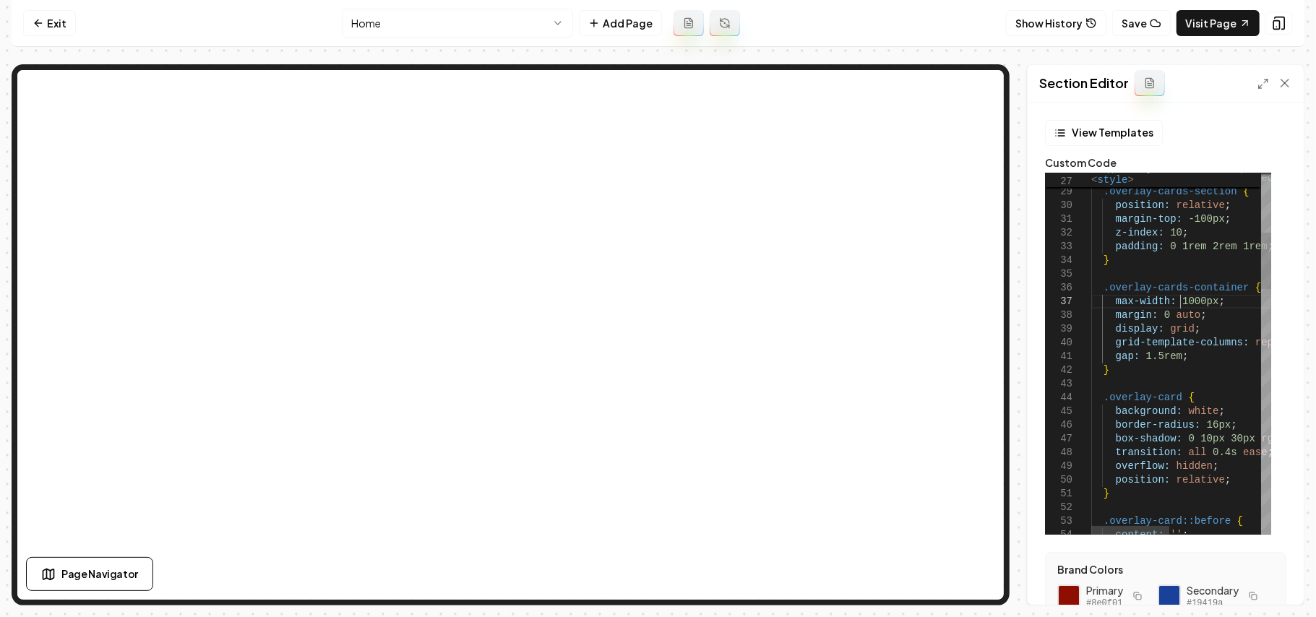
click at [1270, 579] on button "Save" at bounding box center [1270, 580] width 43 height 26
click at [1212, 17] on link "Visit Page" at bounding box center [1217, 23] width 83 height 26
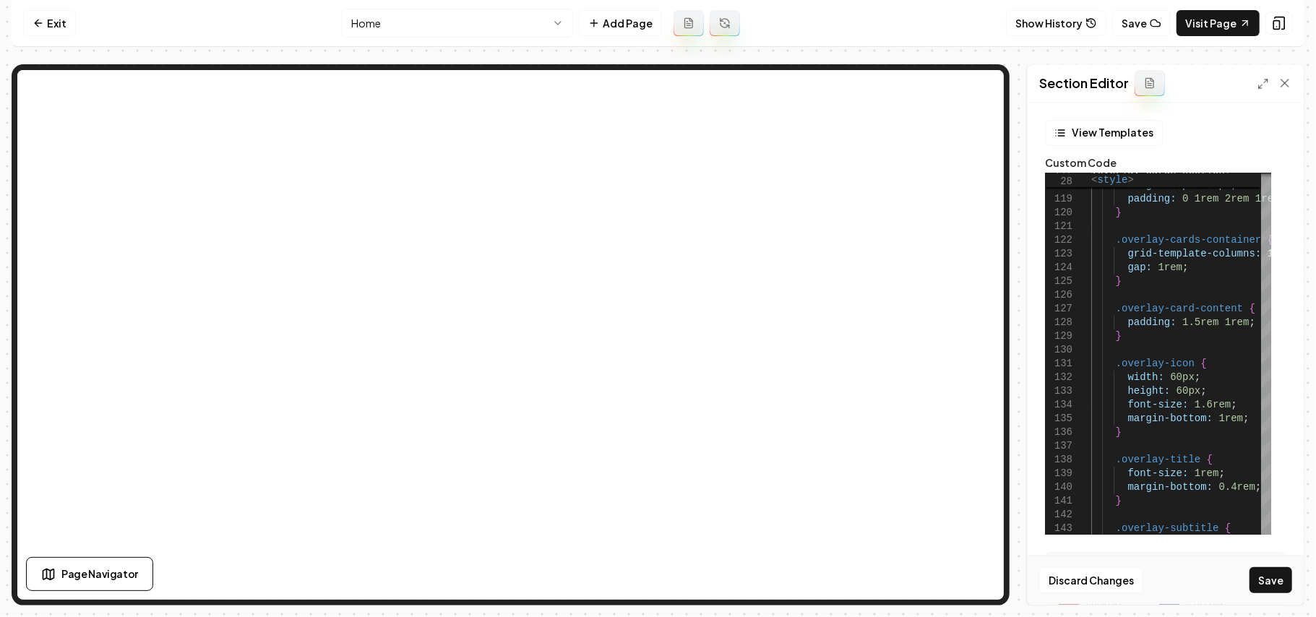
click at [1272, 449] on form "**********" at bounding box center [1165, 463] width 253 height 686
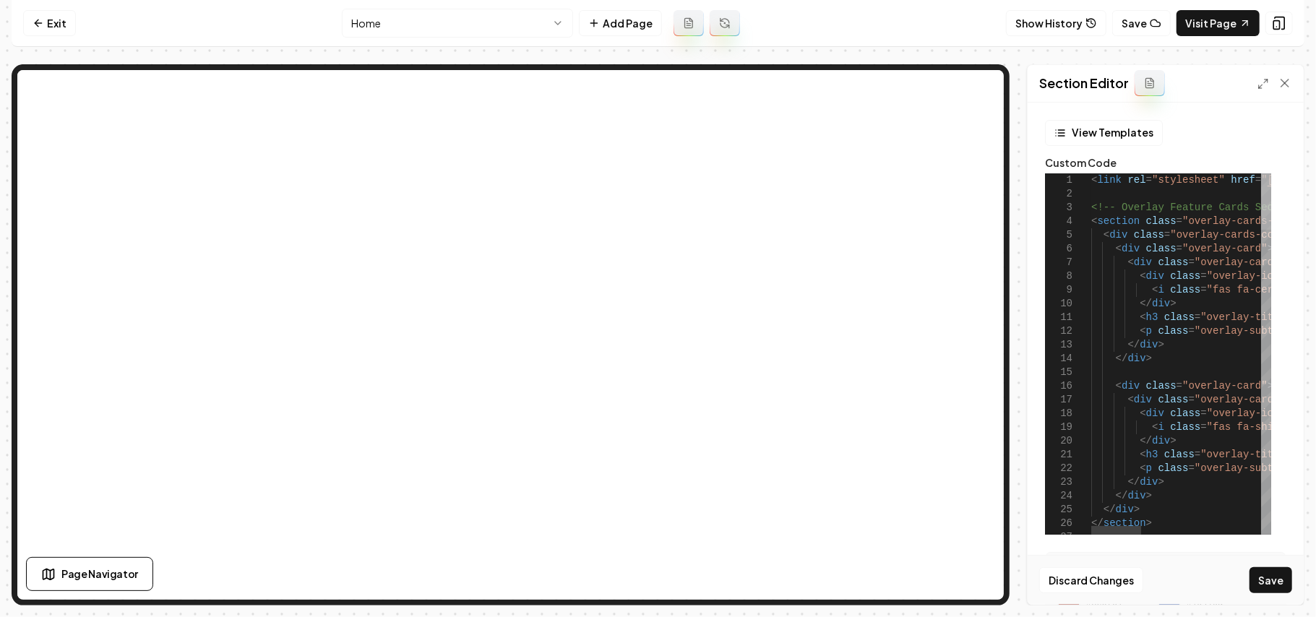
click at [1261, 173] on div at bounding box center [1266, 201] width 10 height 56
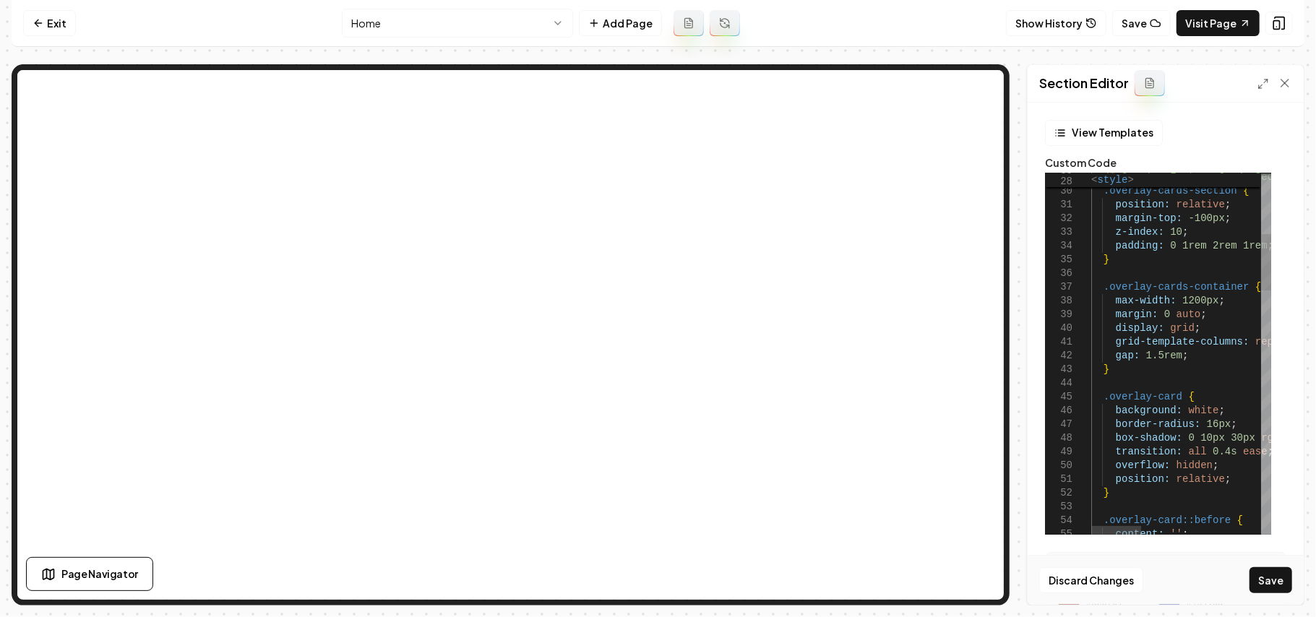
drag, startPoint x: 1186, startPoint y: 298, endPoint x: 1175, endPoint y: 296, distance: 10.9
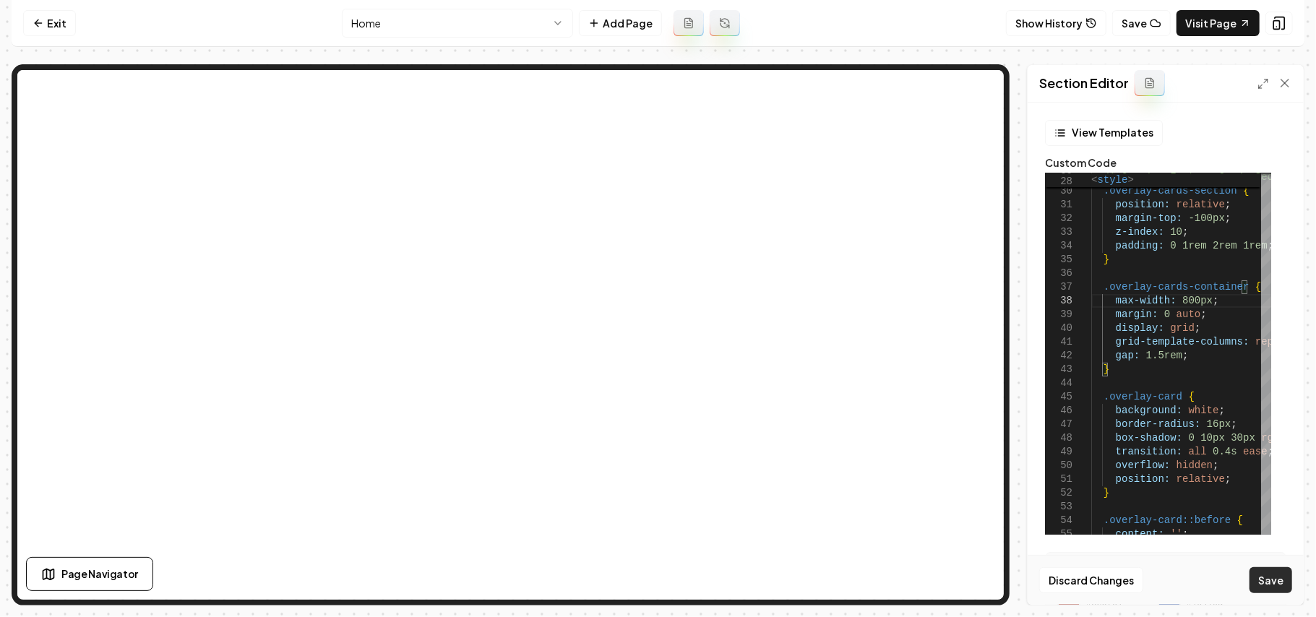
click at [1275, 577] on button "Save" at bounding box center [1270, 580] width 43 height 26
click at [1270, 87] on div at bounding box center [1274, 83] width 35 height 14
click at [1266, 85] on icon at bounding box center [1263, 84] width 12 height 12
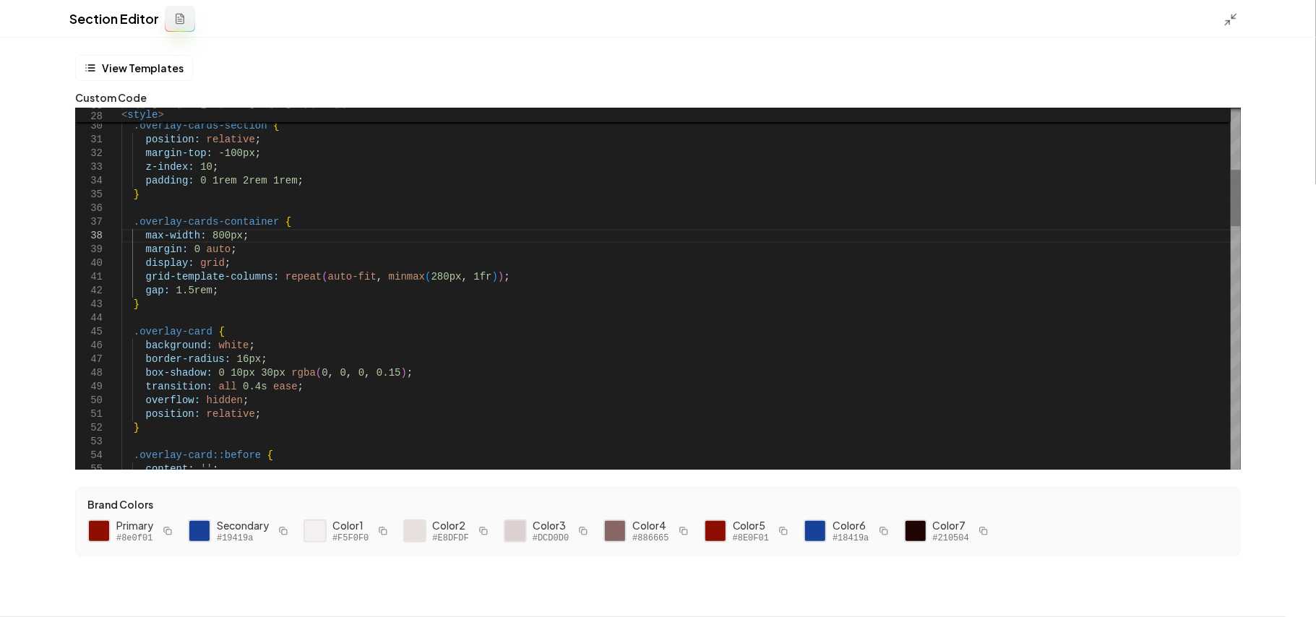
click at [1240, 170] on div at bounding box center [1235, 198] width 10 height 56
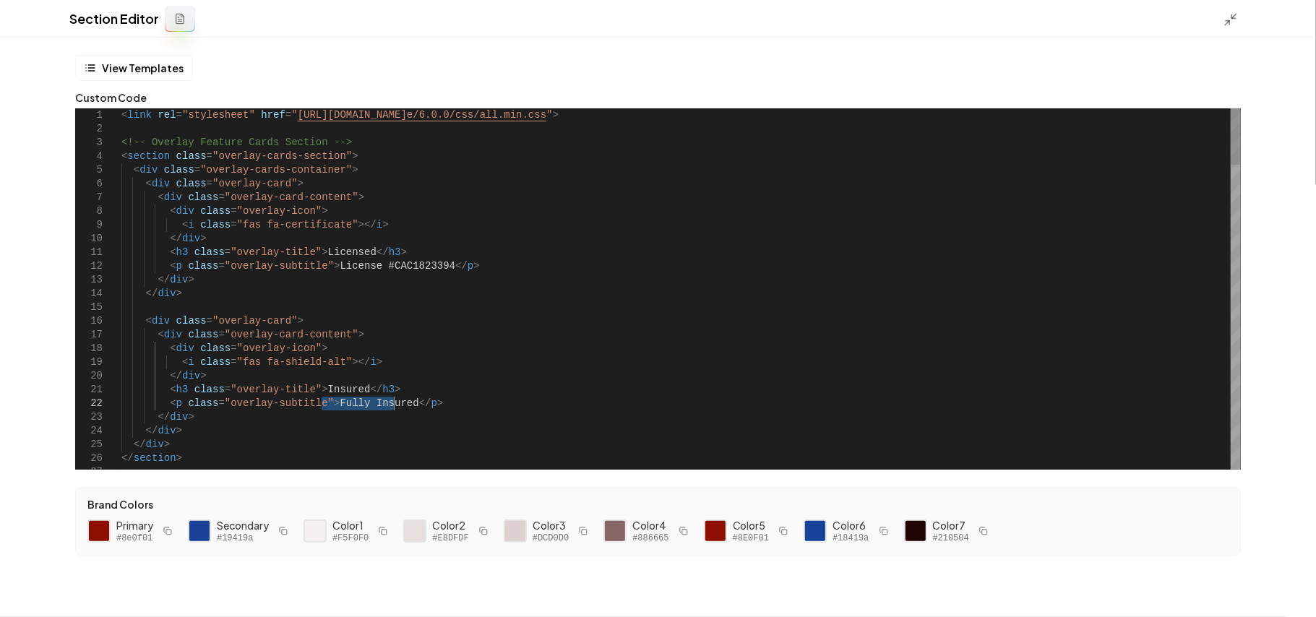
drag, startPoint x: 319, startPoint y: 406, endPoint x: 393, endPoint y: 400, distance: 74.0
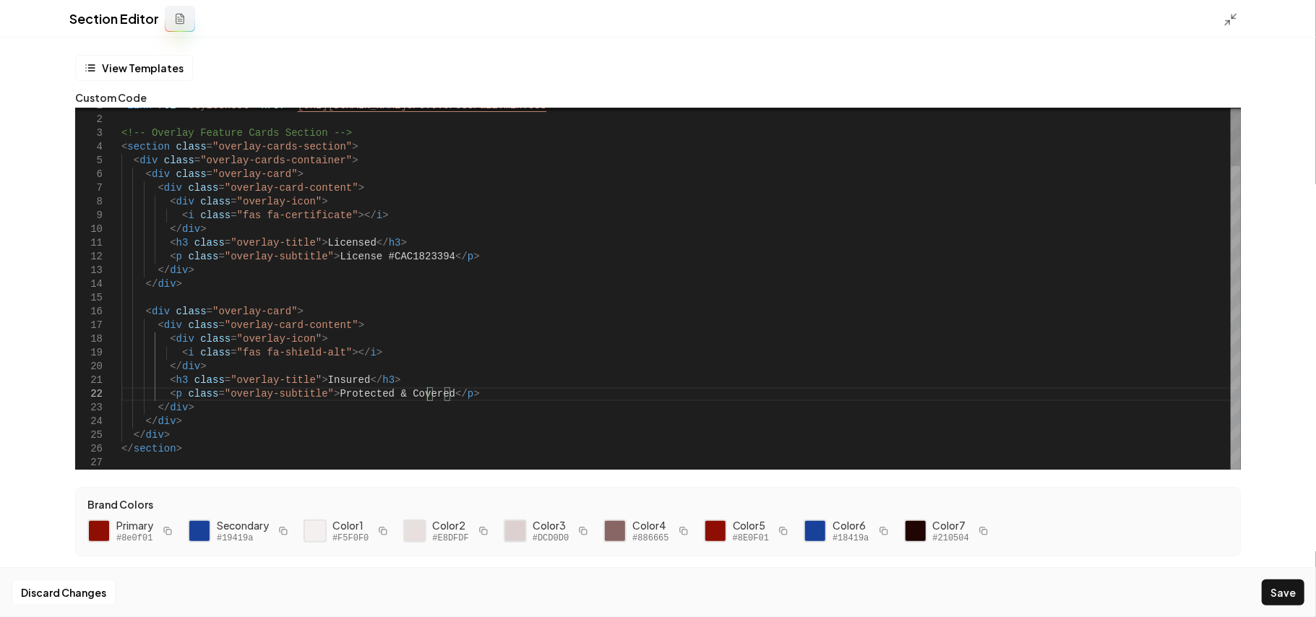
click at [1269, 575] on div "Discard Changes Save" at bounding box center [658, 592] width 1316 height 50
click at [1279, 587] on button "Save" at bounding box center [1283, 592] width 43 height 26
click at [1226, 20] on polyline at bounding box center [1227, 22] width 4 height 4
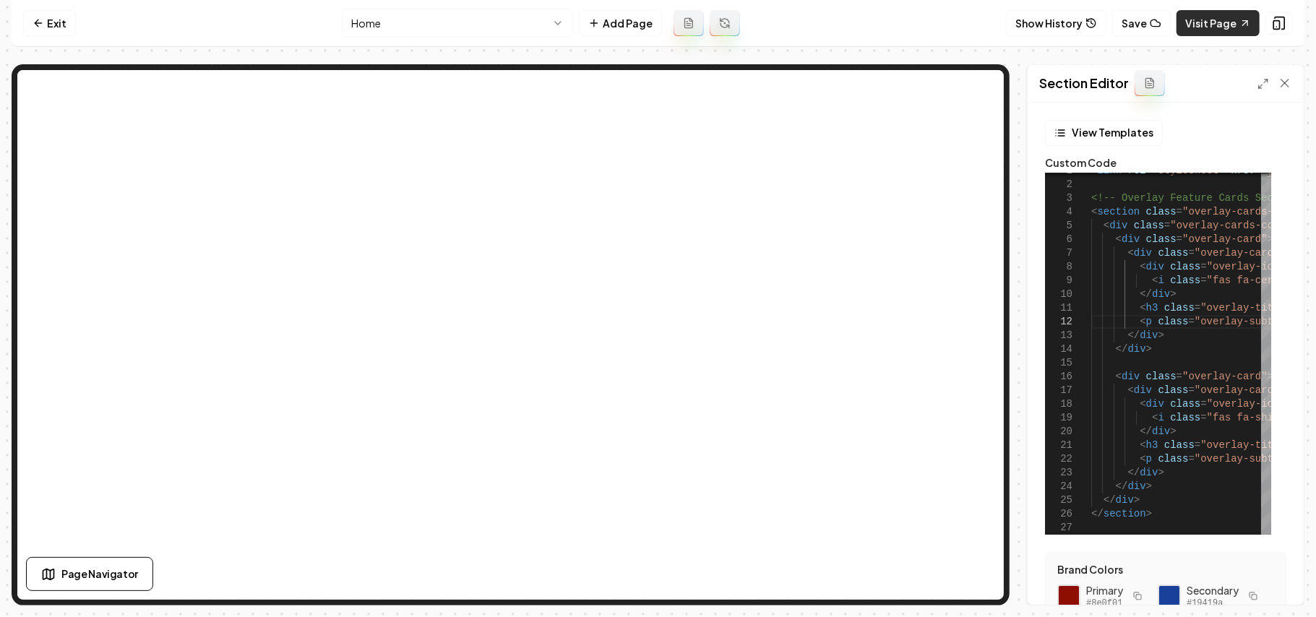
click at [1206, 18] on link "Visit Page" at bounding box center [1217, 23] width 83 height 26
click at [1250, 82] on div "Section Editor" at bounding box center [1165, 84] width 276 height 38
click at [1260, 87] on icon at bounding box center [1263, 84] width 12 height 12
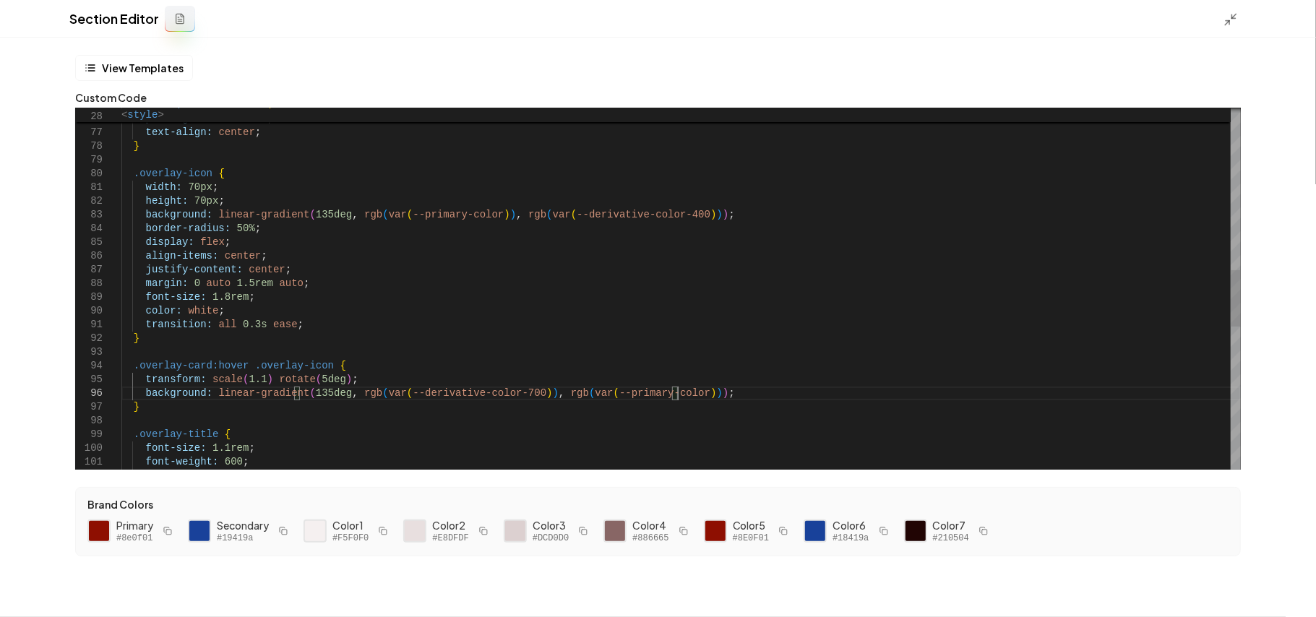
scroll to position [95, 238]
drag, startPoint x: 679, startPoint y: 395, endPoint x: 516, endPoint y: 392, distance: 163.3
click at [516, 392] on div ".overlay-card-content { padding: 2rem 1.5rem ; text-align: center ; } .overlay-…" at bounding box center [680, 228] width 1119 height 2293
drag, startPoint x: 345, startPoint y: 393, endPoint x: 211, endPoint y: 395, distance: 133.7
click at [211, 395] on div ".overlay-card-content { padding: 2rem 1.5rem ; text-align: center ; } .overlay-…" at bounding box center [680, 228] width 1119 height 2293
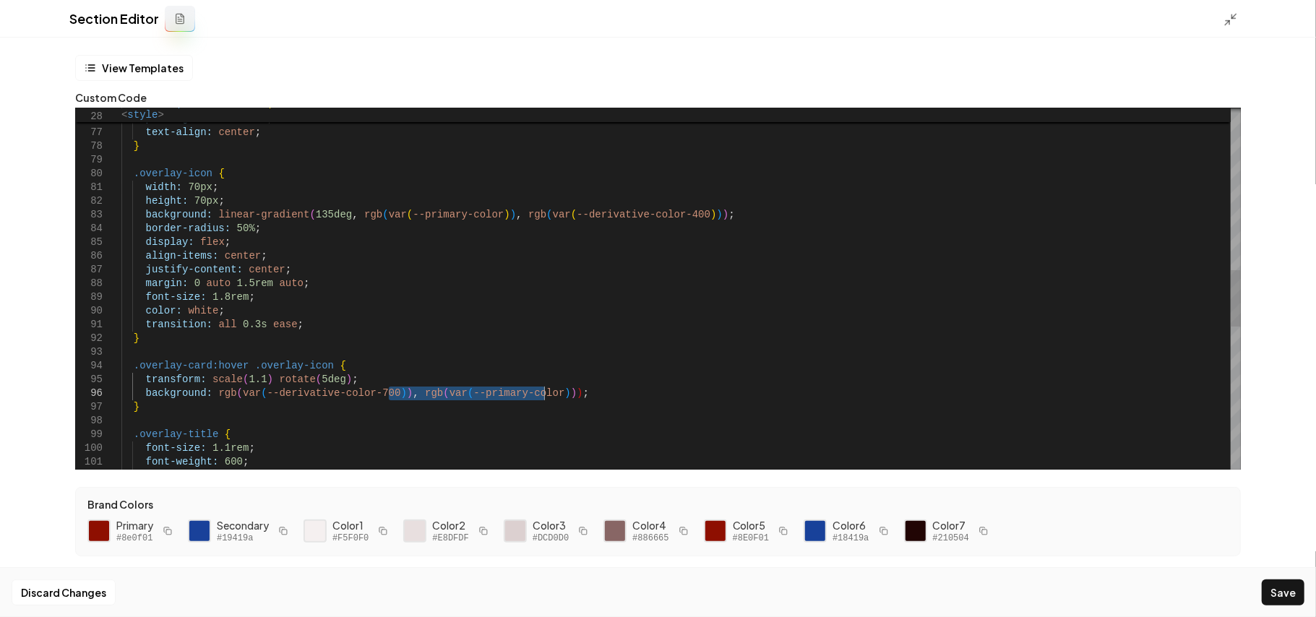
drag, startPoint x: 389, startPoint y: 395, endPoint x: 543, endPoint y: 393, distance: 154.6
click at [543, 393] on div ".overlay-card-content { padding: 2rem 1.5rem ; text-align: center ; } .overlay-…" at bounding box center [680, 228] width 1119 height 2293
click at [1287, 600] on button "Save" at bounding box center [1283, 592] width 43 height 26
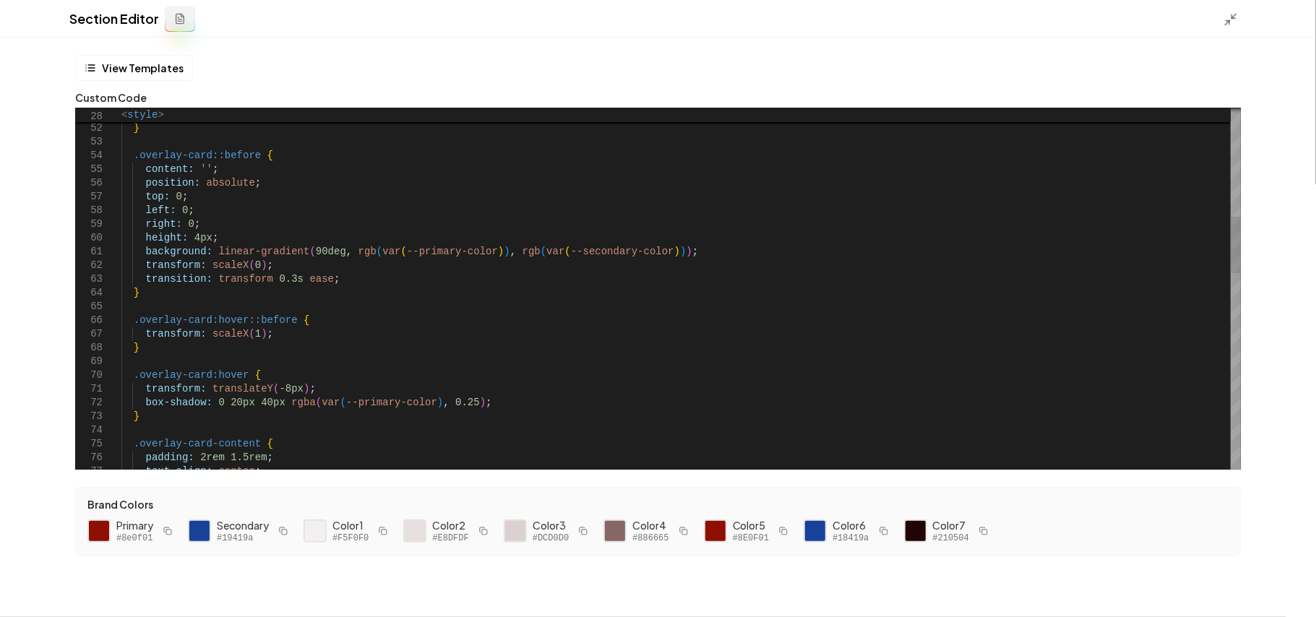
scroll to position [95, 267]
drag, startPoint x: 487, startPoint y: 250, endPoint x: 212, endPoint y: 250, distance: 275.3
click at [212, 250] on div ".overlay-card-content { padding: 2rem 1.5rem ; text-align: center ; box-shadow:…" at bounding box center [680, 567] width 1119 height 2293
click at [365, 254] on div ".overlay-card-content { padding: 2rem 1.5rem ; text-align: center ; box-shadow:…" at bounding box center [680, 567] width 1119 height 2293
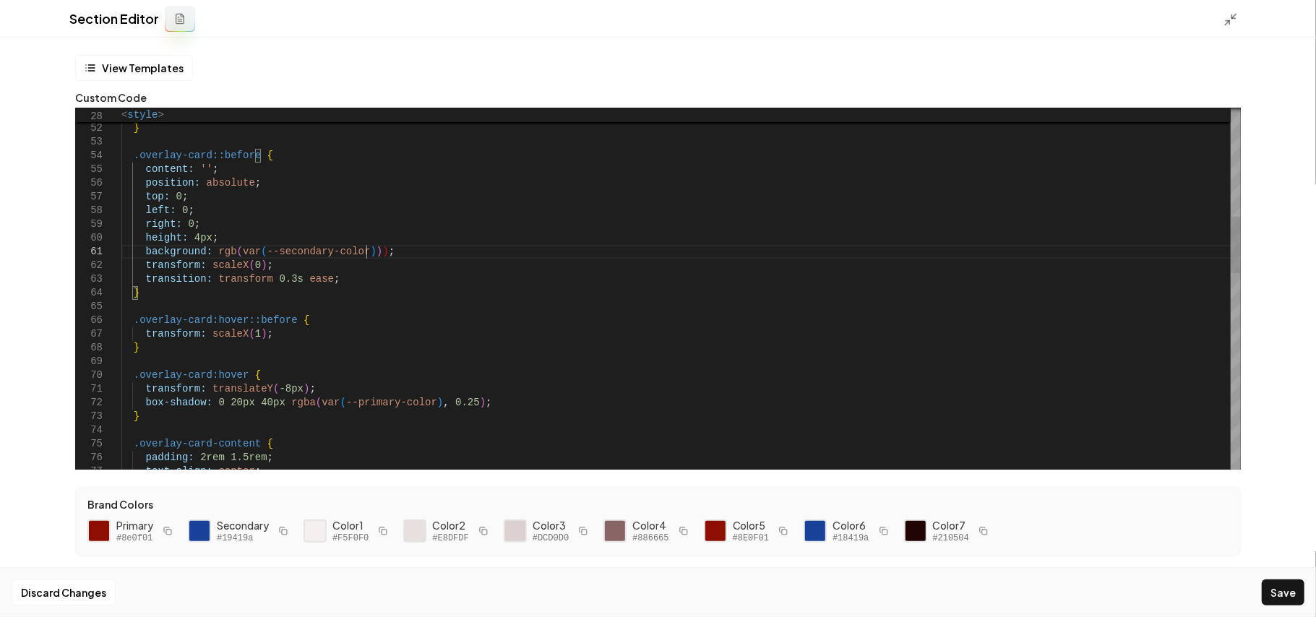
type textarea "**********"
click at [1295, 595] on button "Save" at bounding box center [1283, 592] width 43 height 26
click at [1230, 22] on icon at bounding box center [1230, 19] width 14 height 14
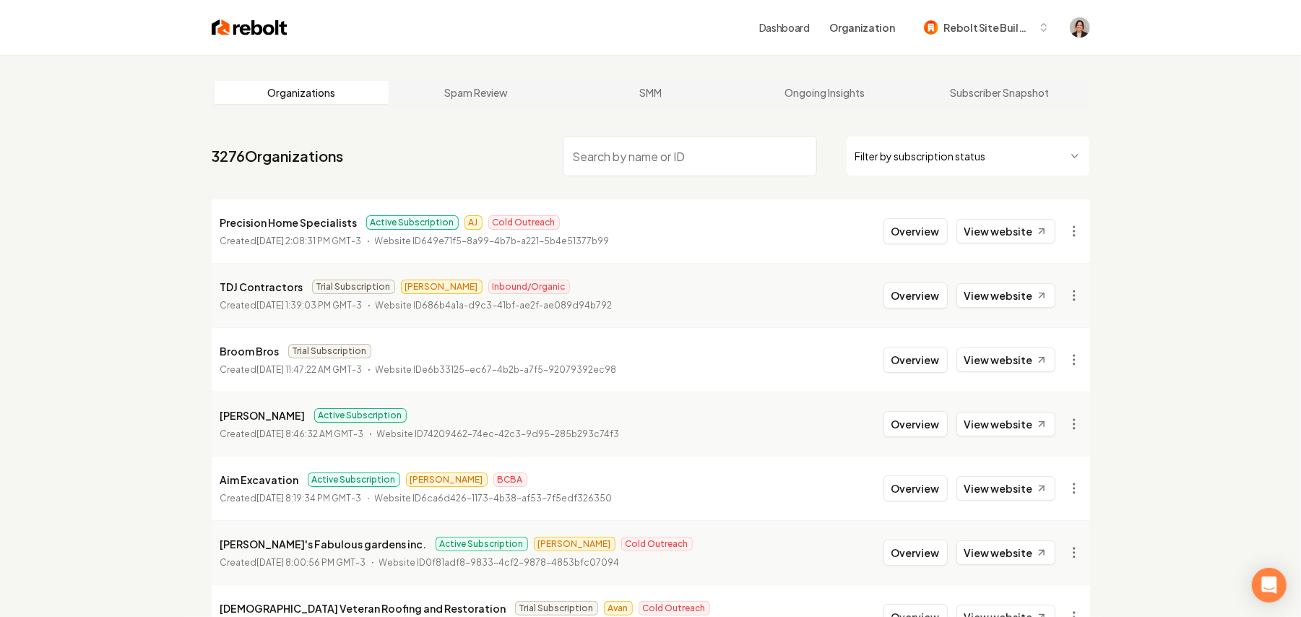
paste input "Go Wash [US_STATE]"
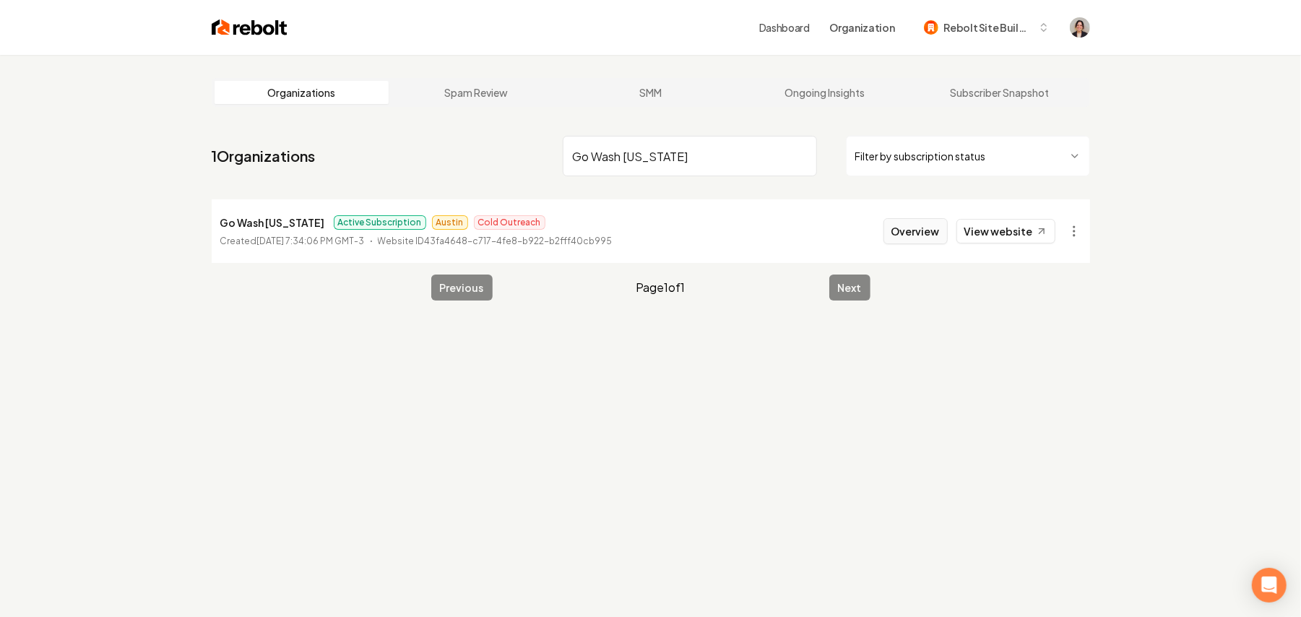
type input "Go Wash [US_STATE]"
click at [917, 238] on button "Overview" at bounding box center [916, 231] width 64 height 26
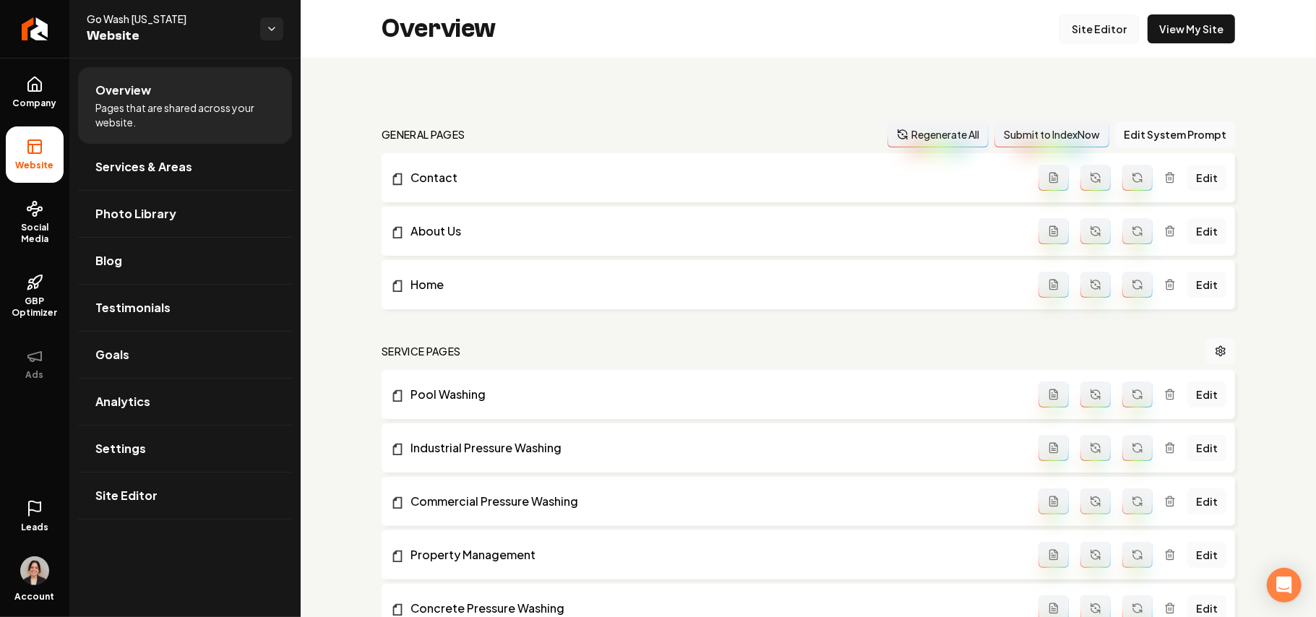
click at [1088, 30] on link "Site Editor" at bounding box center [1098, 28] width 79 height 29
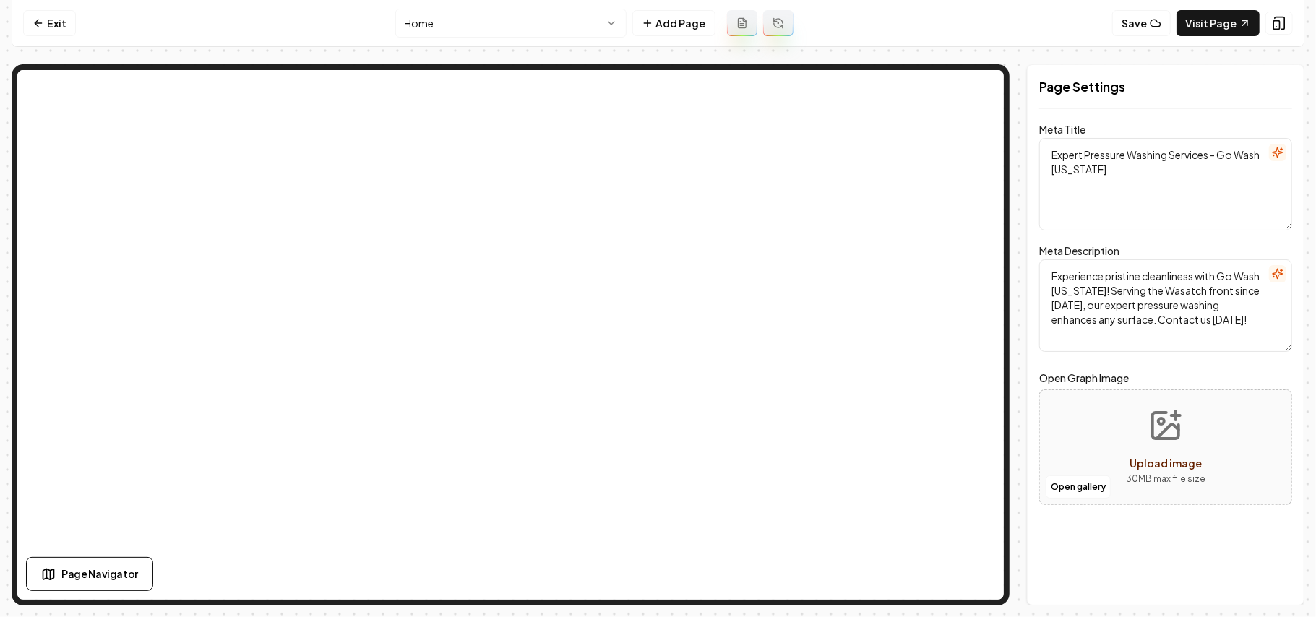
click at [454, 22] on html "Computer Required This feature is only available on a computer. Please switch t…" at bounding box center [658, 308] width 1316 height 617
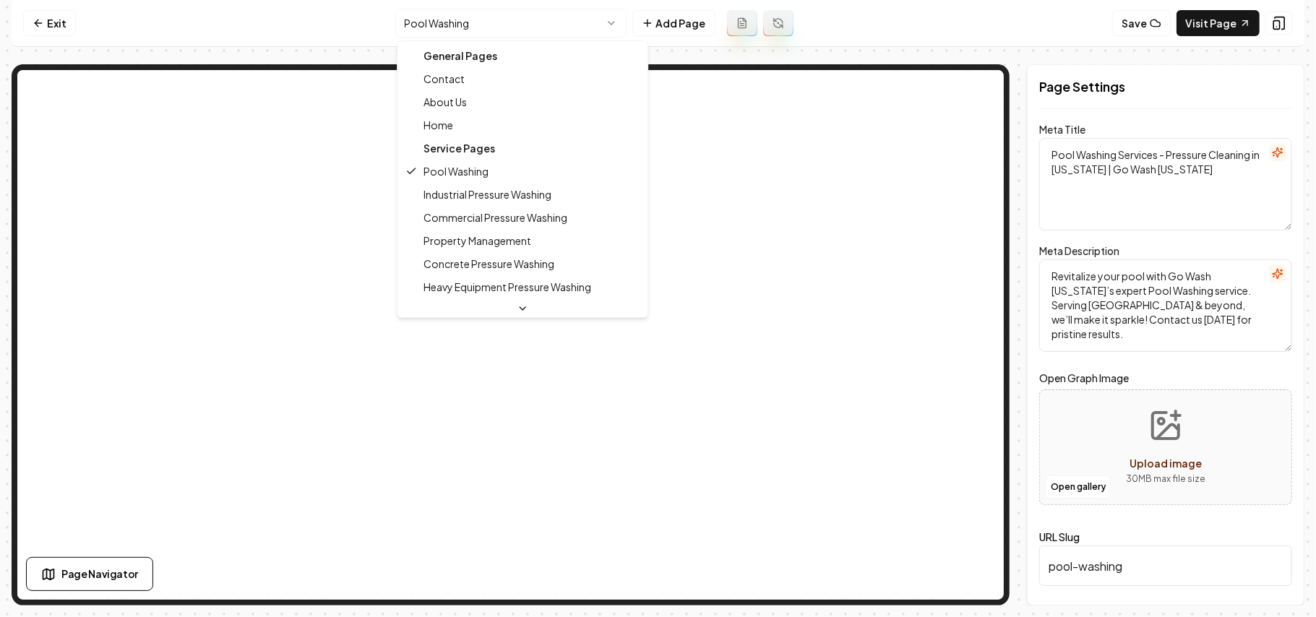
click at [451, 14] on html "Computer Required This feature is only available on a computer. Please switch t…" at bounding box center [658, 308] width 1316 height 617
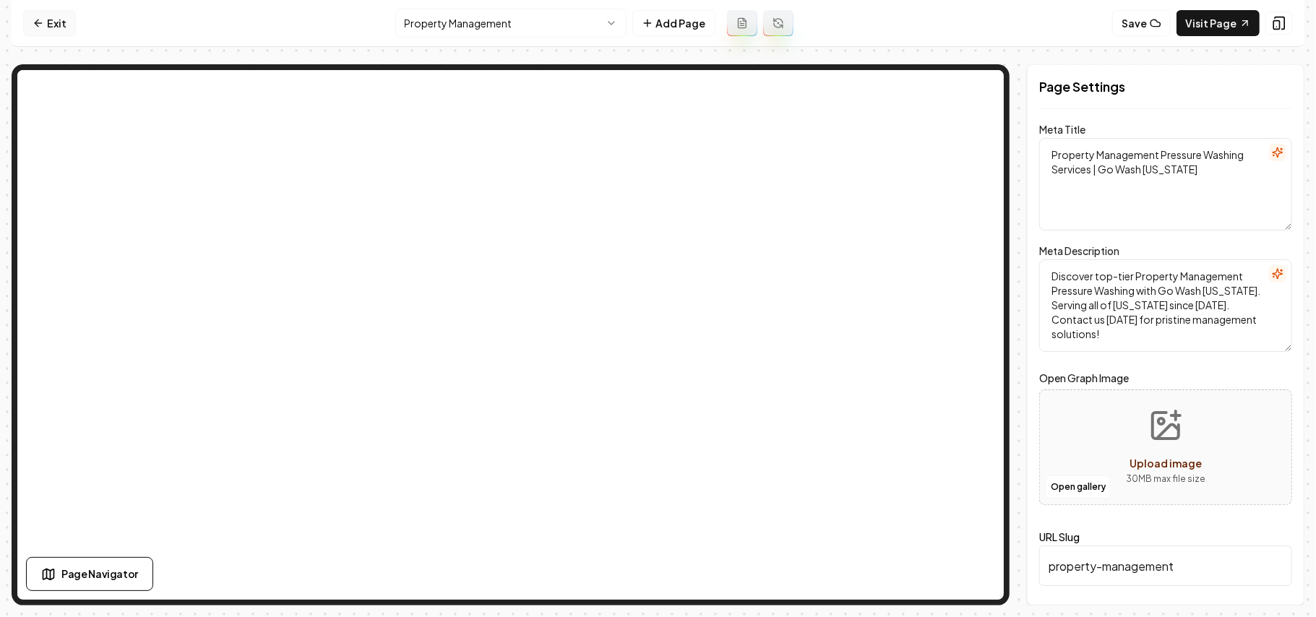
click at [58, 20] on link "Exit" at bounding box center [49, 23] width 53 height 26
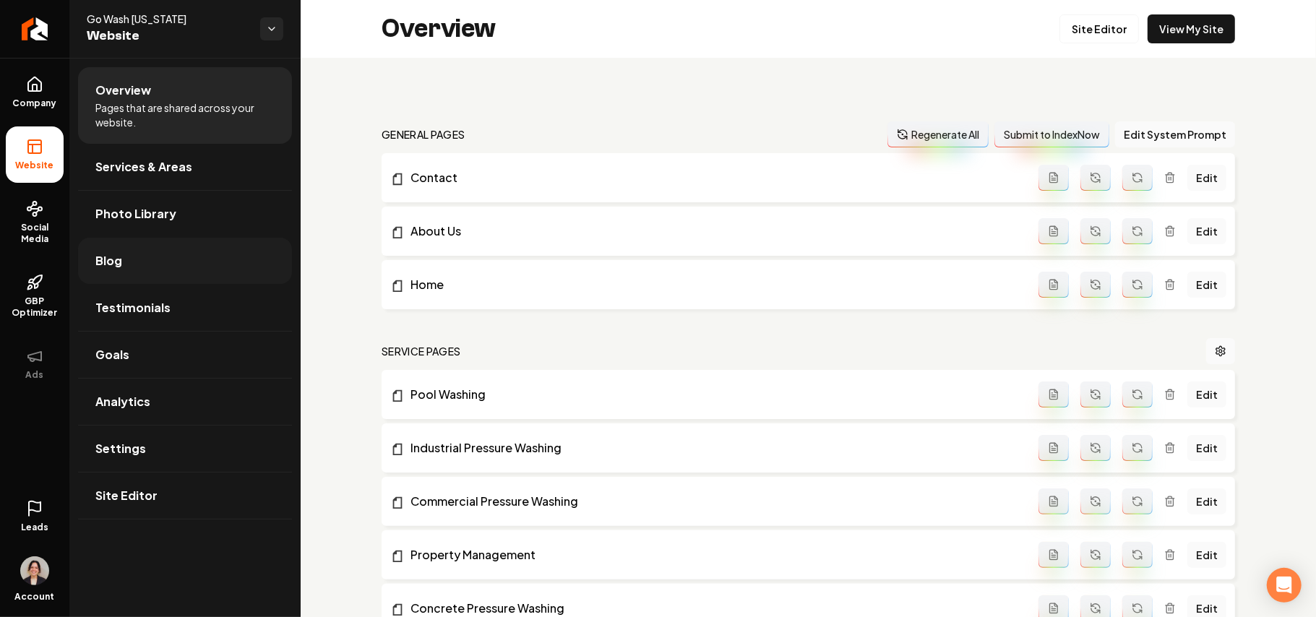
click at [145, 270] on link "Blog" at bounding box center [185, 261] width 214 height 46
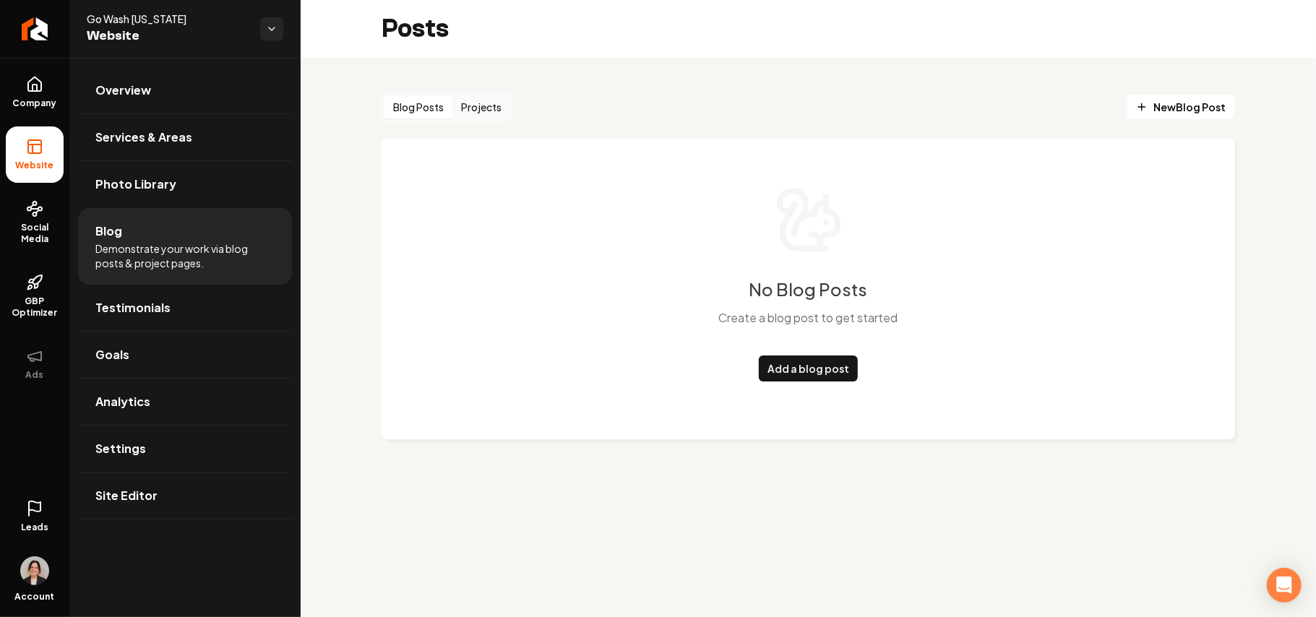
click at [487, 116] on button "Projects" at bounding box center [481, 106] width 58 height 23
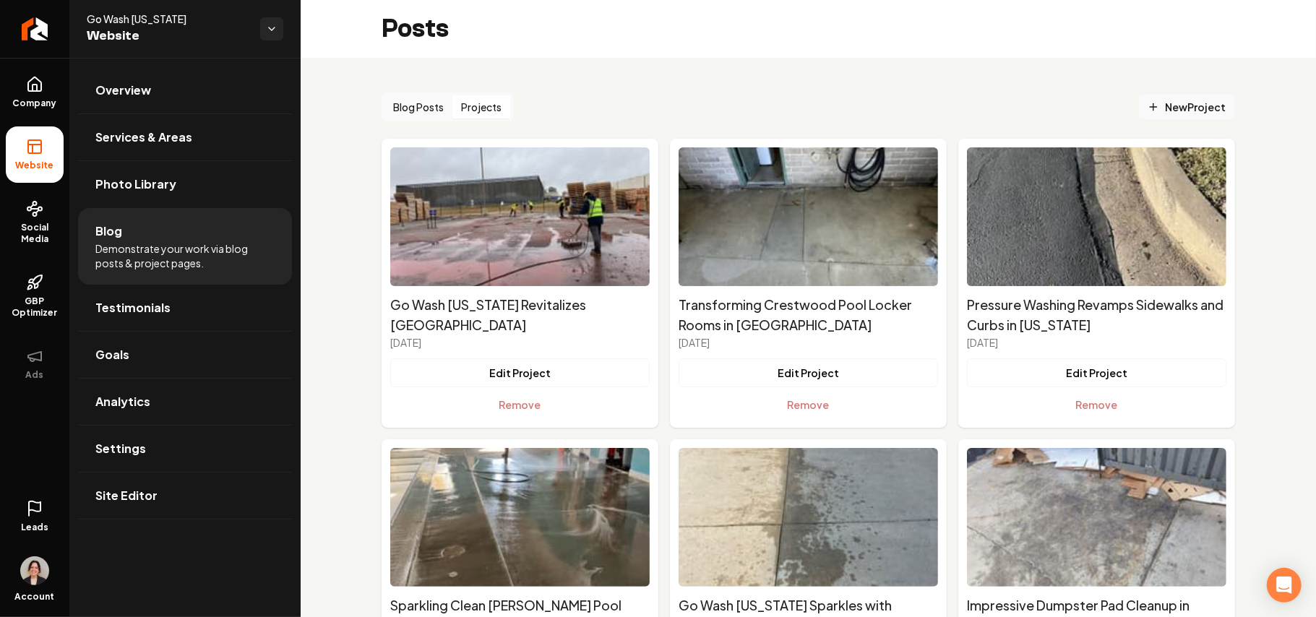
click at [1168, 108] on span "New Project" at bounding box center [1186, 107] width 78 height 15
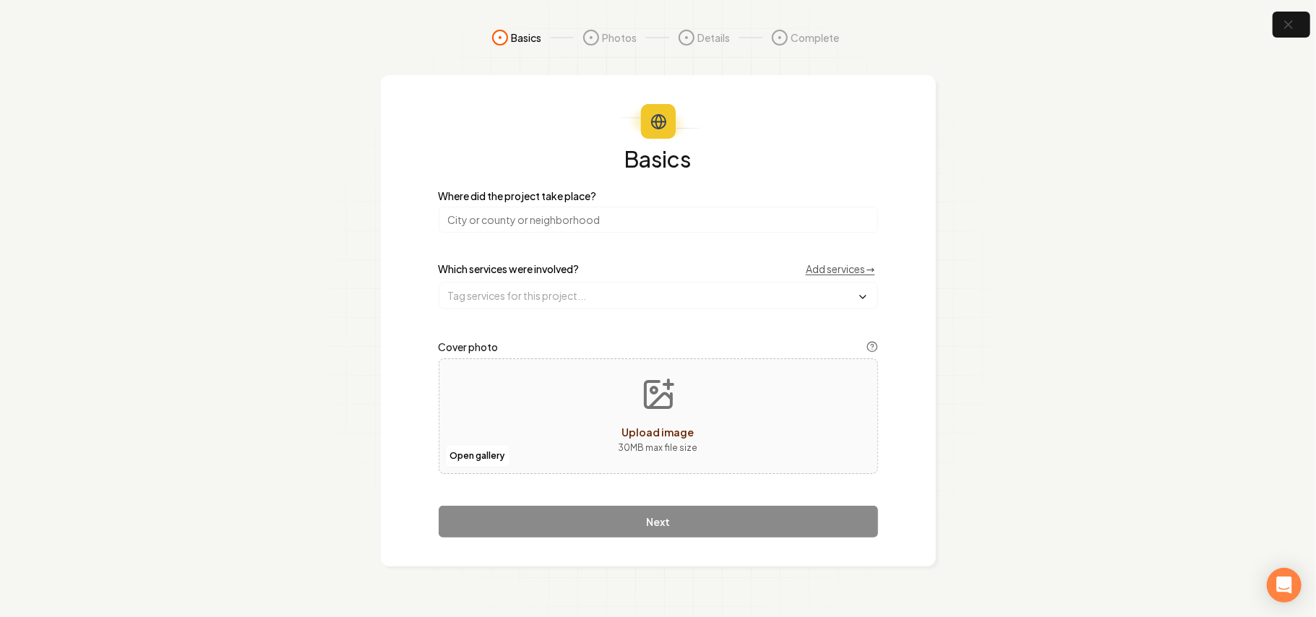
click at [573, 220] on input "search" at bounding box center [658, 220] width 439 height 26
click at [1296, 25] on icon "button" at bounding box center [1288, 25] width 18 height 18
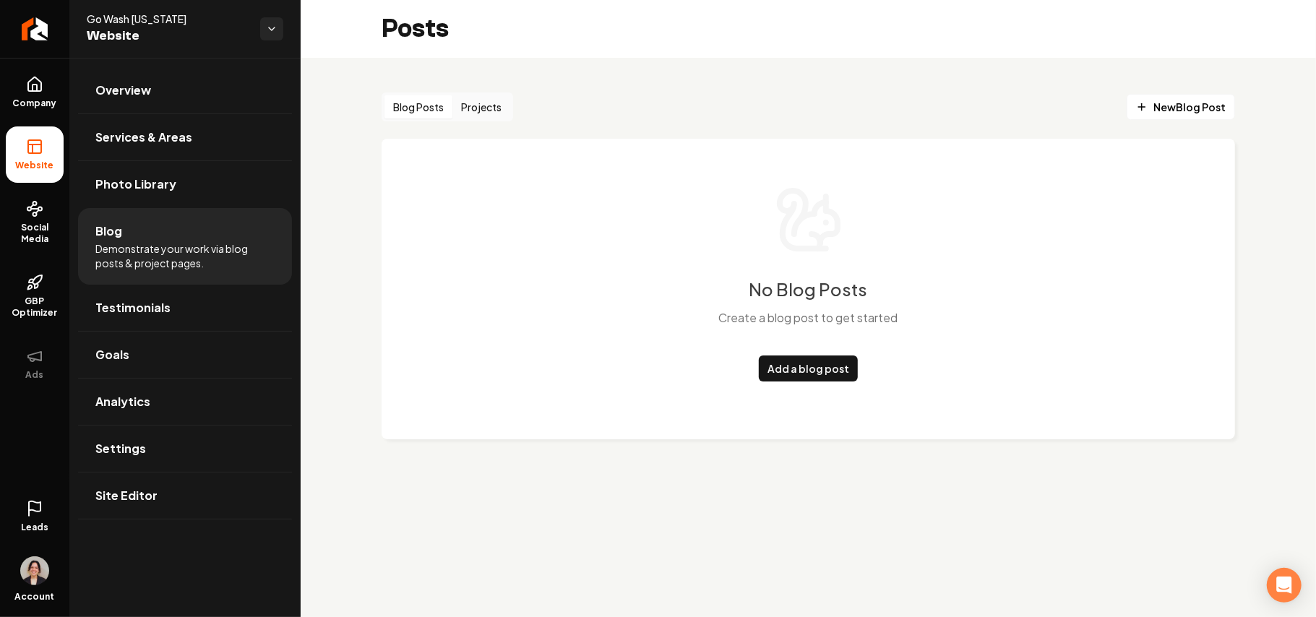
click at [489, 99] on button "Projects" at bounding box center [481, 106] width 58 height 23
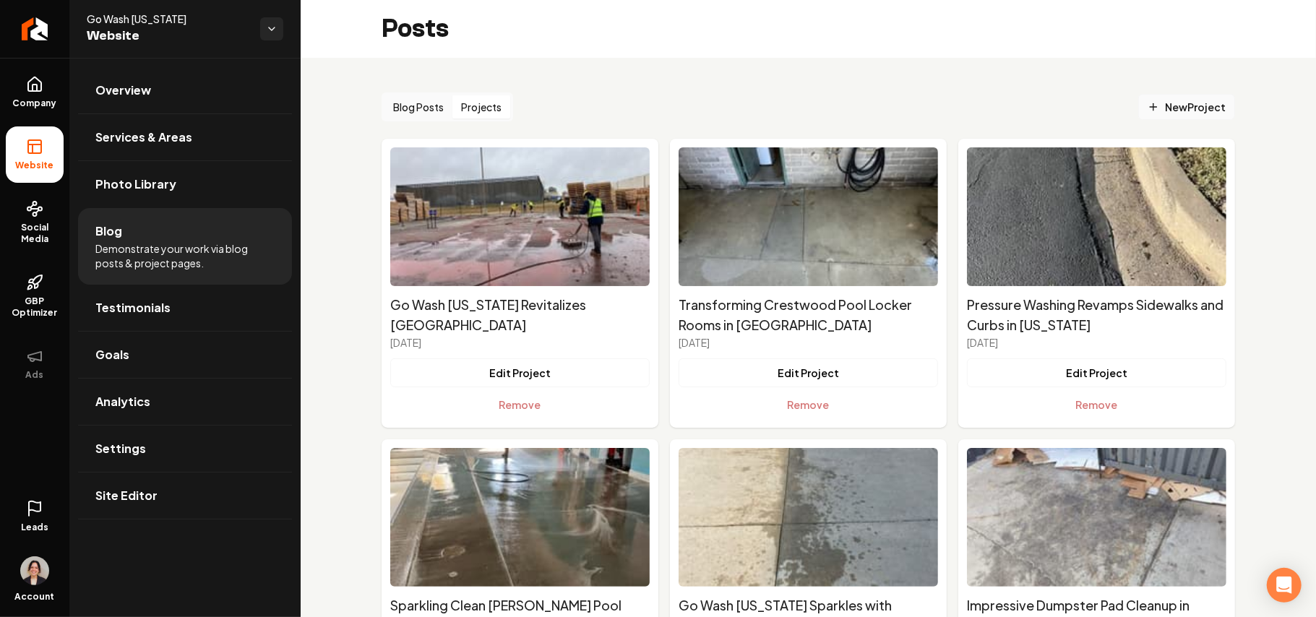
click at [1174, 101] on span "New Project" at bounding box center [1186, 107] width 78 height 15
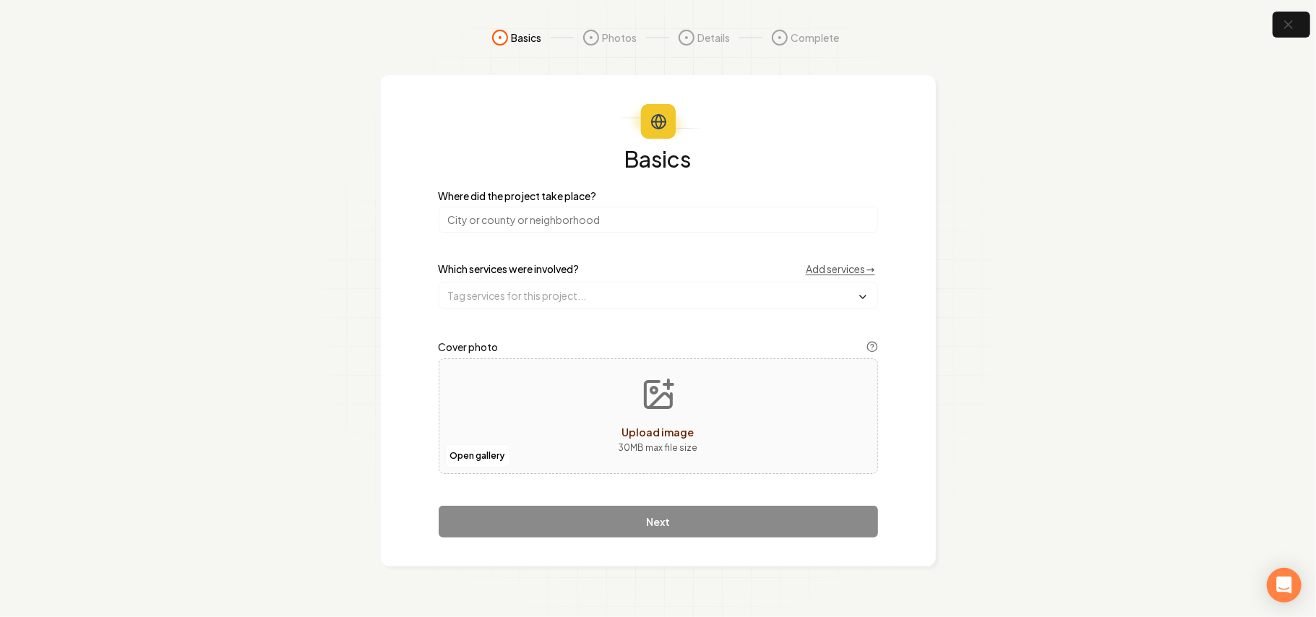
click at [525, 227] on input "search" at bounding box center [658, 220] width 439 height 26
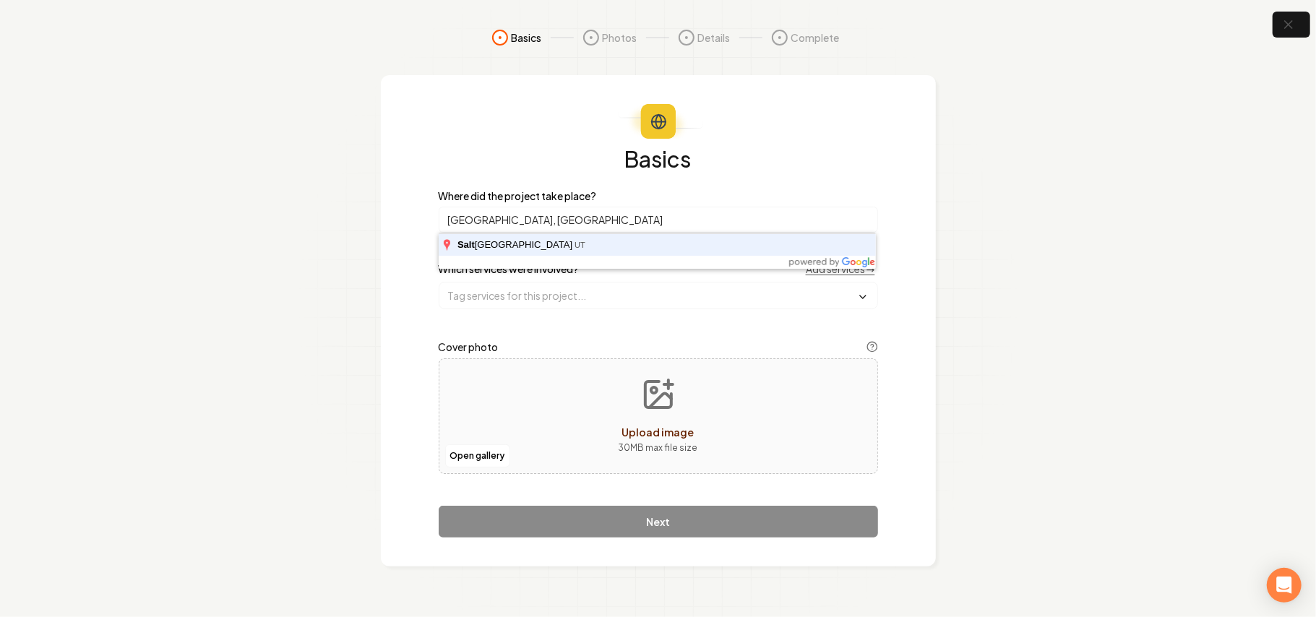
type input "[GEOGRAPHIC_DATA], [GEOGRAPHIC_DATA]"
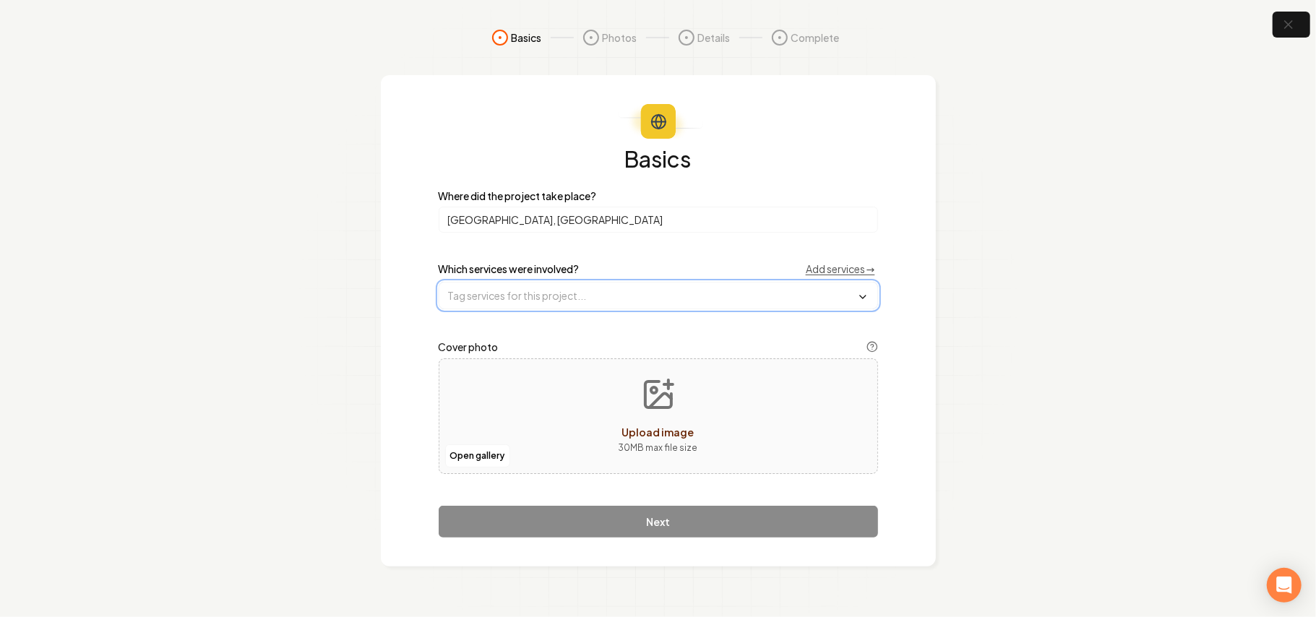
click at [561, 296] on input "text" at bounding box center [658, 296] width 438 height 26
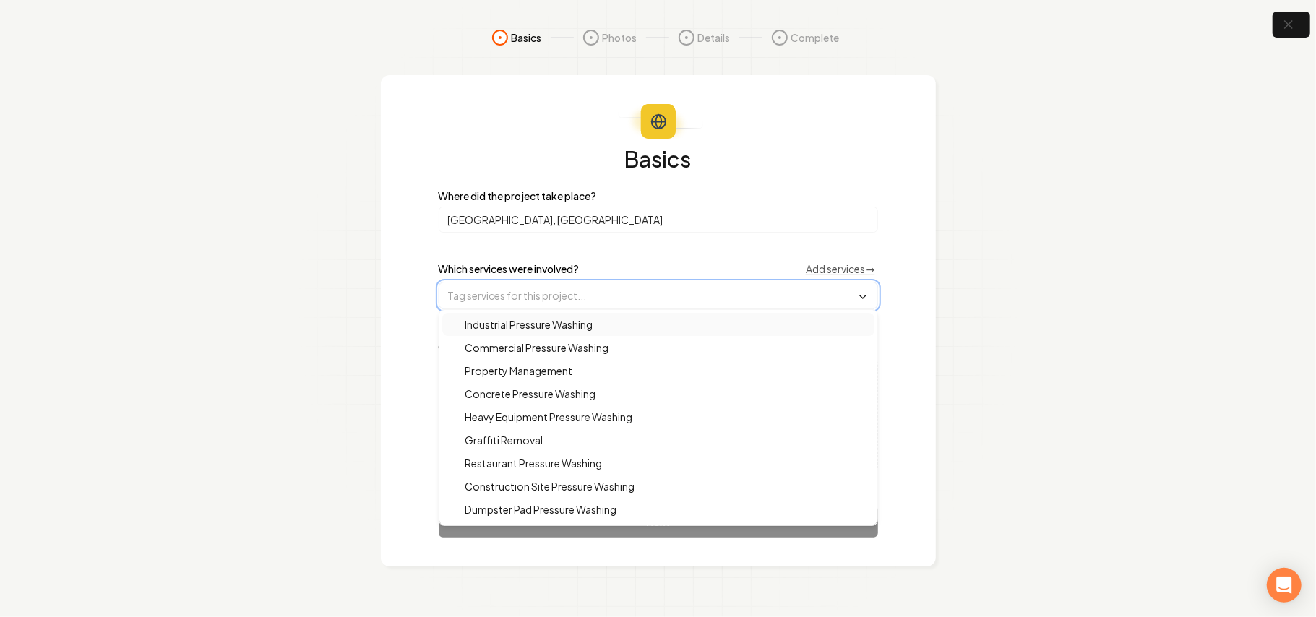
click at [578, 296] on input "text" at bounding box center [658, 296] width 438 height 26
click at [561, 296] on input "text" at bounding box center [658, 296] width 438 height 26
click at [564, 365] on span "Property Management" at bounding box center [510, 370] width 125 height 14
click at [970, 273] on section "Basics Photos Details Complete Basics Where did the project take place? [GEOGRA…" at bounding box center [658, 308] width 1316 height 617
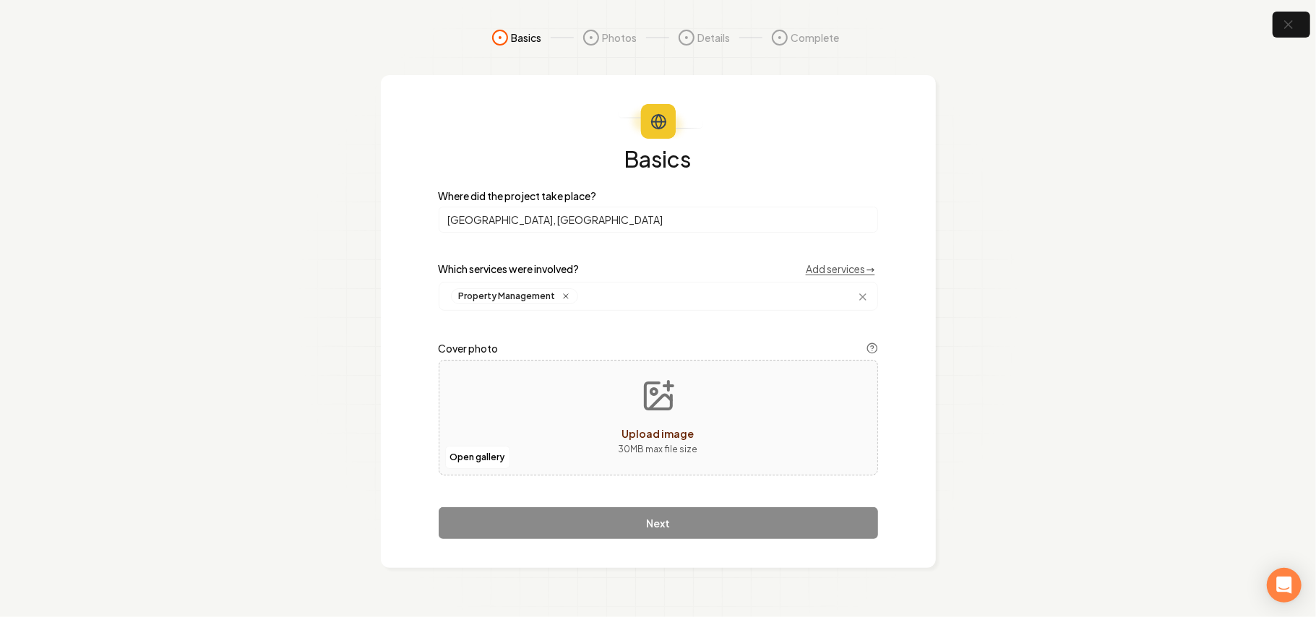
click at [578, 442] on div "Open gallery Upload image 30 MB max file size" at bounding box center [658, 418] width 439 height 116
type input "**********"
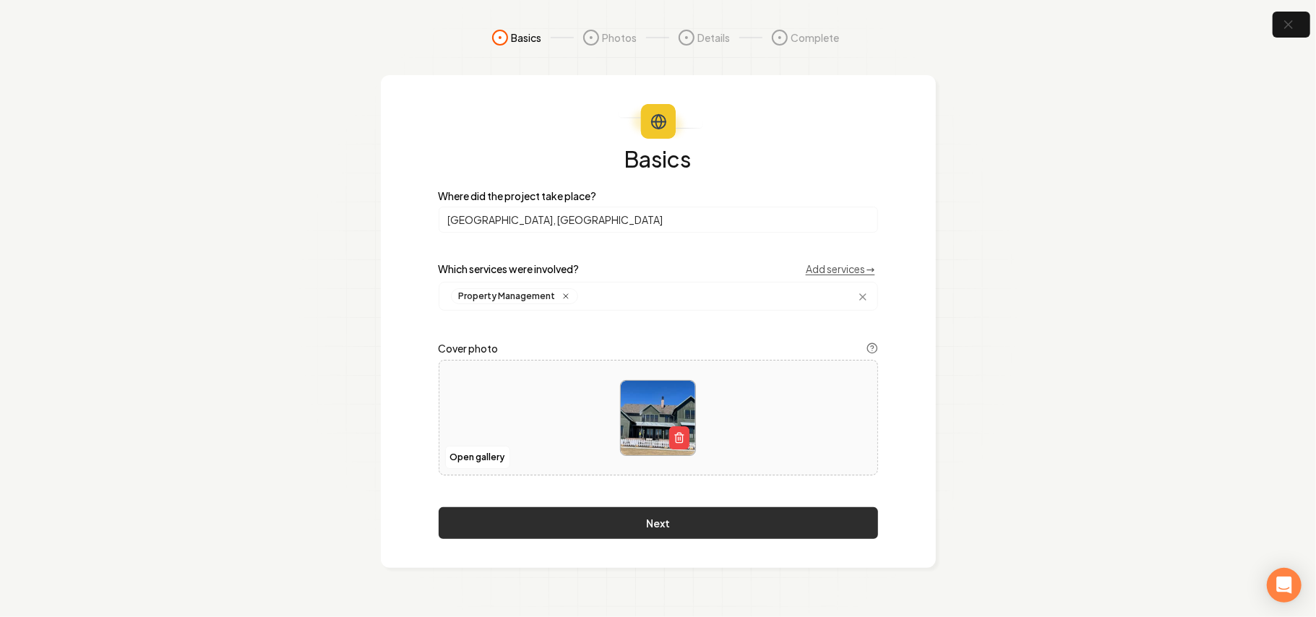
click at [668, 532] on button "Next" at bounding box center [658, 523] width 439 height 32
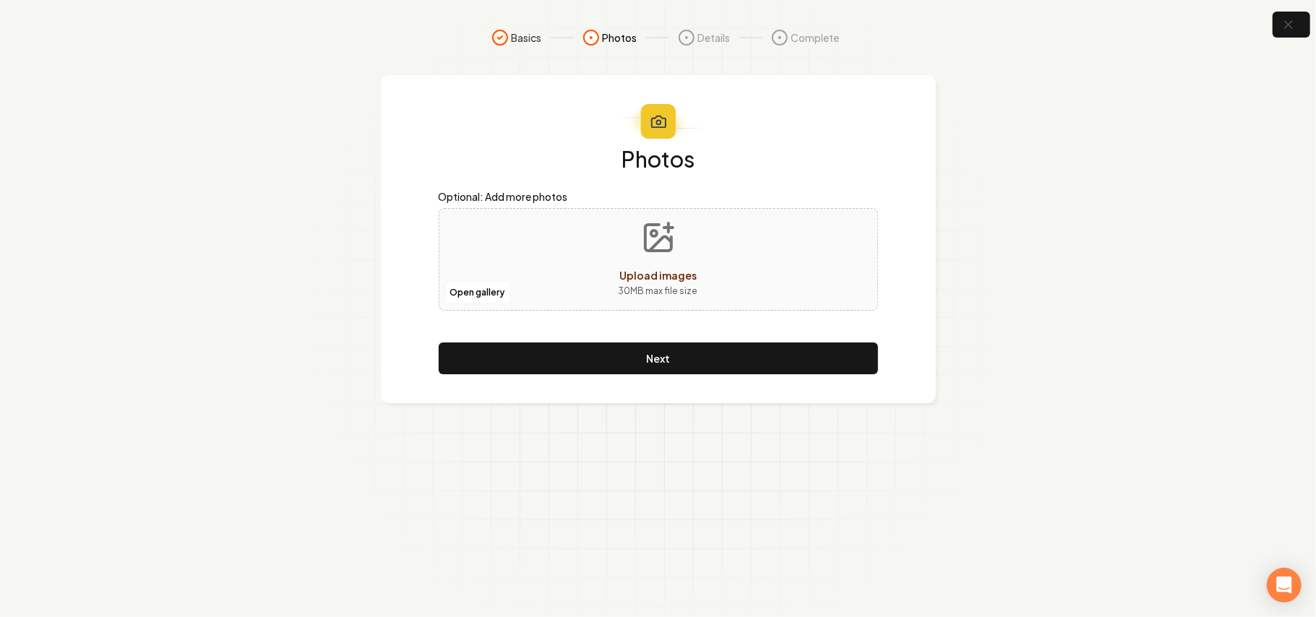
click at [689, 275] on span "Upload images" at bounding box center [657, 275] width 77 height 13
type input "**********"
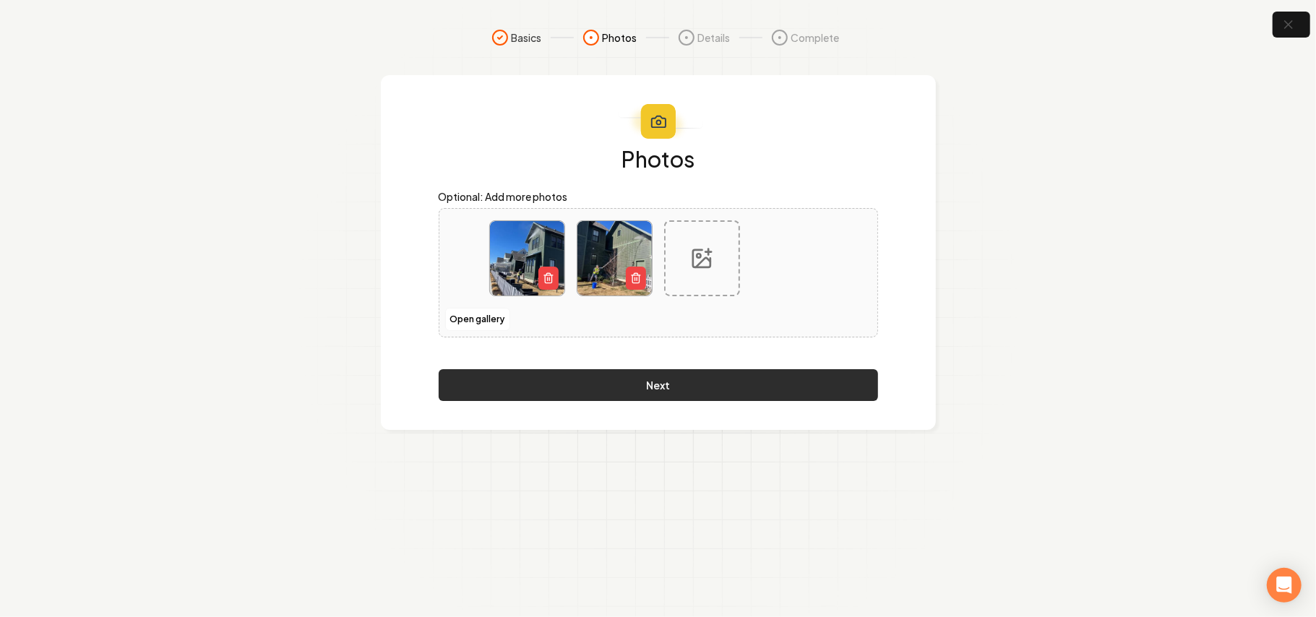
click at [656, 382] on button "Next" at bounding box center [658, 385] width 439 height 32
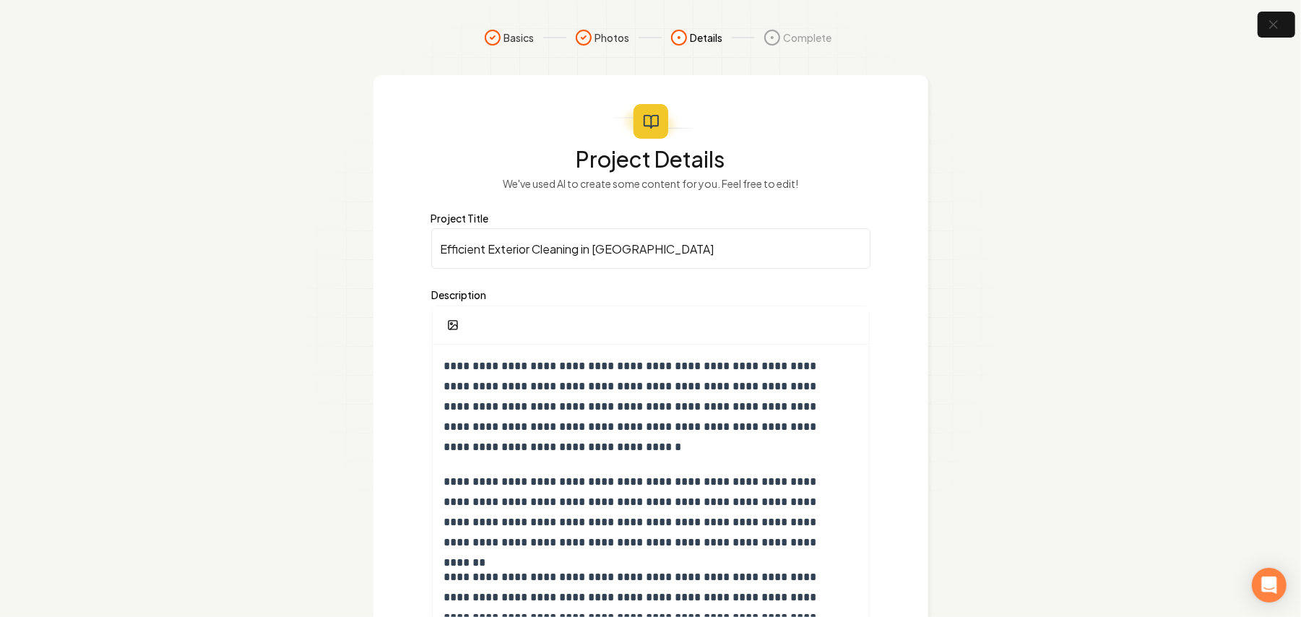
scroll to position [152, 0]
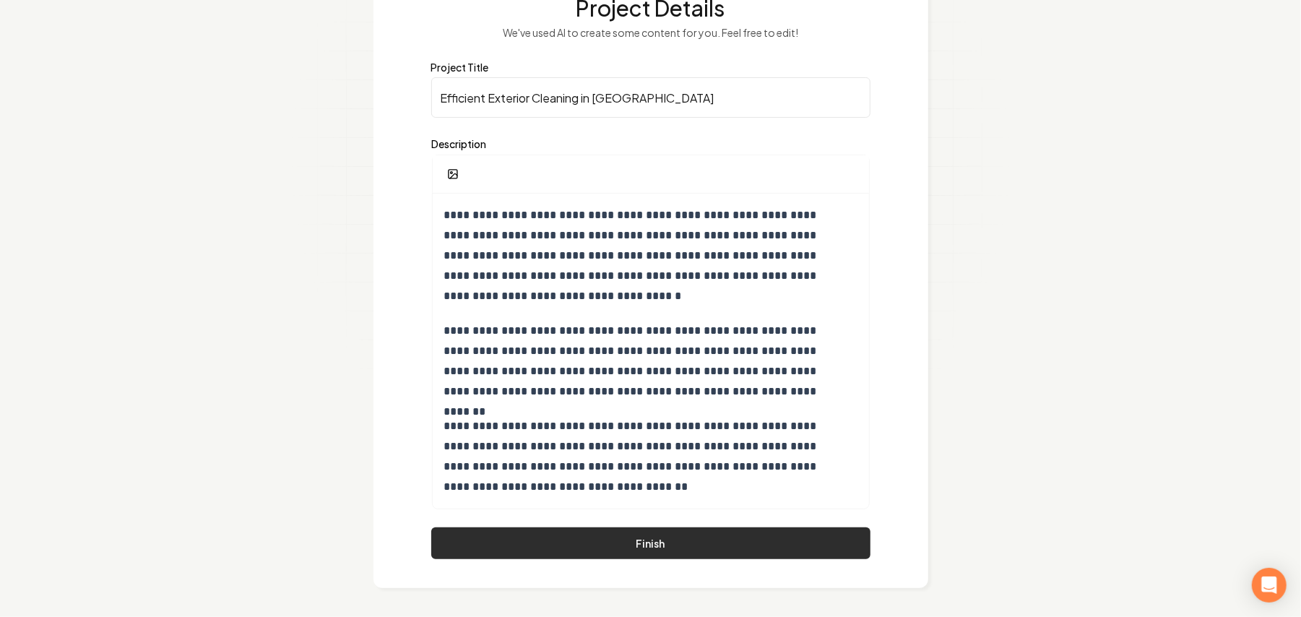
click at [663, 552] on button "Finish" at bounding box center [650, 543] width 439 height 32
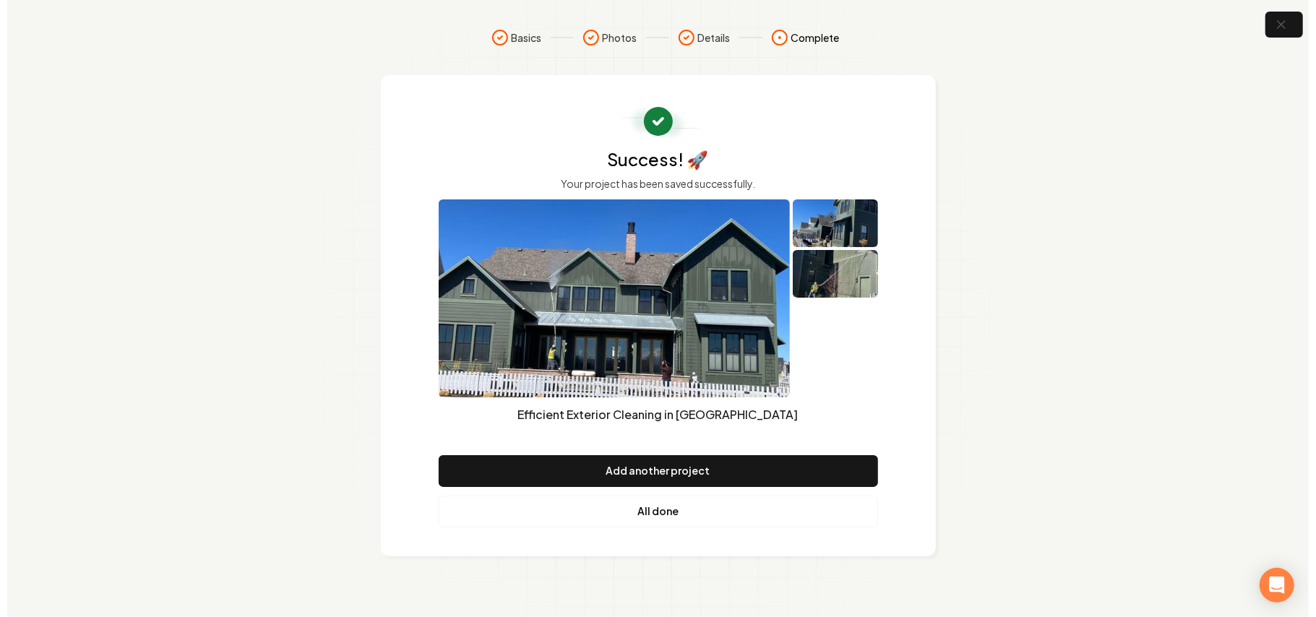
scroll to position [0, 0]
click at [645, 515] on link "All done" at bounding box center [658, 512] width 439 height 32
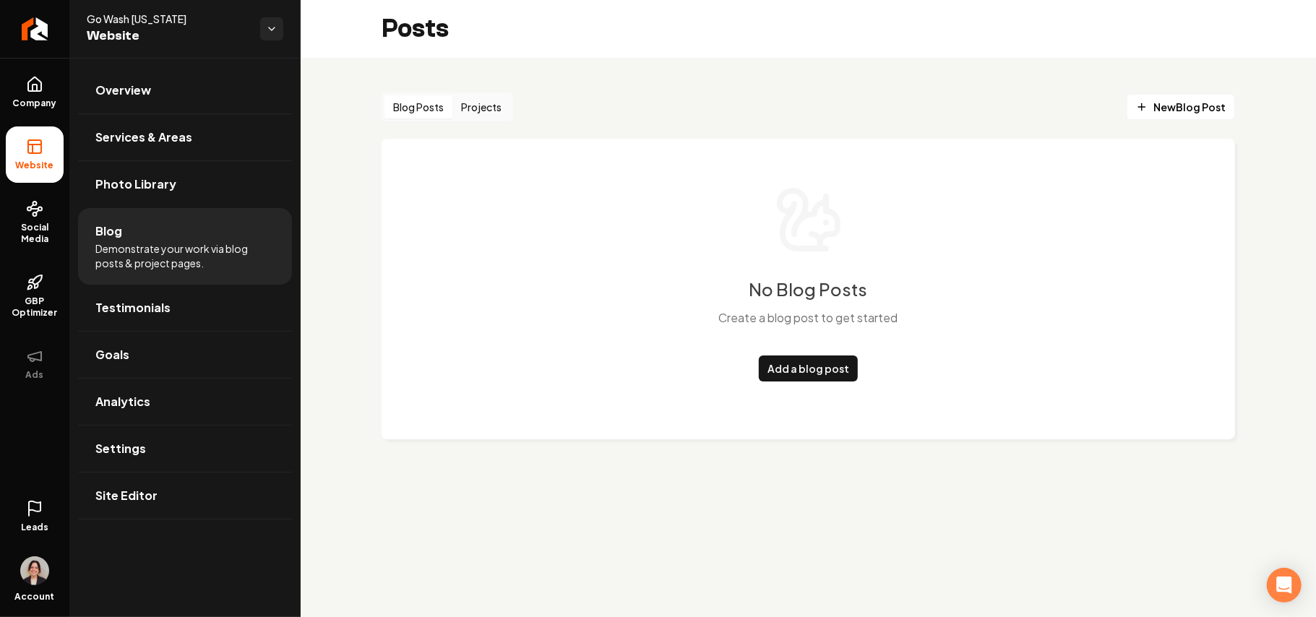
click at [475, 108] on button "Projects" at bounding box center [481, 106] width 58 height 23
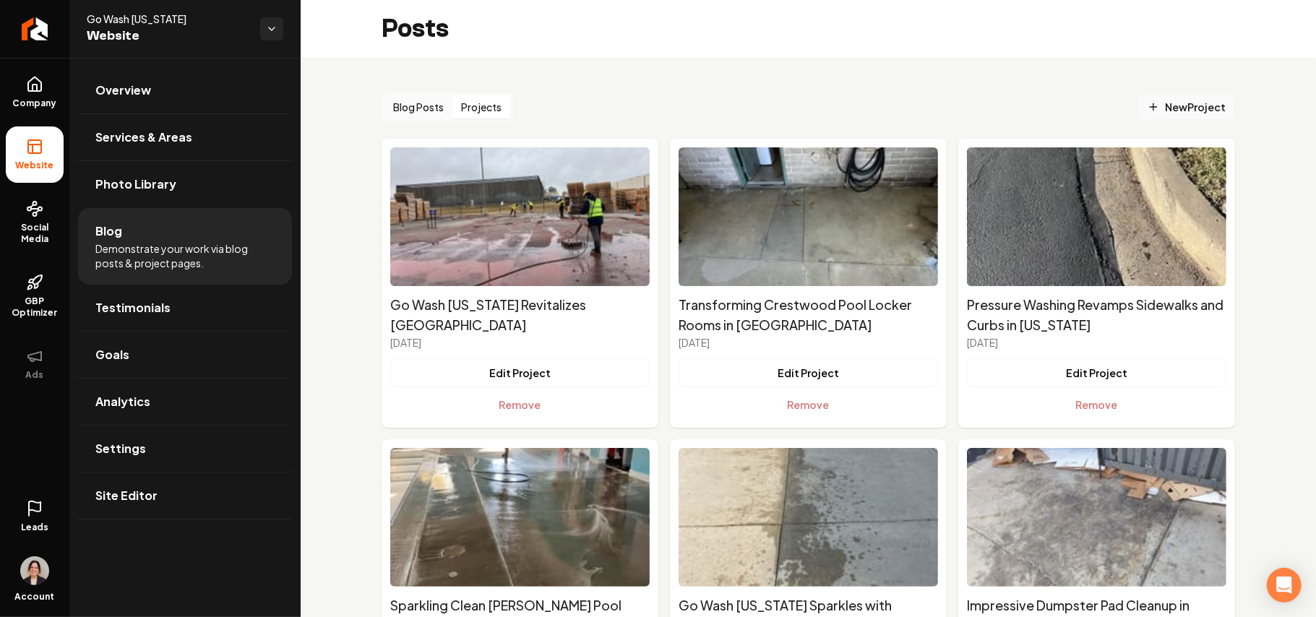
click at [1163, 108] on span "New Project" at bounding box center [1186, 107] width 78 height 15
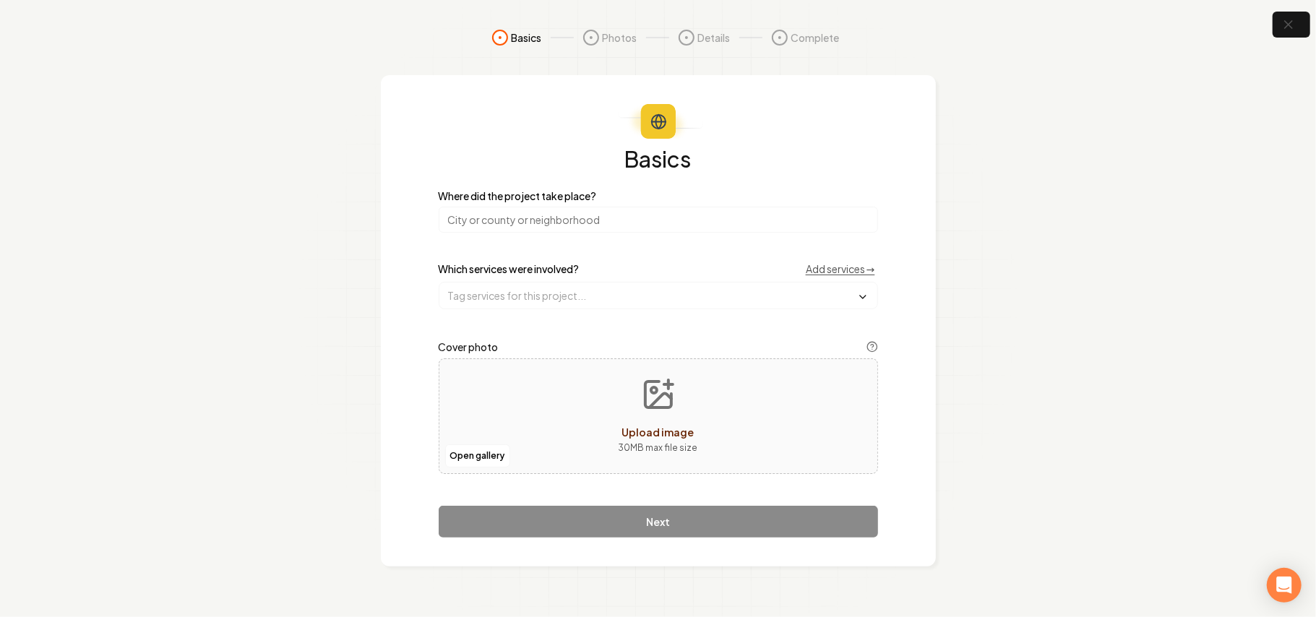
click at [571, 225] on input "search" at bounding box center [658, 220] width 439 height 26
type input "[GEOGRAPHIC_DATA], [GEOGRAPHIC_DATA]"
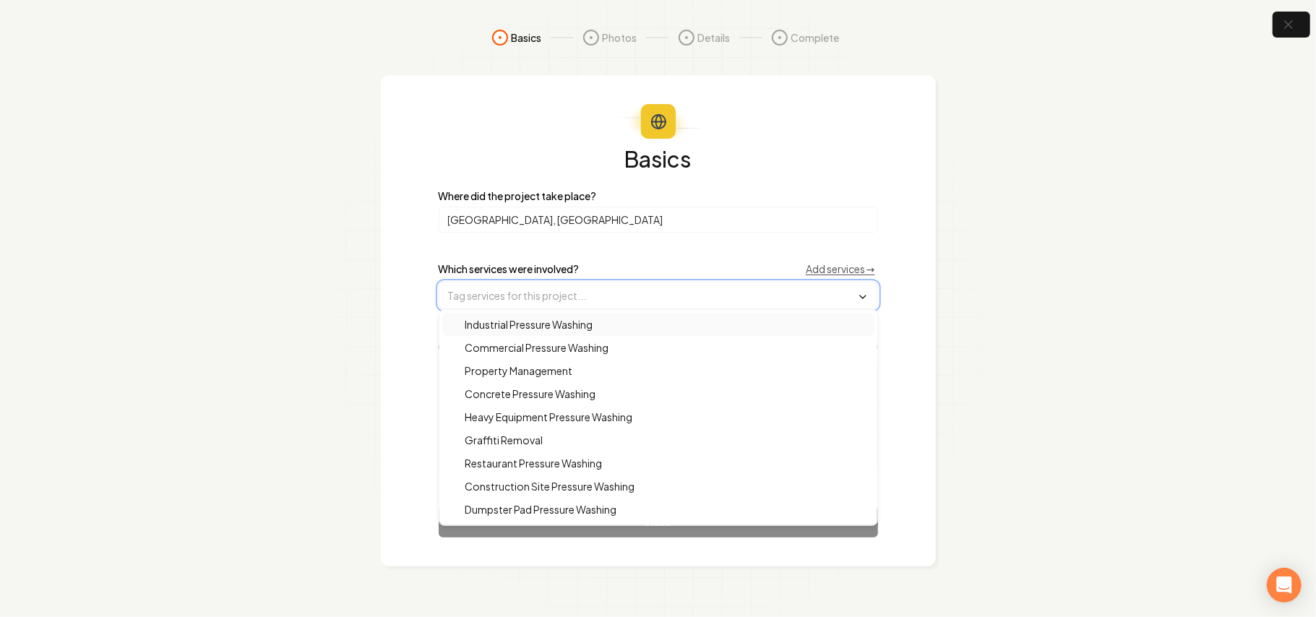
click at [546, 299] on input "text" at bounding box center [658, 296] width 438 height 26
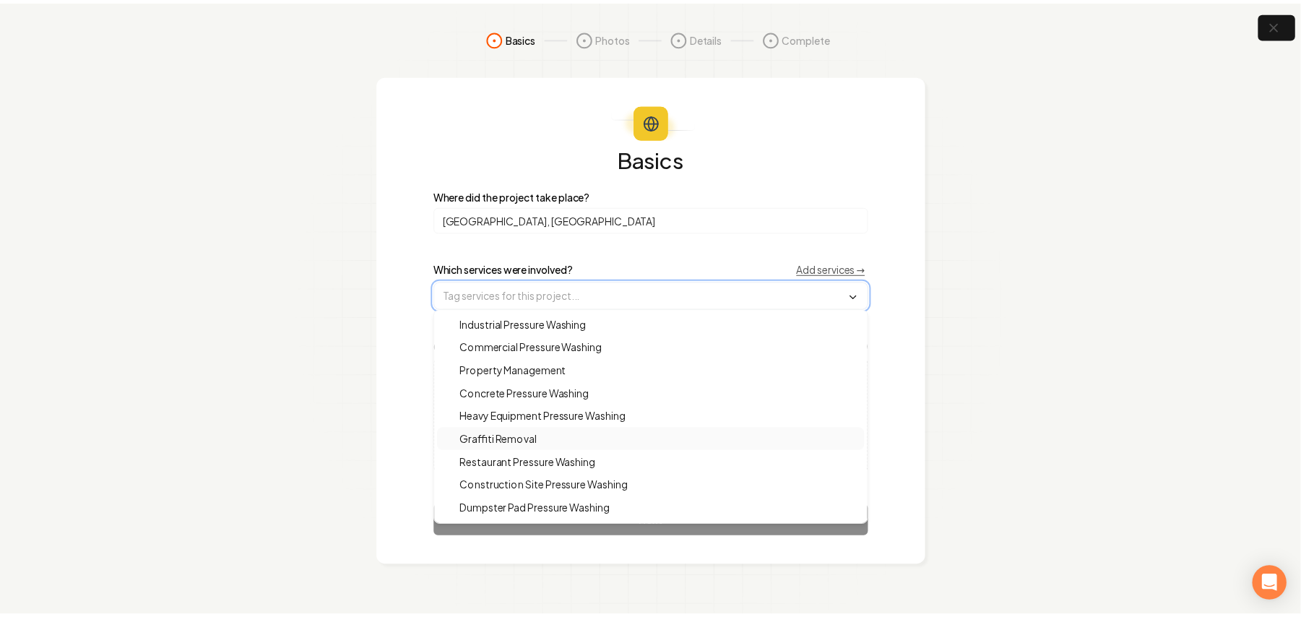
scroll to position [68, 0]
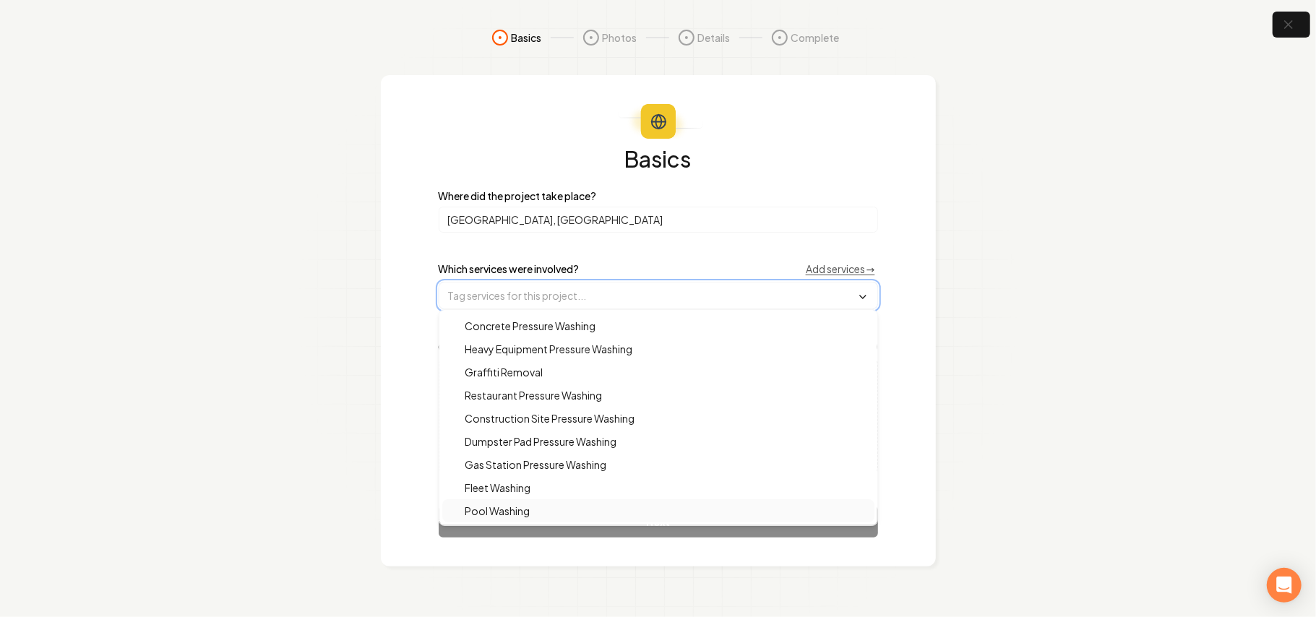
click at [523, 509] on span "Pool Washing" at bounding box center [489, 511] width 82 height 14
click at [1027, 440] on section "Basics Photos Details Complete Basics Where did the project take place? [GEOGRA…" at bounding box center [658, 308] width 1316 height 617
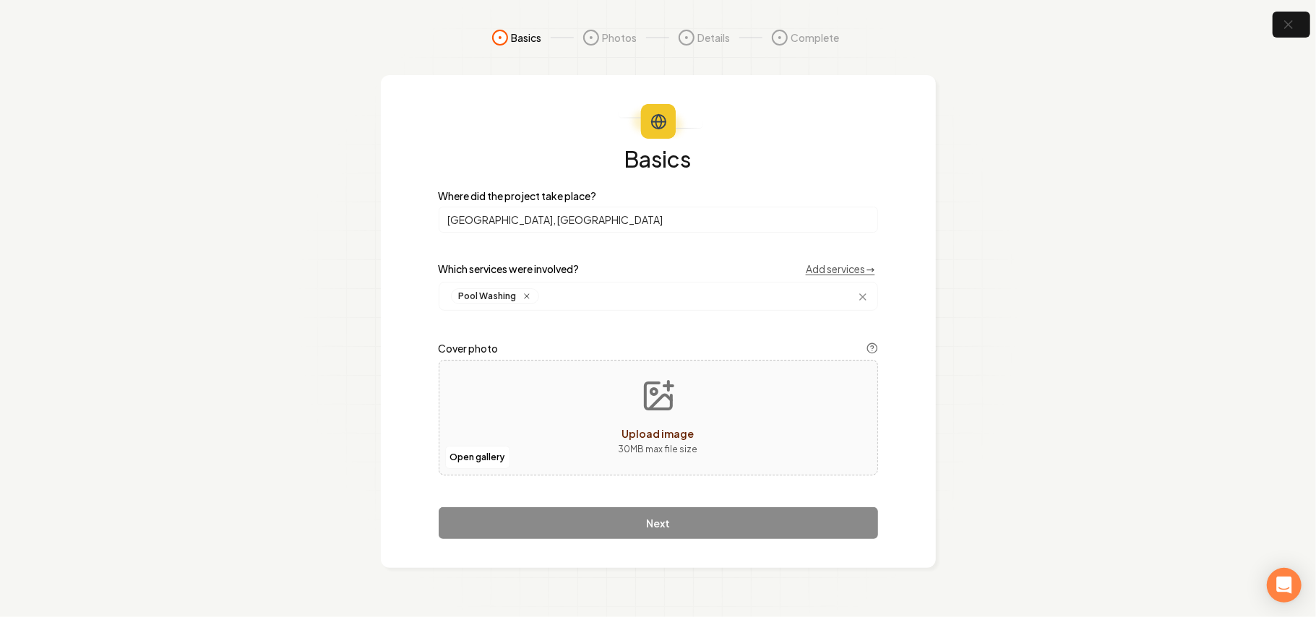
click at [694, 446] on p "30 MB max file size" at bounding box center [658, 449] width 79 height 14
type input "**********"
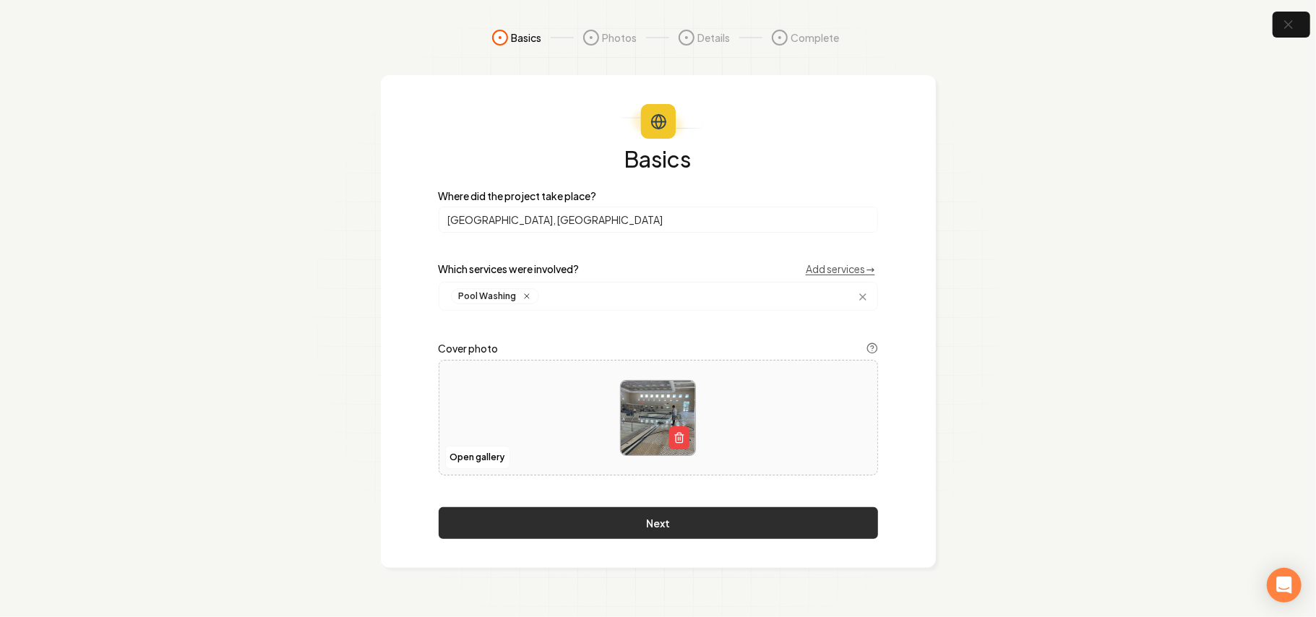
click at [648, 527] on button "Next" at bounding box center [658, 523] width 439 height 32
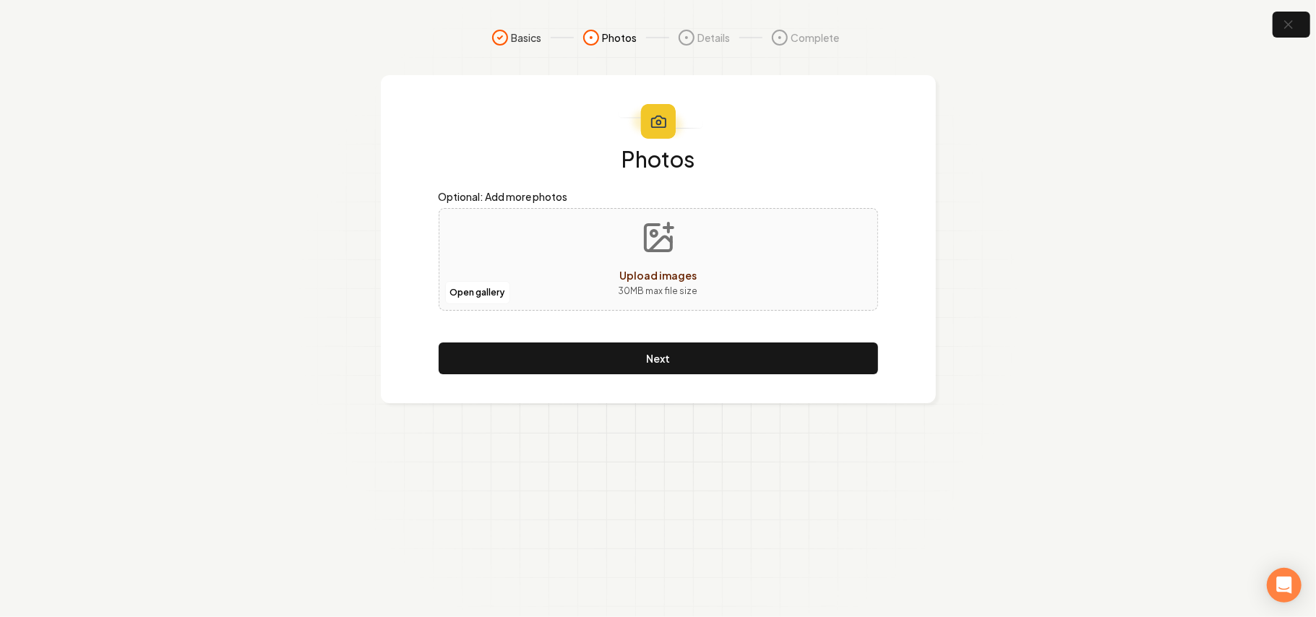
click at [730, 280] on div "Open gallery Upload images 30 MB max file size" at bounding box center [658, 259] width 439 height 103
type input "**********"
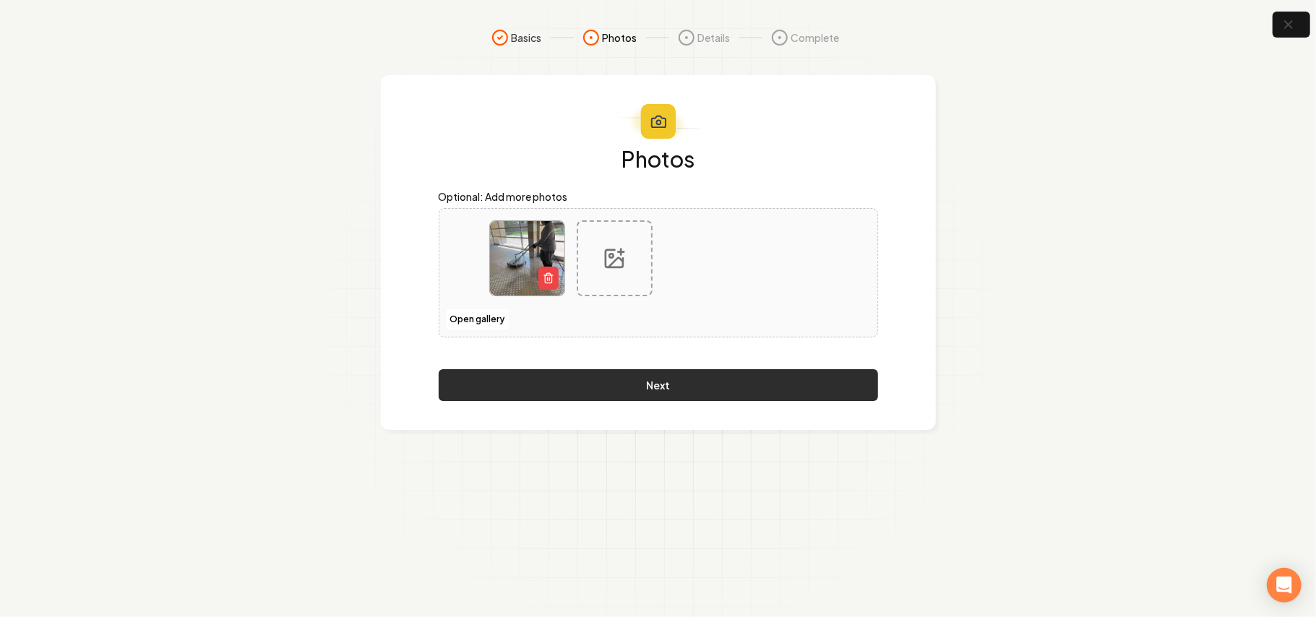
click at [707, 392] on button "Next" at bounding box center [658, 385] width 439 height 32
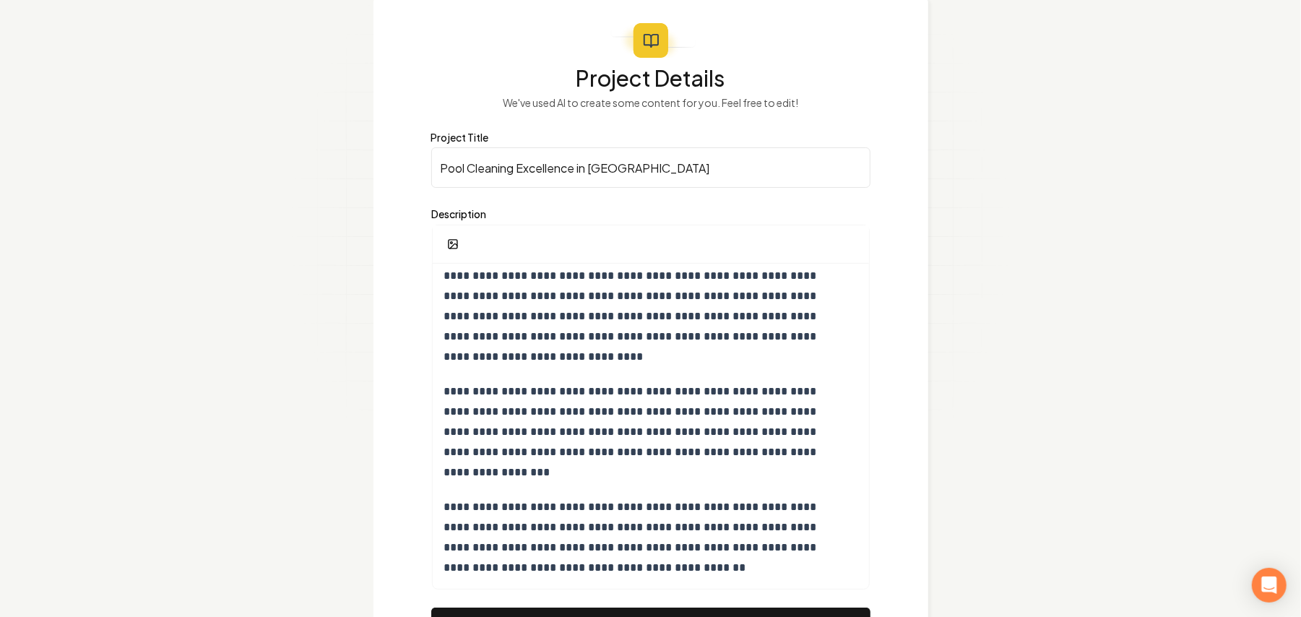
scroll to position [162, 0]
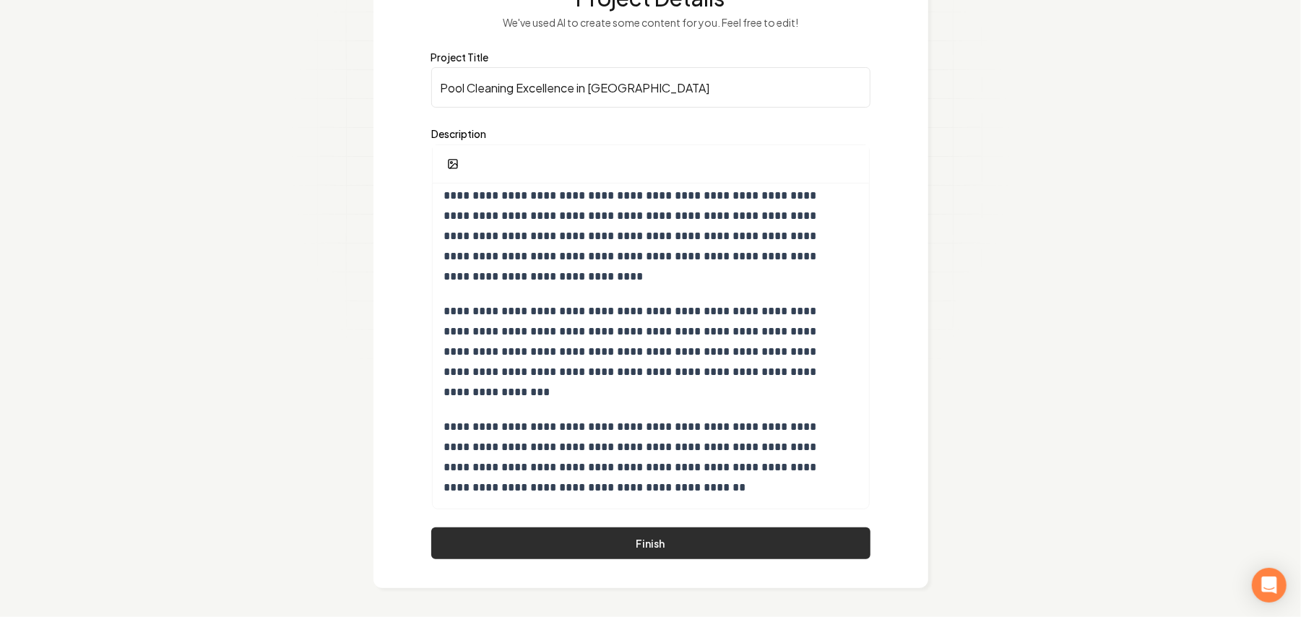
click at [744, 542] on button "Finish" at bounding box center [650, 543] width 439 height 32
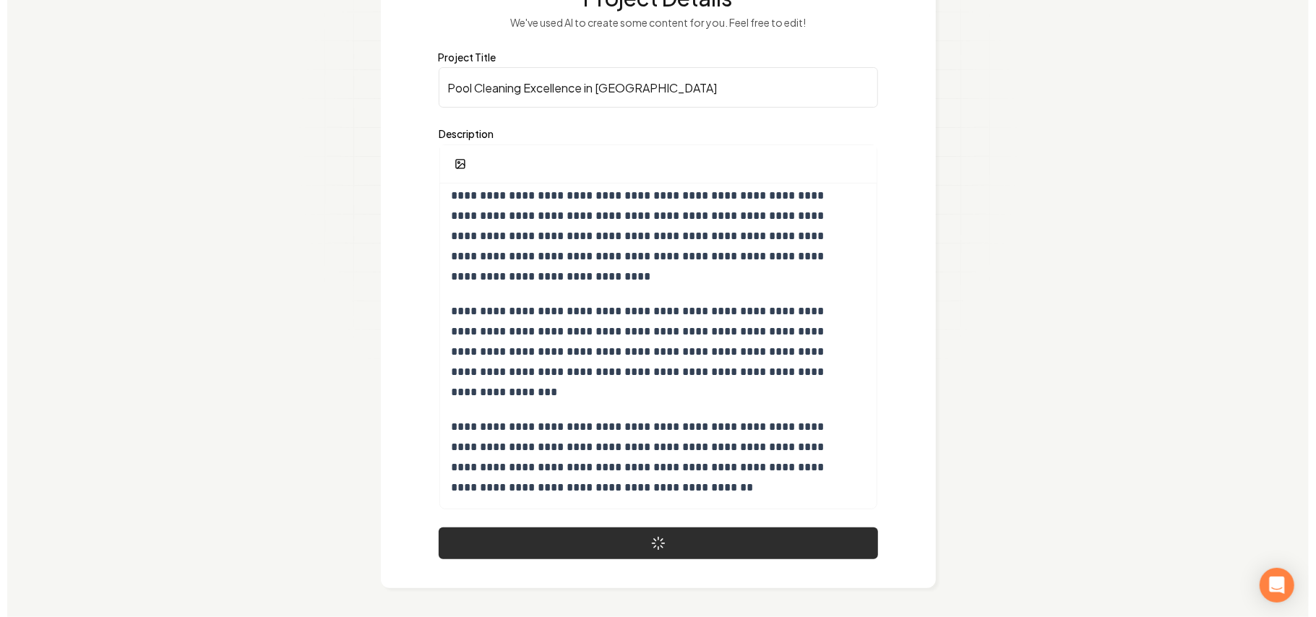
scroll to position [0, 0]
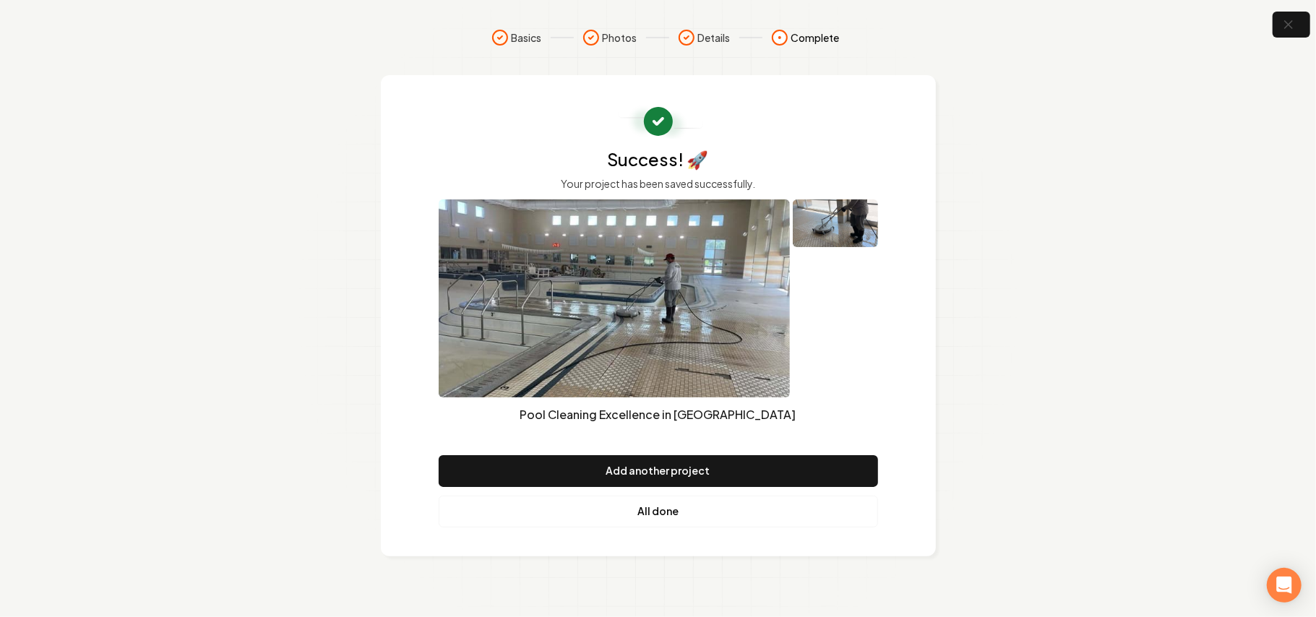
click at [646, 512] on link "All done" at bounding box center [658, 512] width 439 height 32
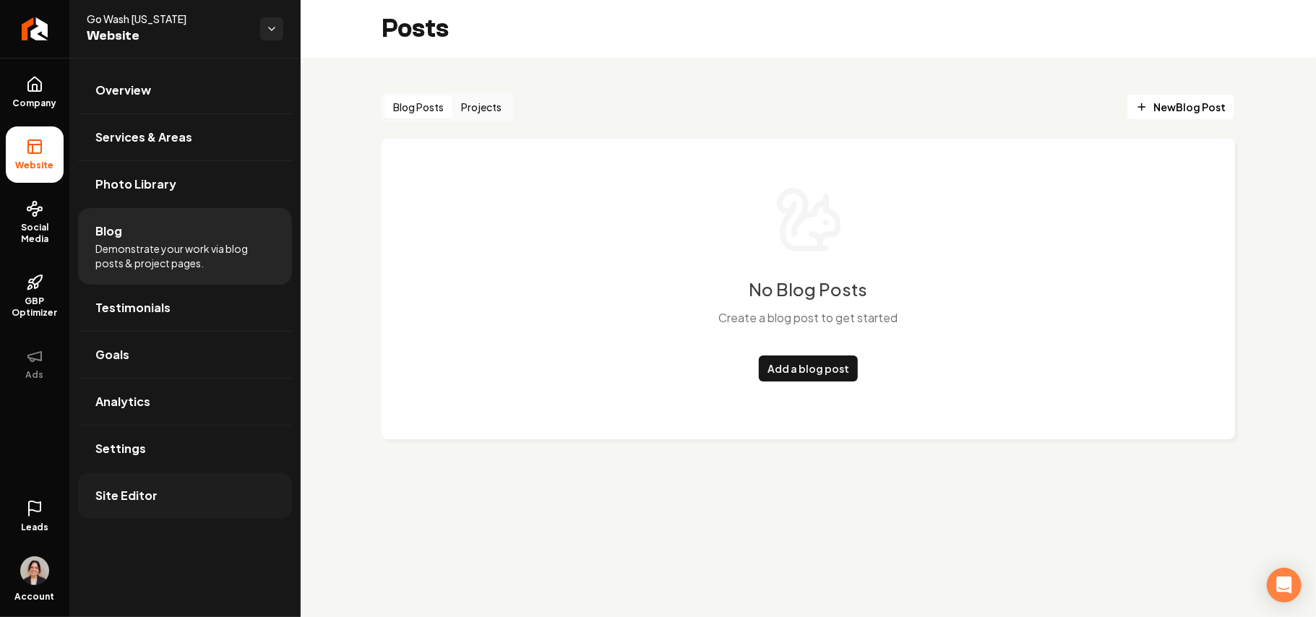
click at [155, 497] on link "Site Editor" at bounding box center [185, 496] width 214 height 46
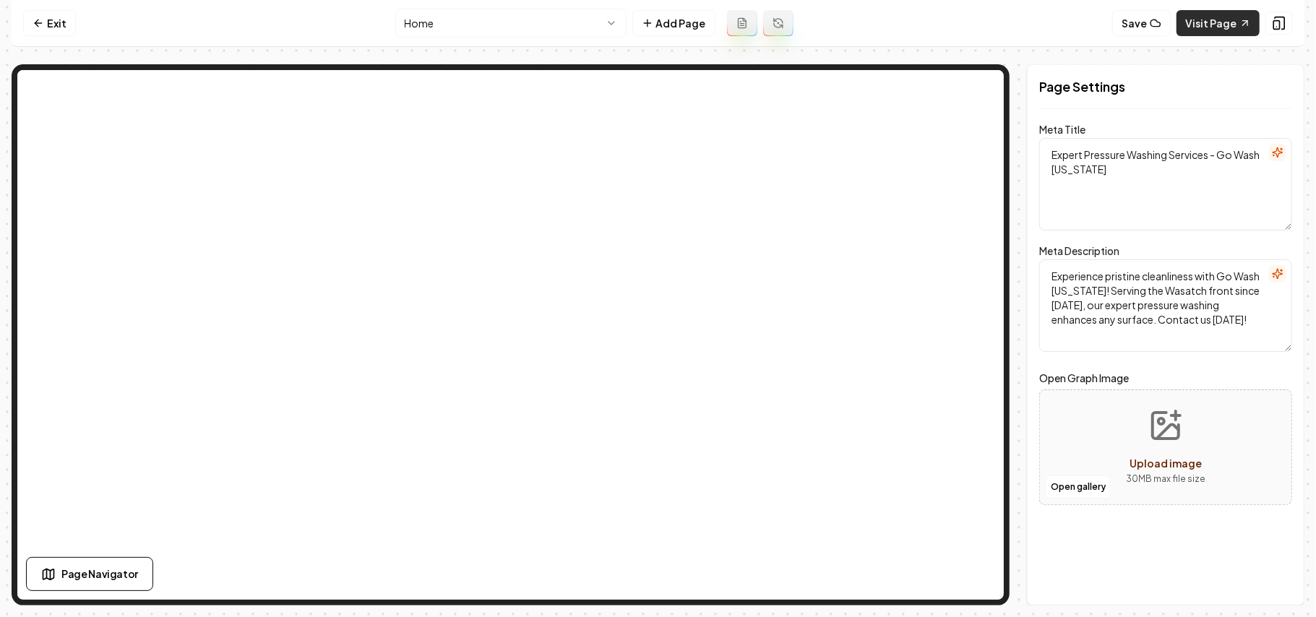
click at [1209, 22] on link "Visit Page" at bounding box center [1217, 23] width 83 height 26
click at [1210, 29] on link "Visit Page" at bounding box center [1217, 23] width 83 height 26
